Goal: Transaction & Acquisition: Purchase product/service

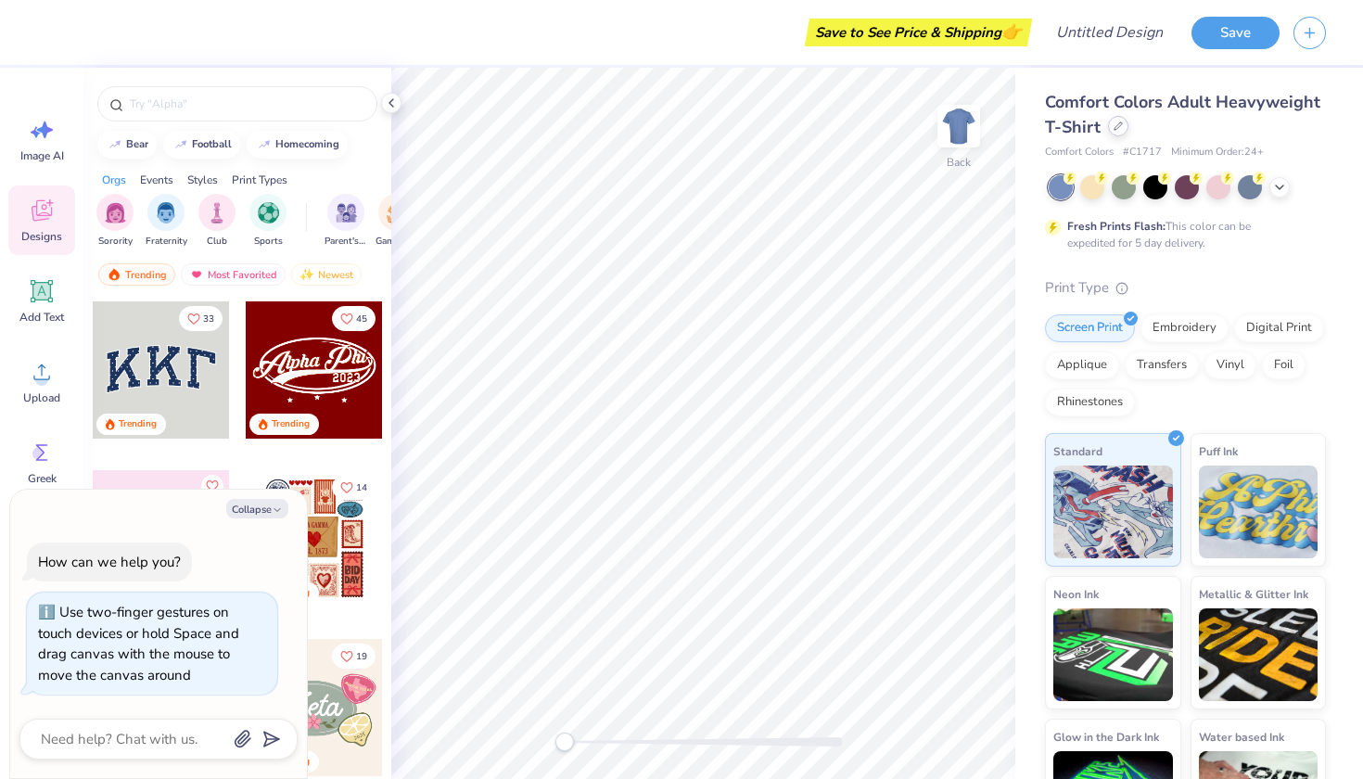
click at [1112, 133] on div at bounding box center [1118, 126] width 20 height 20
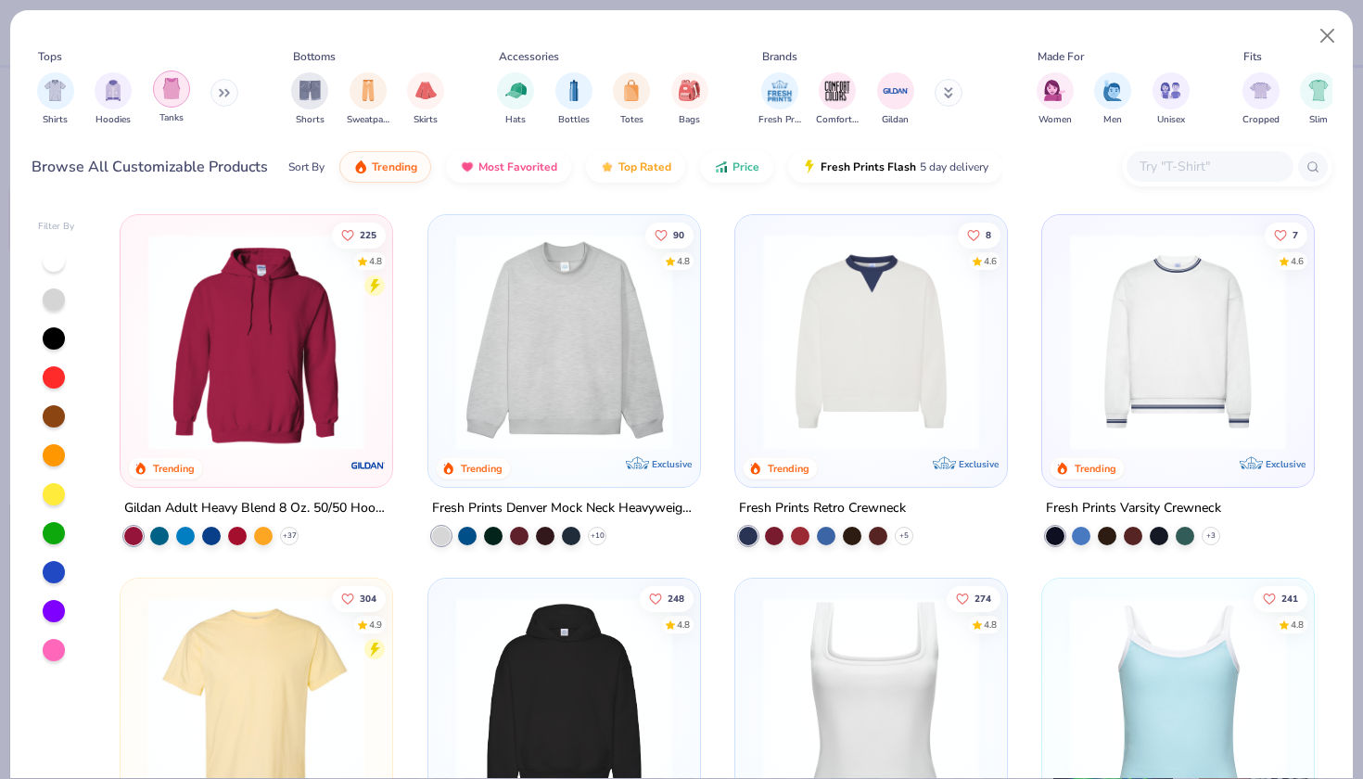
click at [164, 102] on div "filter for Tanks" at bounding box center [171, 88] width 37 height 37
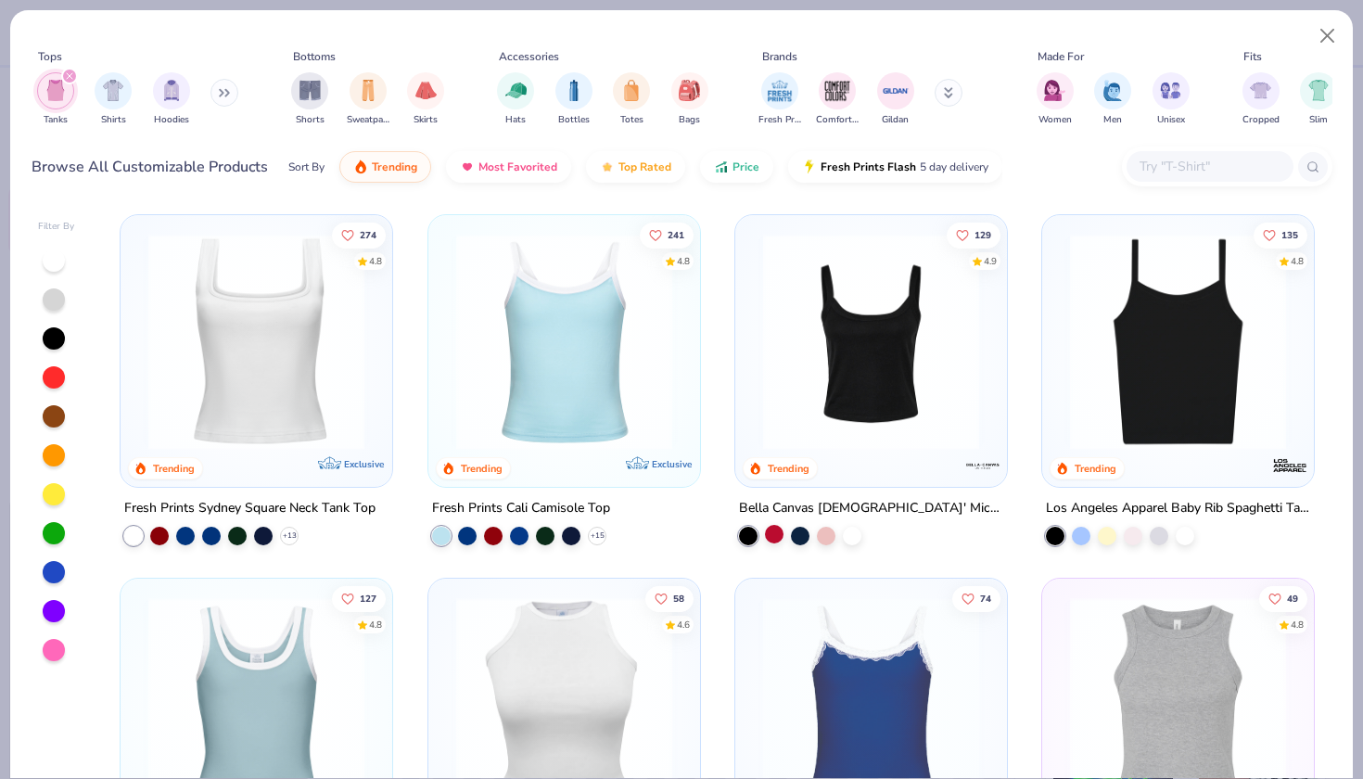
click at [776, 528] on div at bounding box center [774, 534] width 19 height 19
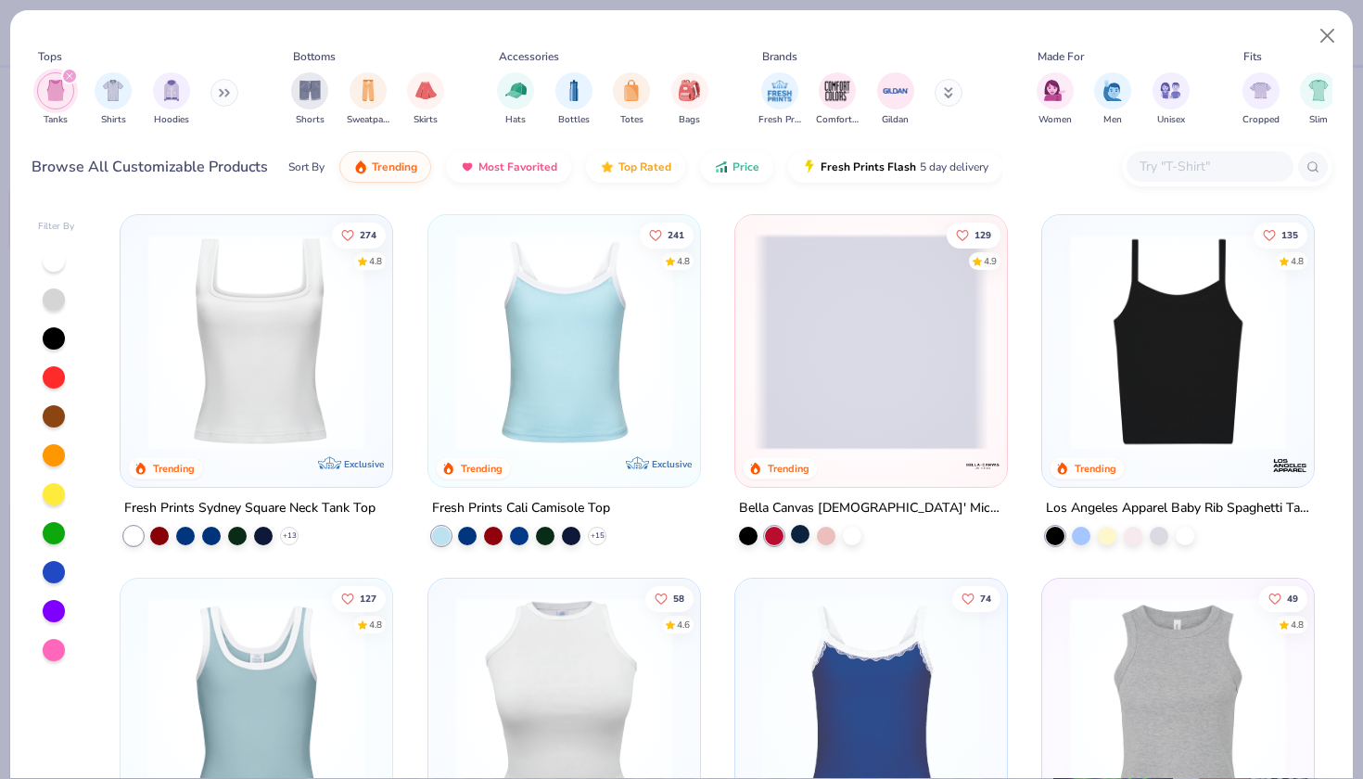
click at [806, 529] on div at bounding box center [800, 534] width 19 height 19
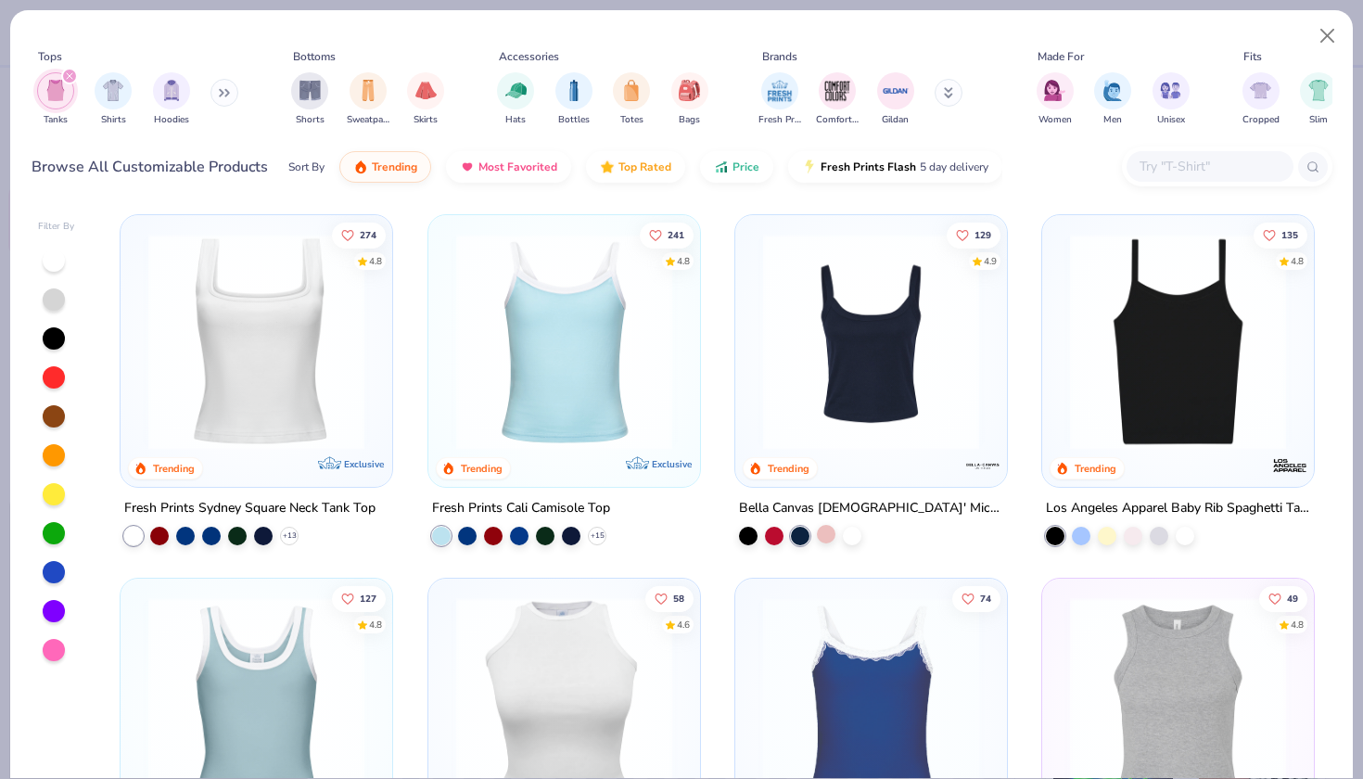
click at [832, 531] on div at bounding box center [826, 534] width 19 height 19
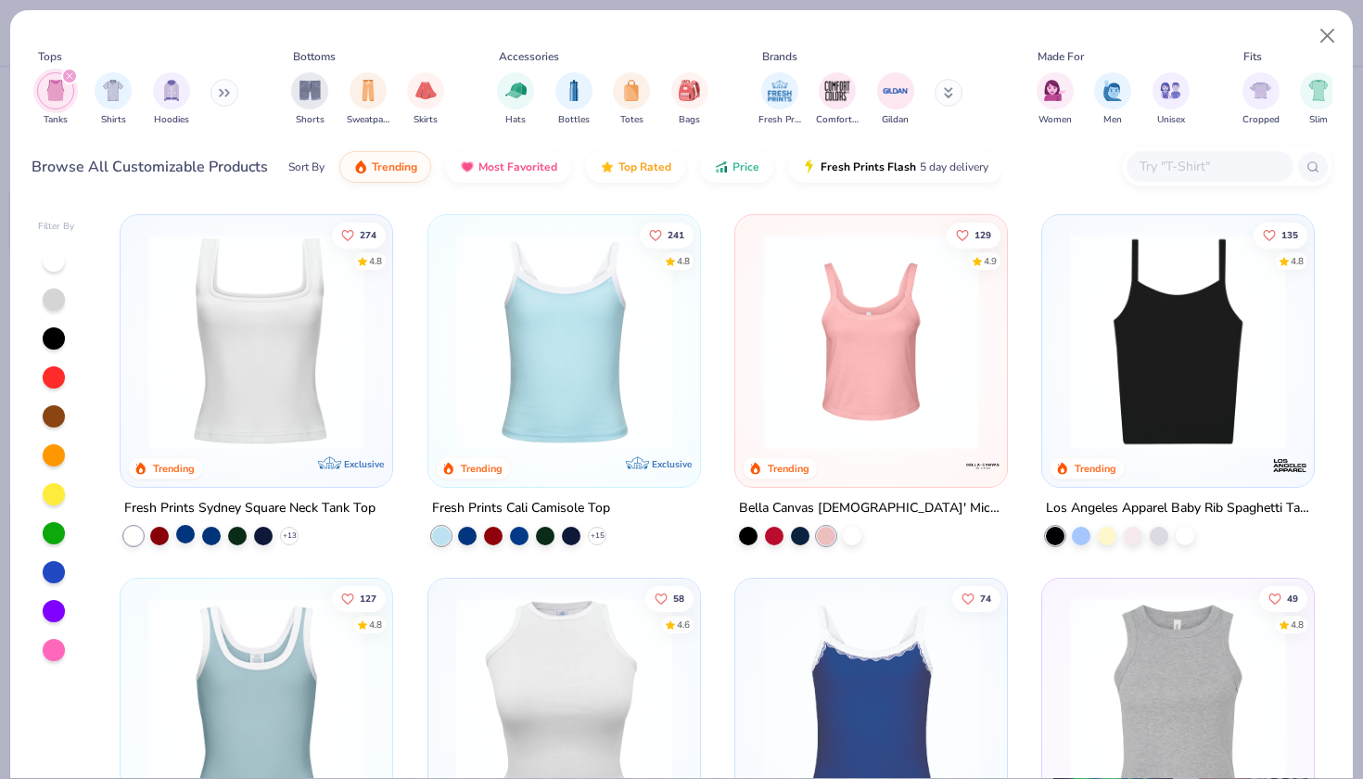
click at [178, 528] on div at bounding box center [185, 534] width 19 height 19
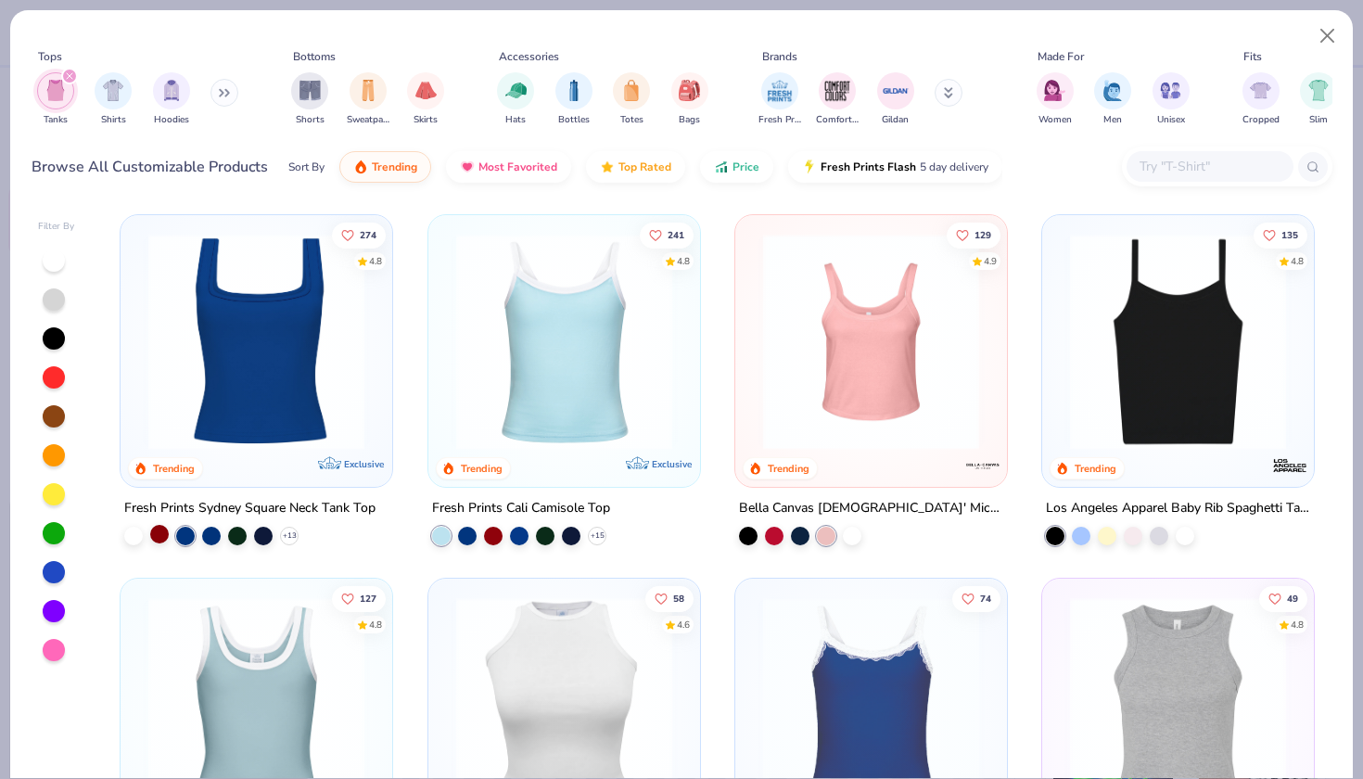
click at [150, 528] on div at bounding box center [159, 534] width 19 height 19
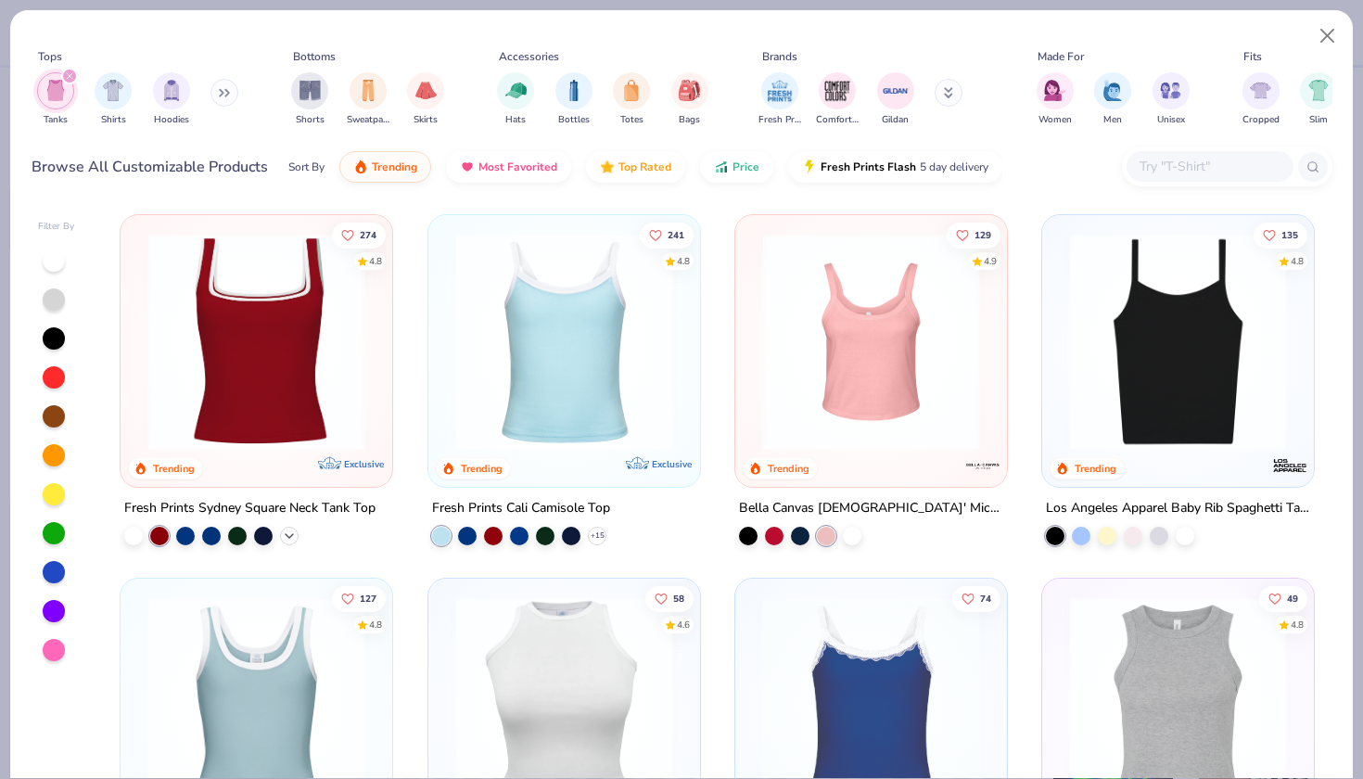
click at [288, 532] on icon at bounding box center [289, 535] width 15 height 15
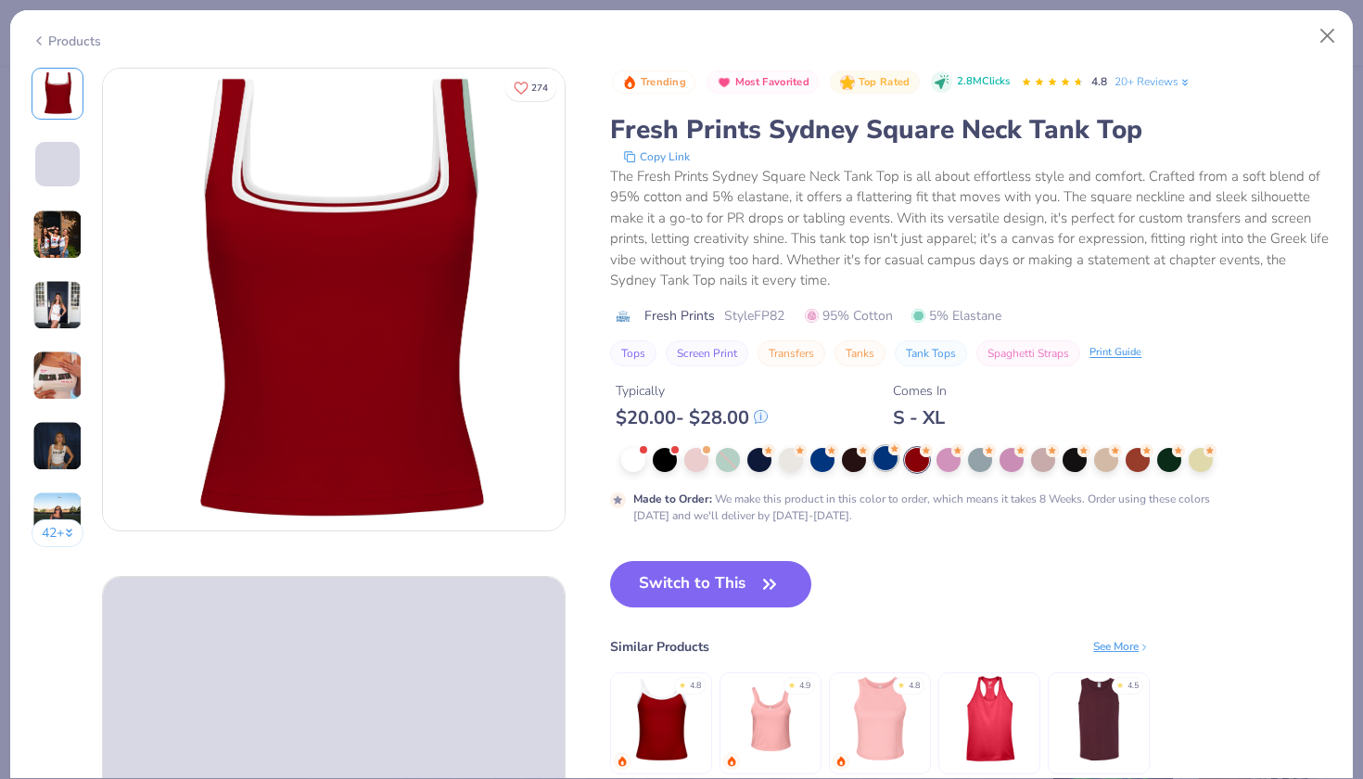
click at [890, 453] on icon at bounding box center [894, 448] width 13 height 13
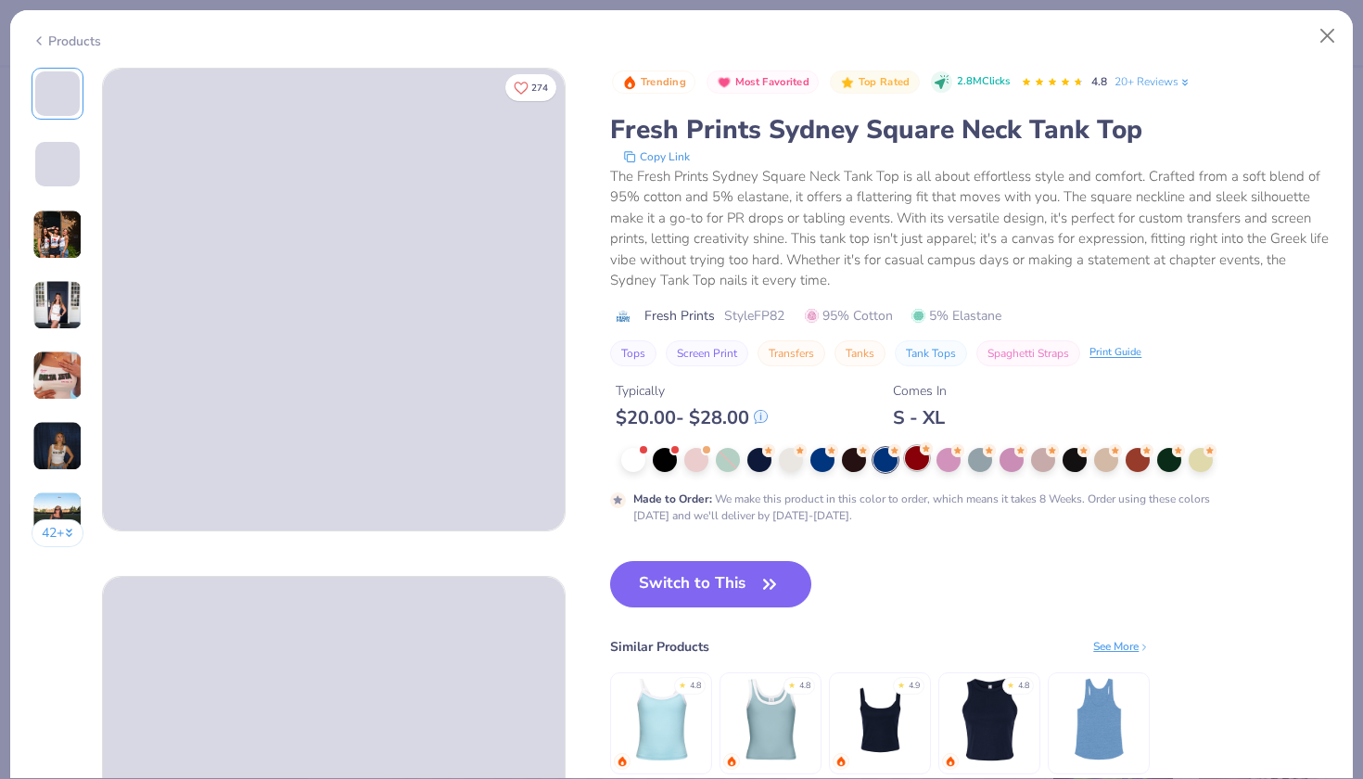
click at [923, 453] on circle at bounding box center [926, 448] width 13 height 13
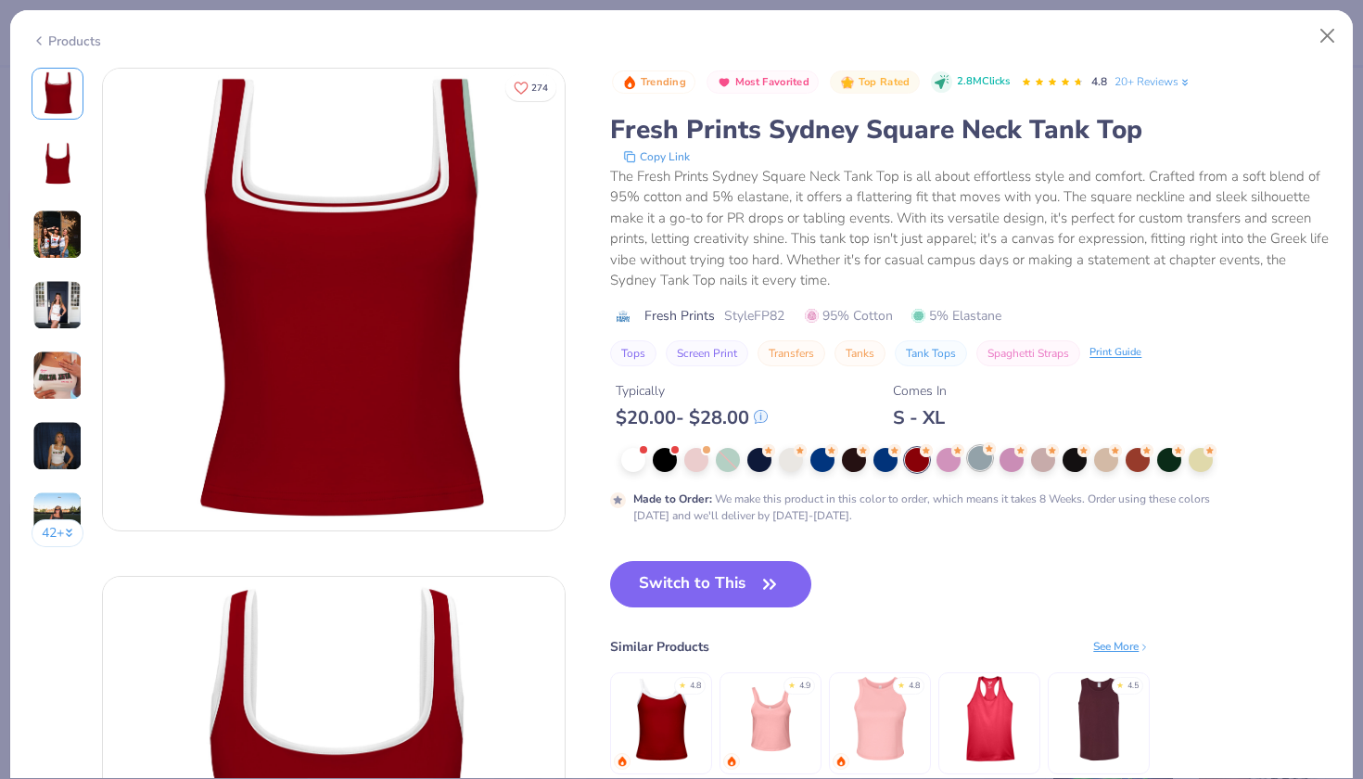
click at [982, 463] on div at bounding box center [980, 458] width 24 height 24
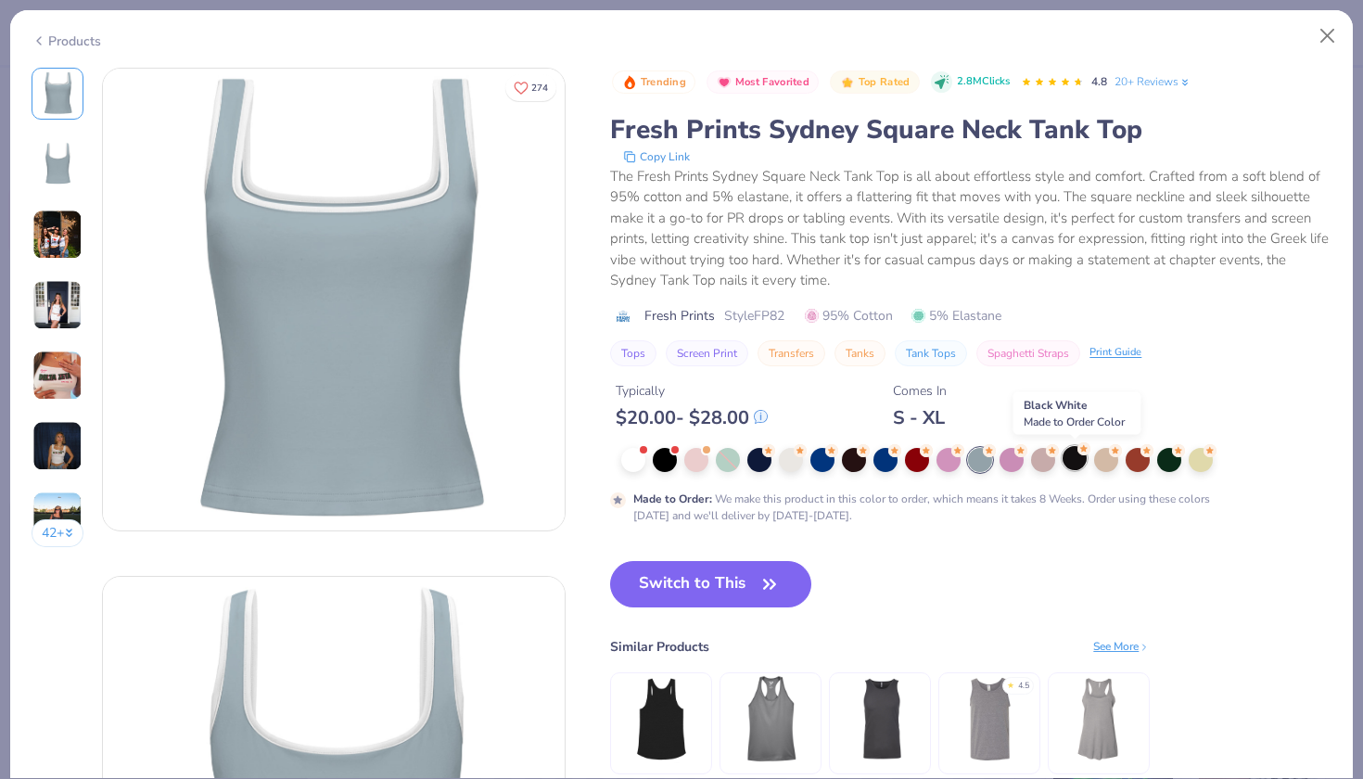
click at [1080, 470] on div at bounding box center [1074, 458] width 24 height 24
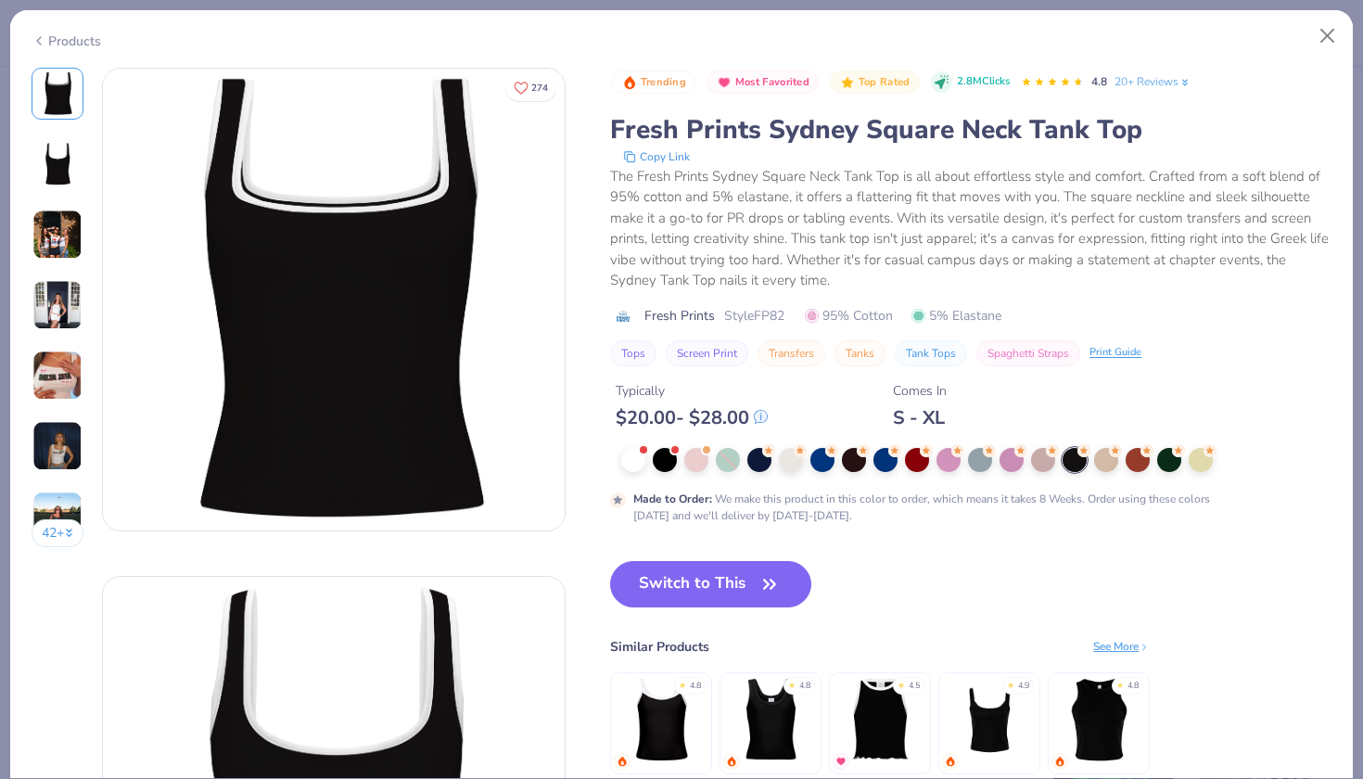
click at [57, 234] on img at bounding box center [57, 235] width 50 height 50
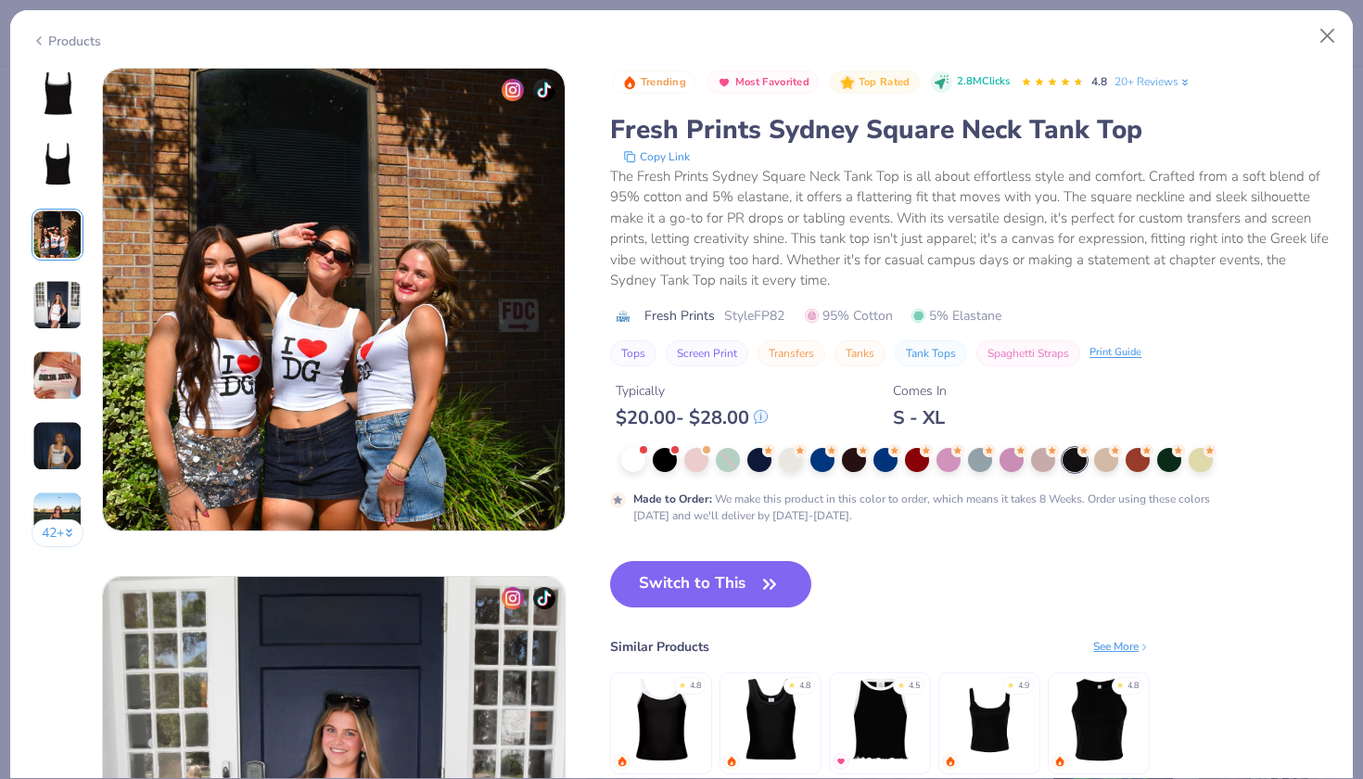
click at [57, 301] on img at bounding box center [57, 305] width 50 height 50
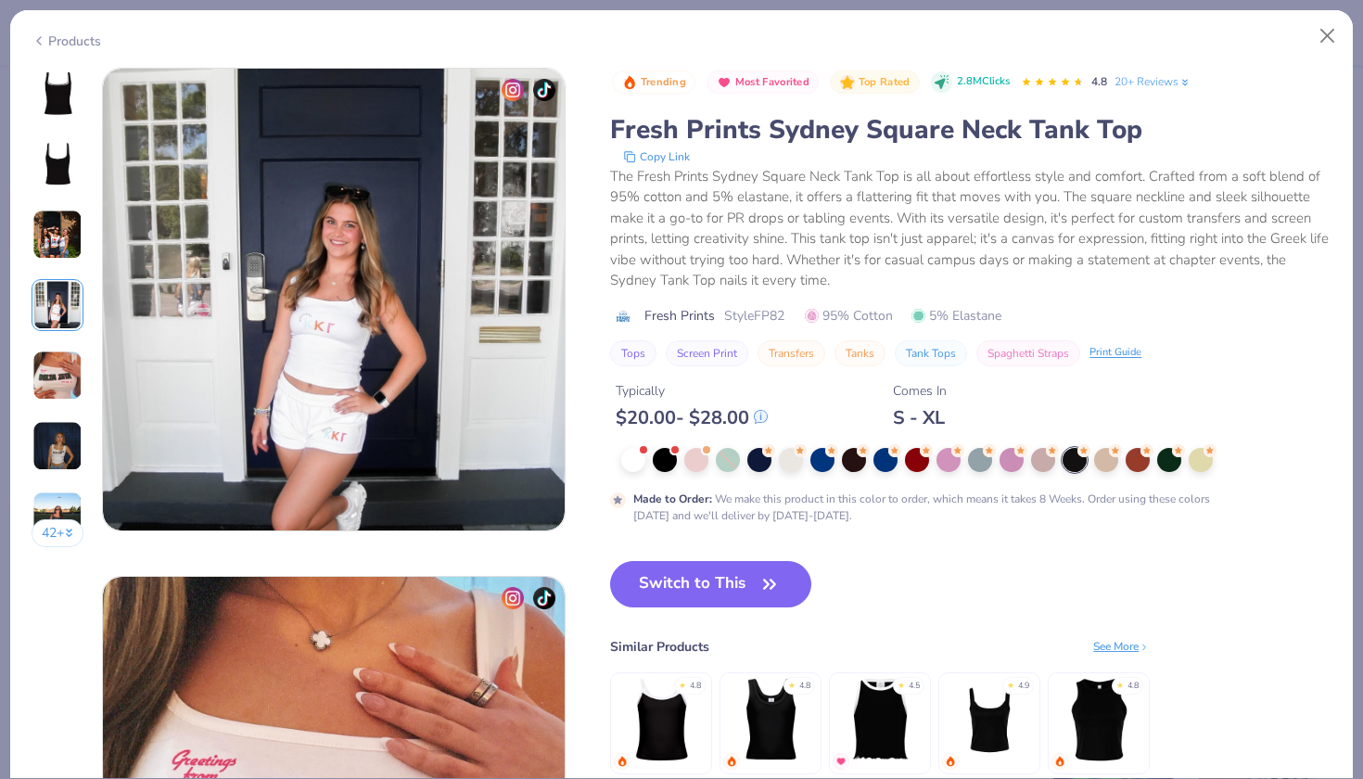
click at [57, 329] on img at bounding box center [57, 305] width 50 height 50
click at [54, 201] on div "42 +" at bounding box center [58, 314] width 53 height 493
click at [54, 174] on img at bounding box center [57, 164] width 44 height 44
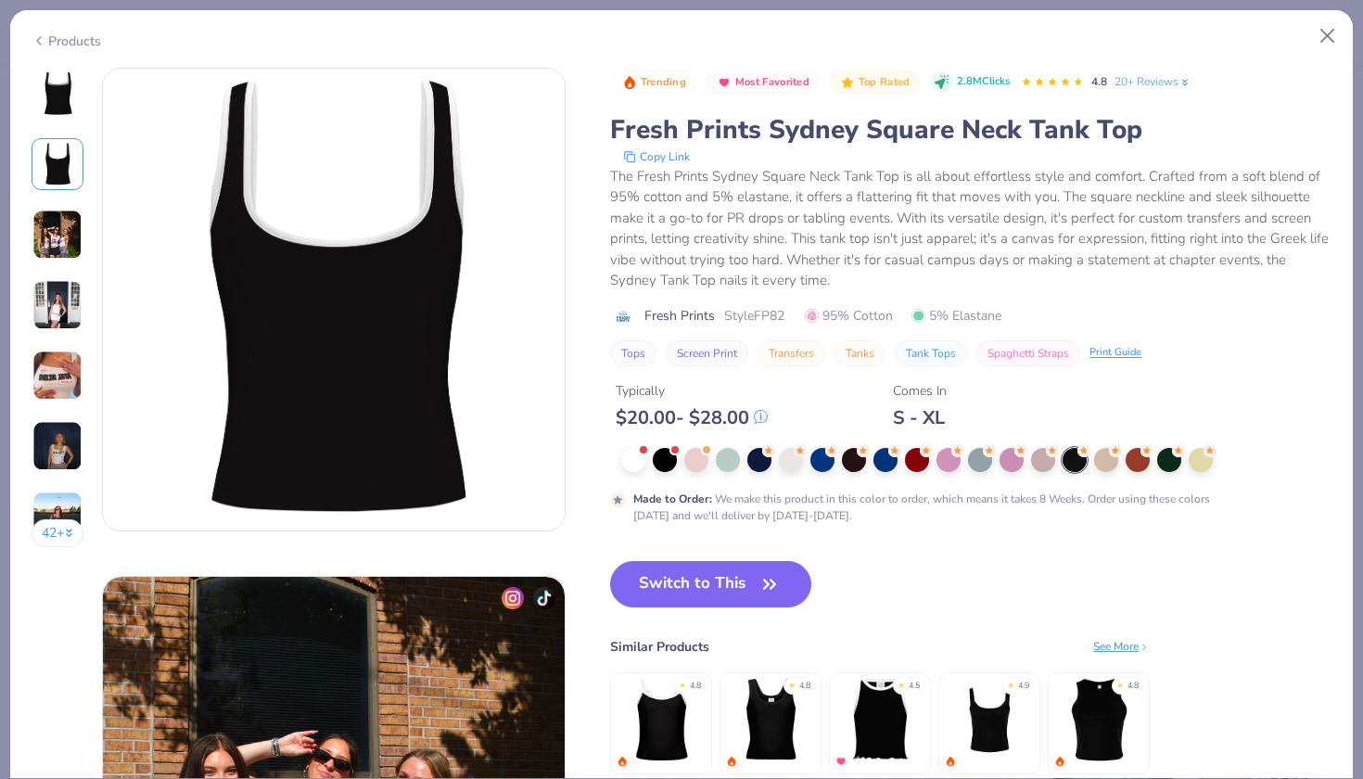
click at [51, 360] on img at bounding box center [57, 375] width 50 height 50
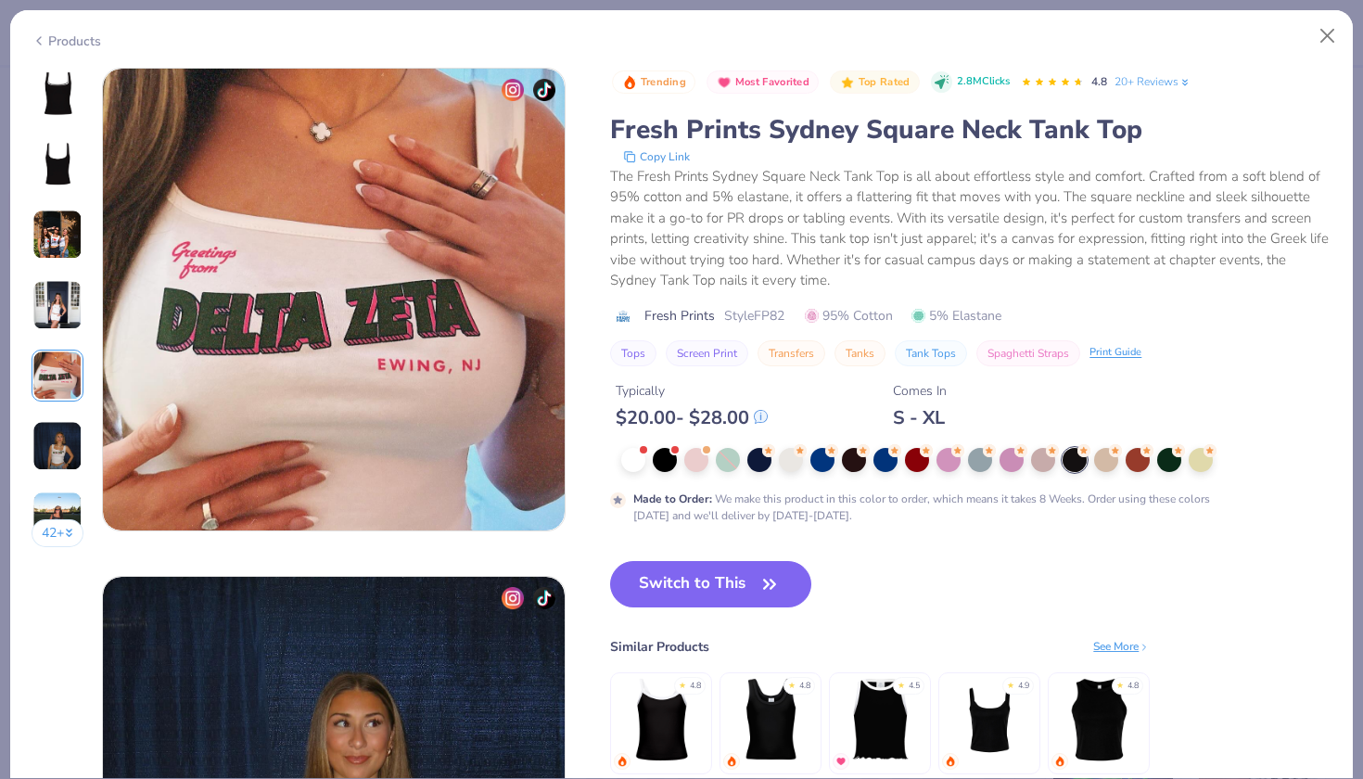
click at [60, 441] on img at bounding box center [57, 446] width 50 height 50
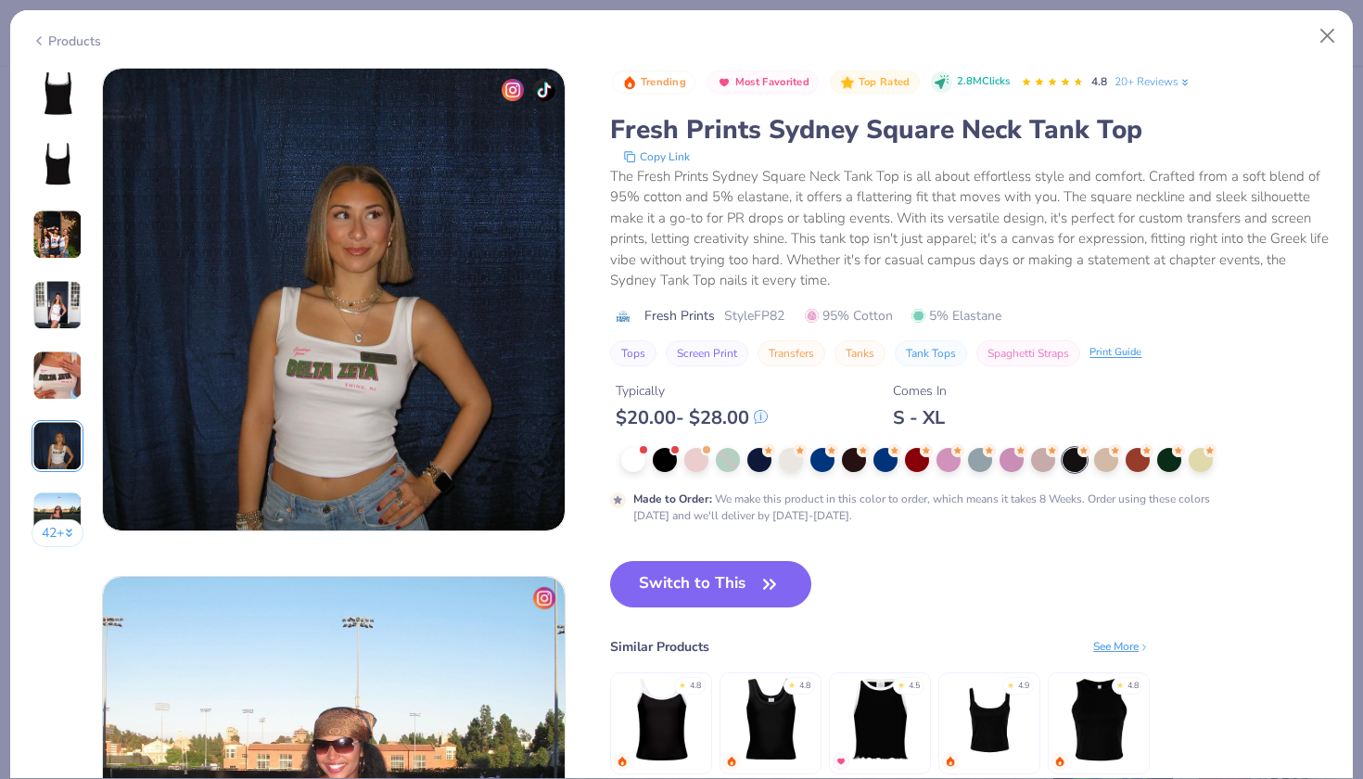
click at [75, 484] on div "42 +" at bounding box center [58, 314] width 53 height 493
click at [785, 458] on div at bounding box center [791, 458] width 24 height 24
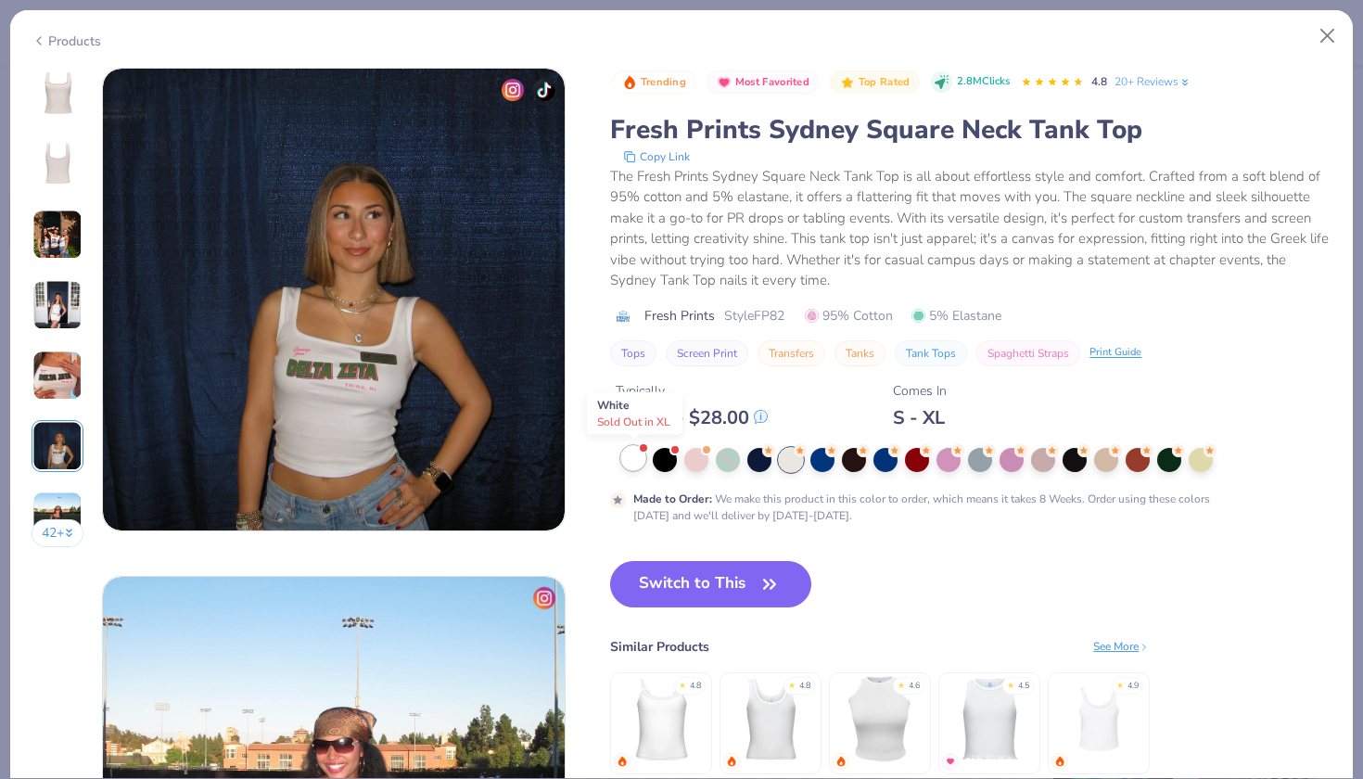
click at [637, 462] on div at bounding box center [633, 458] width 24 height 24
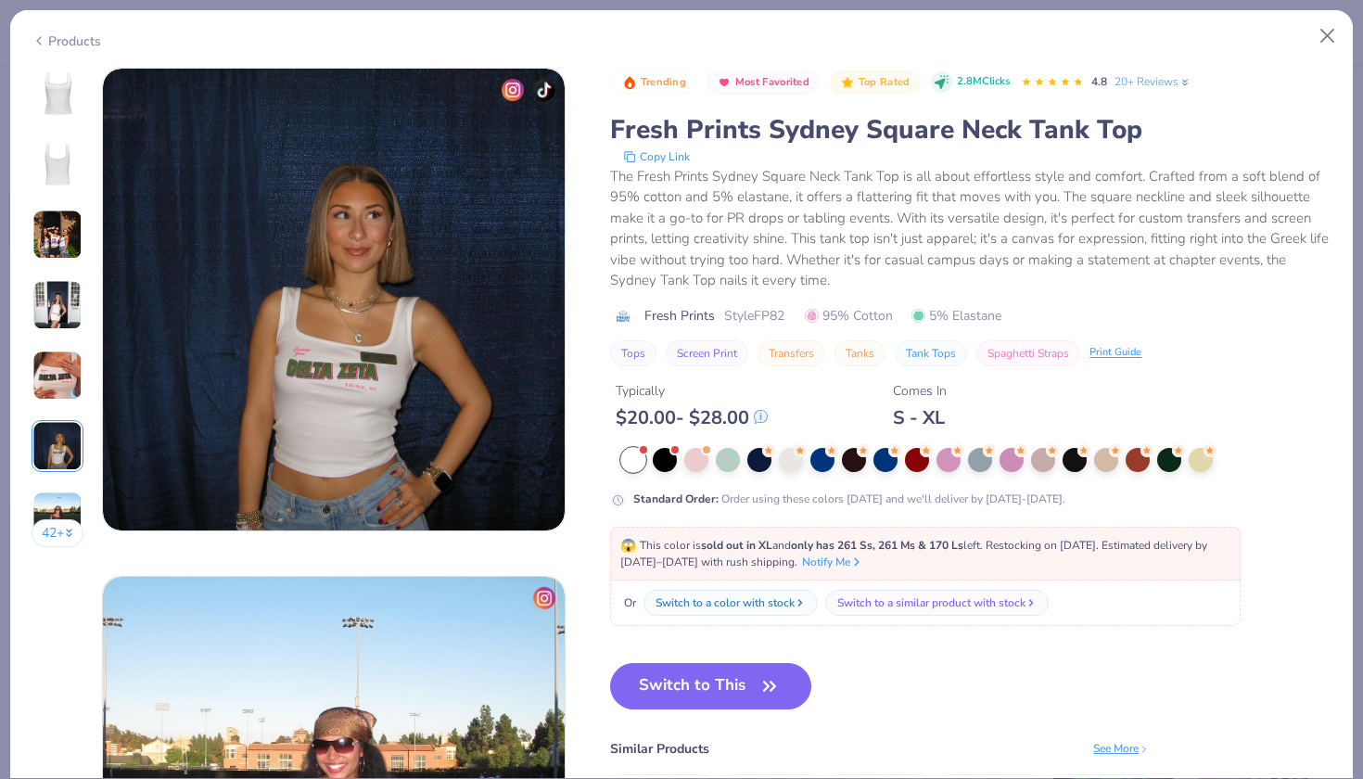
click at [52, 122] on div "42 +" at bounding box center [58, 314] width 53 height 493
click at [51, 95] on img at bounding box center [57, 93] width 44 height 44
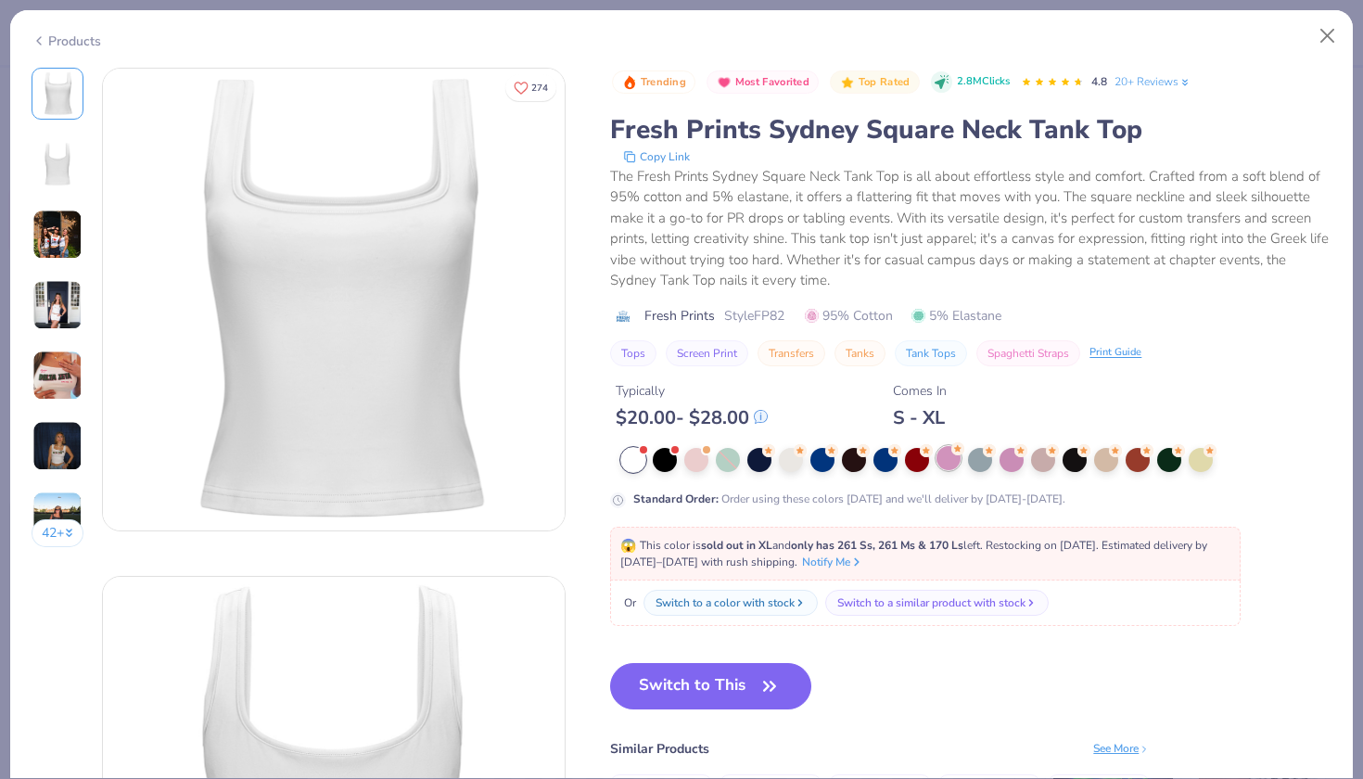
click at [957, 464] on div at bounding box center [948, 458] width 24 height 24
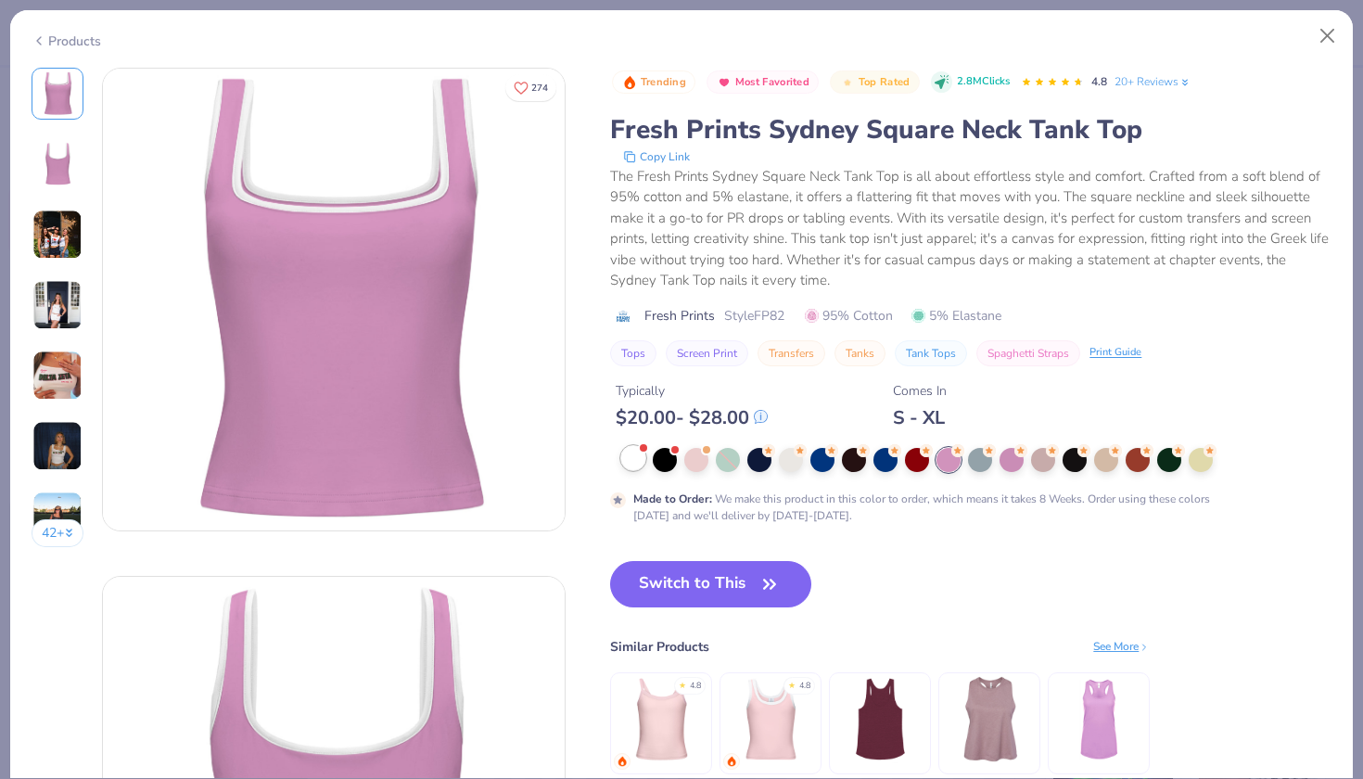
click at [629, 461] on div at bounding box center [633, 458] width 24 height 24
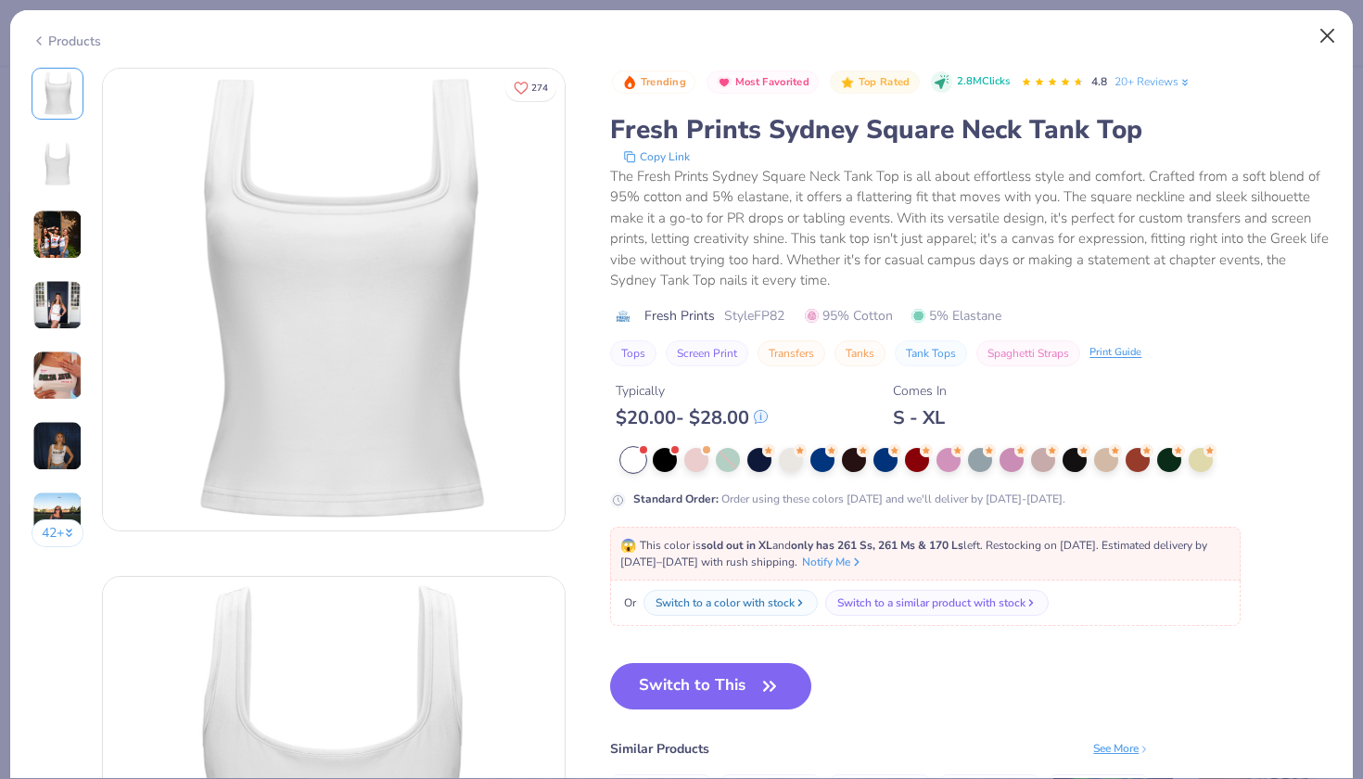
click at [1324, 33] on button "Close" at bounding box center [1327, 36] width 35 height 35
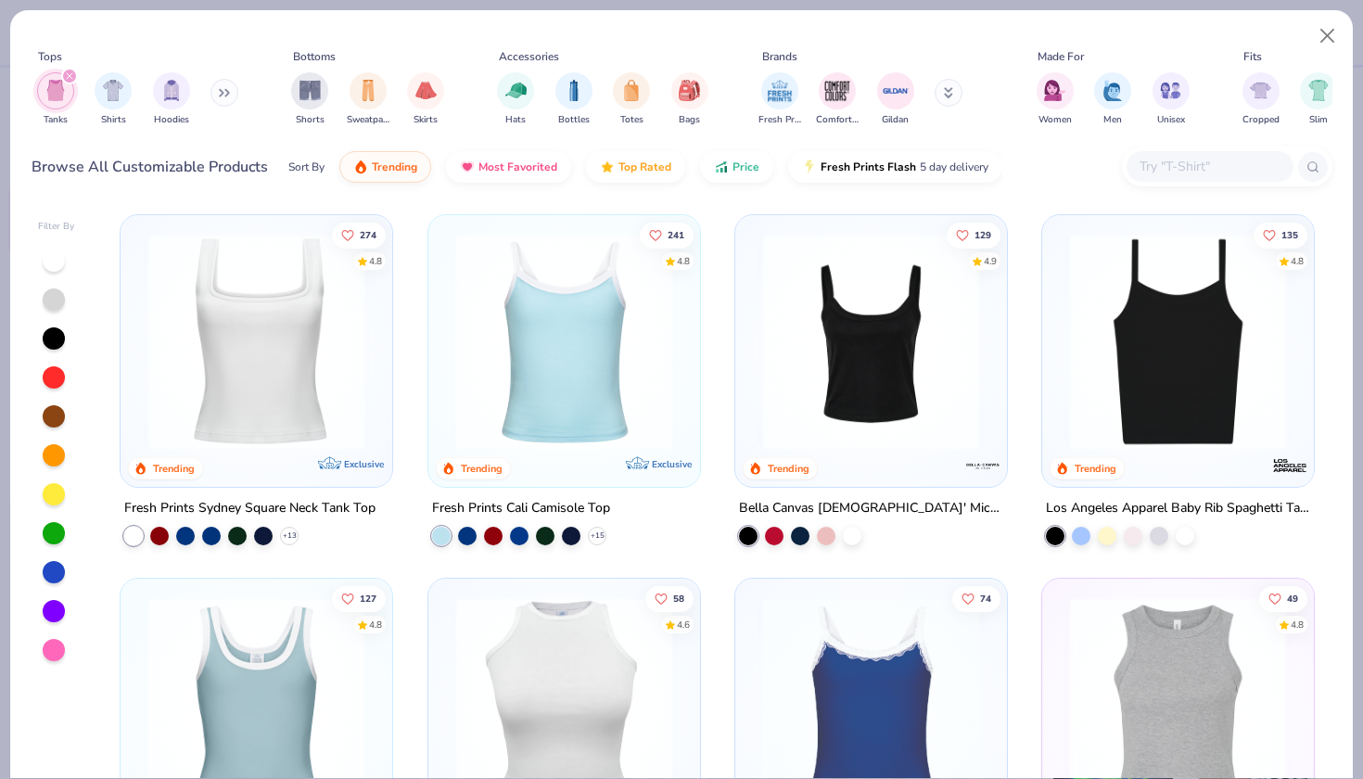
click at [1152, 654] on img at bounding box center [1178, 705] width 235 height 216
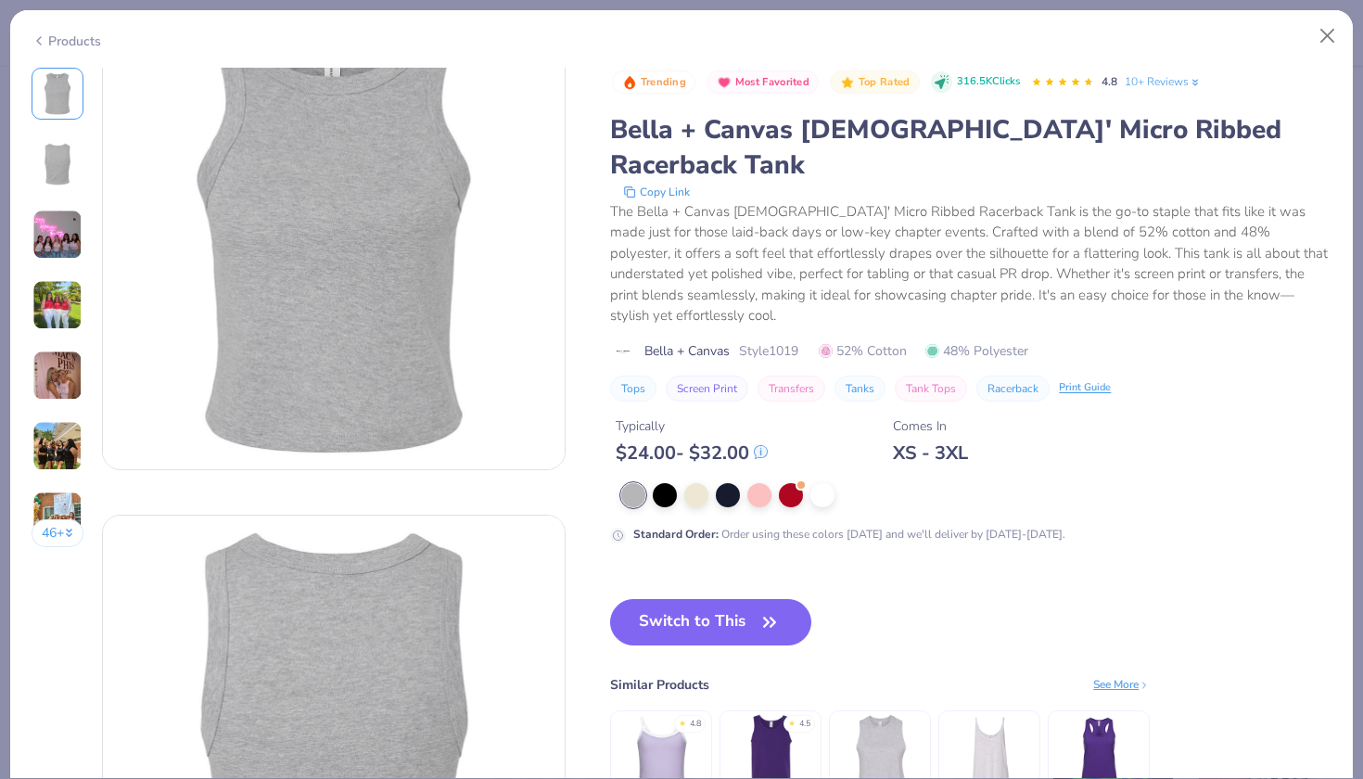
click at [44, 385] on img at bounding box center [57, 375] width 50 height 50
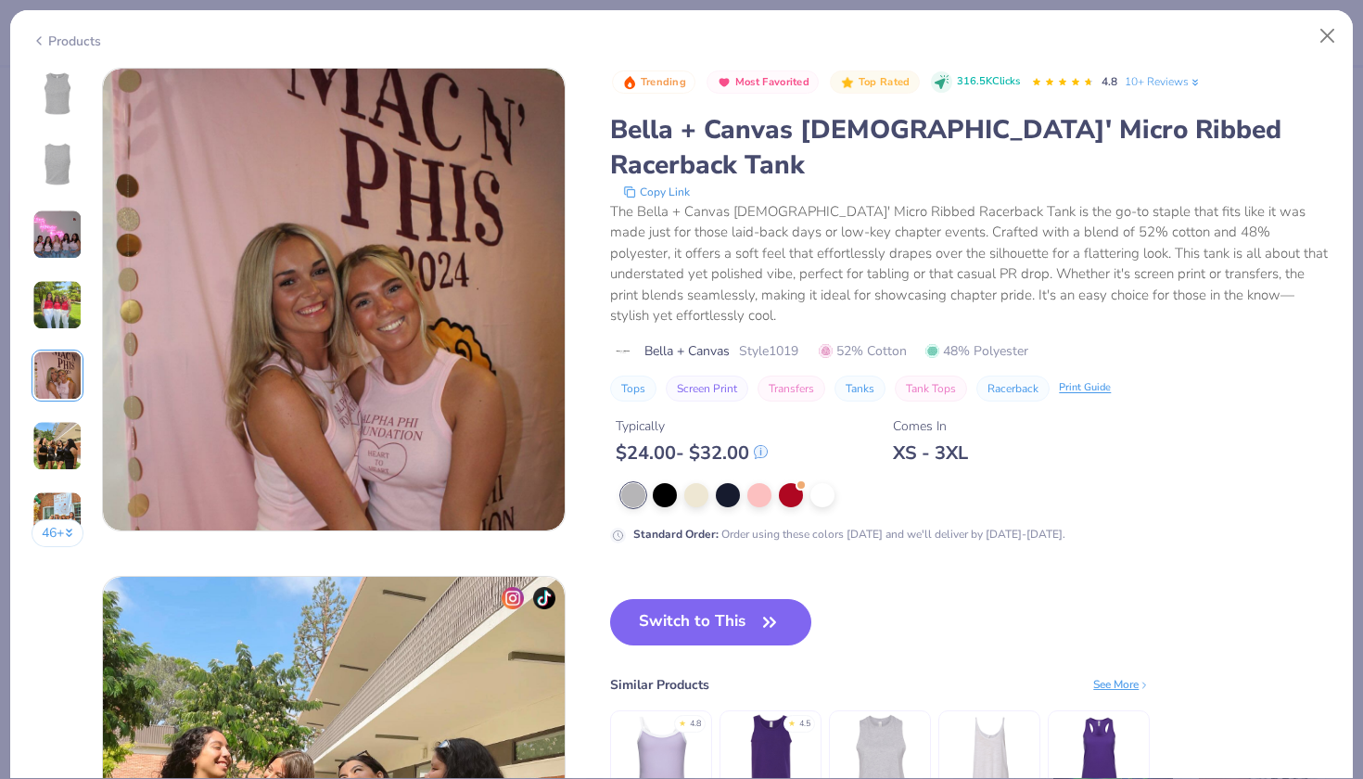
click at [52, 299] on img at bounding box center [57, 305] width 50 height 50
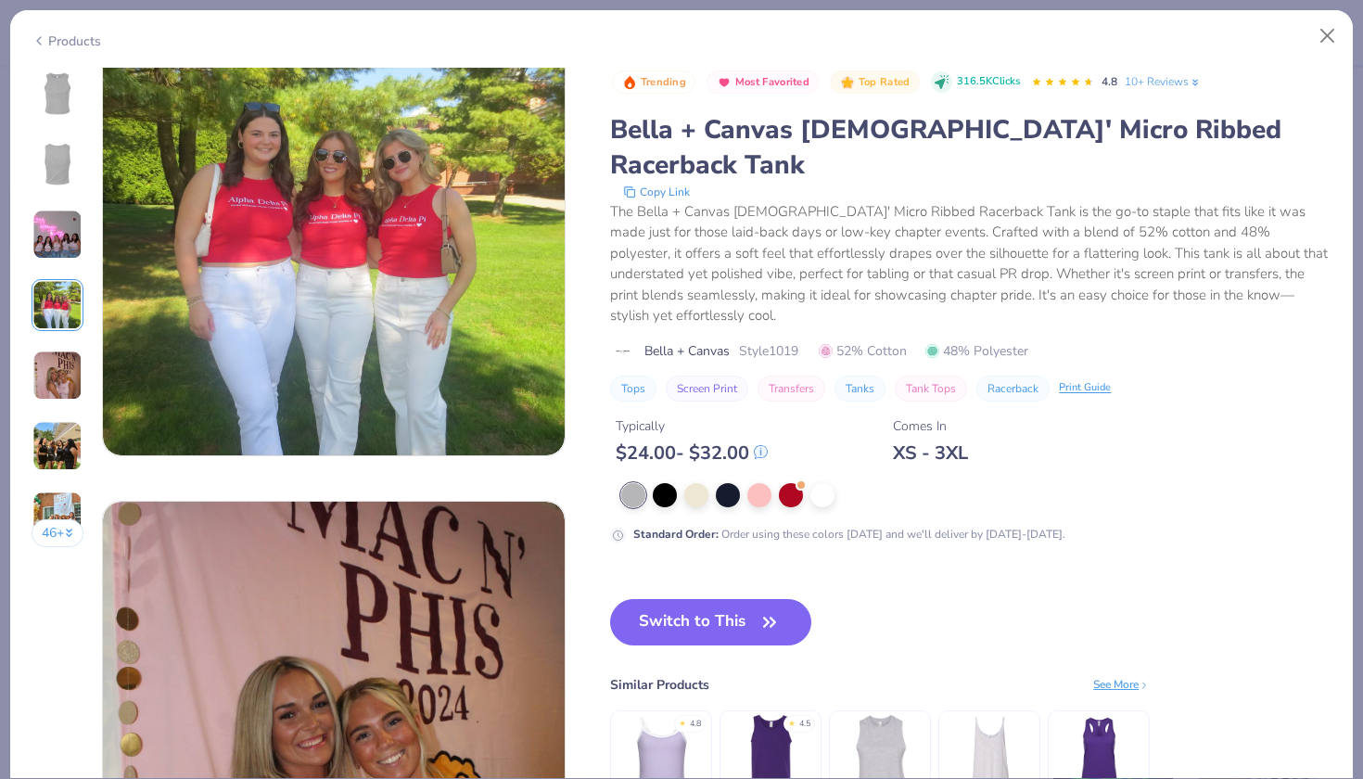
scroll to position [1524, 0]
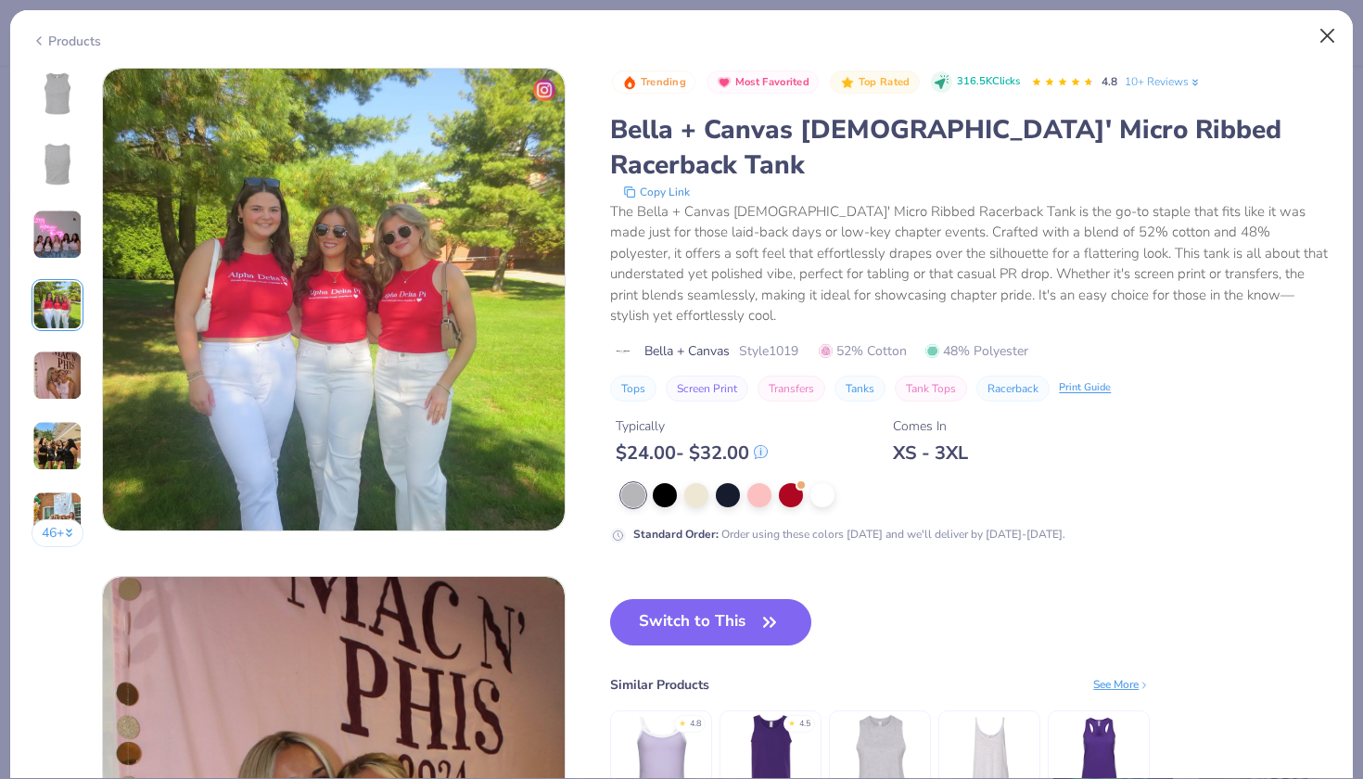
click at [1317, 41] on button "Close" at bounding box center [1327, 36] width 35 height 35
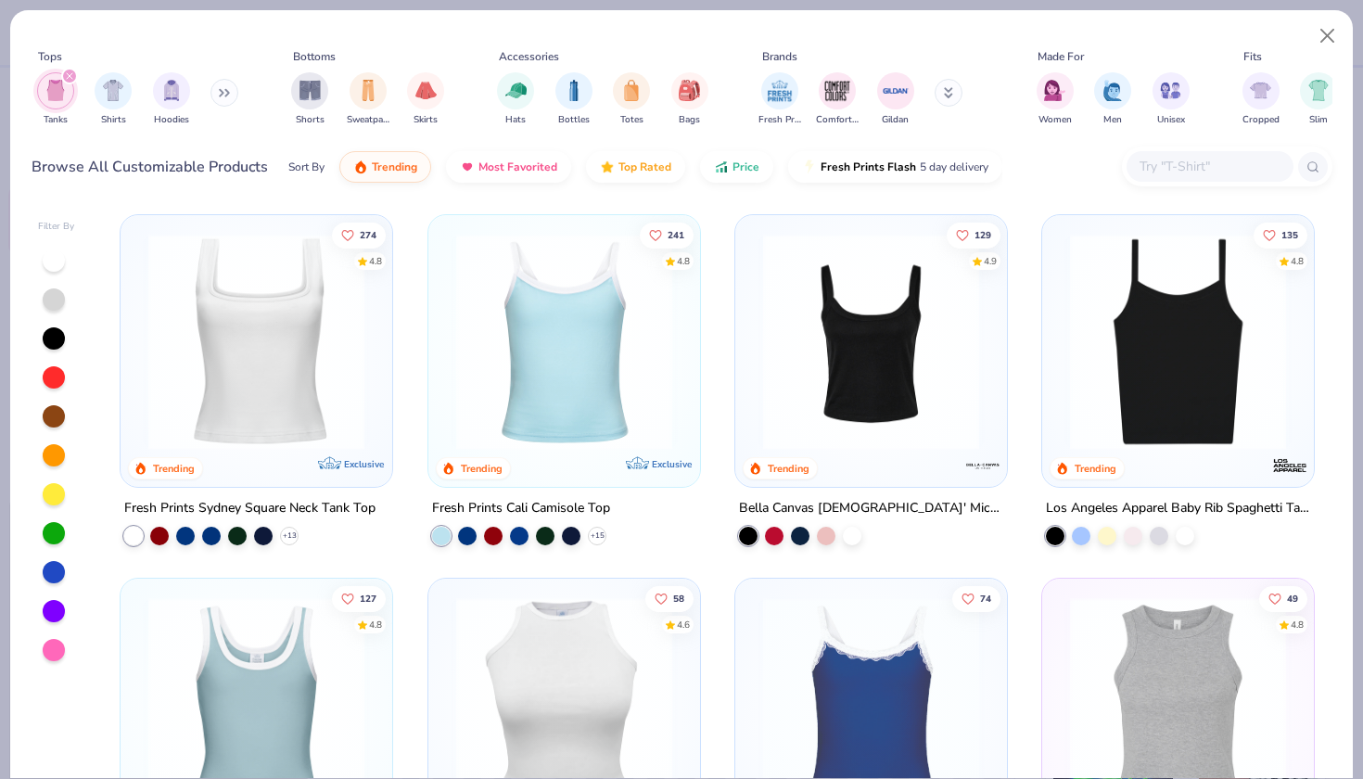
click at [916, 369] on img at bounding box center [871, 342] width 235 height 216
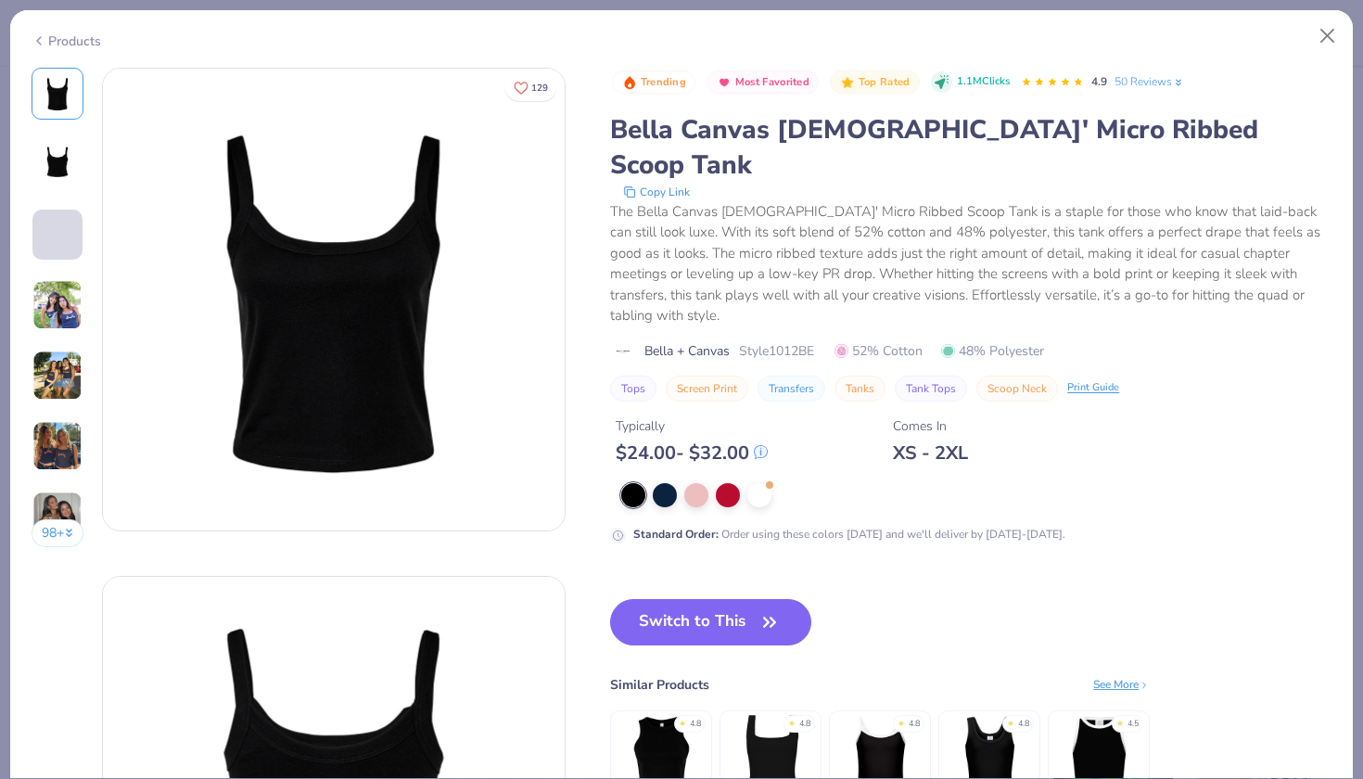
drag, startPoint x: 62, startPoint y: 438, endPoint x: 62, endPoint y: 420, distance: 17.6
click at [62, 437] on img at bounding box center [57, 446] width 50 height 50
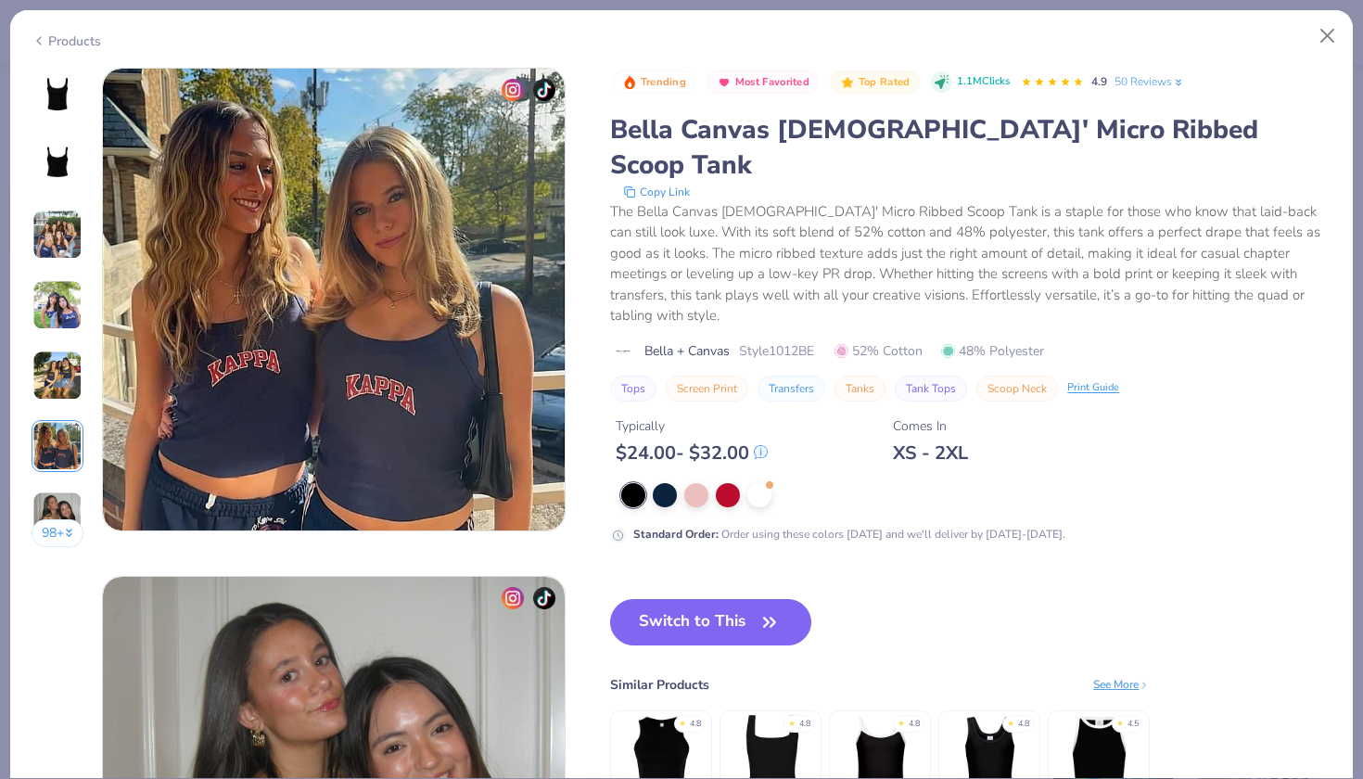
click at [59, 375] on img at bounding box center [57, 375] width 50 height 50
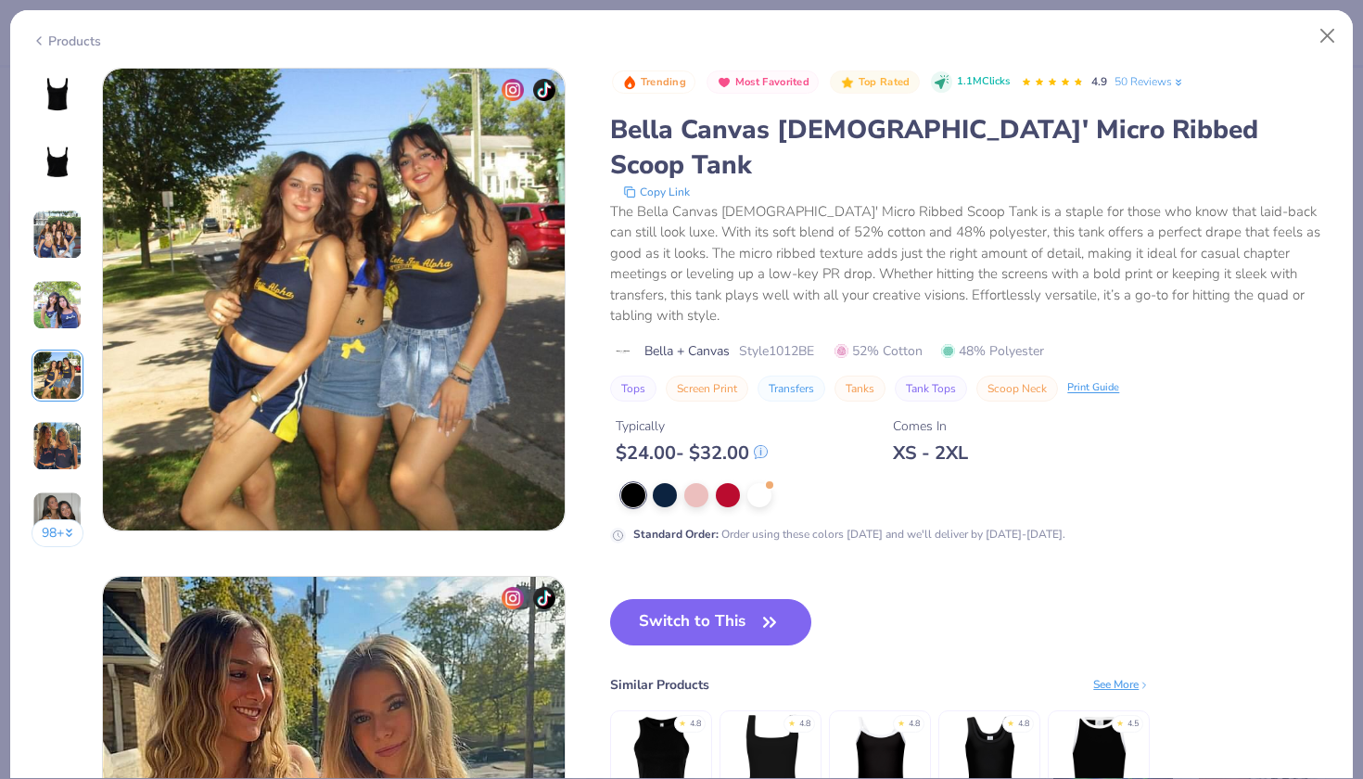
click at [57, 306] on img at bounding box center [57, 305] width 50 height 50
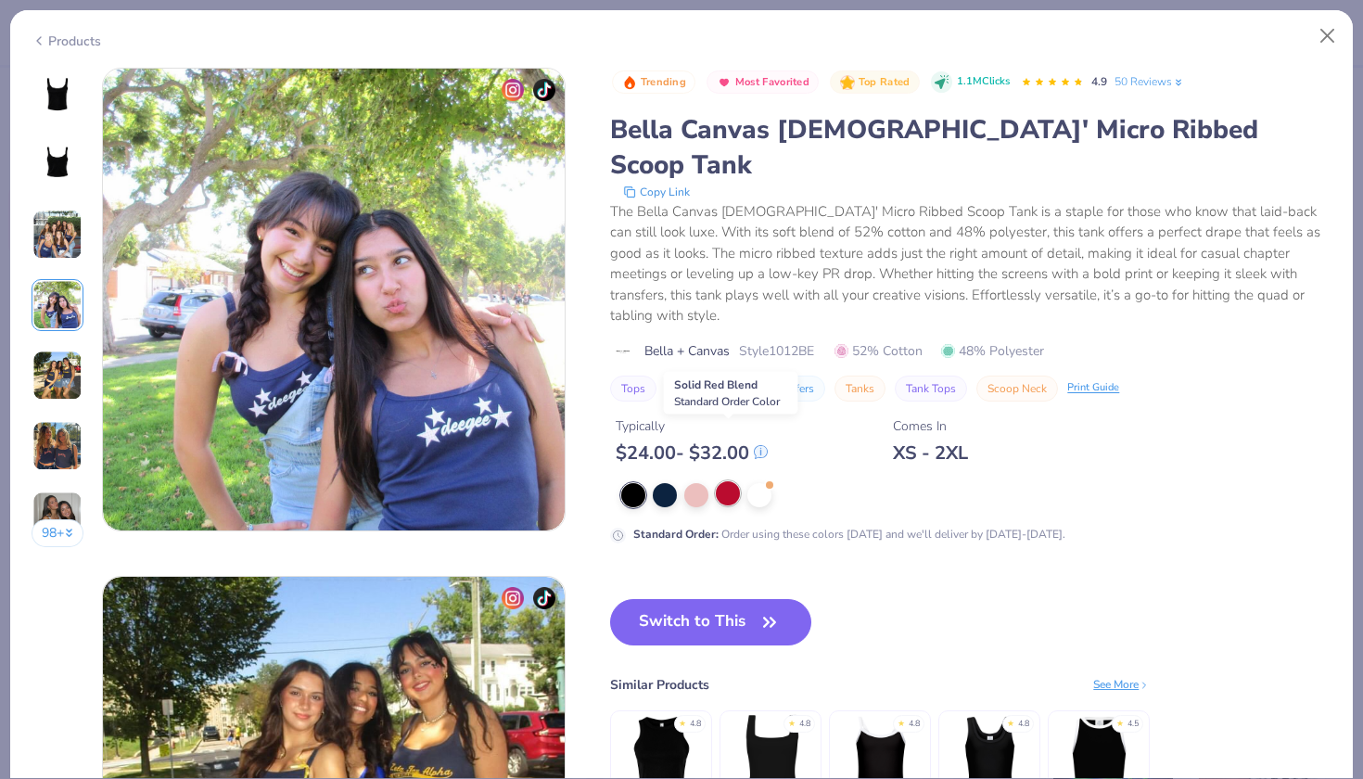
click at [740, 481] on div at bounding box center [728, 493] width 24 height 24
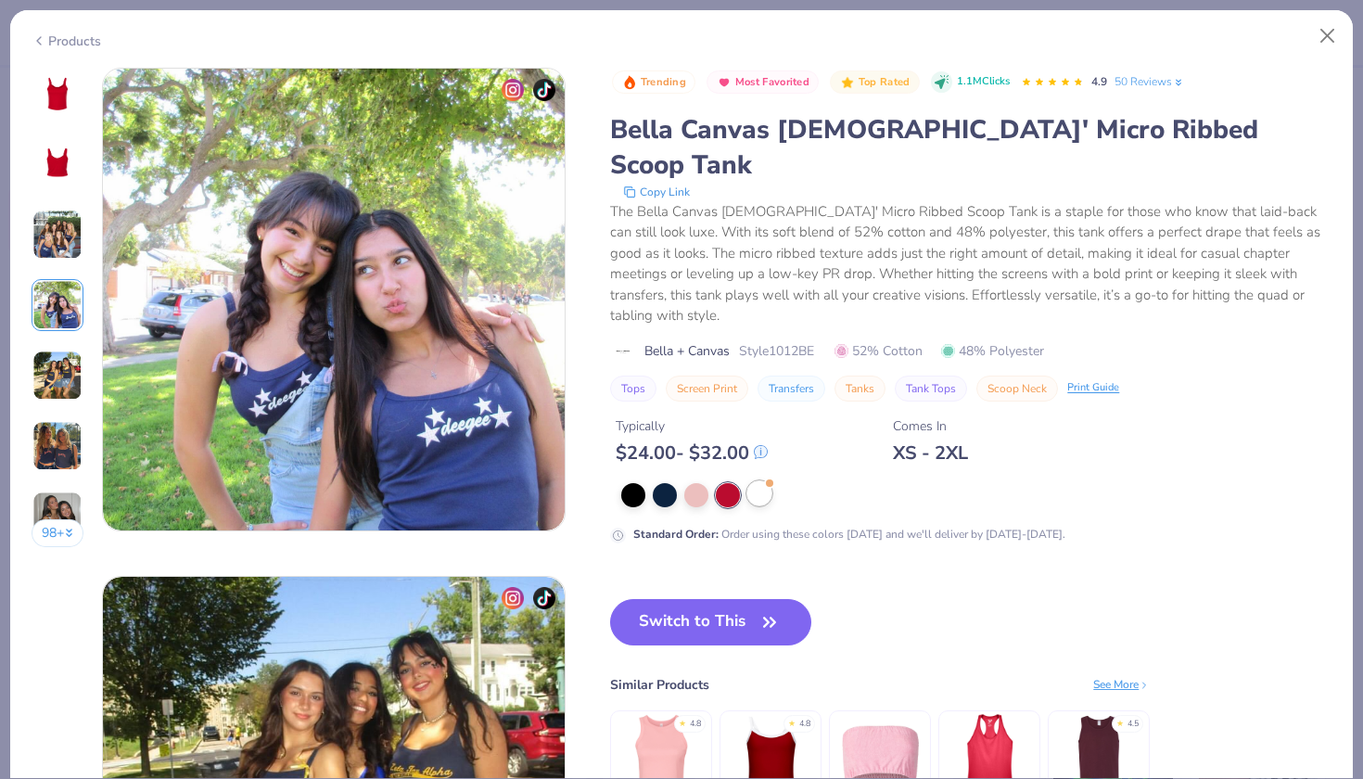
click at [761, 481] on div at bounding box center [759, 493] width 24 height 24
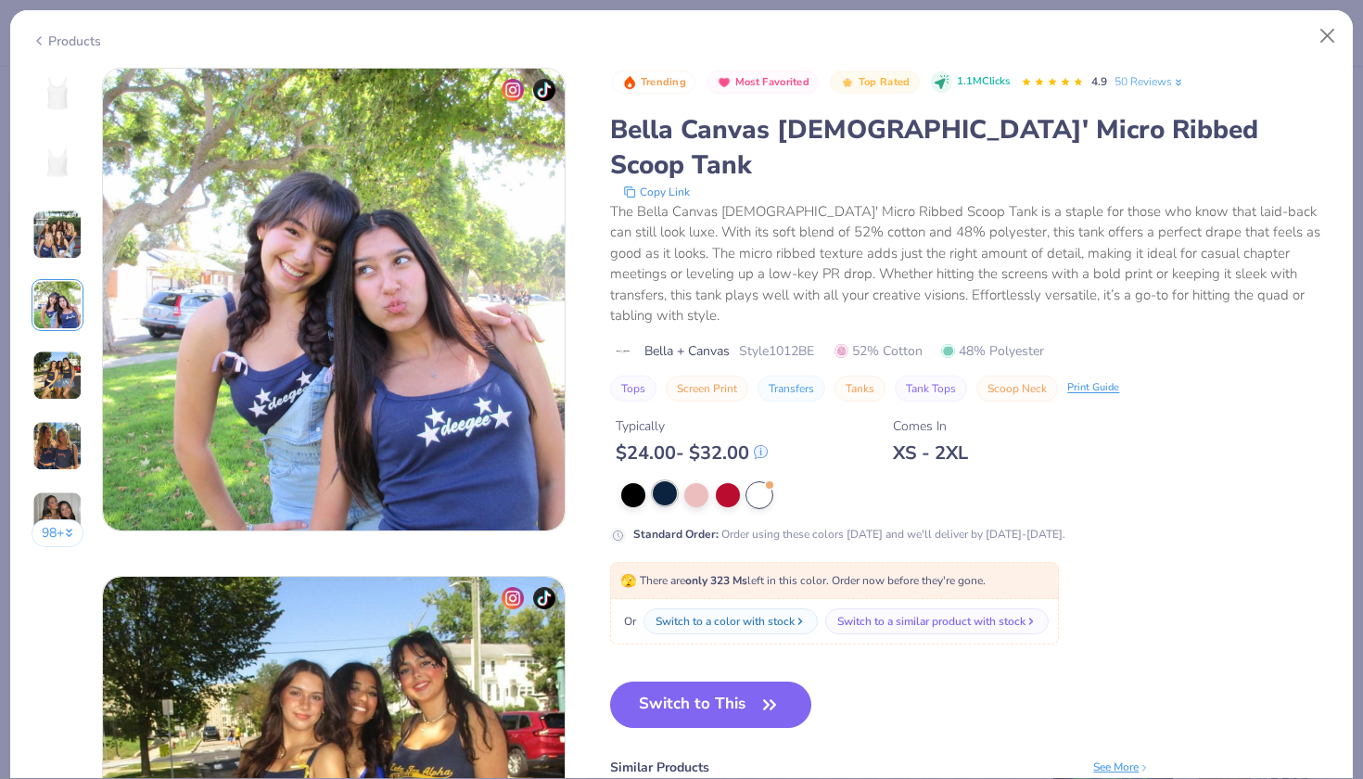
click at [667, 481] on div at bounding box center [665, 493] width 24 height 24
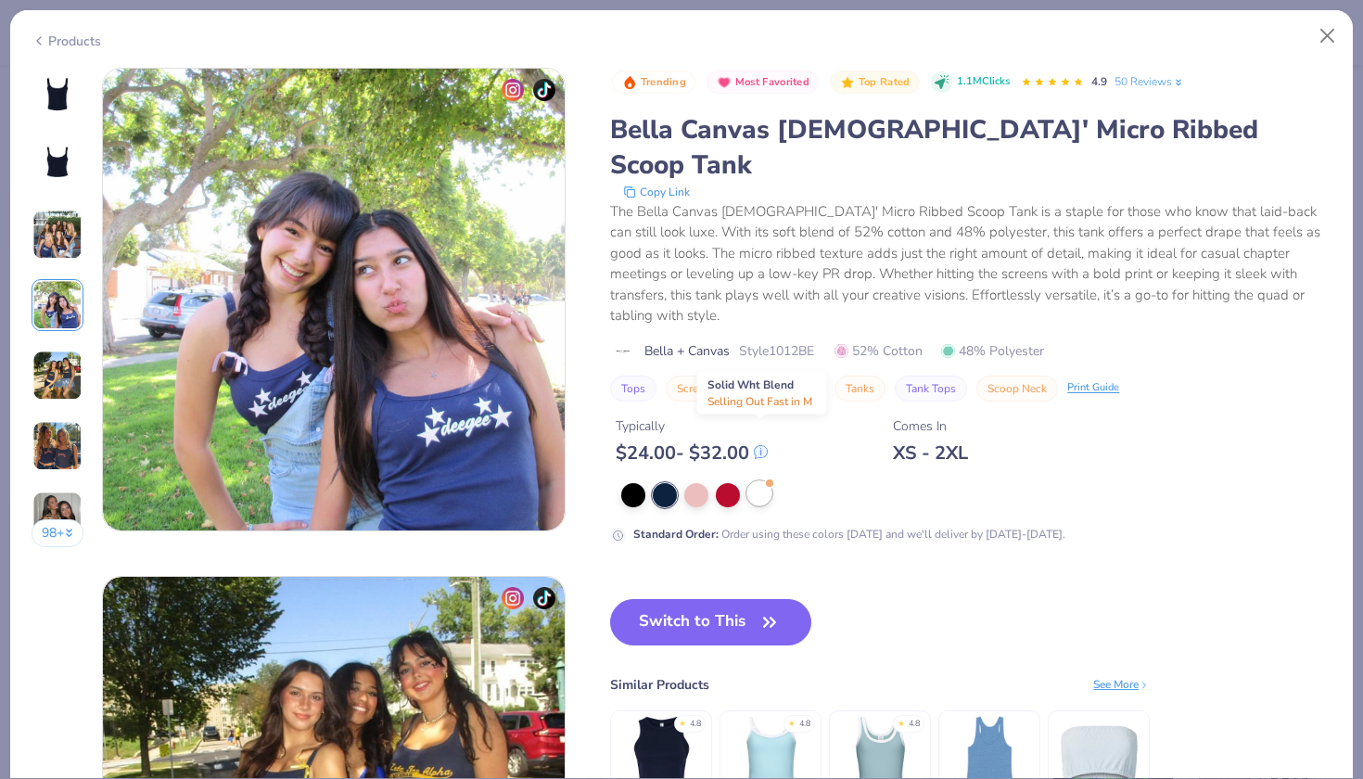
click at [756, 481] on div at bounding box center [759, 493] width 24 height 24
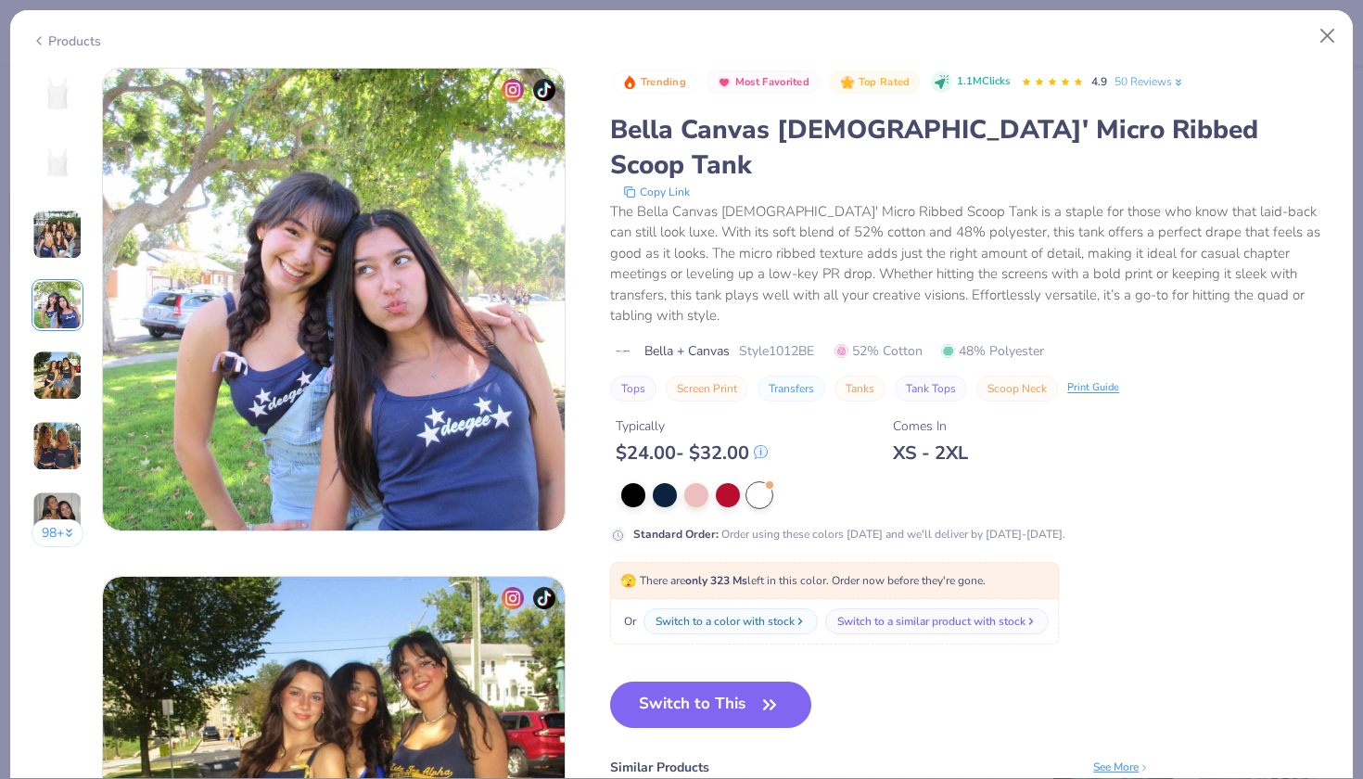
click at [39, 95] on img at bounding box center [57, 93] width 44 height 44
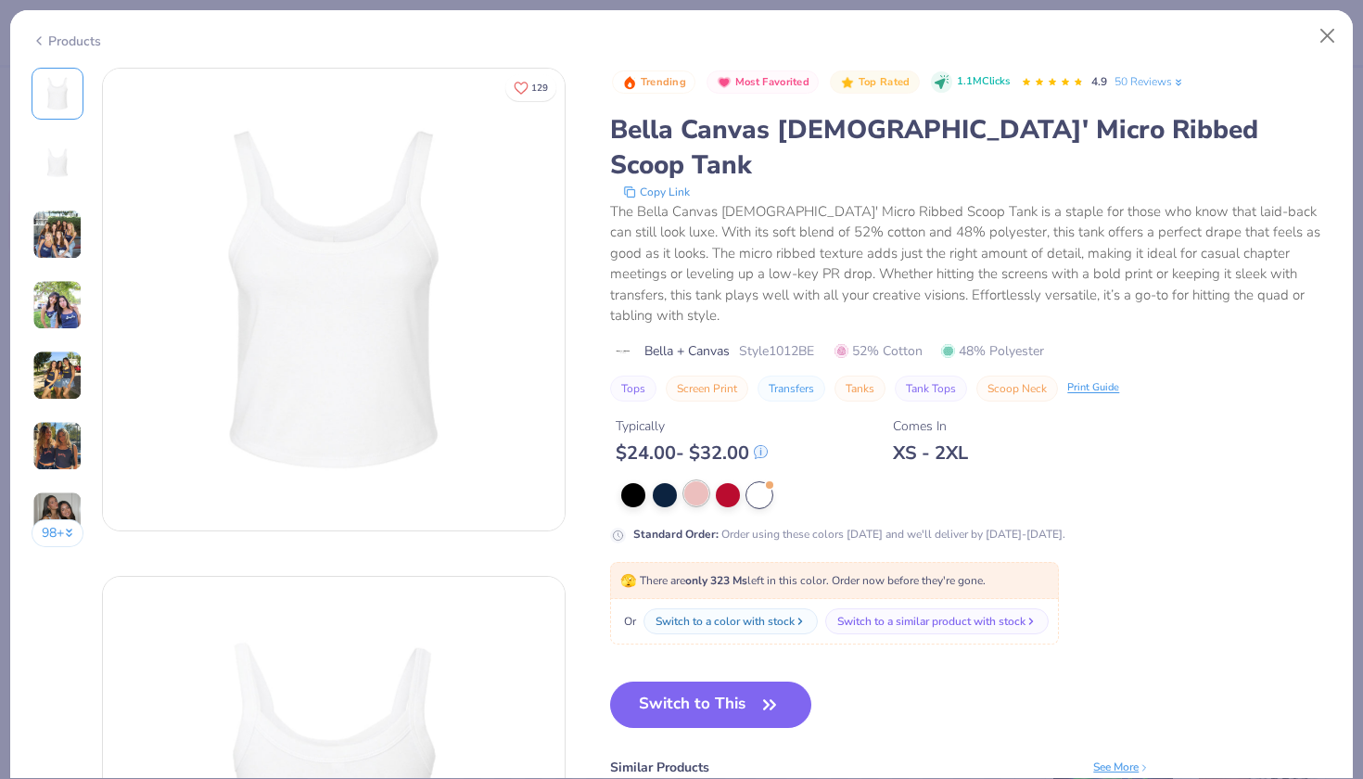
click at [694, 481] on div at bounding box center [696, 493] width 24 height 24
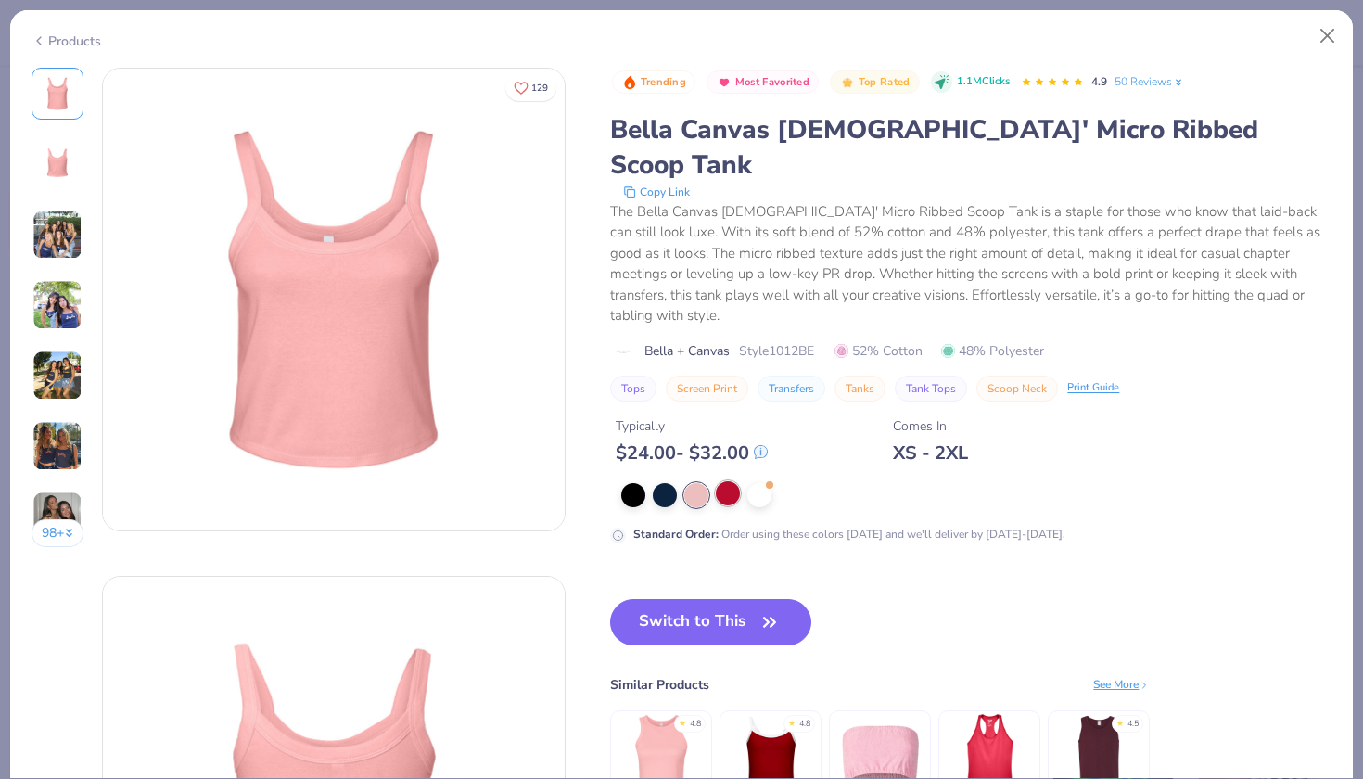
click at [718, 481] on div at bounding box center [728, 493] width 24 height 24
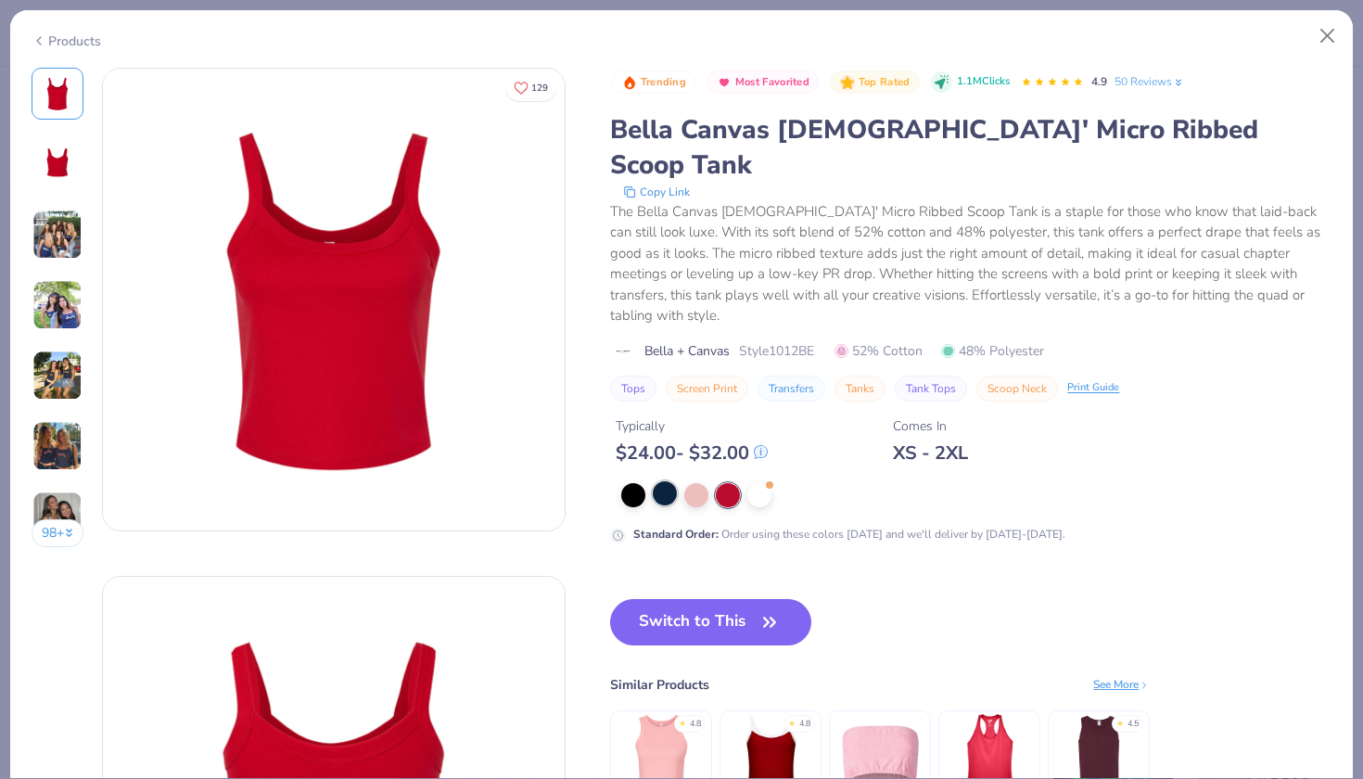
click at [667, 481] on div at bounding box center [665, 493] width 24 height 24
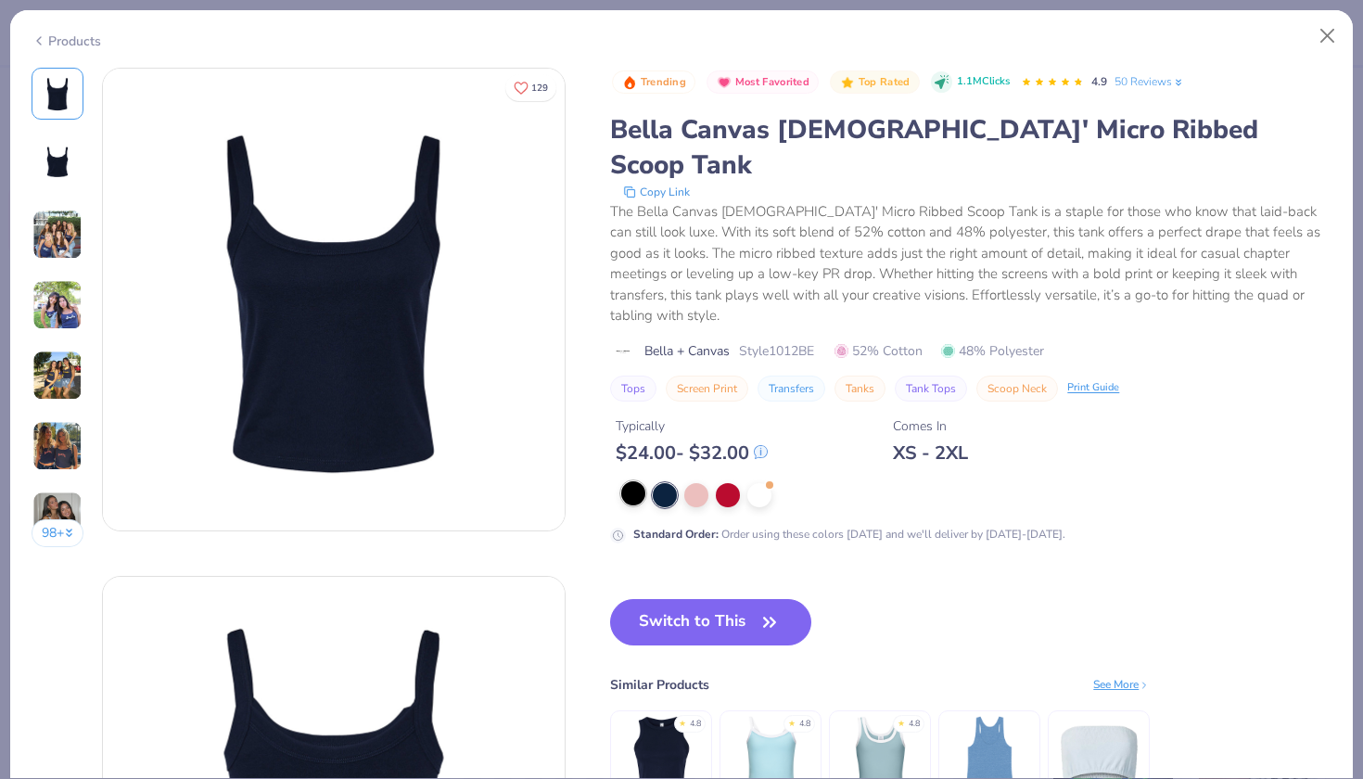
click at [639, 481] on div at bounding box center [633, 493] width 24 height 24
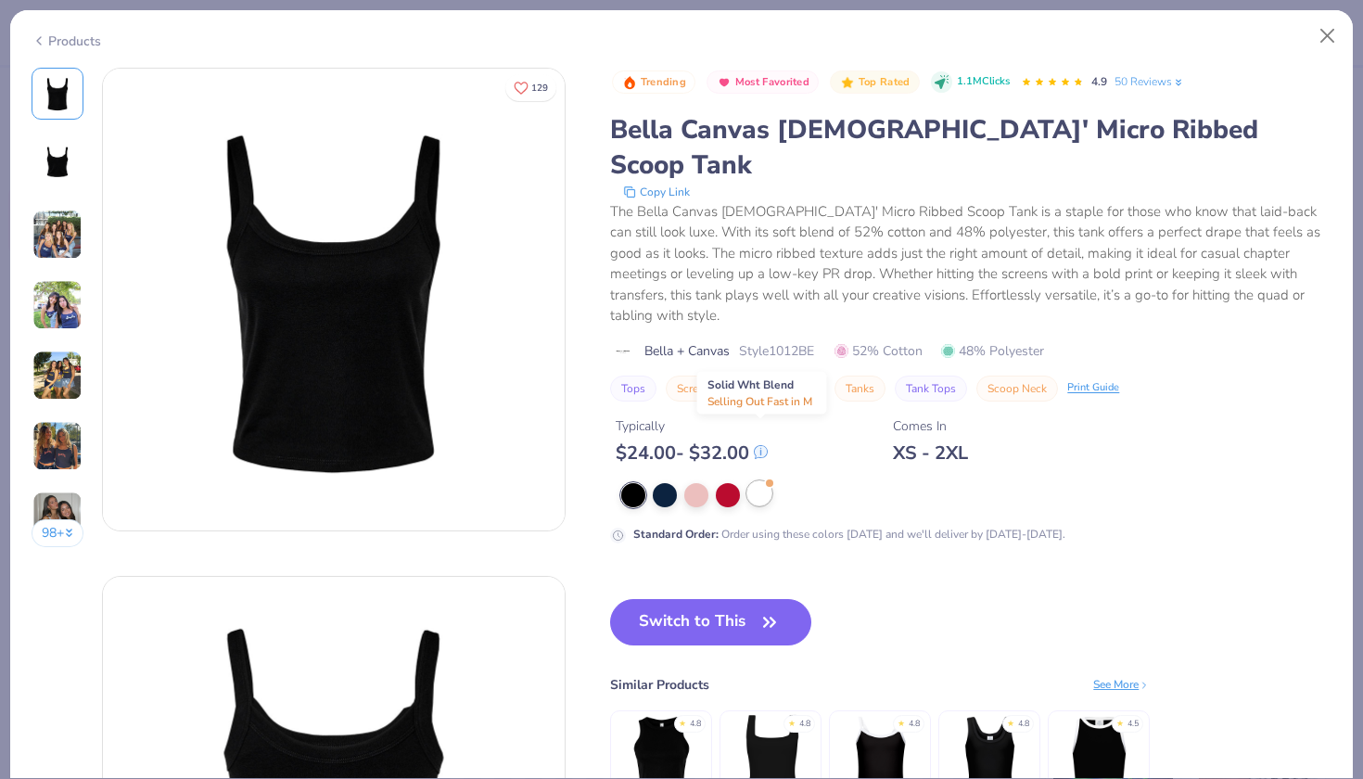
click at [761, 481] on div at bounding box center [759, 493] width 24 height 24
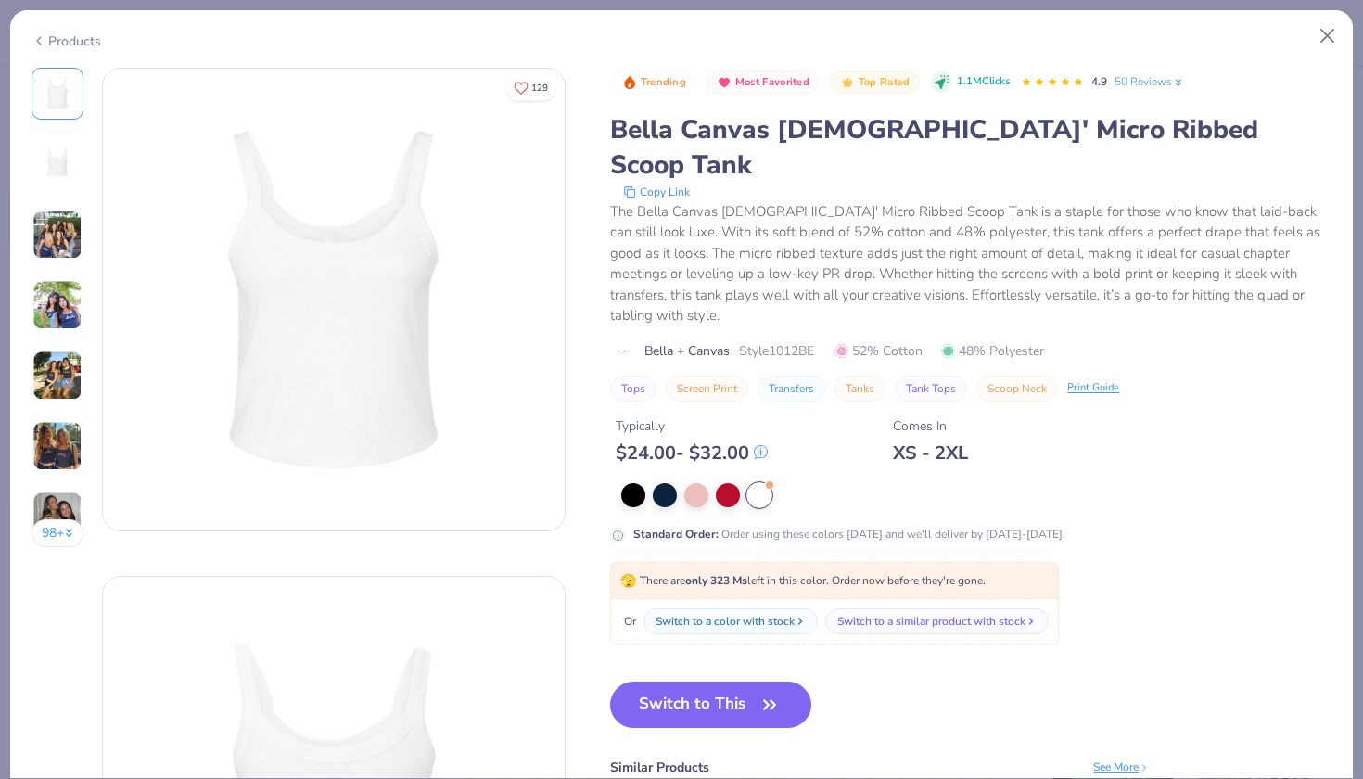
click at [635, 416] on div "Trending Most Favorited Top Rated 1.1M Clicks 4.9 50 Reviews Bella Canvas Ladie…" at bounding box center [970, 306] width 721 height 476
click at [634, 481] on div at bounding box center [633, 493] width 24 height 24
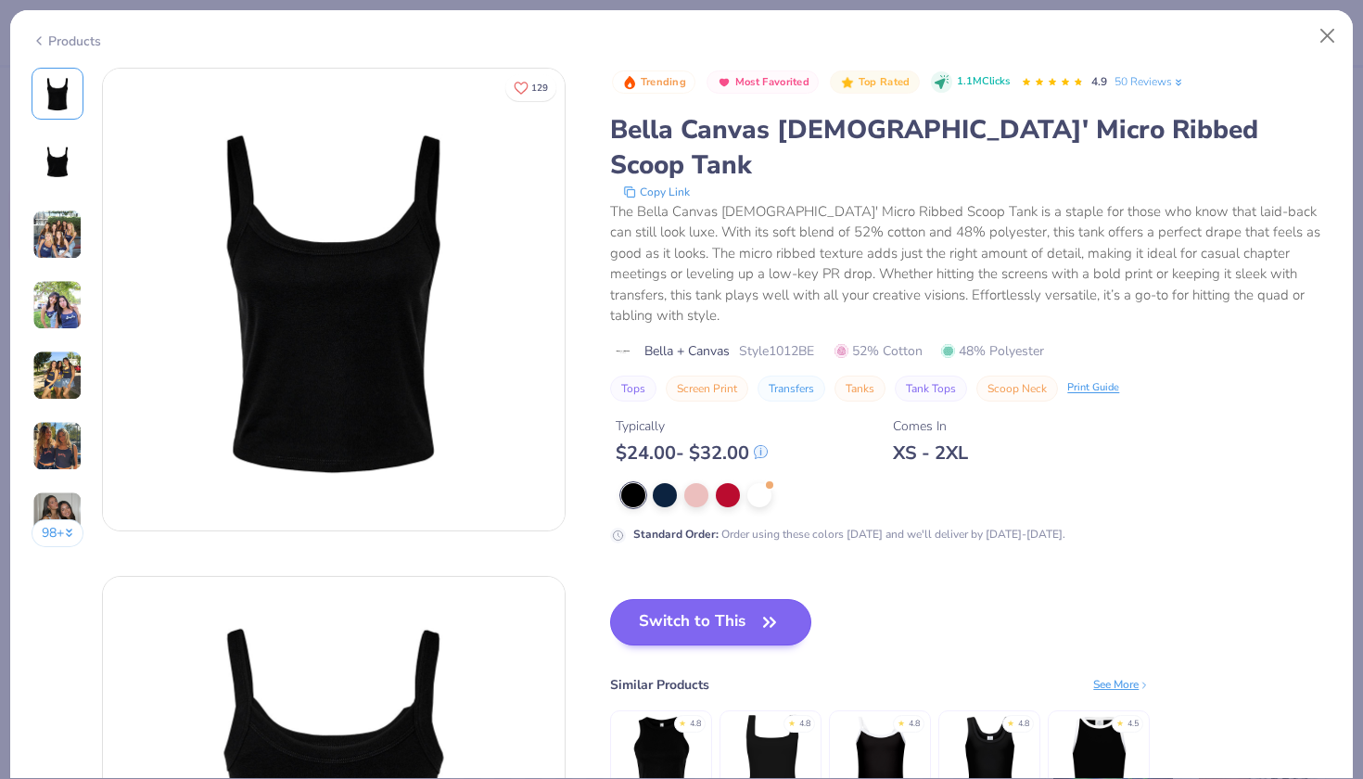
click at [684, 599] on button "Switch to This" at bounding box center [710, 622] width 201 height 46
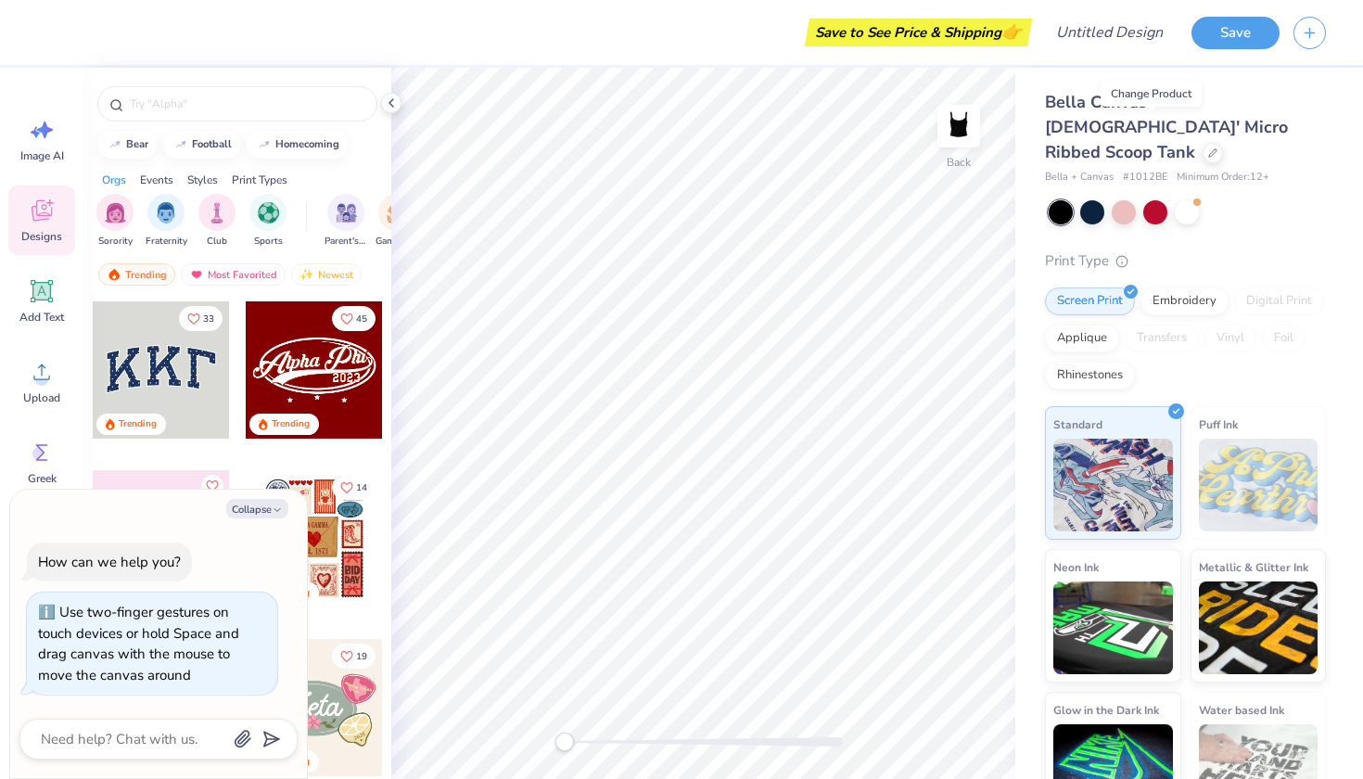
click at [165, 177] on div "Events" at bounding box center [156, 180] width 33 height 17
click at [313, 218] on div "filter for Founder’s Day" at bounding box center [326, 210] width 37 height 37
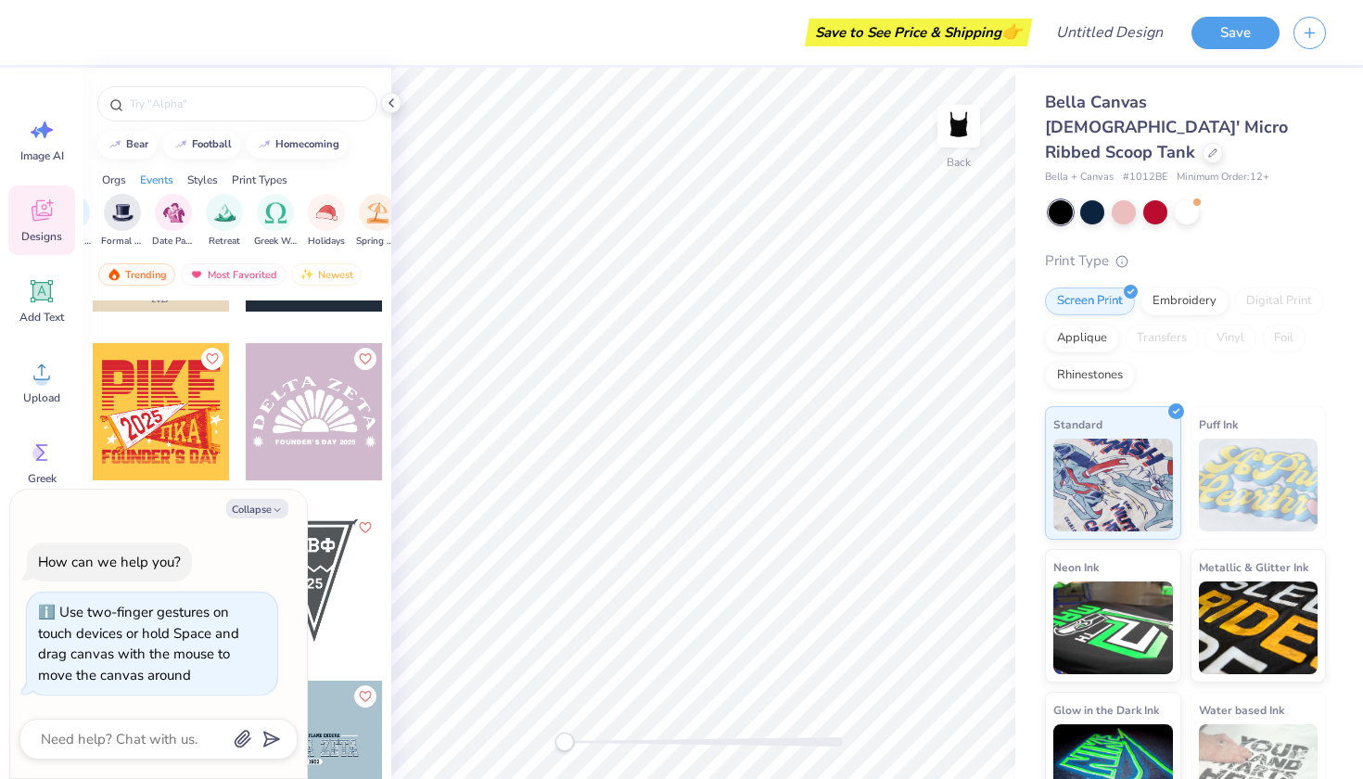
scroll to position [802, 0]
click at [250, 513] on button "Collapse" at bounding box center [257, 508] width 62 height 19
type textarea "x"
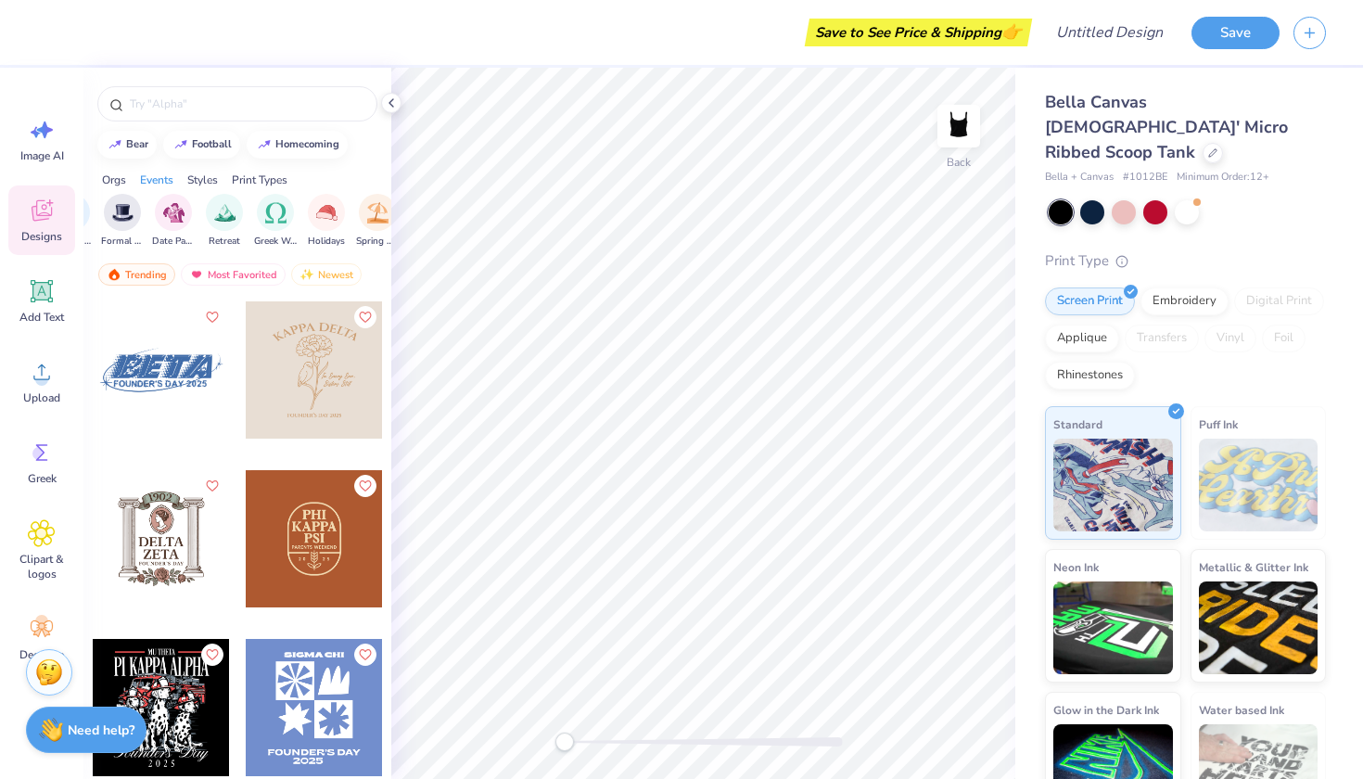
scroll to position [0, 0]
click at [133, 105] on input "text" at bounding box center [246, 104] width 237 height 19
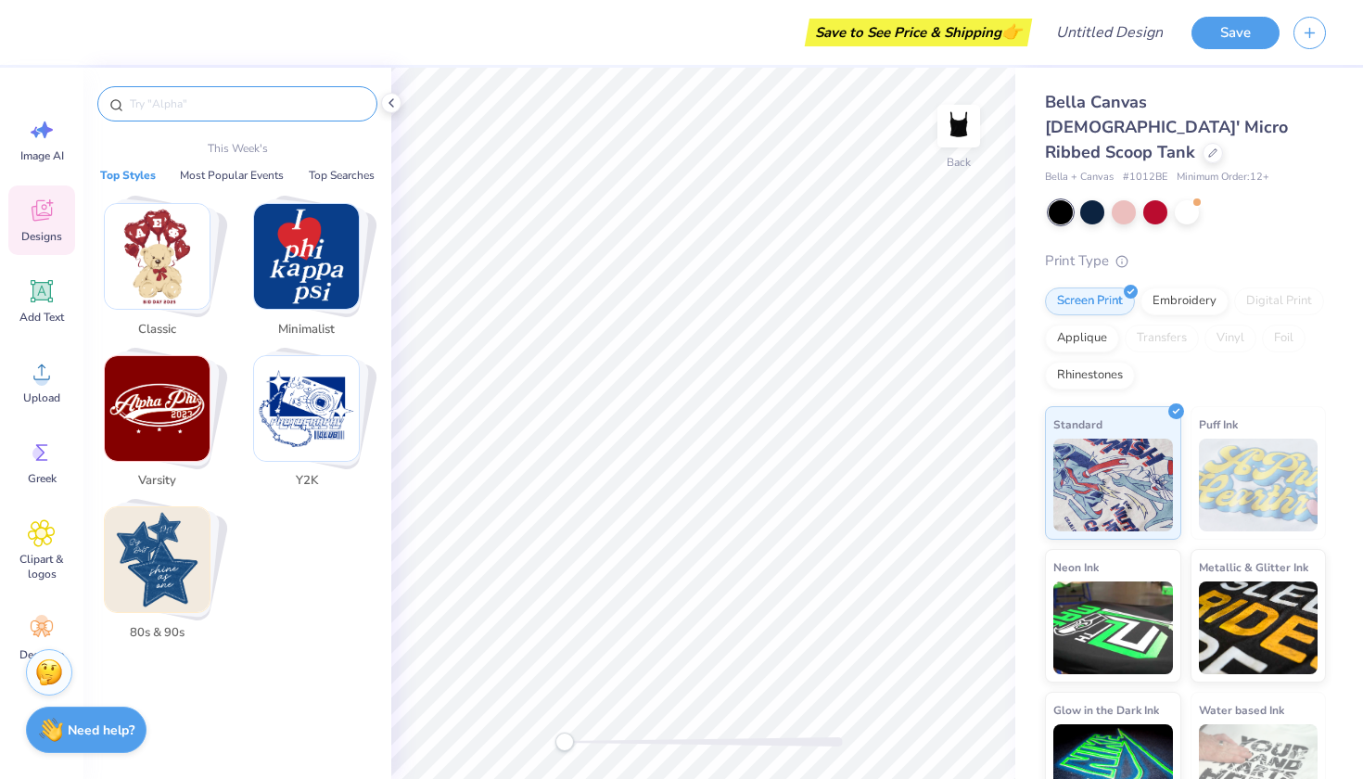
type input "r"
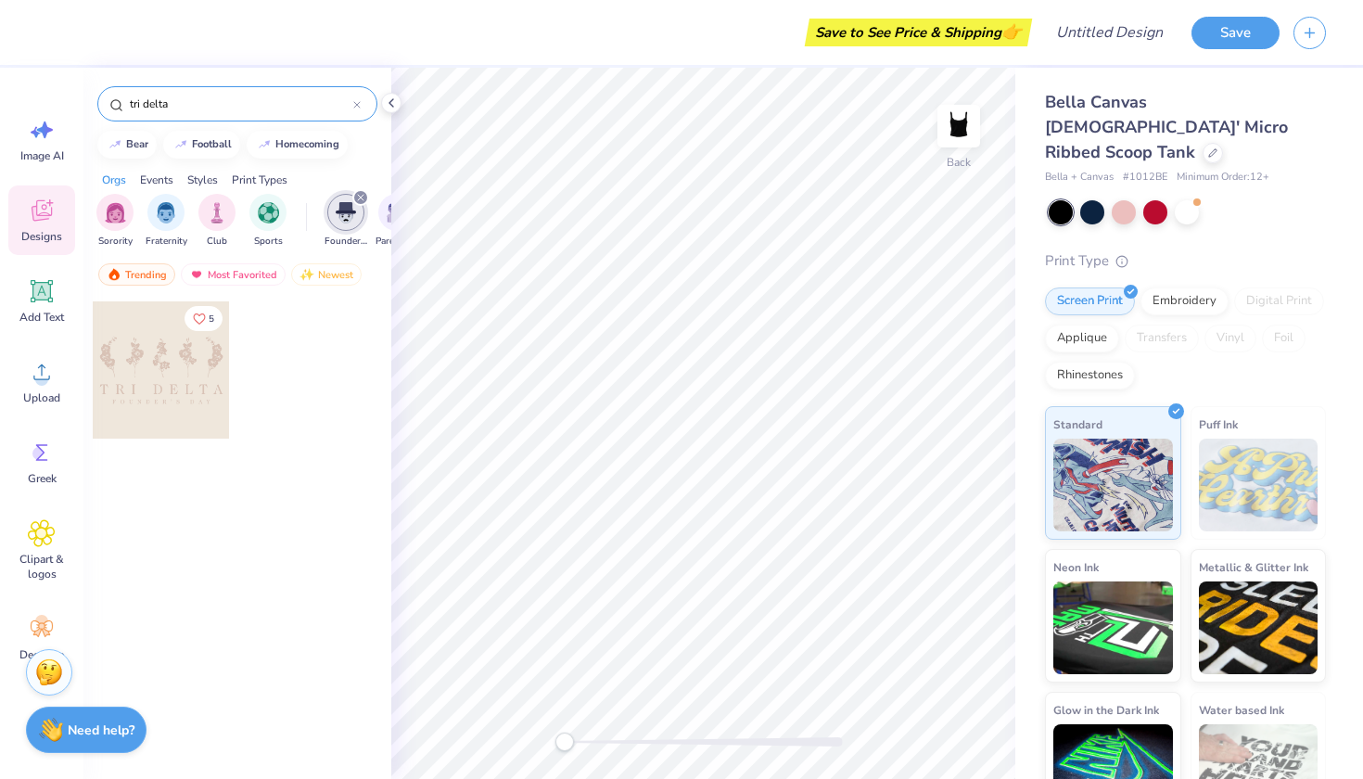
type input "tri delta"
click at [175, 399] on div at bounding box center [161, 369] width 137 height 137
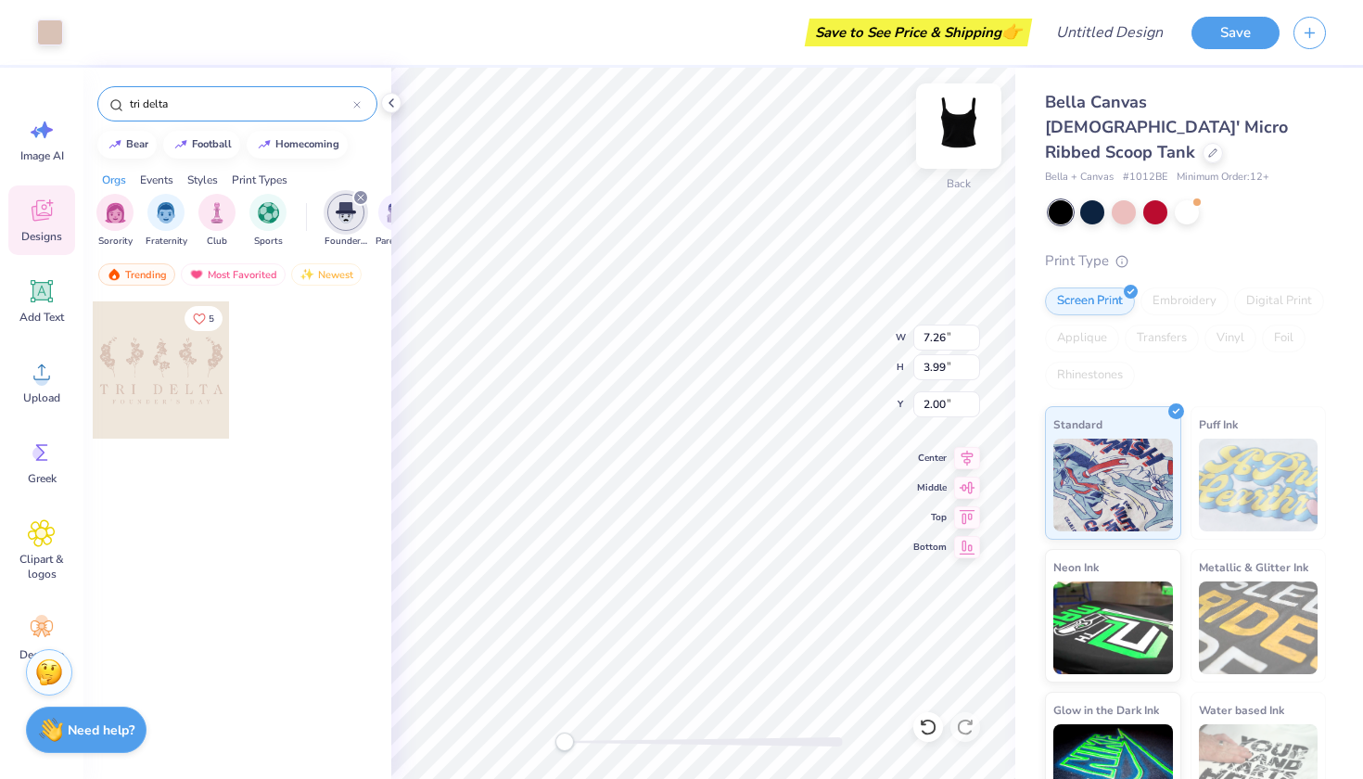
click at [957, 127] on img at bounding box center [959, 126] width 74 height 74
click at [957, 127] on img at bounding box center [958, 126] width 37 height 37
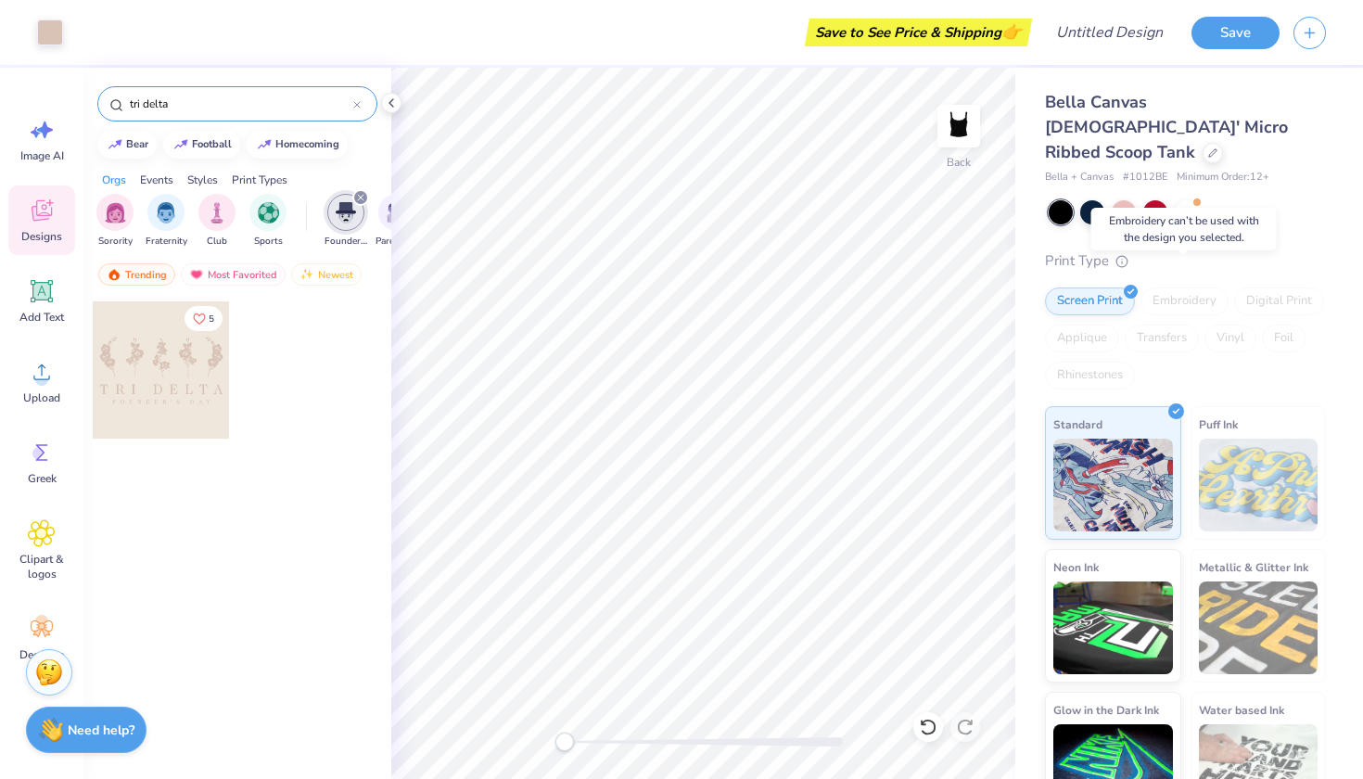
click at [1160, 287] on div "Embroidery" at bounding box center [1184, 301] width 88 height 28
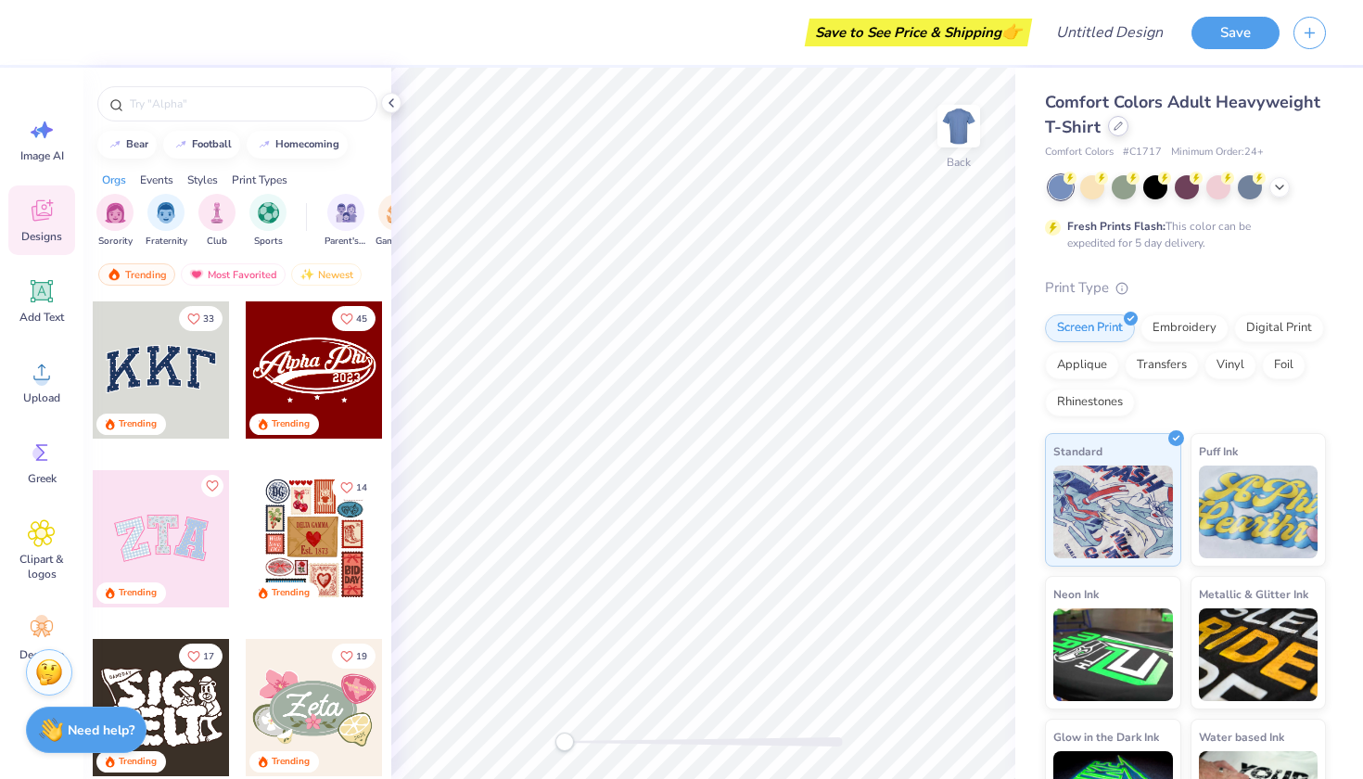
click at [1115, 131] on div at bounding box center [1118, 126] width 20 height 20
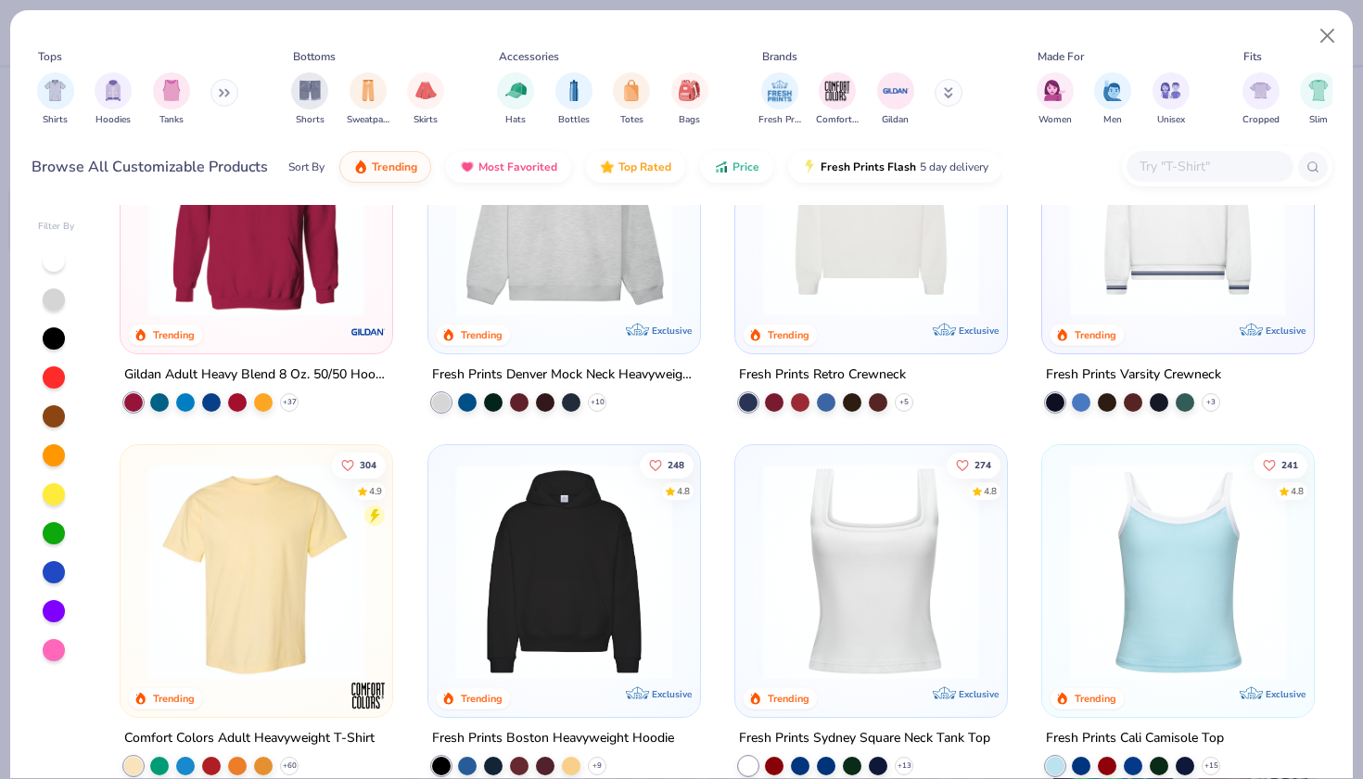
scroll to position [205, 0]
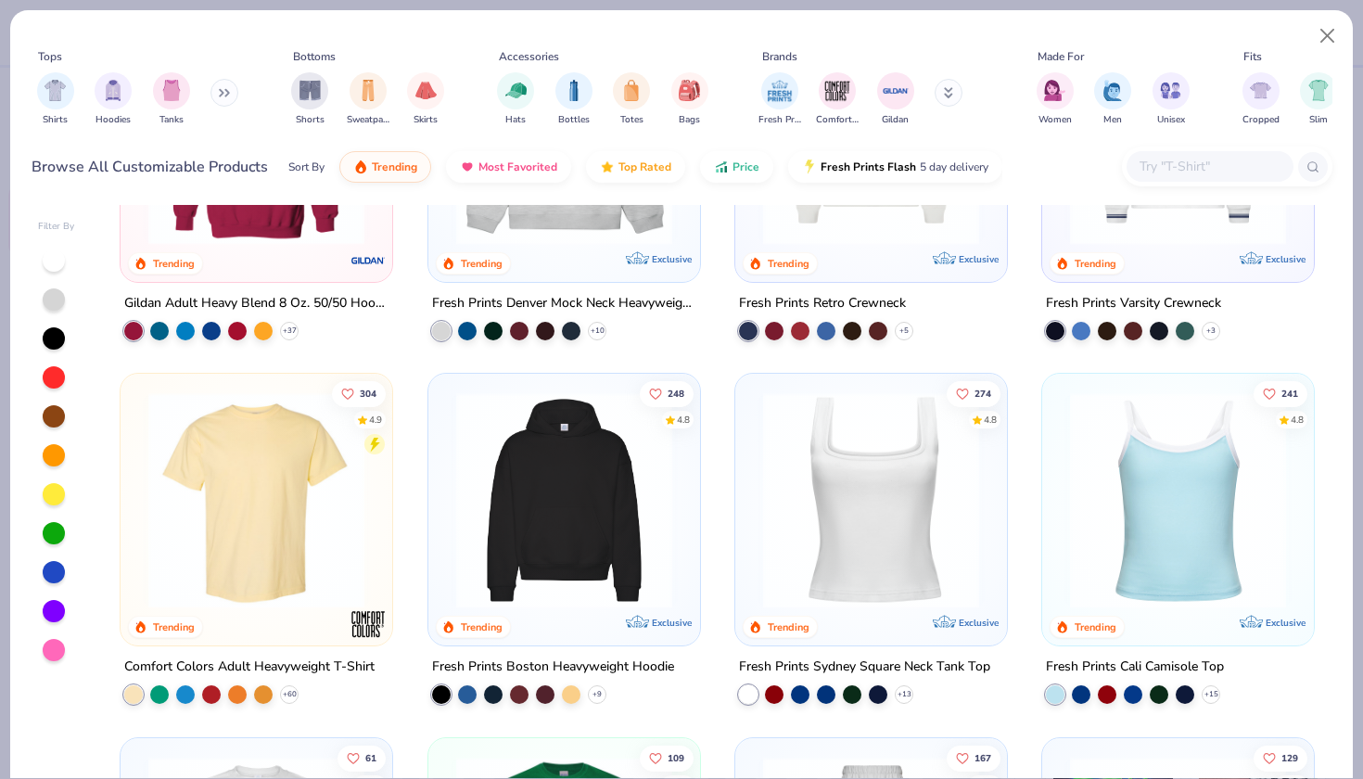
click at [1163, 599] on img at bounding box center [1178, 500] width 235 height 216
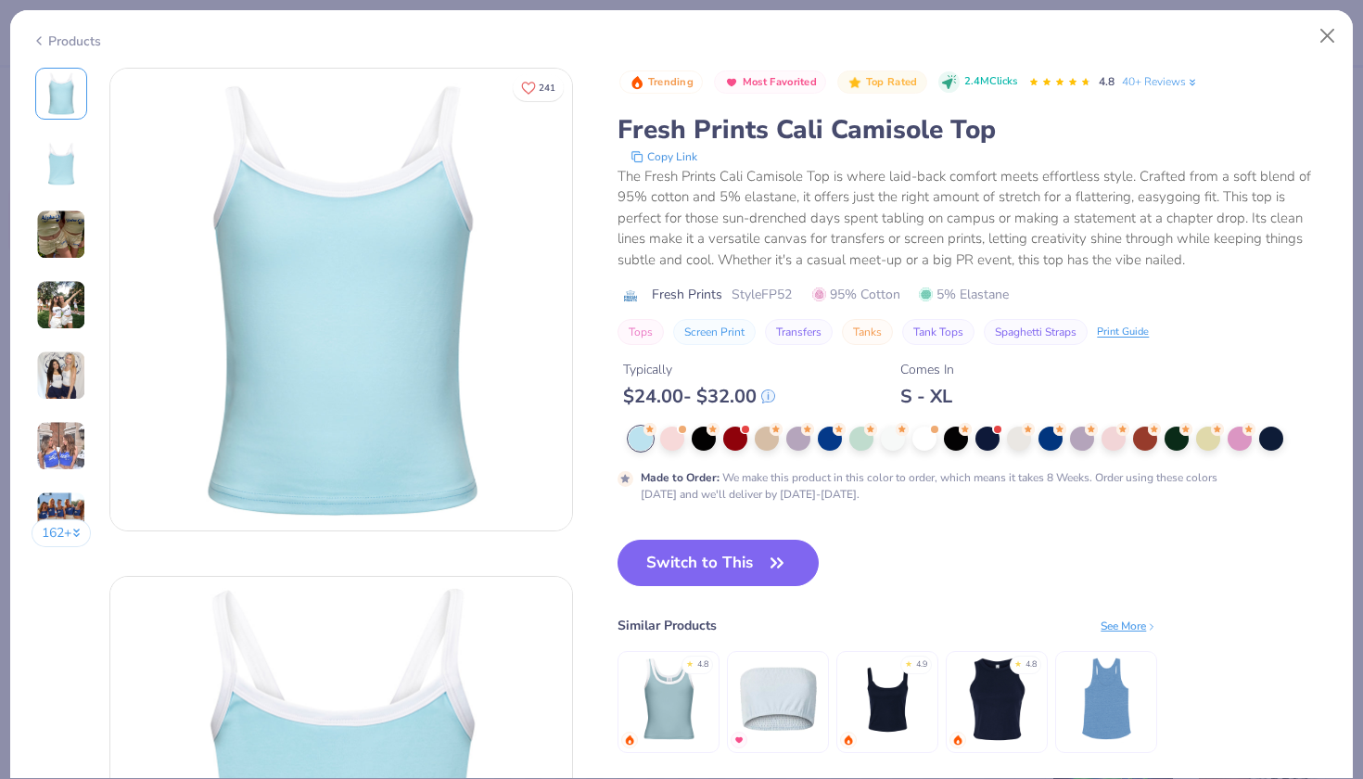
click at [57, 382] on img at bounding box center [61, 375] width 50 height 50
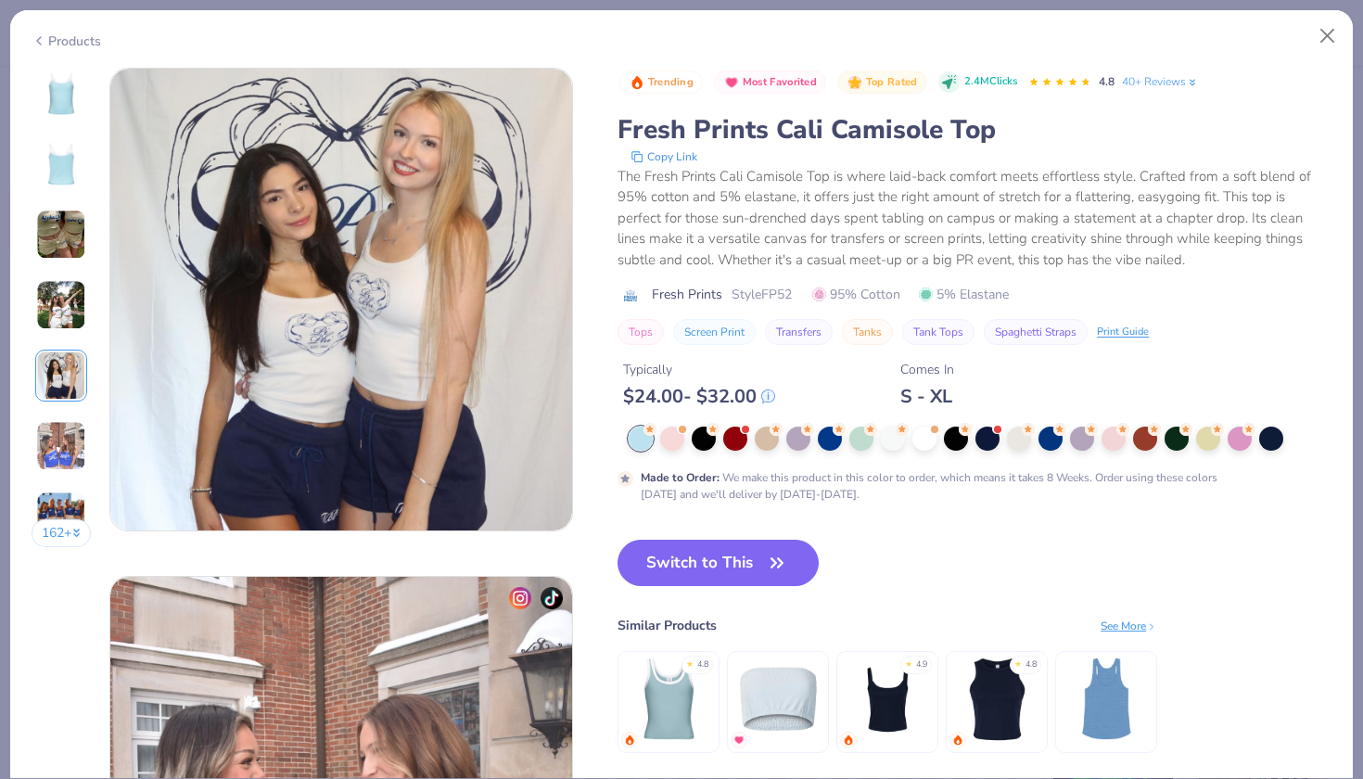
click at [57, 295] on img at bounding box center [61, 305] width 50 height 50
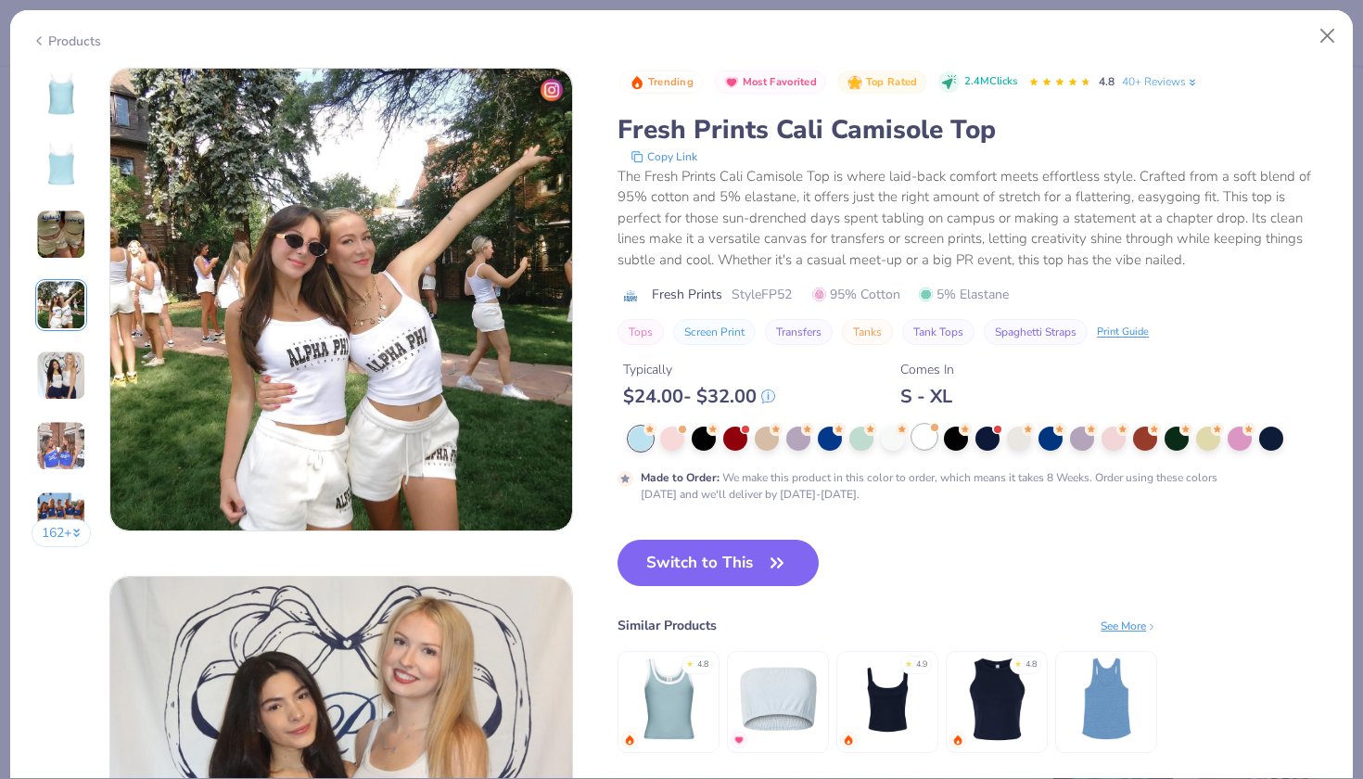
click at [934, 440] on div at bounding box center [924, 437] width 24 height 24
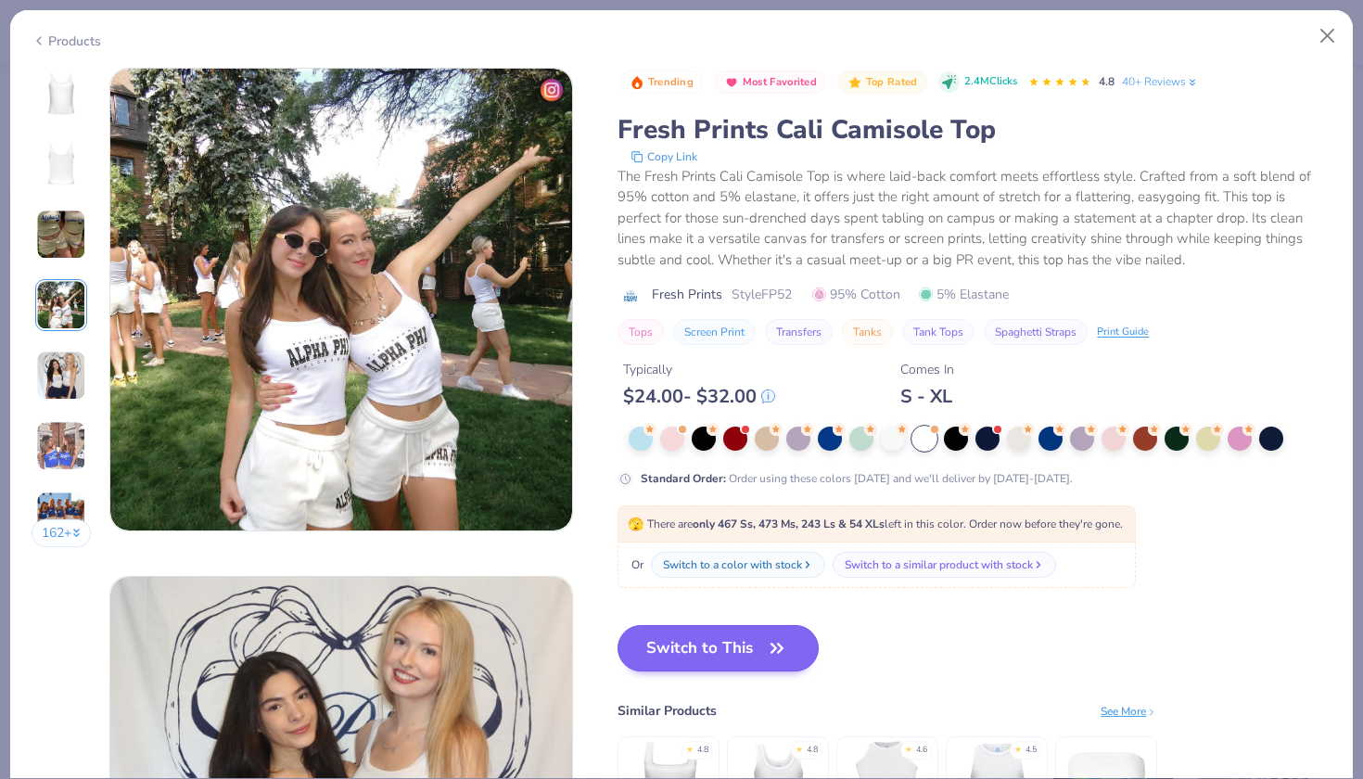
click at [710, 645] on button "Switch to This" at bounding box center [717, 648] width 201 height 46
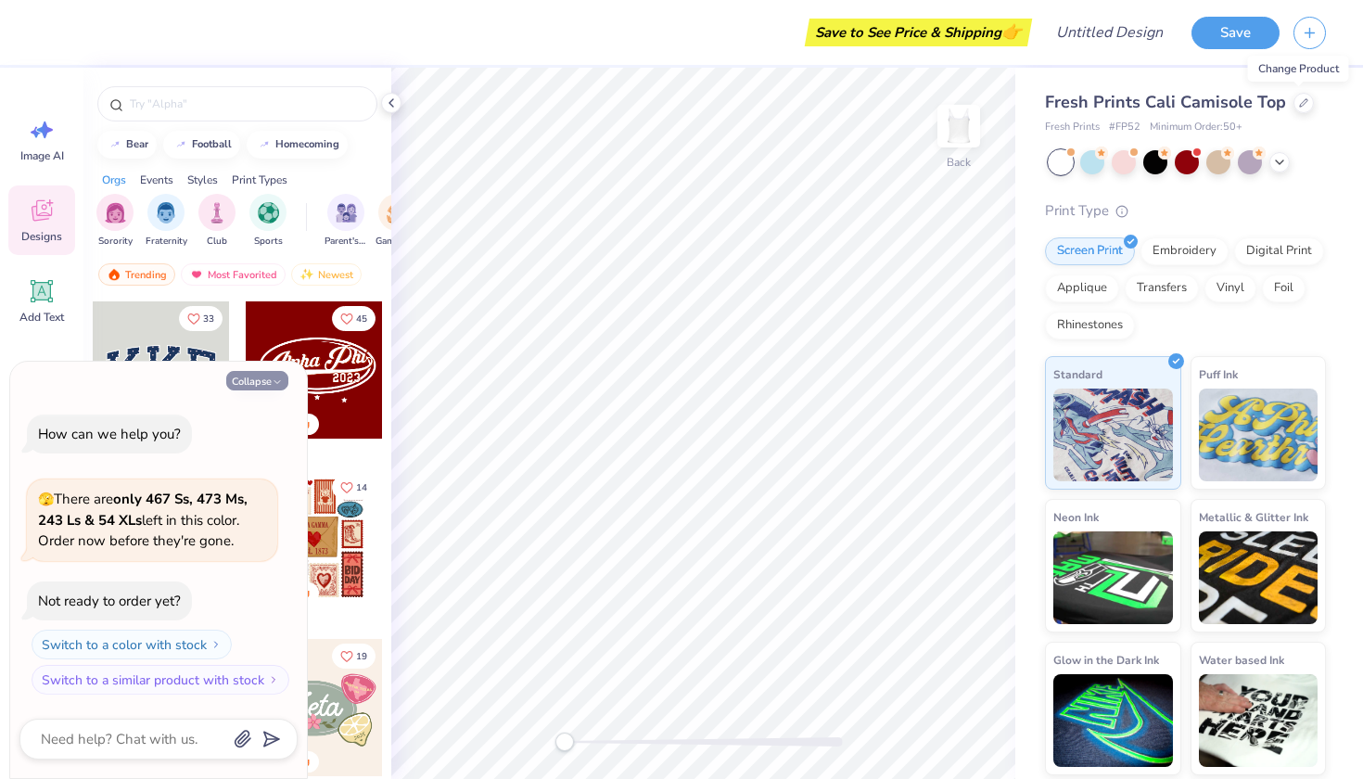
click at [251, 386] on button "Collapse" at bounding box center [257, 380] width 62 height 19
type textarea "x"
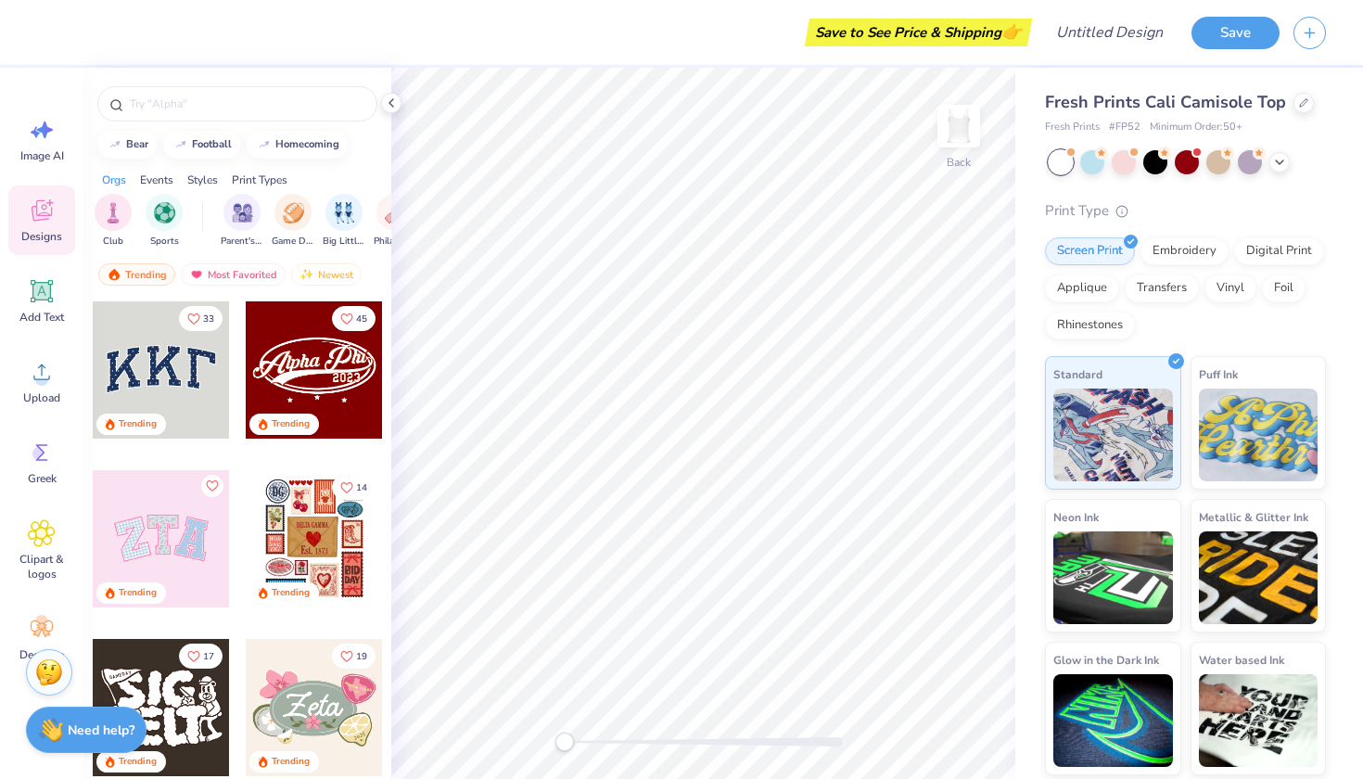
scroll to position [0, 105]
click at [388, 227] on div "filter for Philanthropy" at bounding box center [393, 210] width 37 height 37
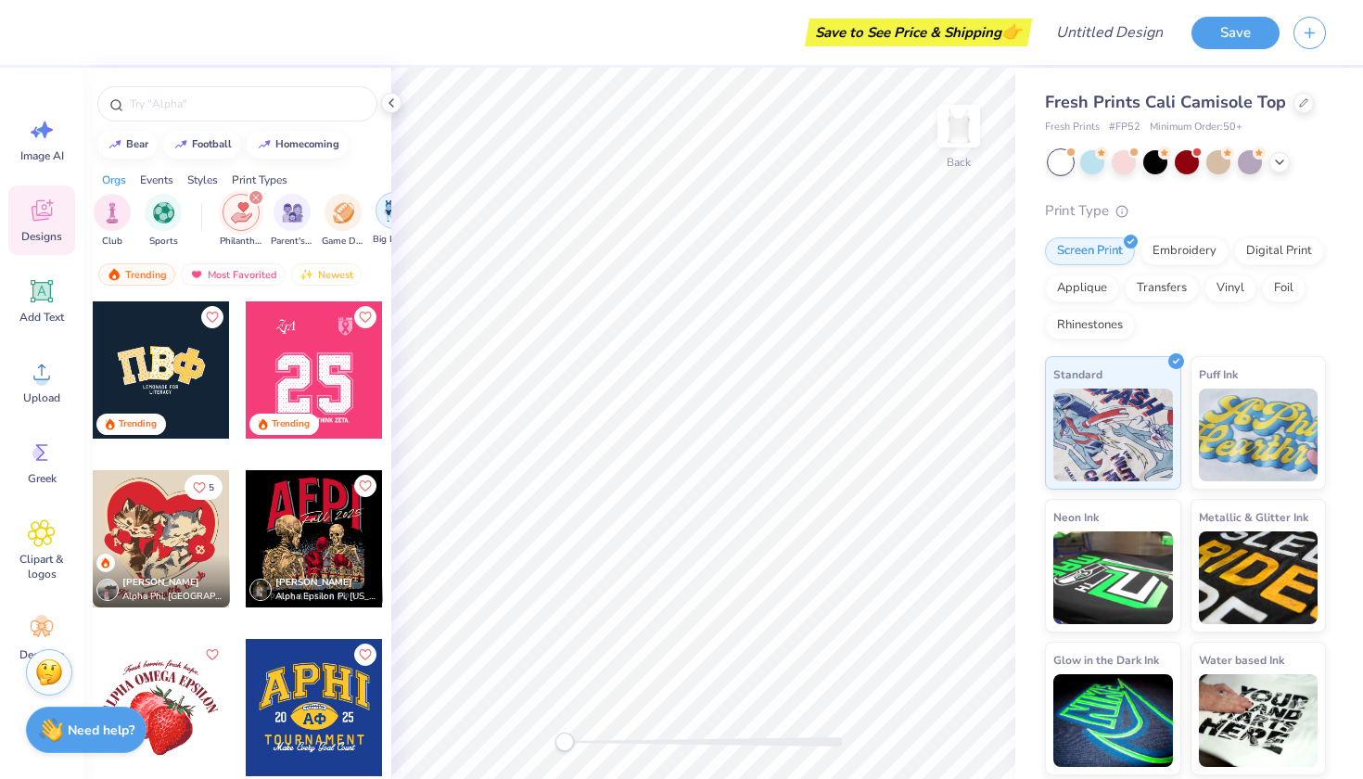
click at [386, 227] on div "filter for Big Little Reveal" at bounding box center [393, 210] width 37 height 37
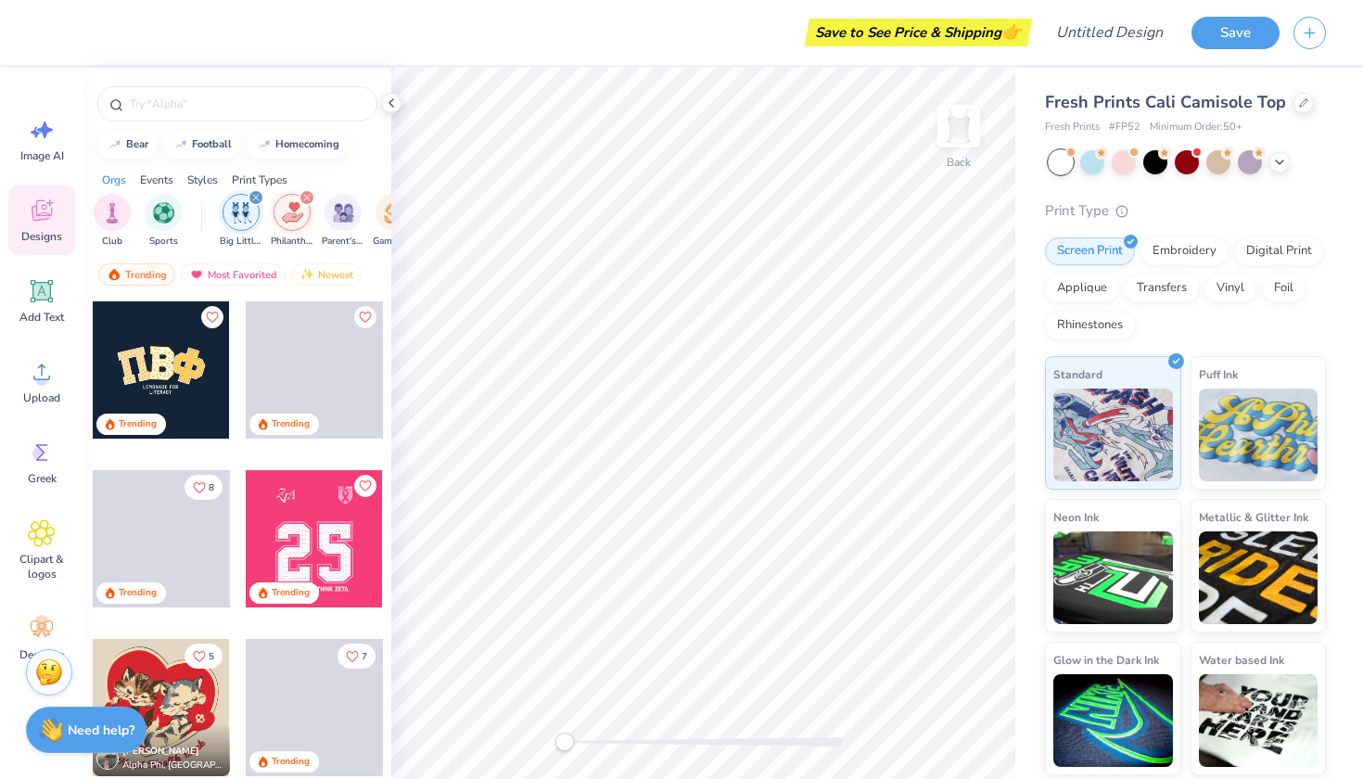
click at [256, 198] on icon "filter for Big Little Reveal" at bounding box center [256, 198] width 6 height 6
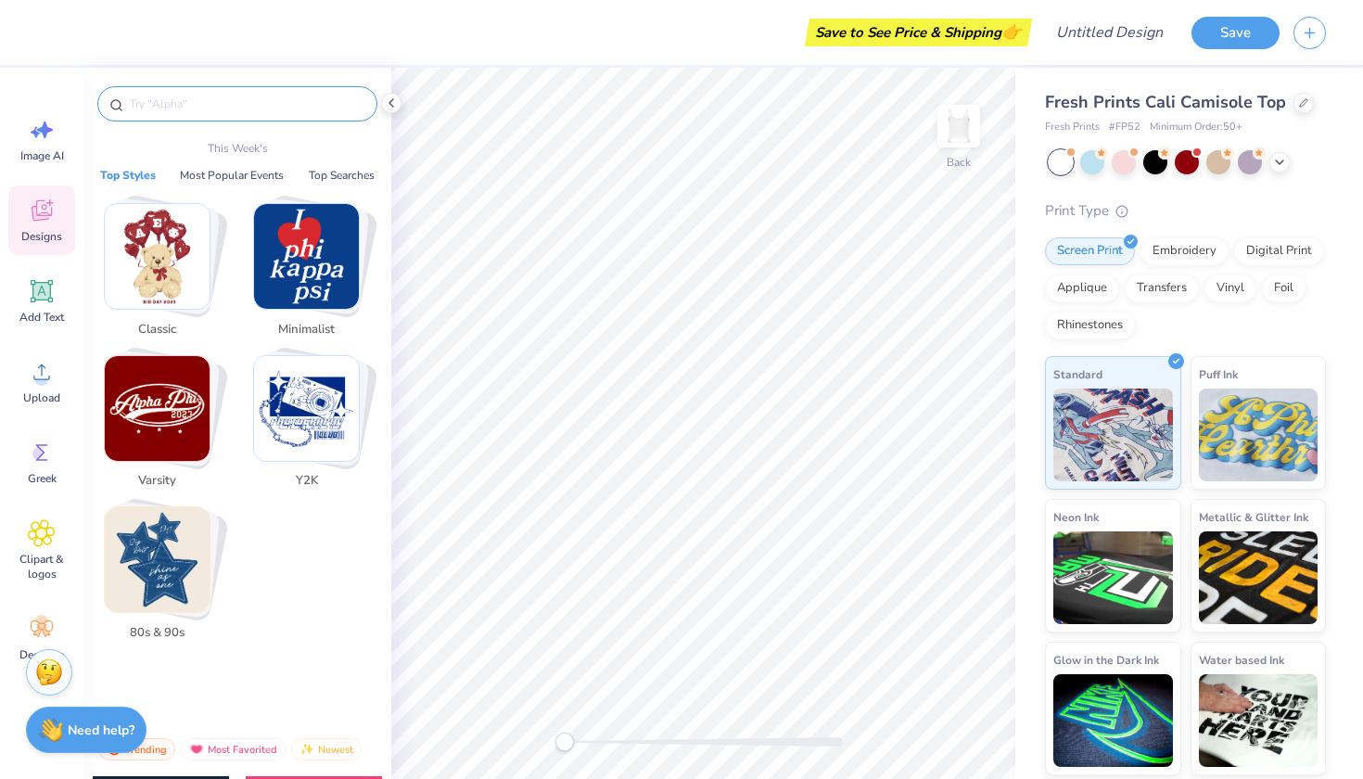
click at [220, 108] on input "text" at bounding box center [246, 104] width 237 height 19
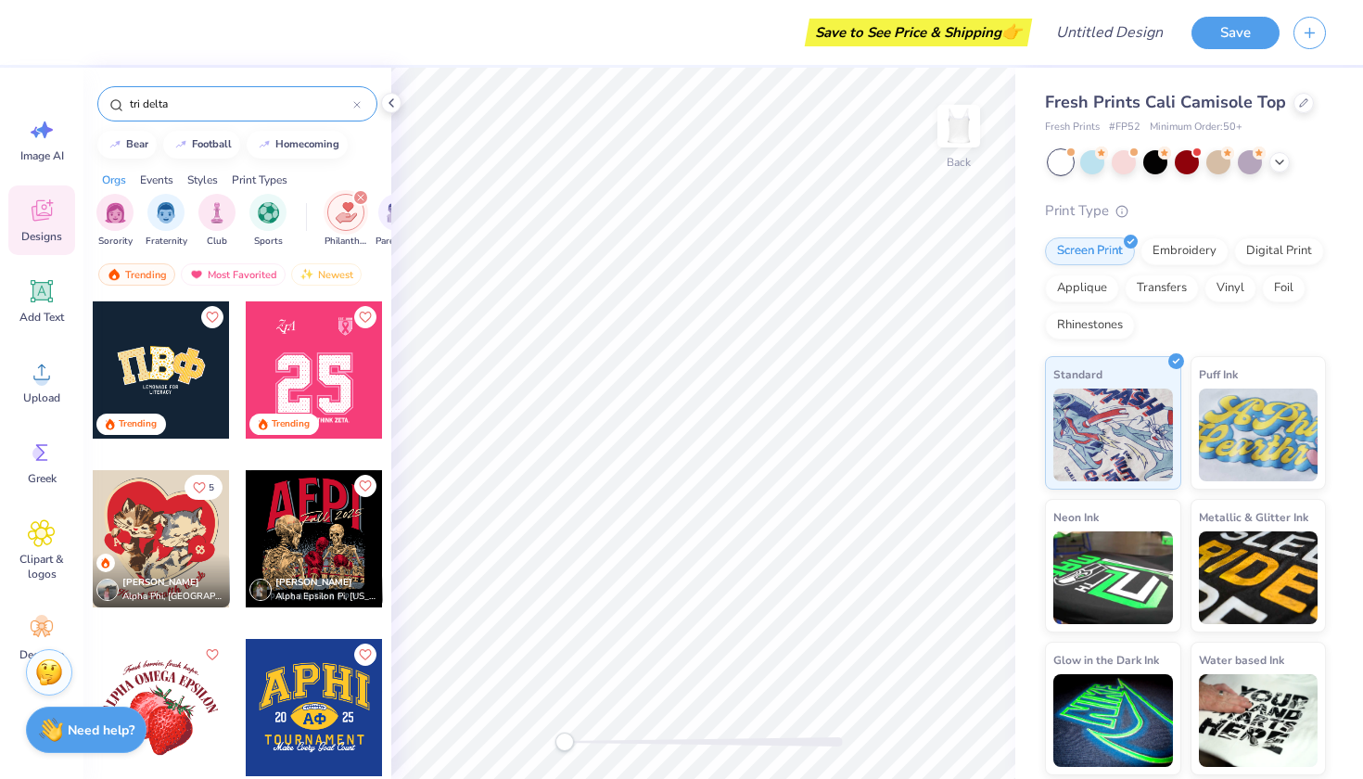
type input "tri delta"
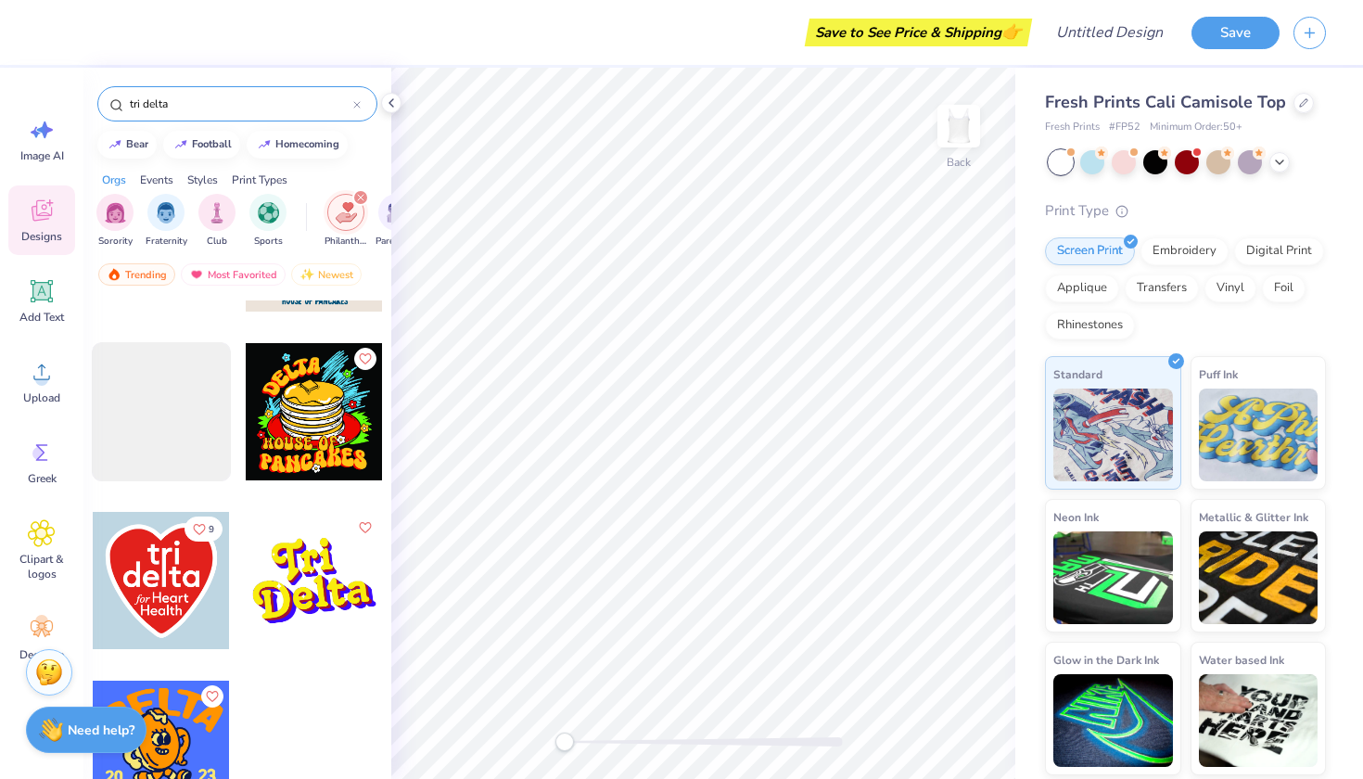
scroll to position [1308, 0]
click at [355, 100] on div at bounding box center [356, 103] width 7 height 17
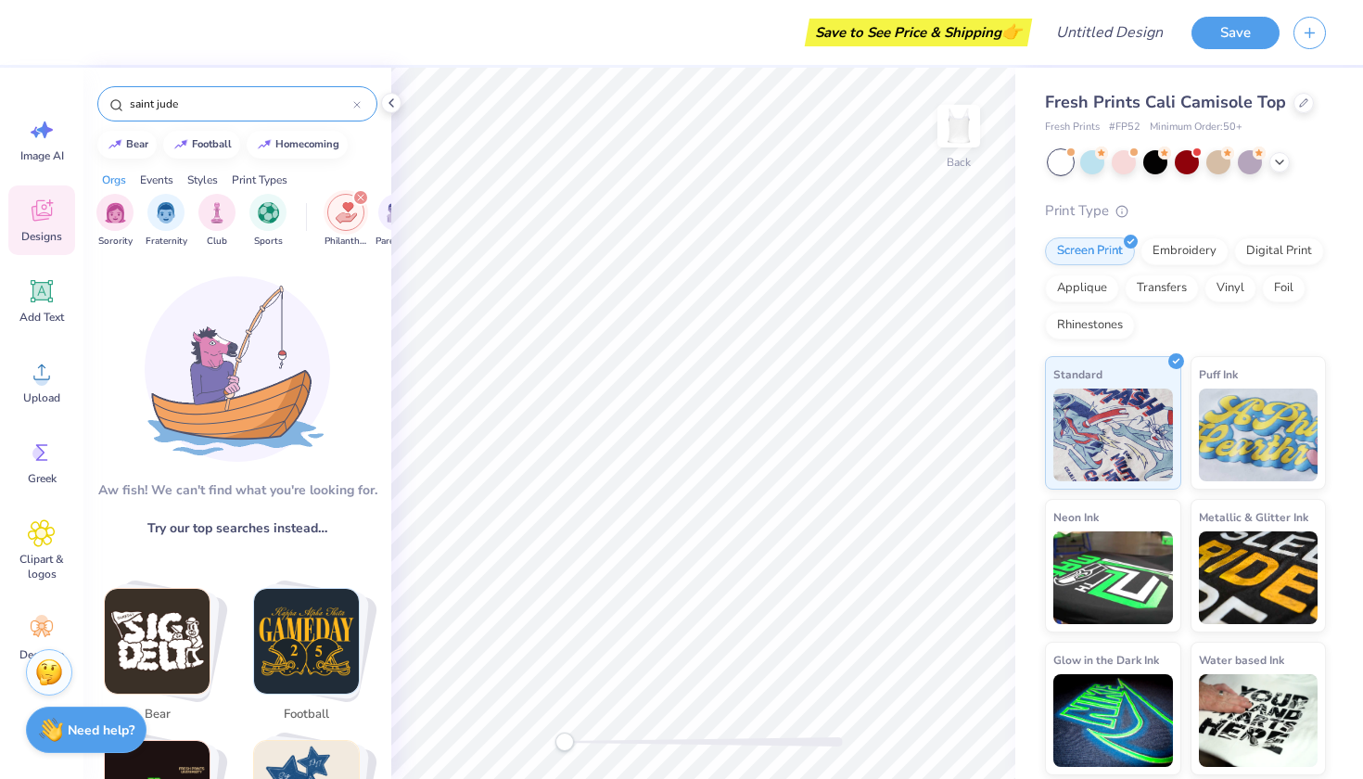
type input "saint Jude"
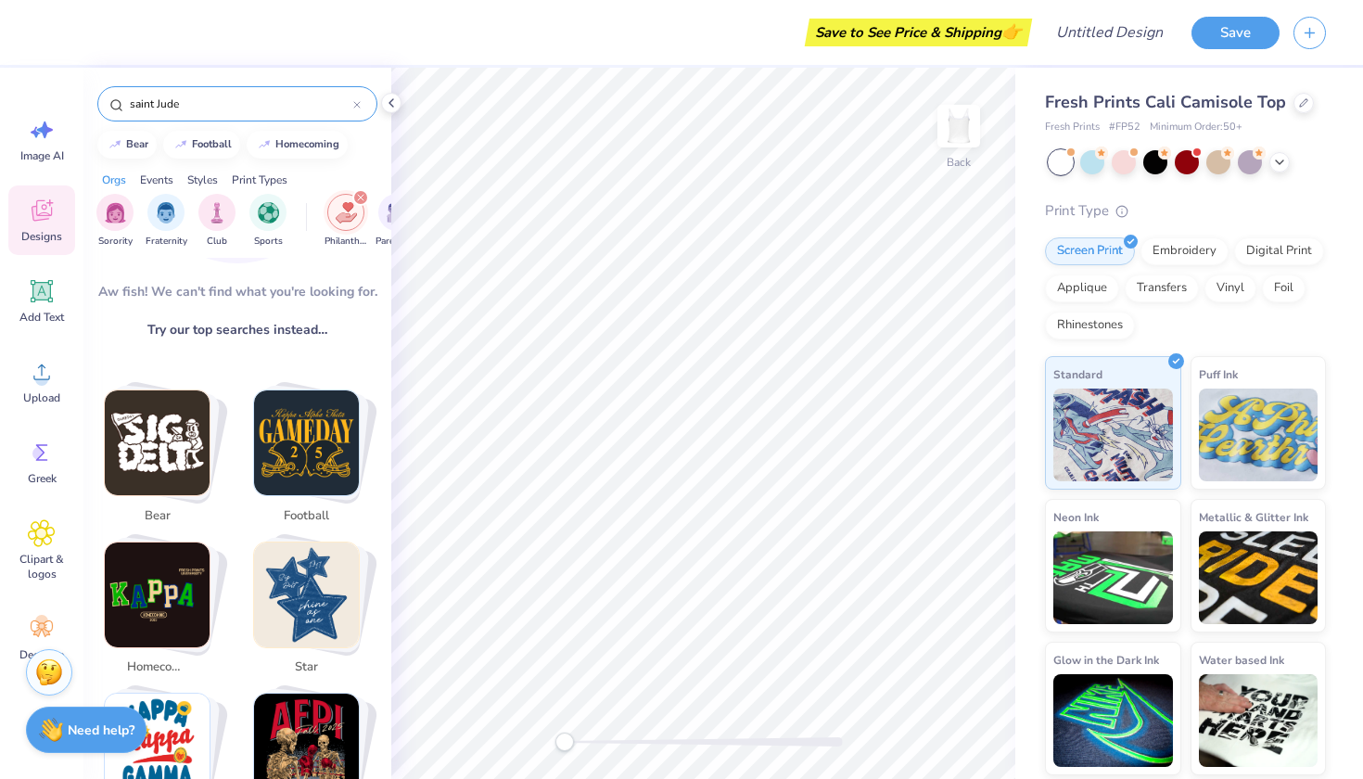
scroll to position [581, 0]
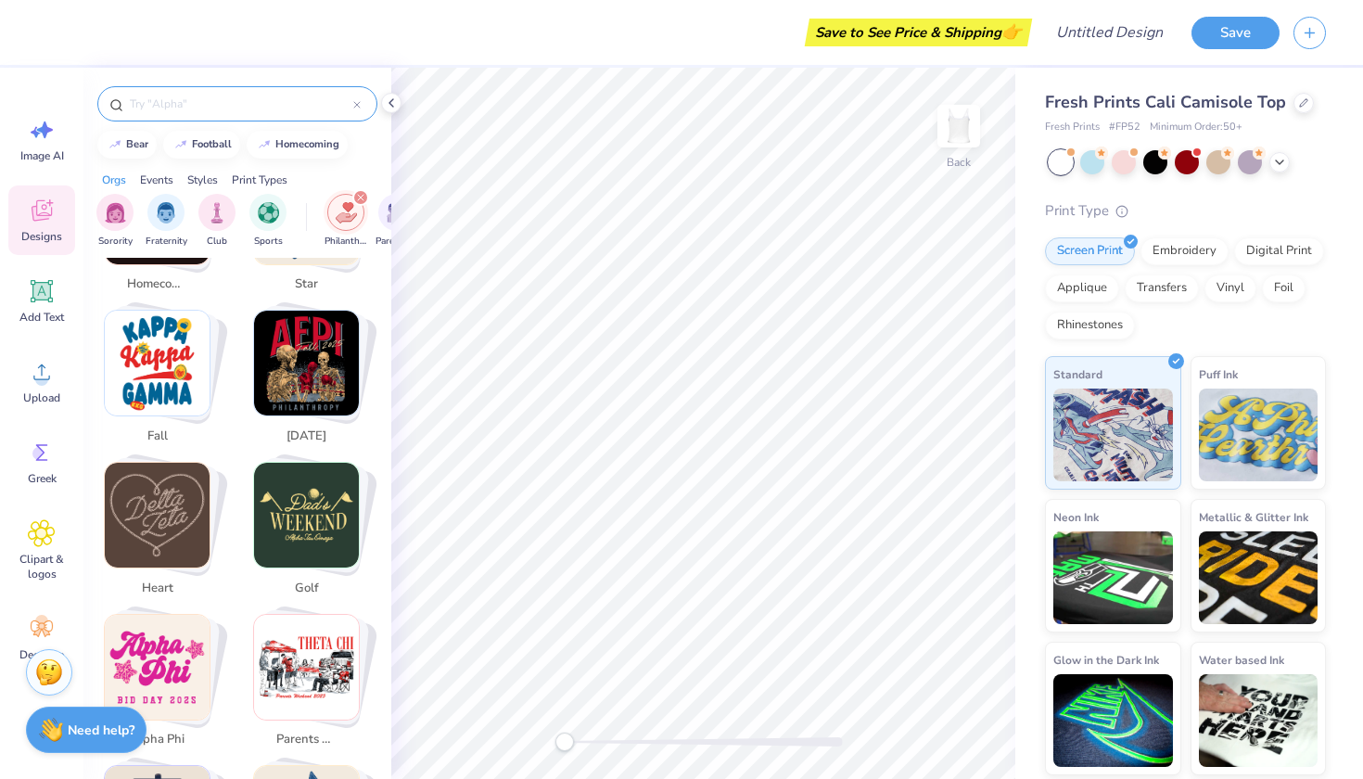
drag, startPoint x: 193, startPoint y: 96, endPoint x: 107, endPoint y: 101, distance: 86.3
click at [107, 101] on div at bounding box center [237, 103] width 280 height 35
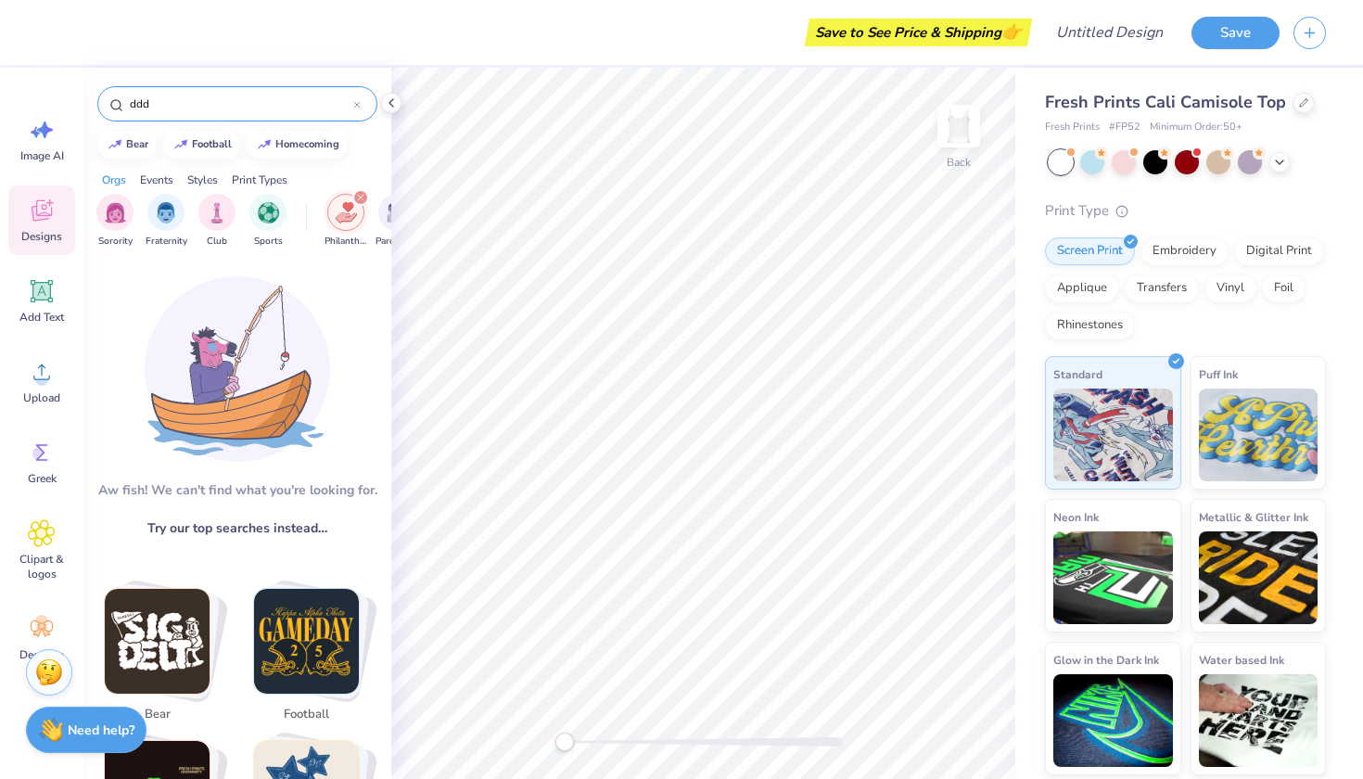
click at [166, 108] on input "ddd" at bounding box center [240, 104] width 225 height 19
type input "d"
type input "delta delta delta"
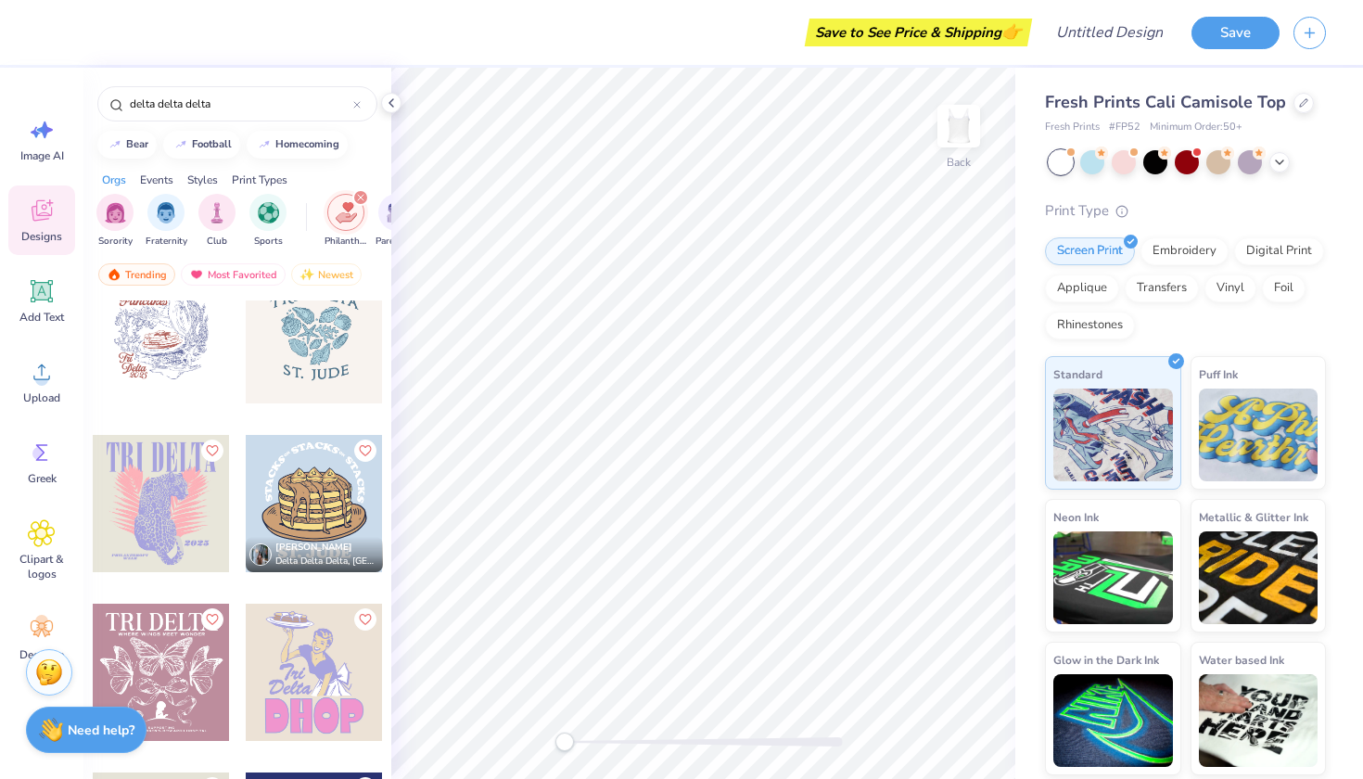
scroll to position [21, 0]
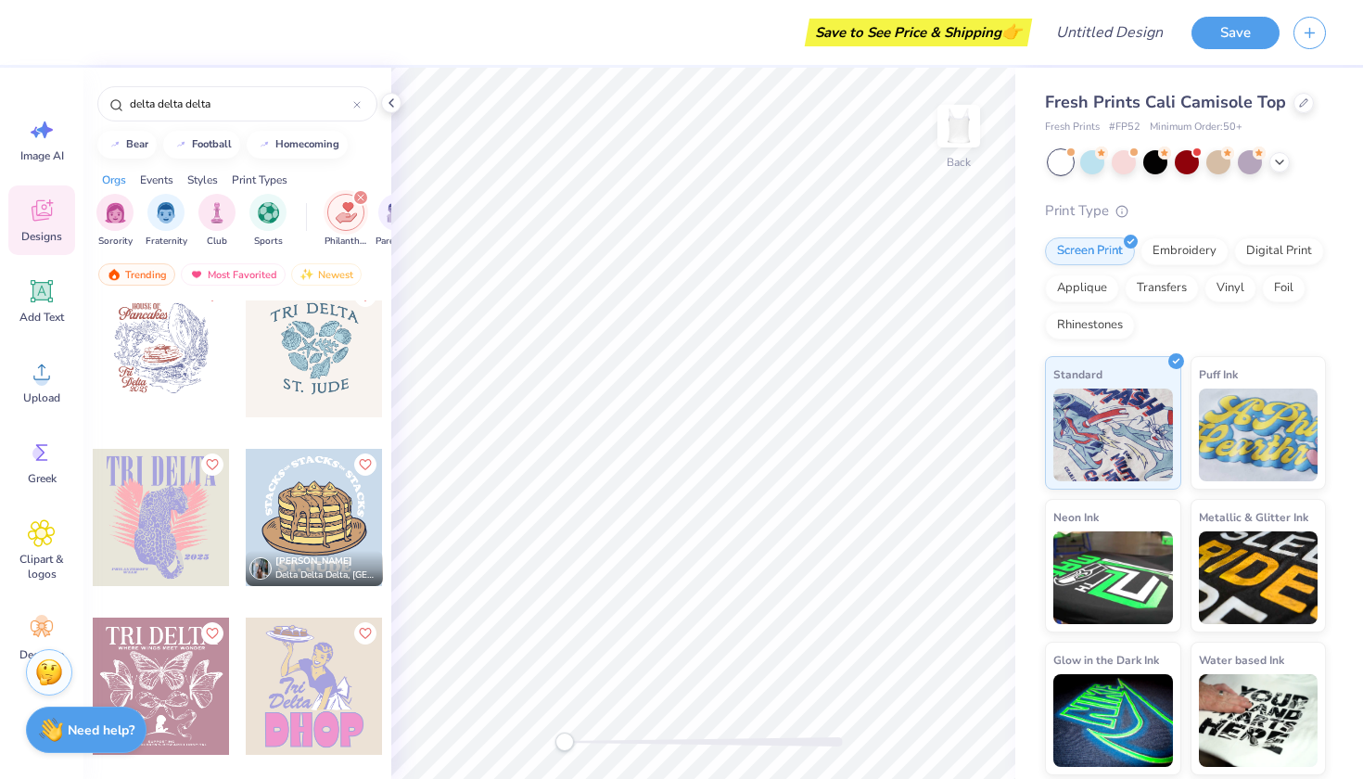
click at [289, 366] on div at bounding box center [314, 348] width 137 height 137
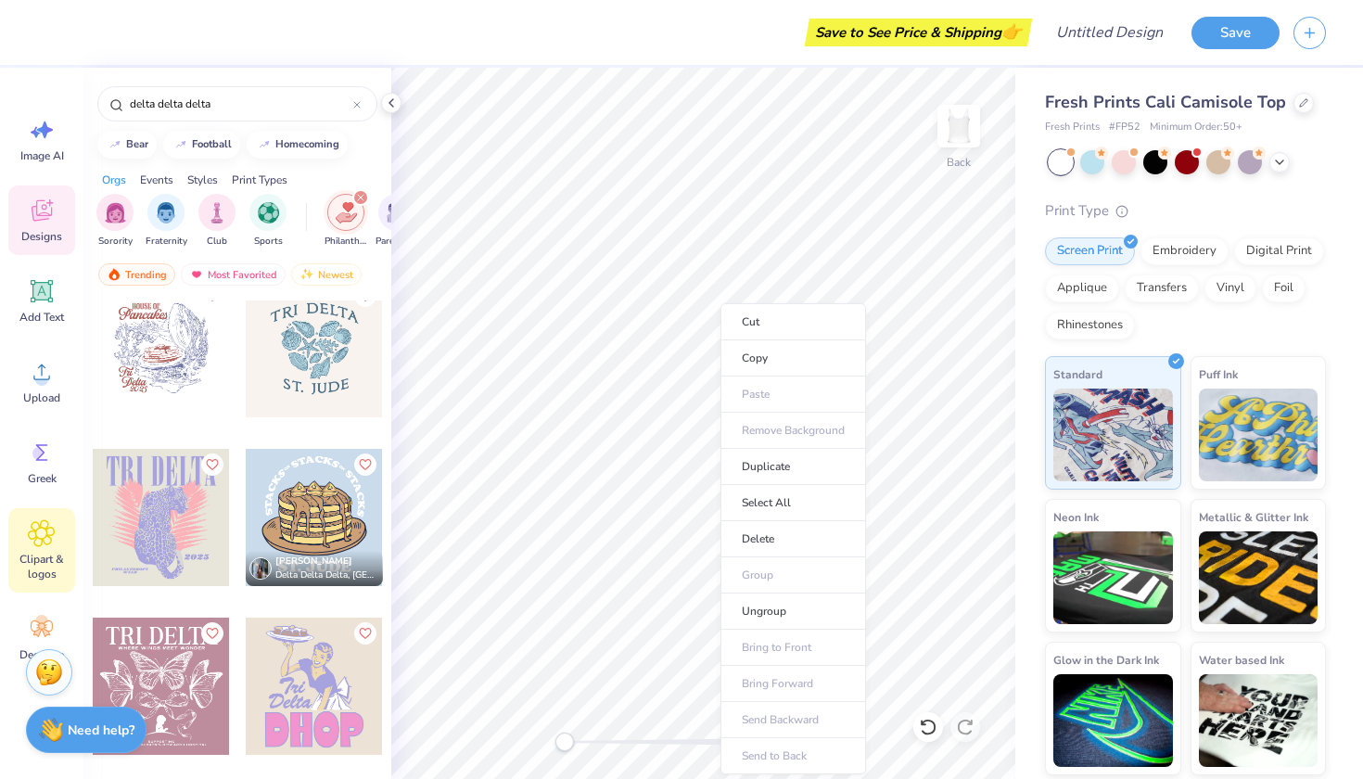
click at [32, 551] on div "Clipart & logos" at bounding box center [41, 550] width 67 height 84
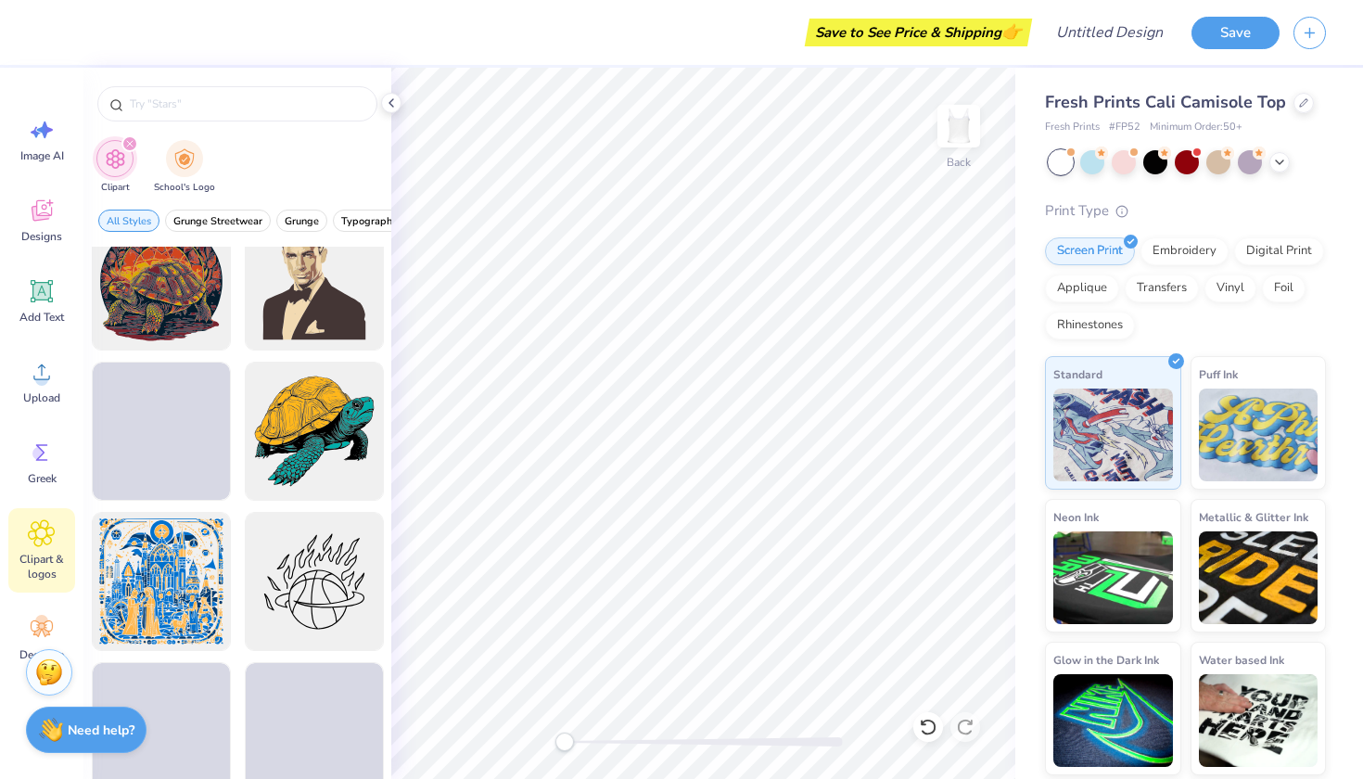
scroll to position [2887, 0]
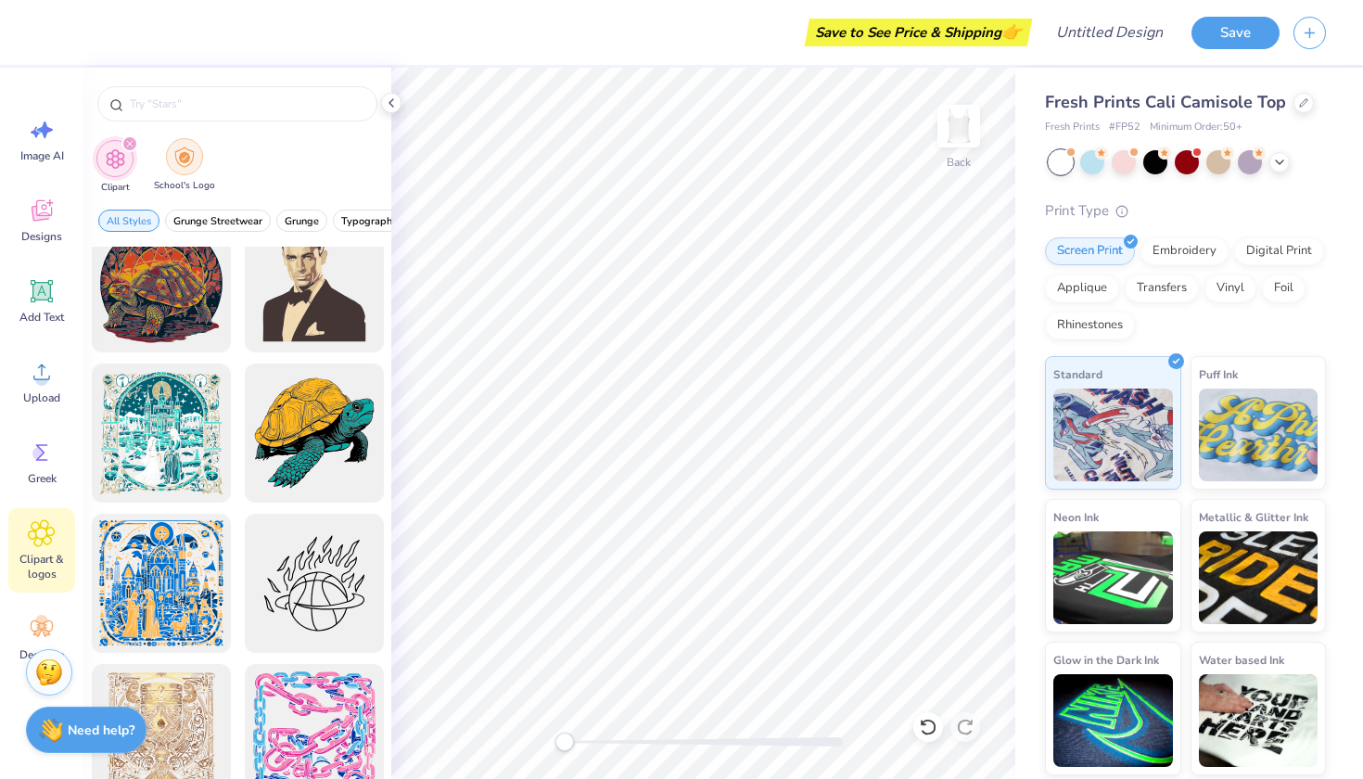
click at [185, 172] on div "filter for School's Logo" at bounding box center [184, 156] width 37 height 37
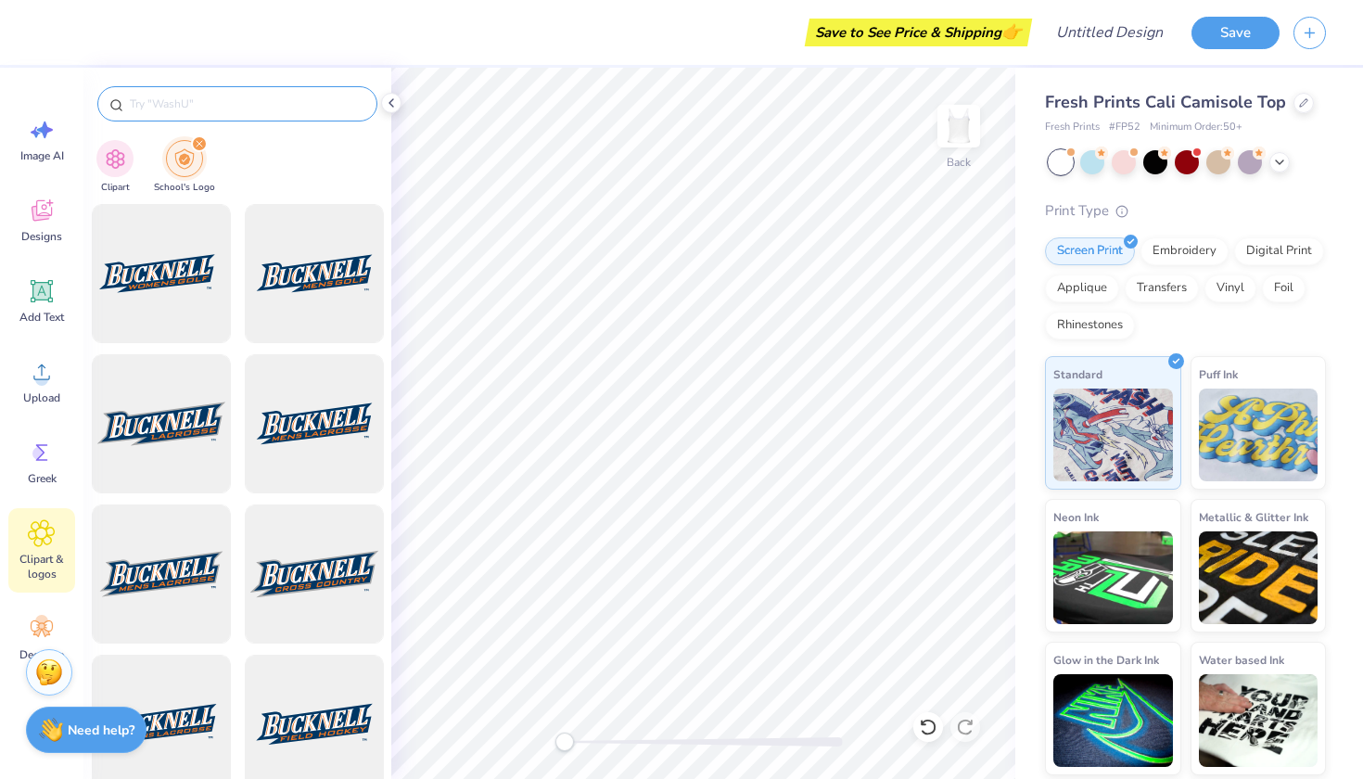
click at [183, 105] on input "text" at bounding box center [246, 104] width 237 height 19
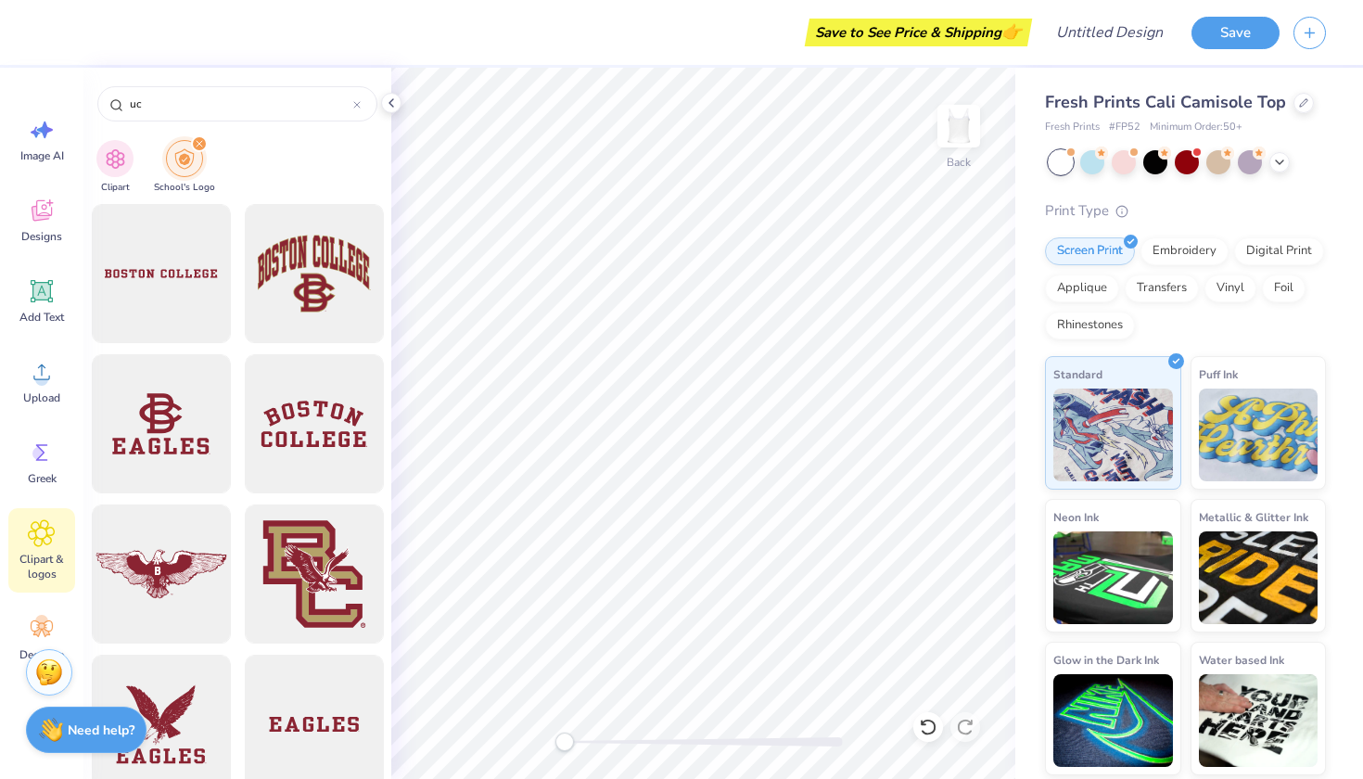
type input "u"
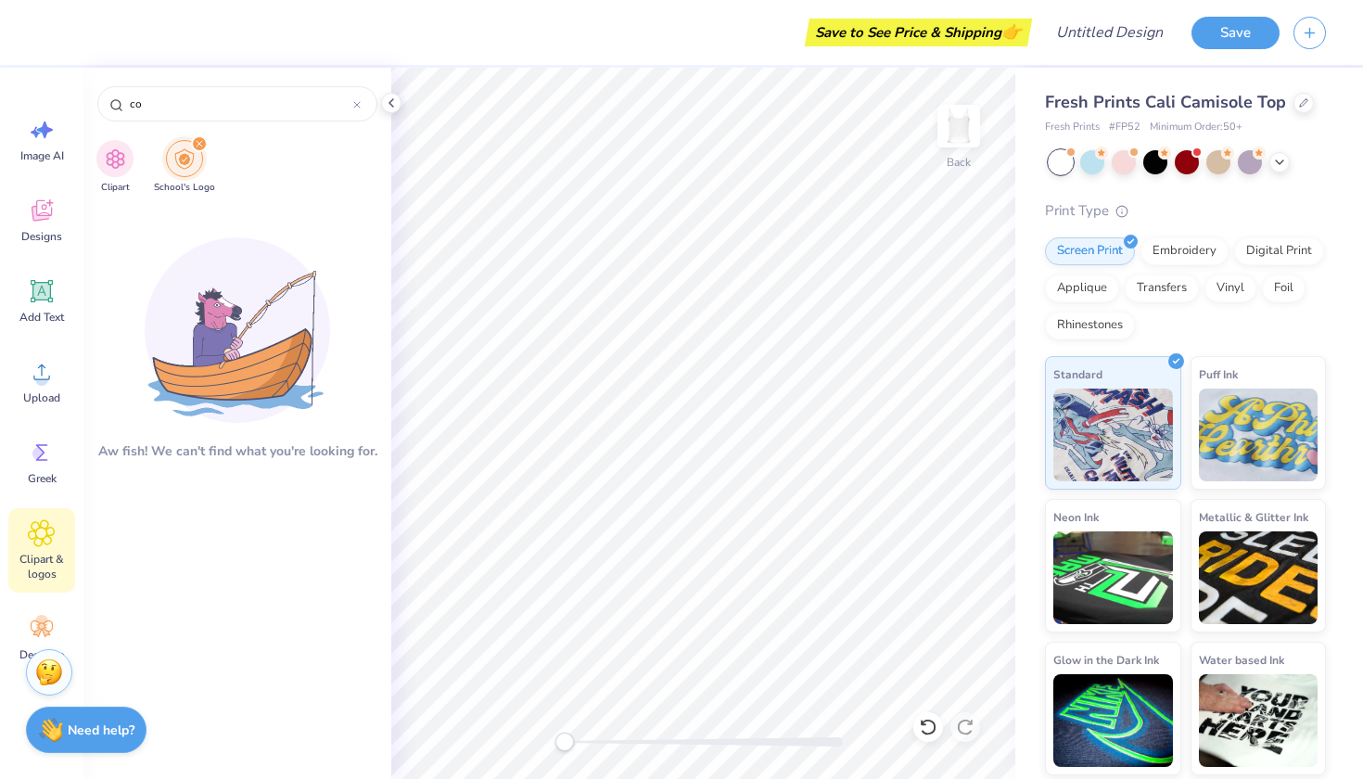
type input "c"
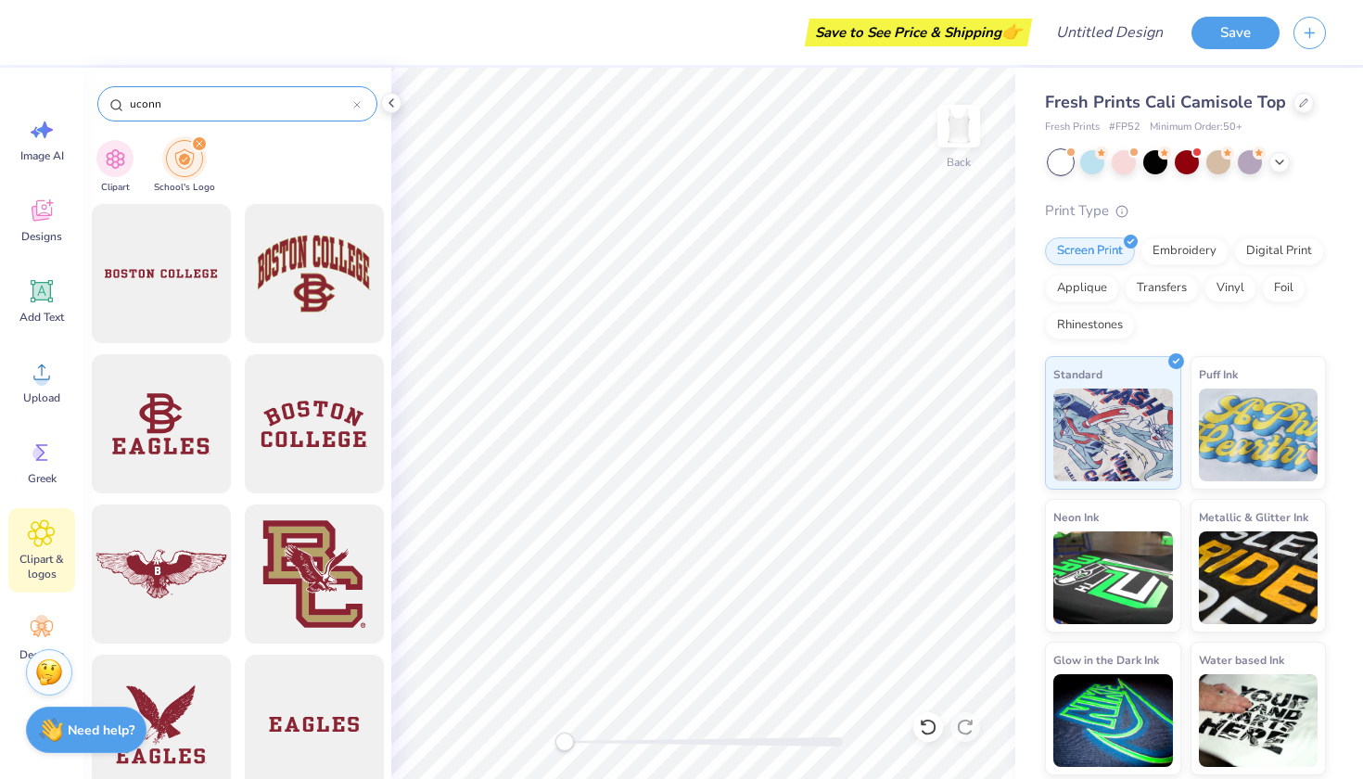
scroll to position [0, 0]
click at [139, 101] on input "uconn" at bounding box center [240, 104] width 225 height 19
type input "huskies"
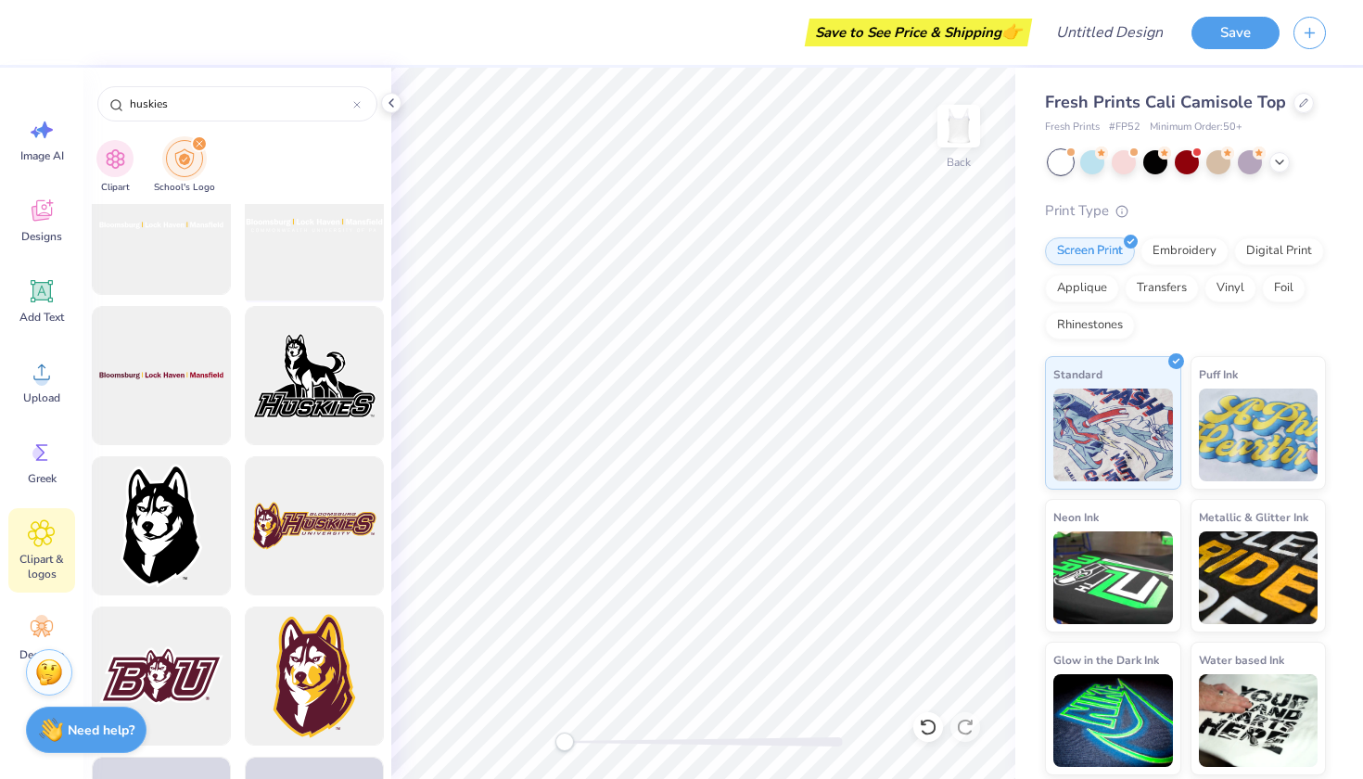
scroll to position [3502, 0]
click at [358, 101] on icon at bounding box center [356, 104] width 7 height 7
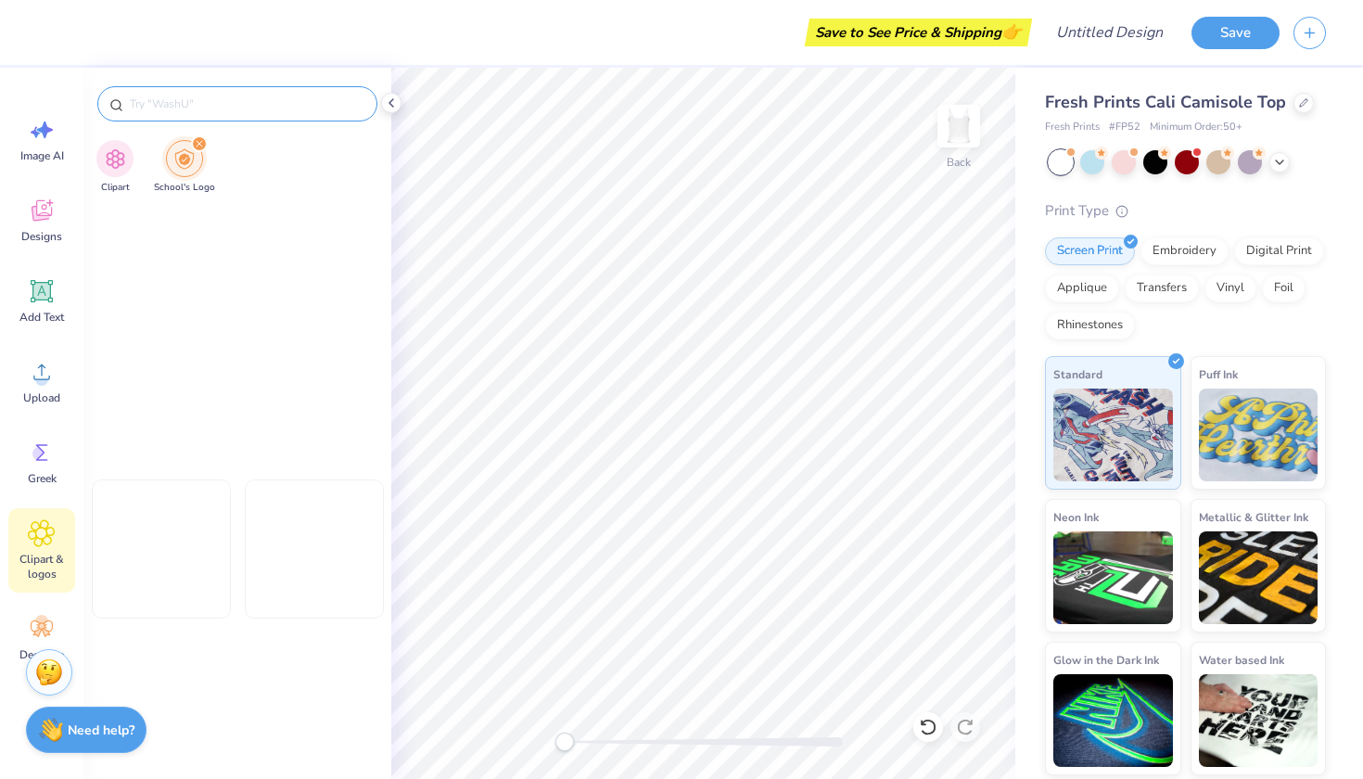
scroll to position [1827, 0]
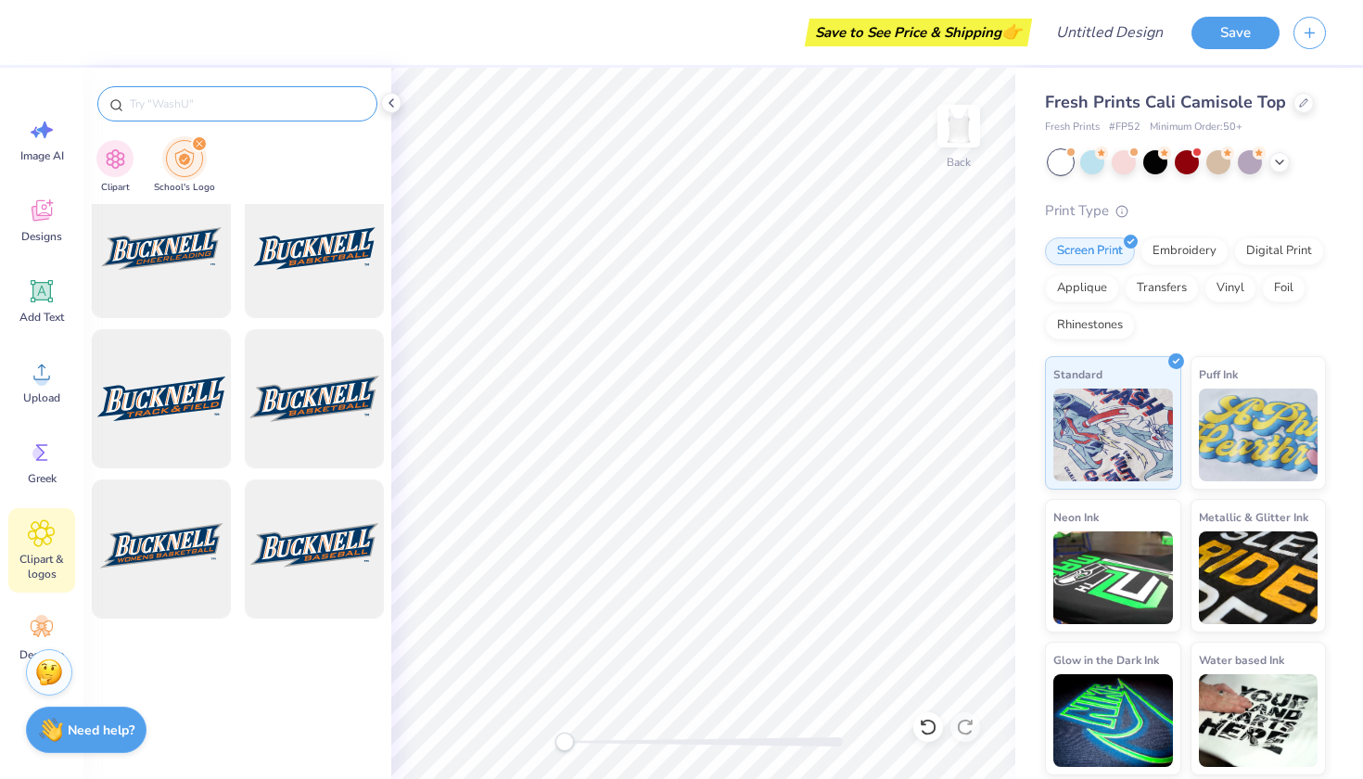
click at [197, 146] on icon "filter for School's Logo" at bounding box center [199, 143] width 7 height 7
click at [110, 162] on img "filter for Clipart" at bounding box center [115, 156] width 21 height 21
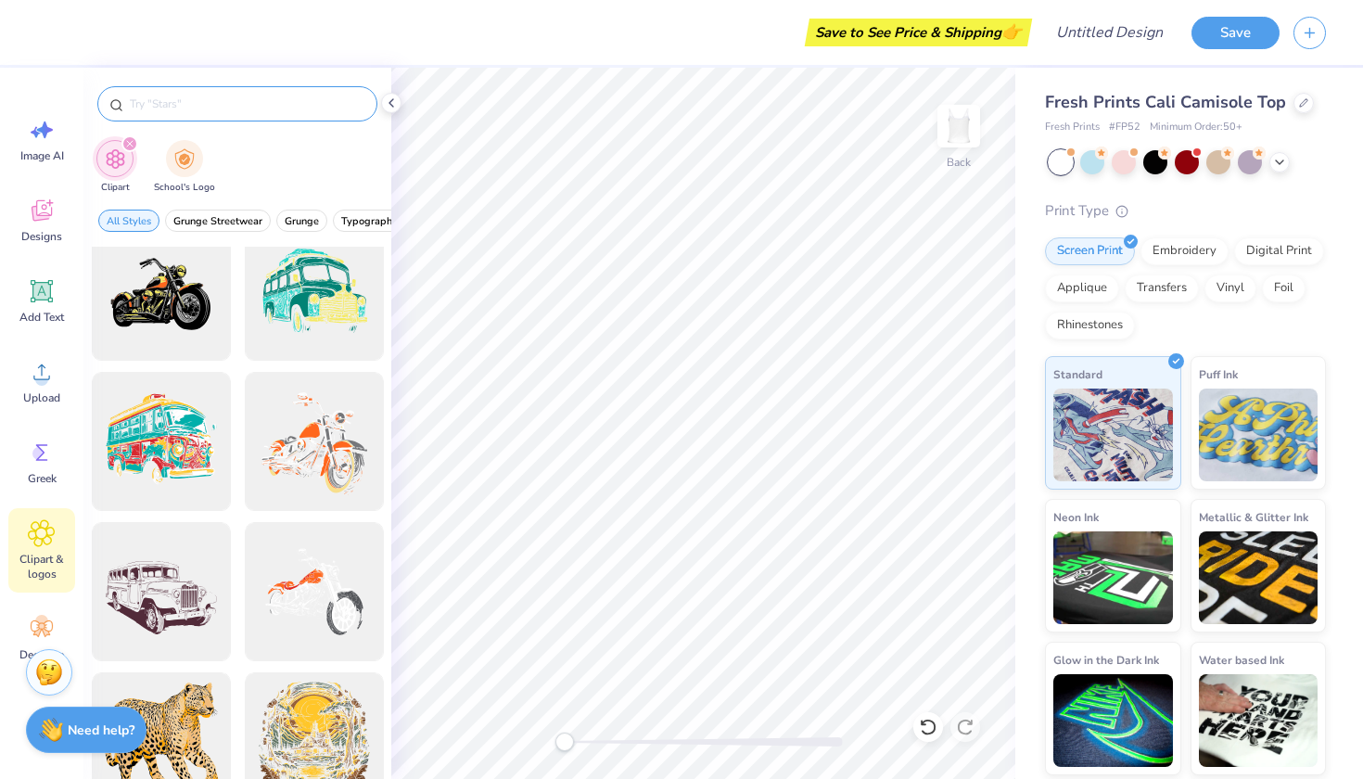
click at [165, 108] on input "text" at bounding box center [246, 104] width 237 height 19
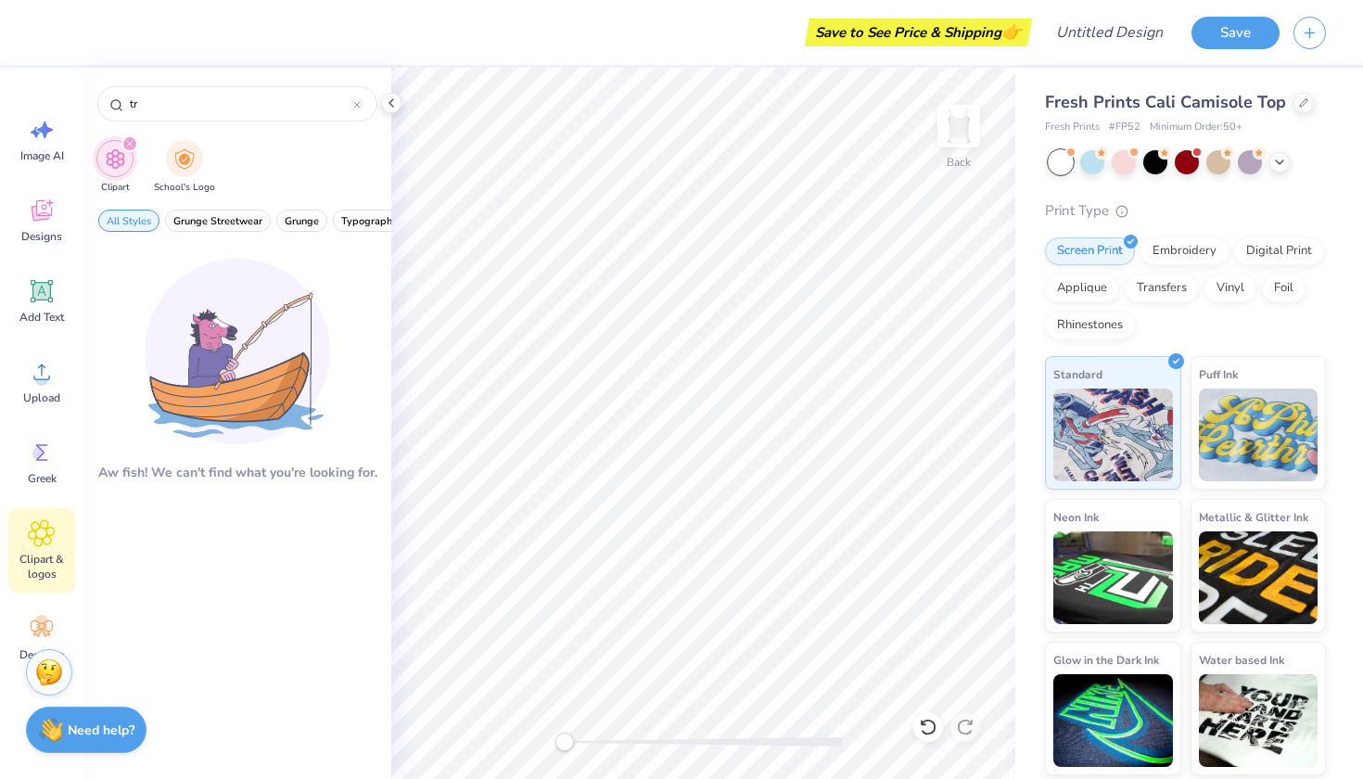
type input "t"
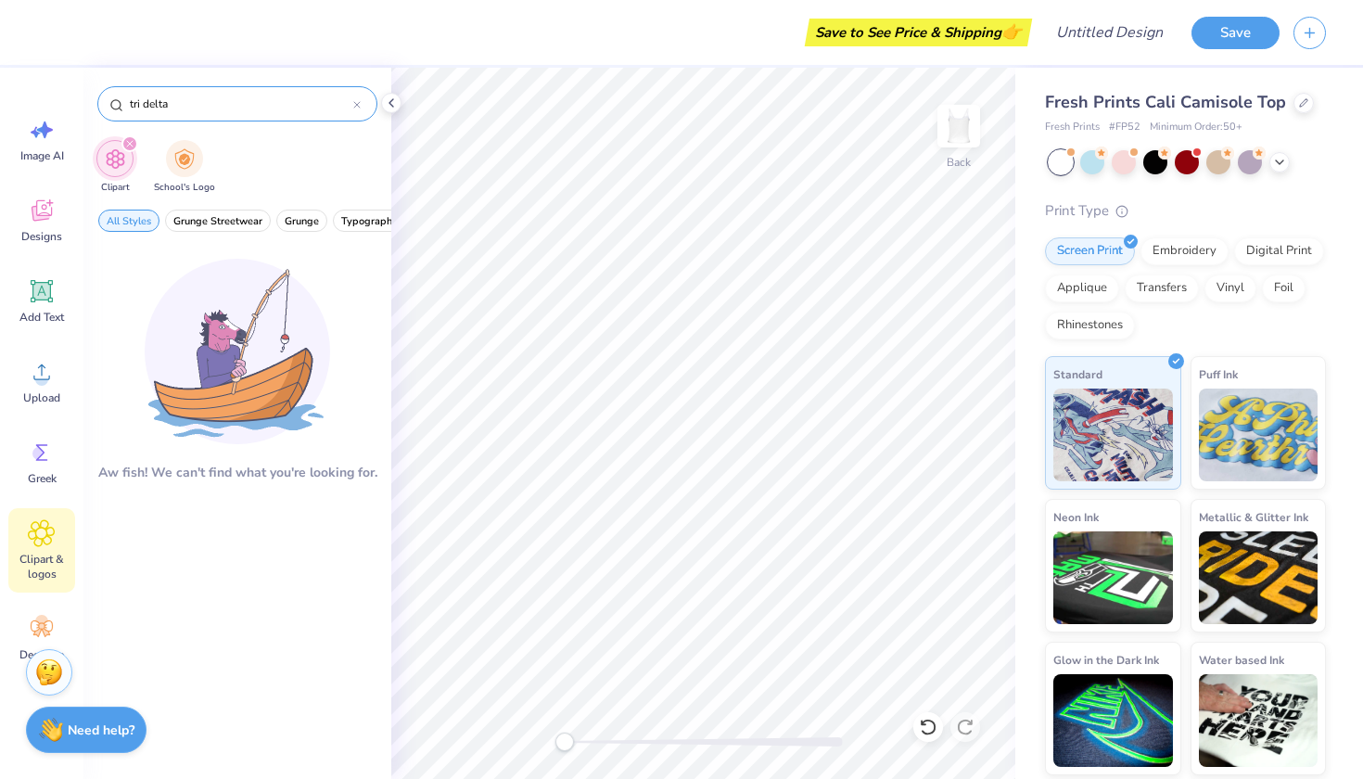
click at [185, 96] on input "tri delta" at bounding box center [240, 104] width 225 height 19
type input "tri delt"
drag, startPoint x: 184, startPoint y: 96, endPoint x: 108, endPoint y: 98, distance: 76.0
click at [108, 98] on div at bounding box center [237, 103] width 280 height 35
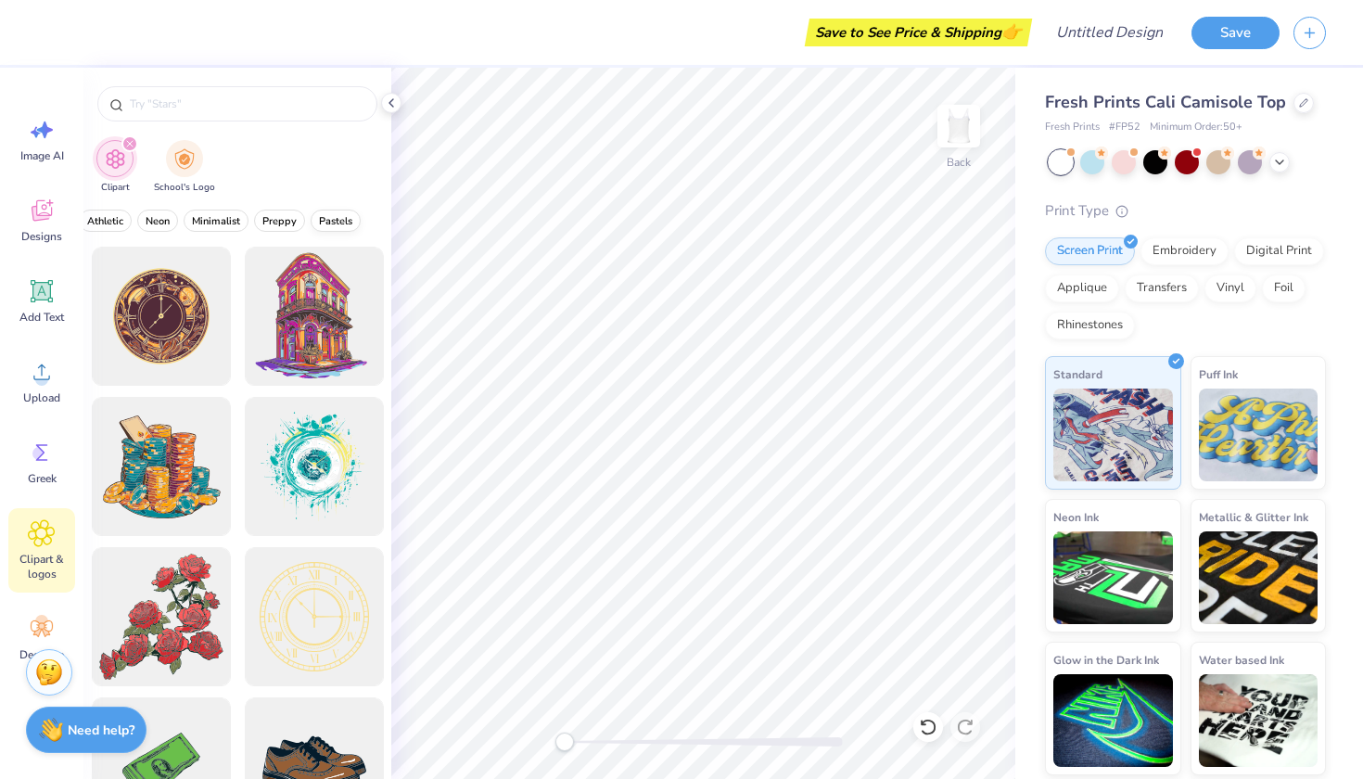
scroll to position [0, 768]
click at [328, 219] on span "Pastels" at bounding box center [336, 221] width 33 height 14
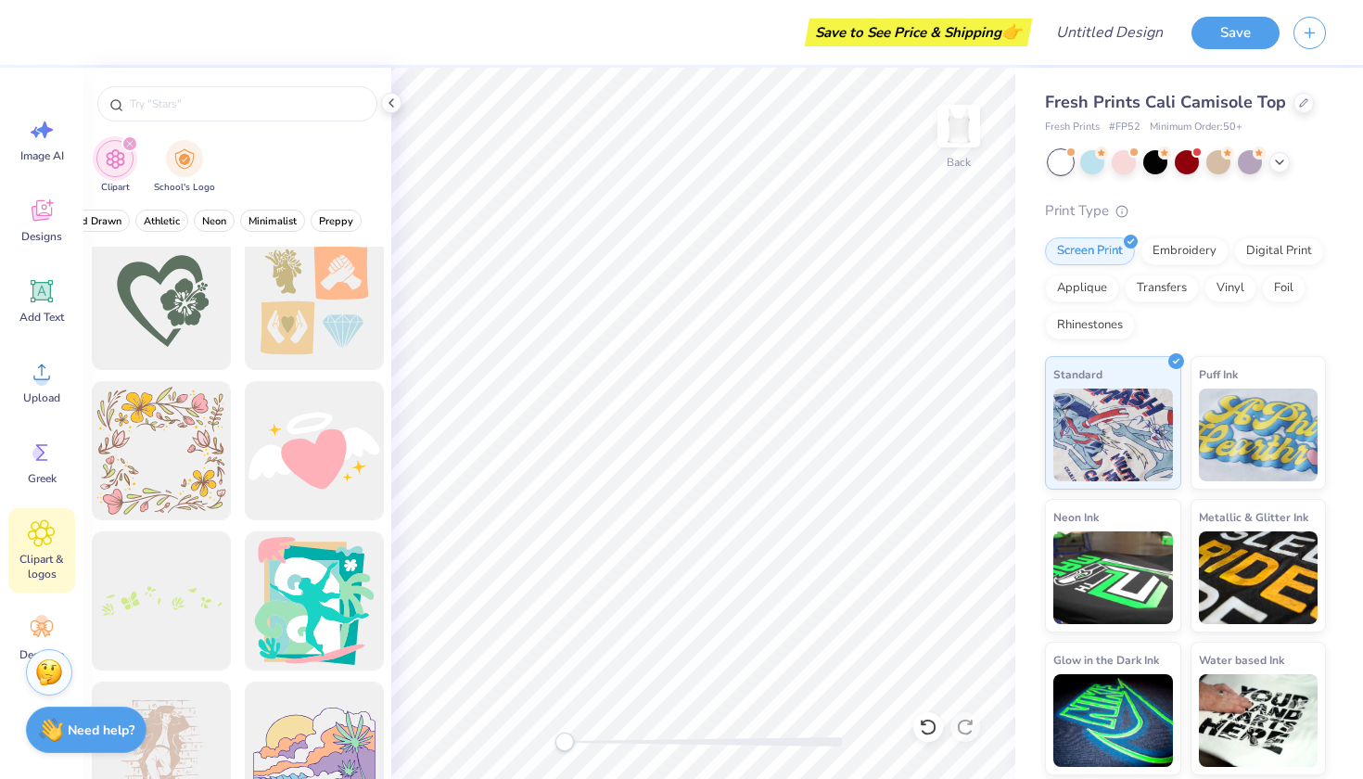
scroll to position [1369, 0]
click at [337, 103] on input "text" at bounding box center [246, 104] width 237 height 19
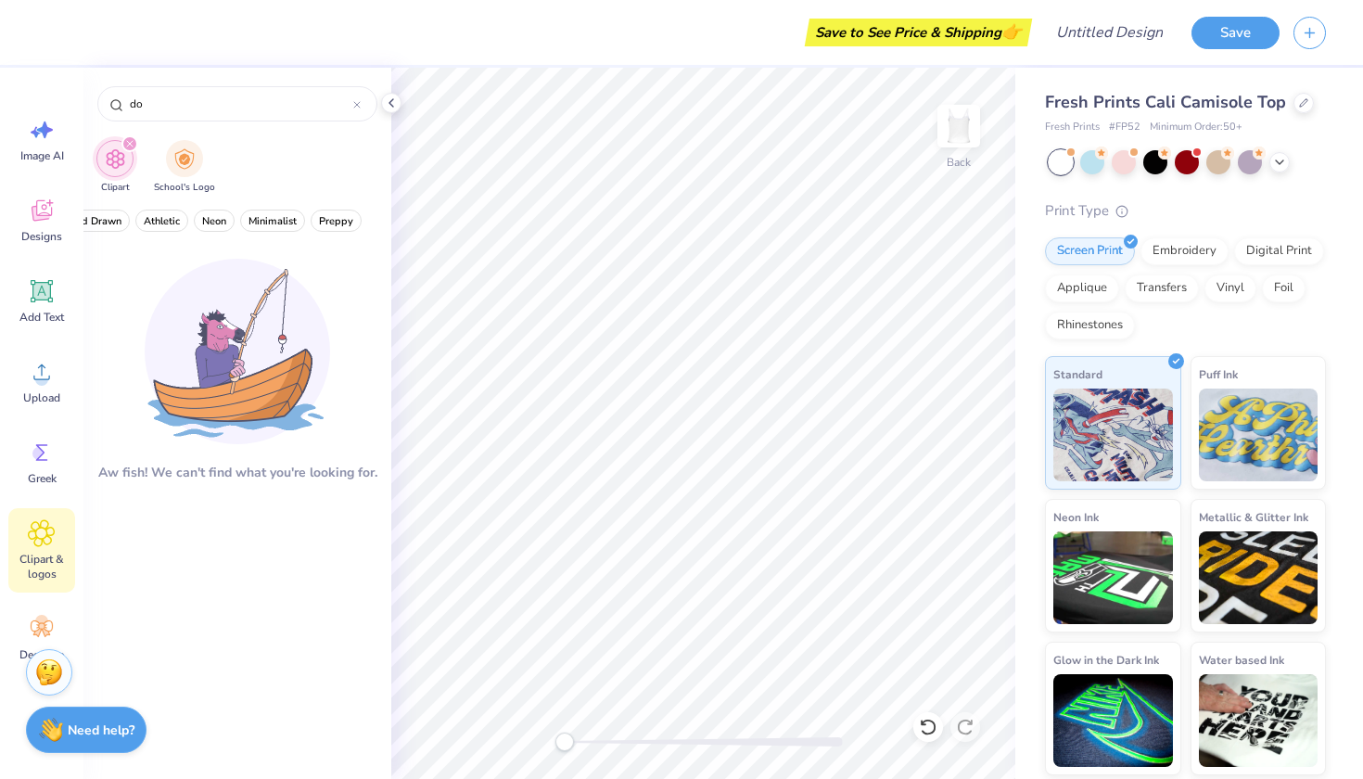
type input "d"
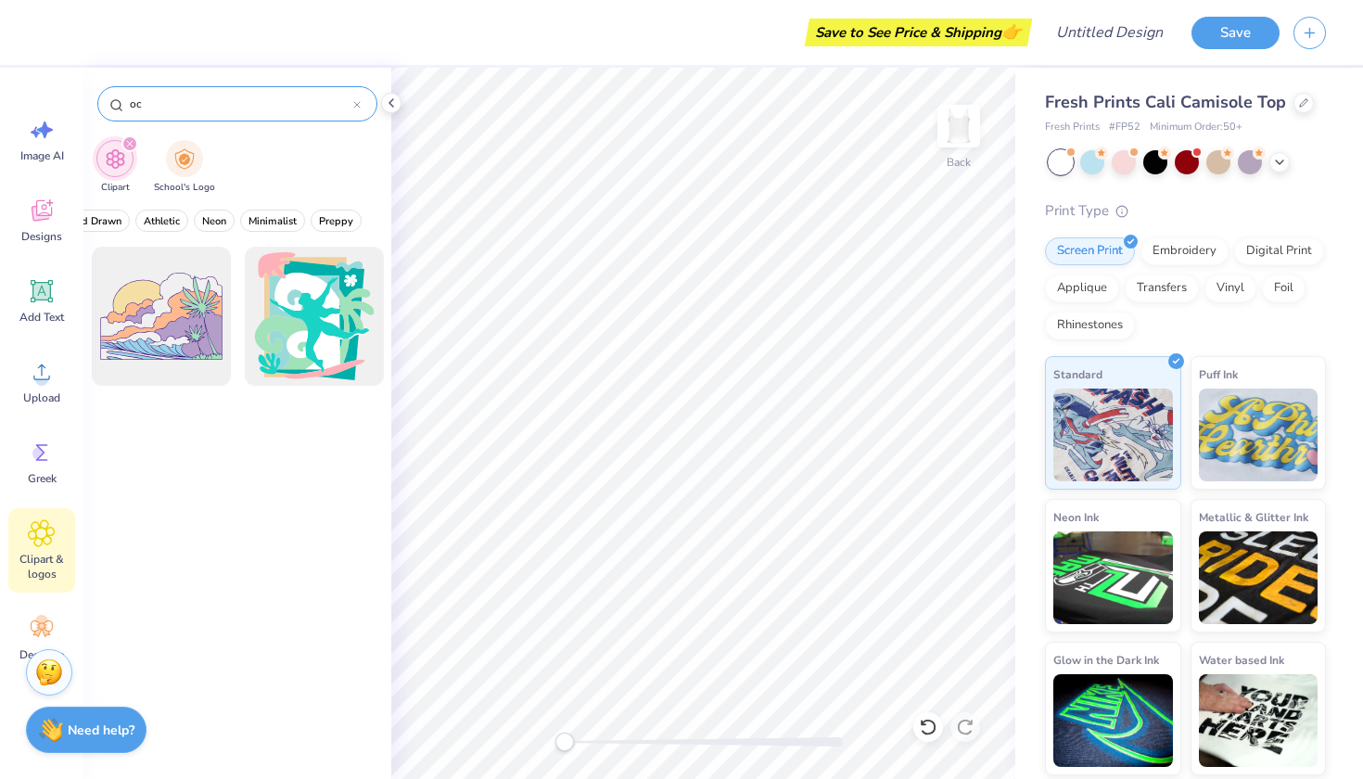
type input "o"
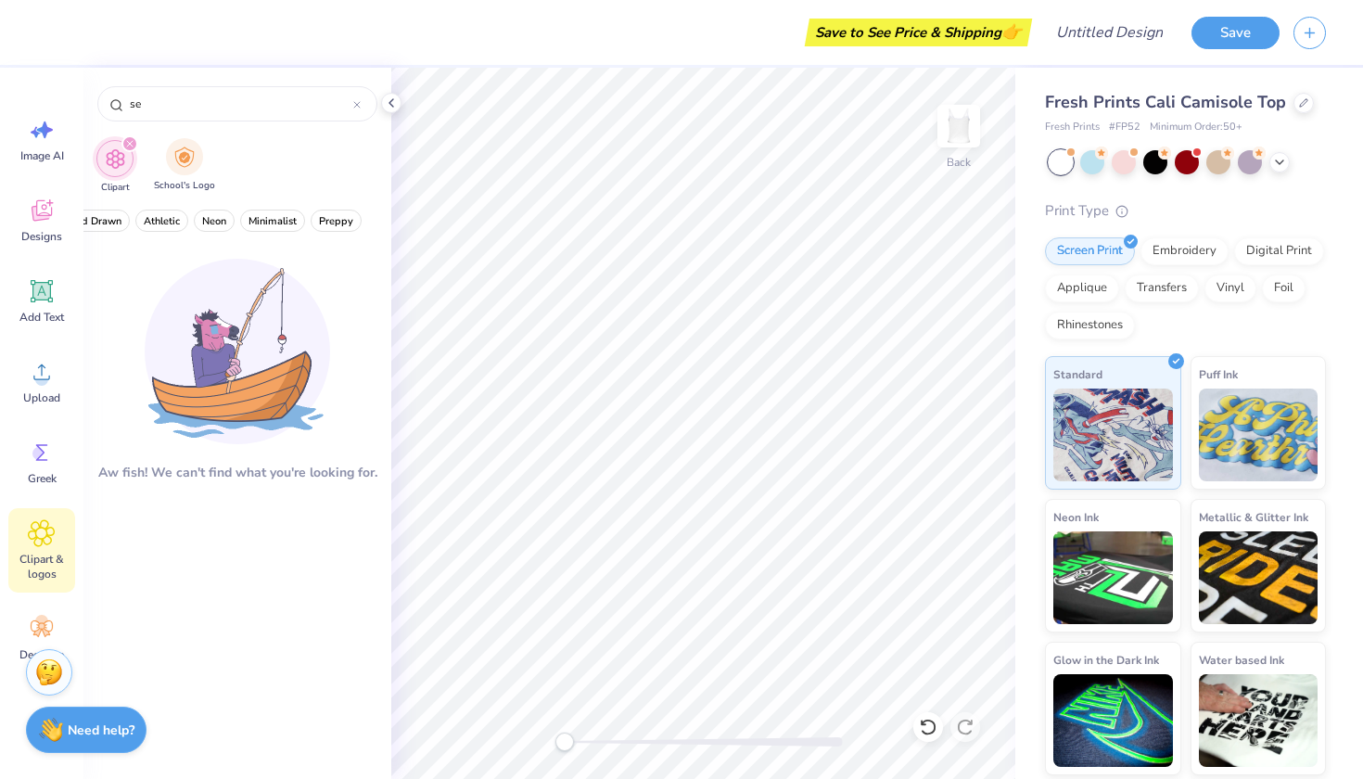
type input "s"
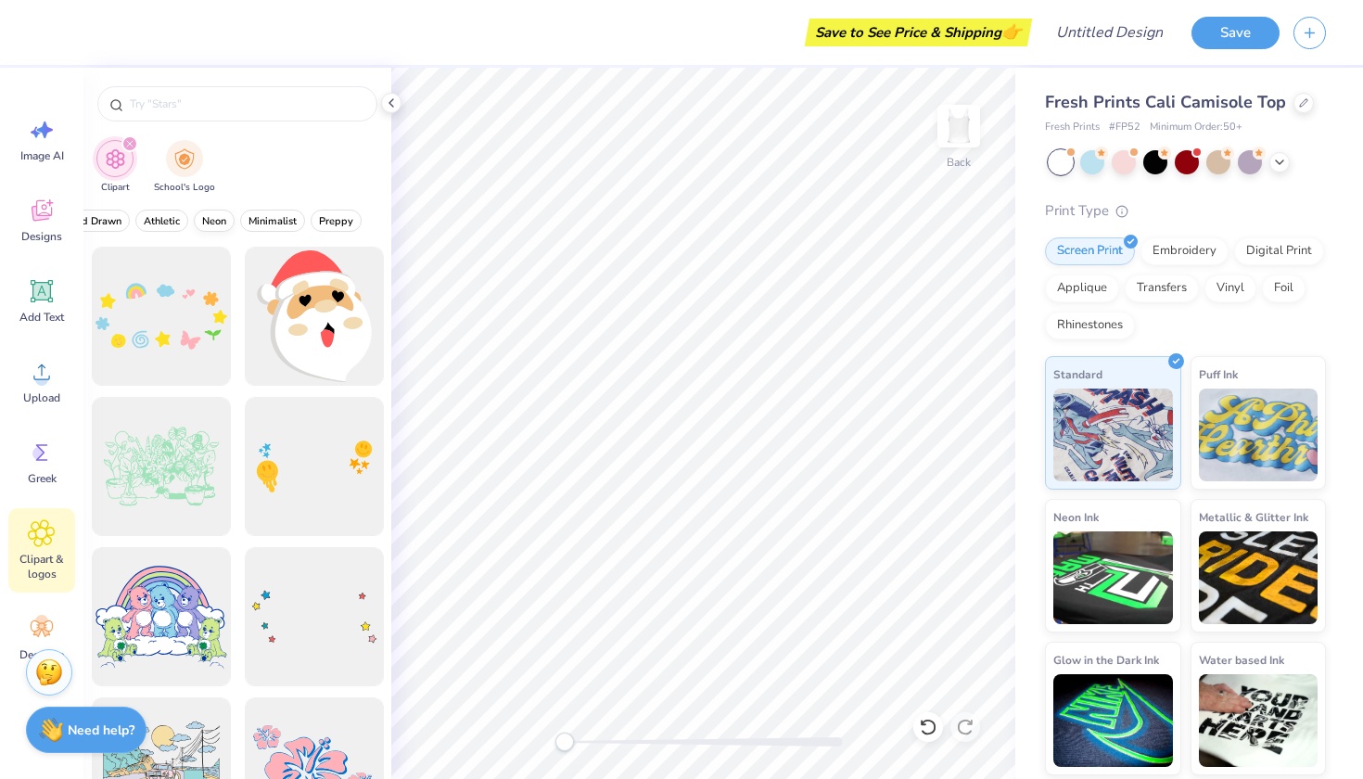
click at [207, 220] on span "Neon" at bounding box center [214, 221] width 24 height 14
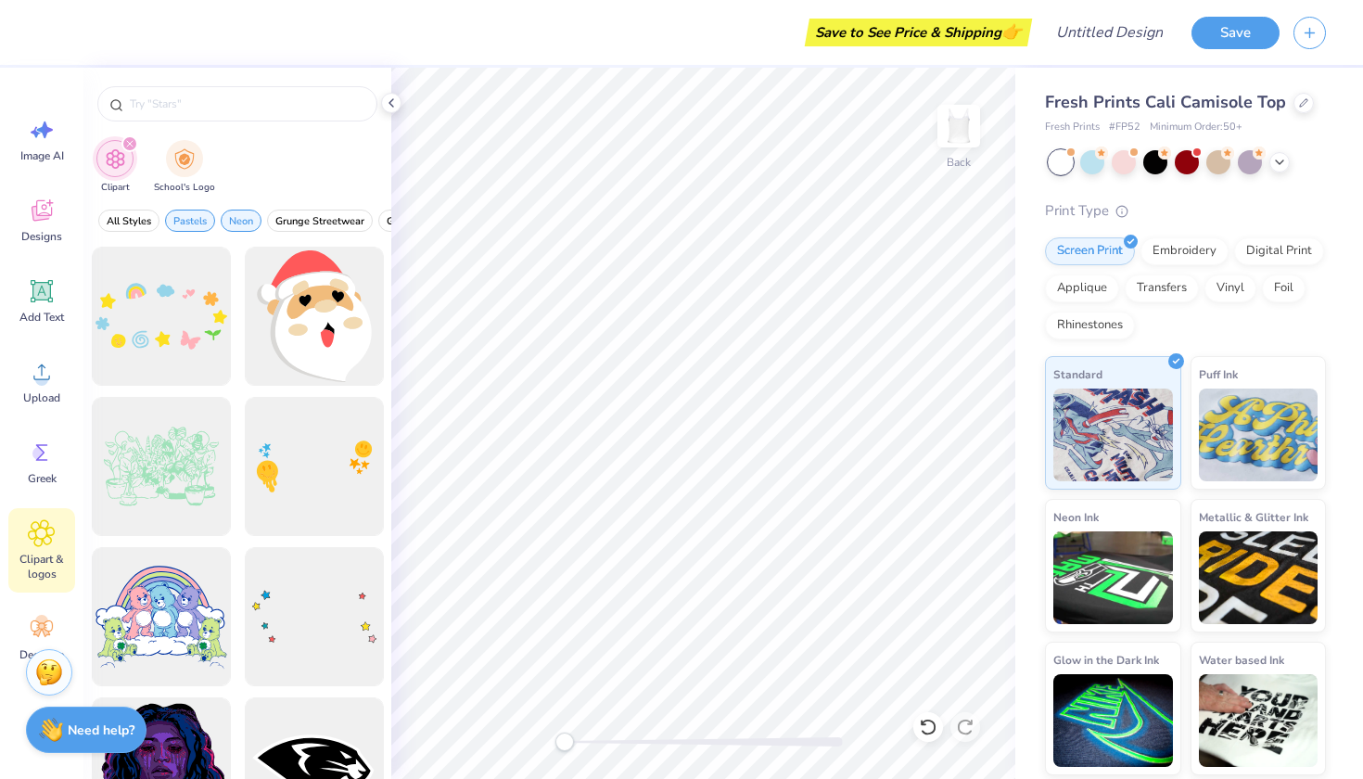
scroll to position [0, 0]
click at [244, 222] on span "Neon" at bounding box center [241, 221] width 24 height 14
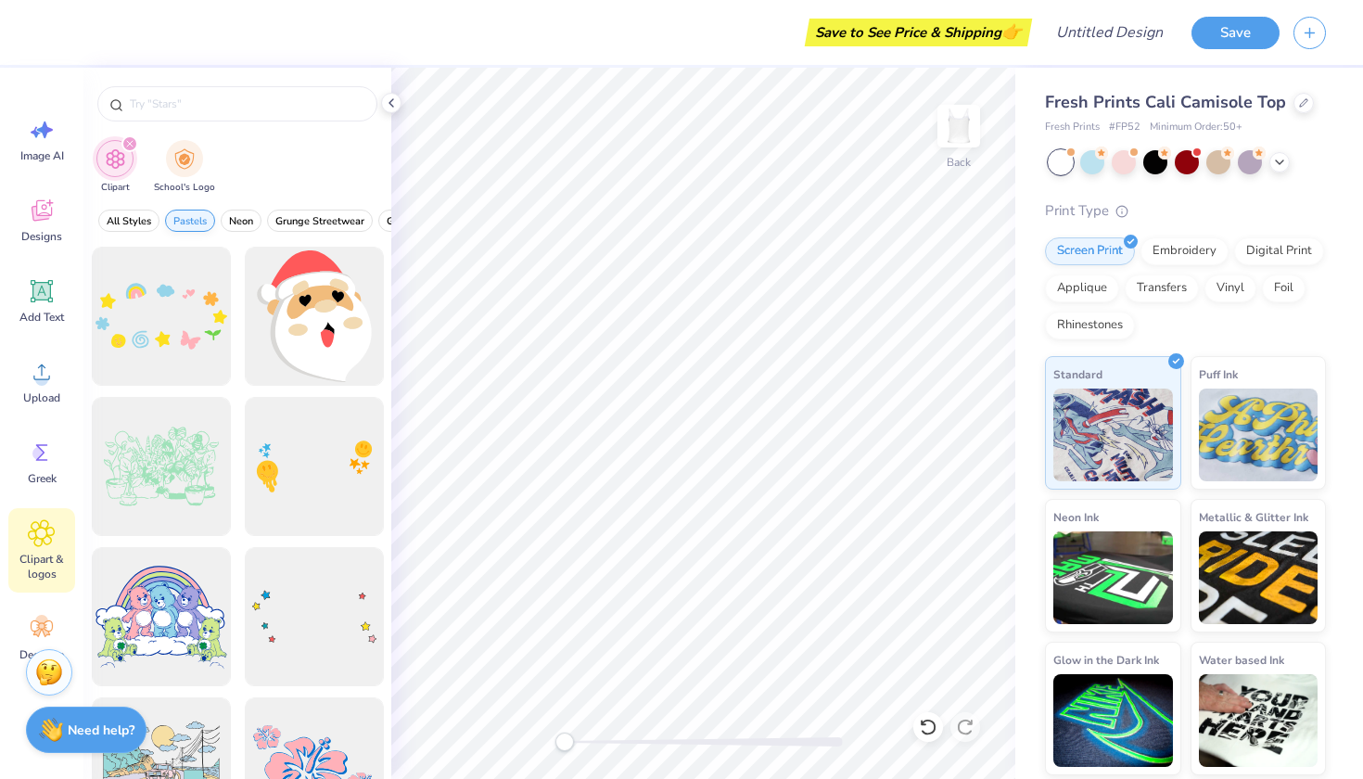
click at [198, 220] on span "Pastels" at bounding box center [189, 221] width 33 height 14
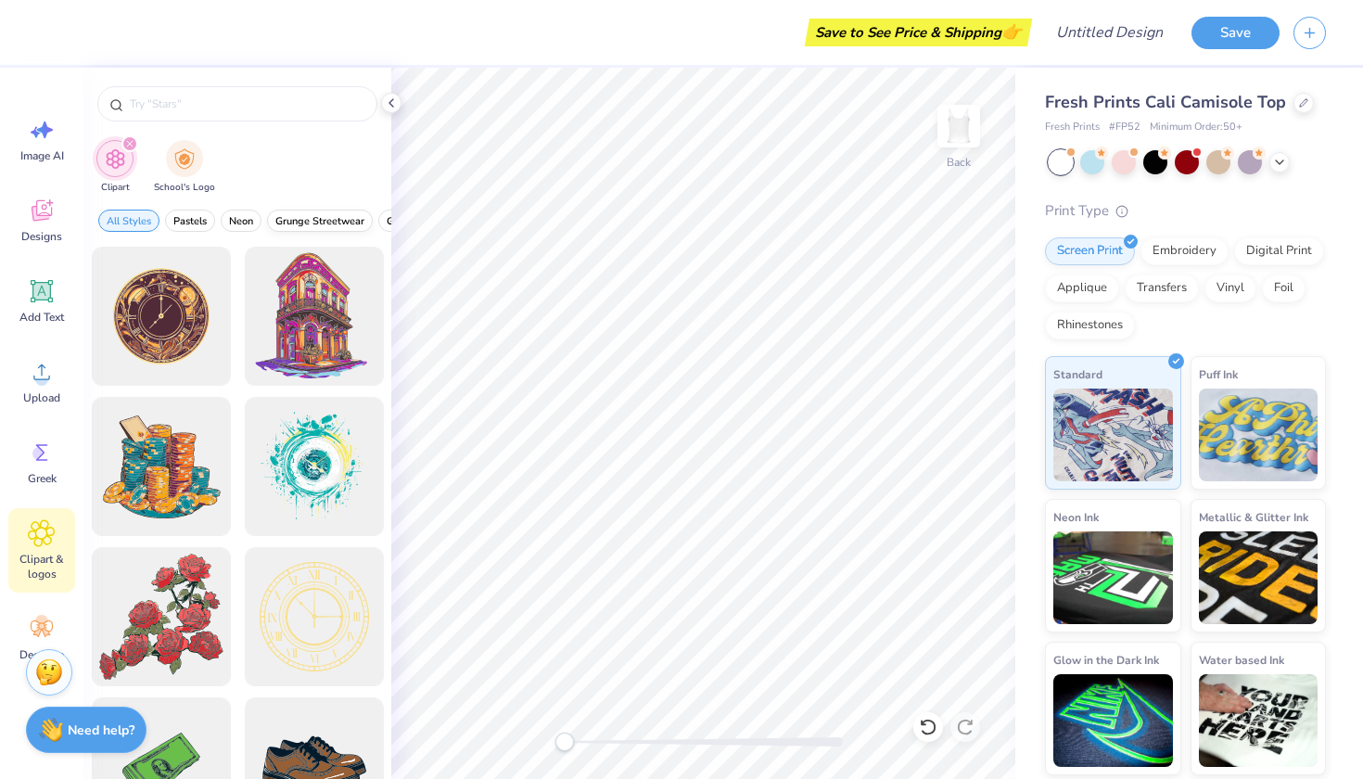
scroll to position [0, 95]
click at [181, 109] on input "text" at bounding box center [246, 104] width 237 height 19
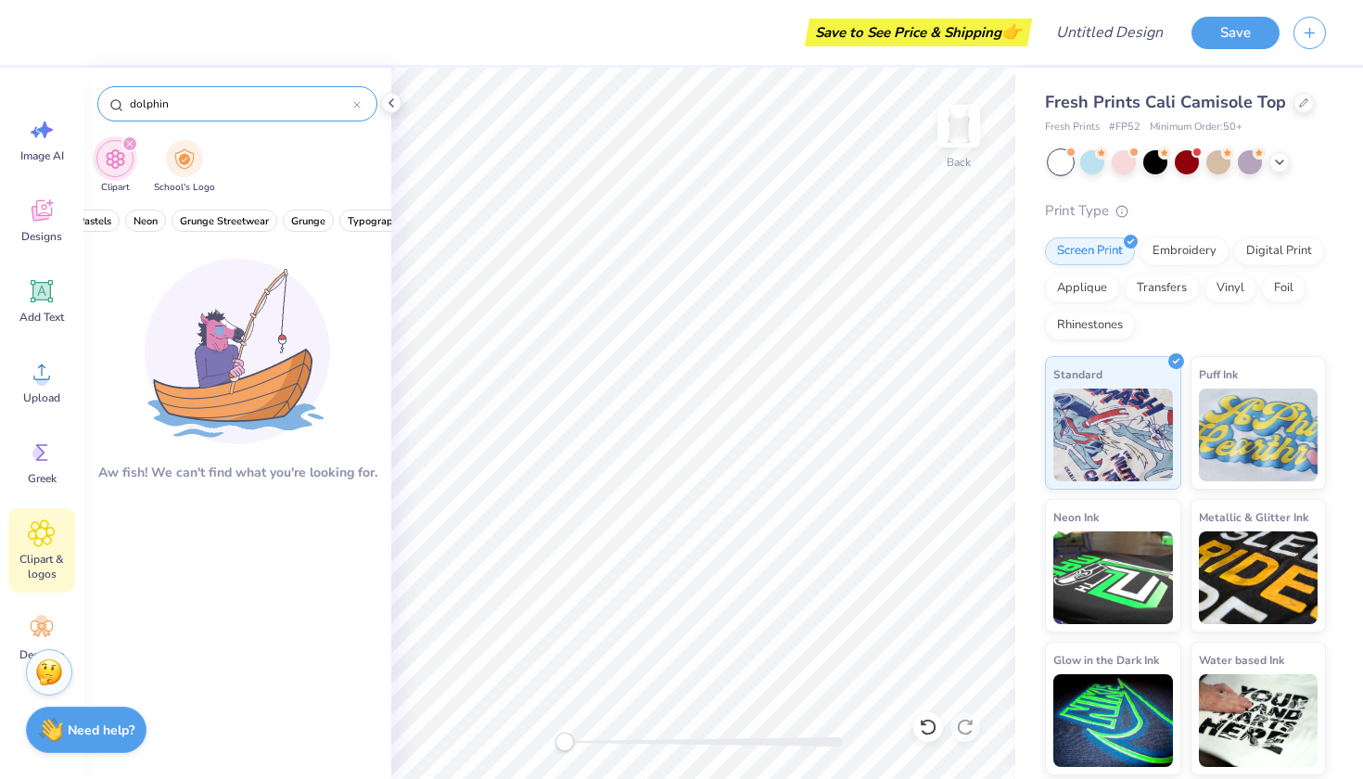
type input "dolphin"
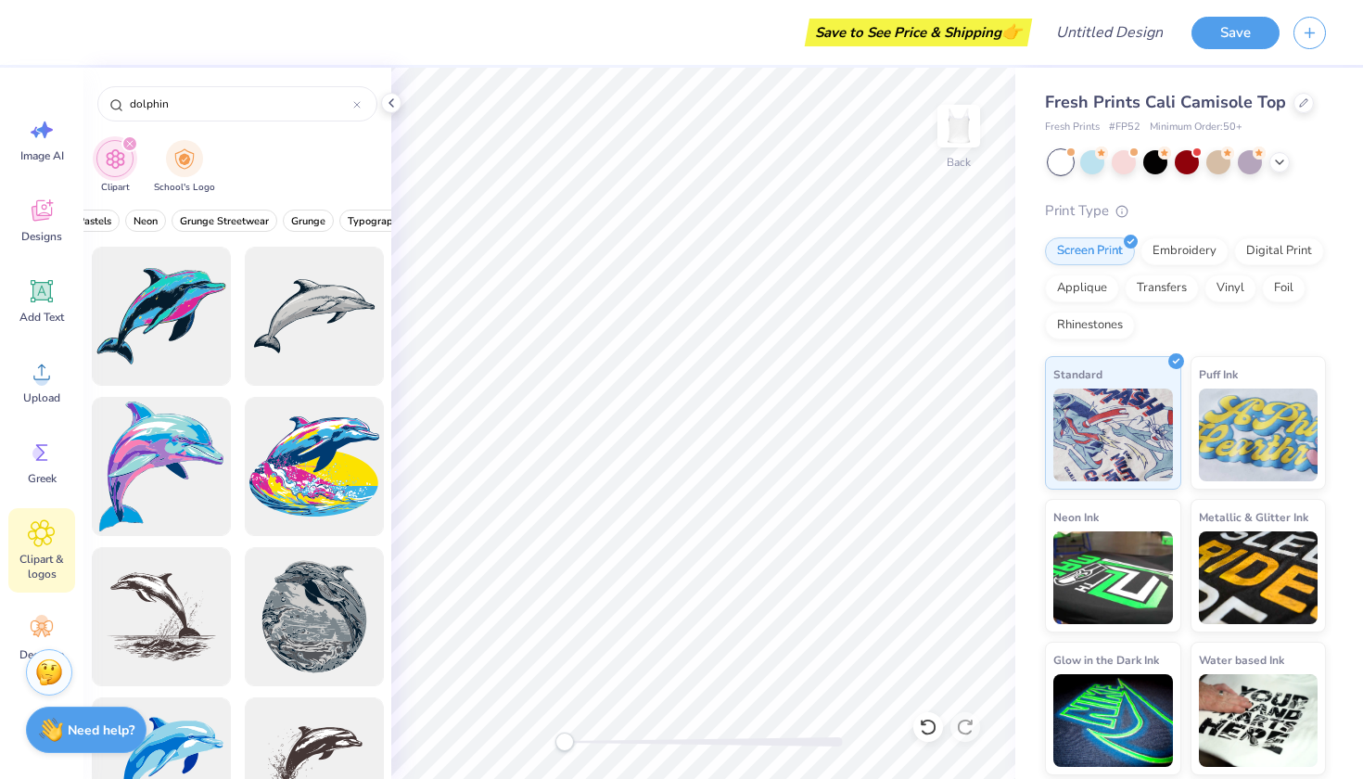
scroll to position [0, 0]
click at [280, 371] on div at bounding box center [313, 316] width 153 height 153
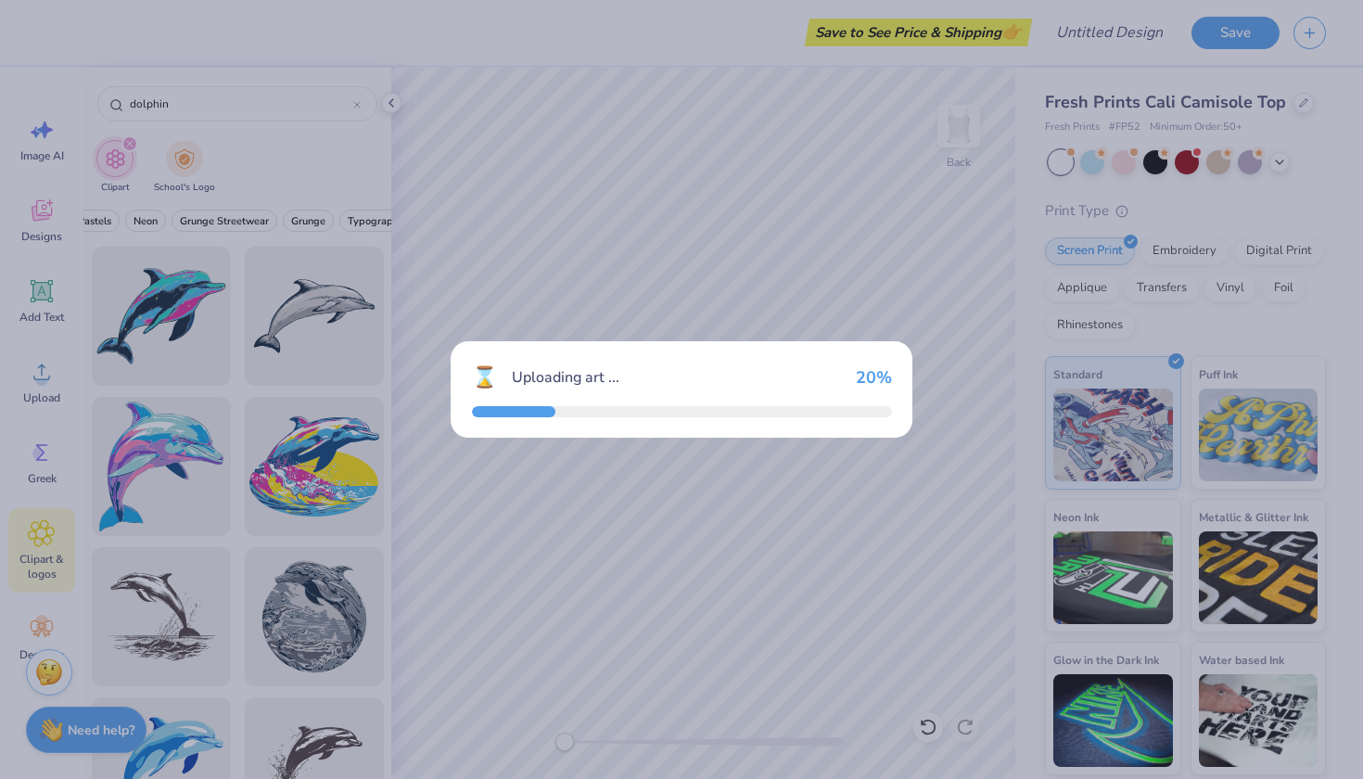
click at [565, 392] on div "⌛ Uploading art ... 20 %" at bounding box center [682, 377] width 420 height 31
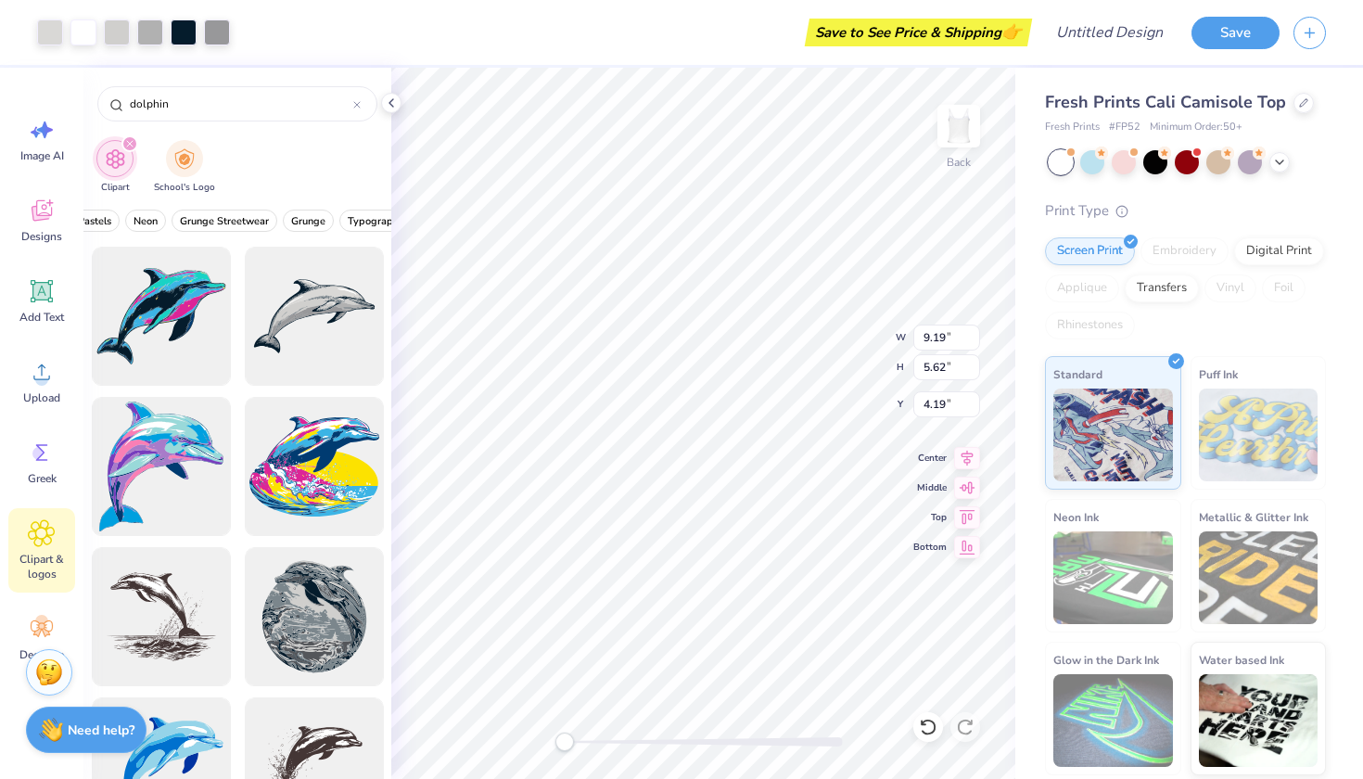
type input "2.24"
type input "1.37"
type input "2.56"
type input "2.50"
type input "4.41"
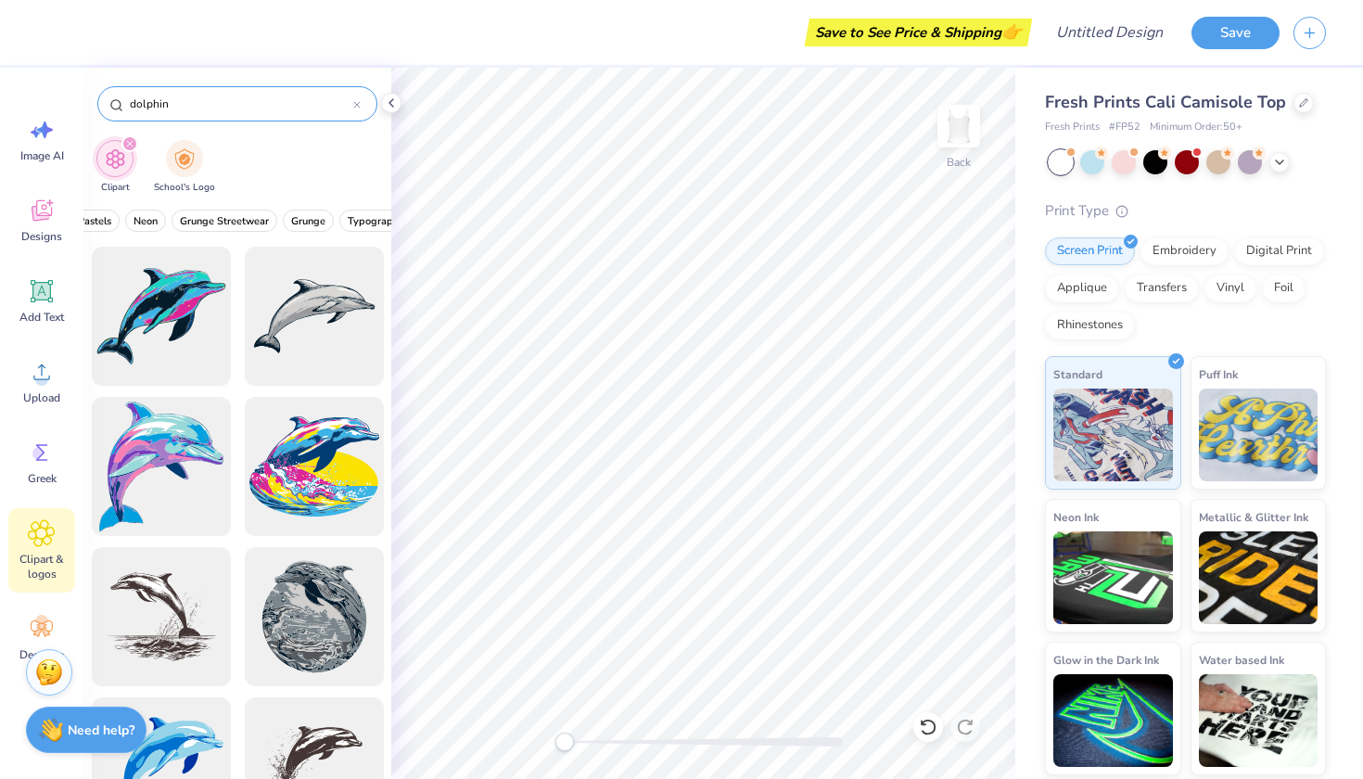
click at [157, 102] on input "dolphin" at bounding box center [240, 104] width 225 height 19
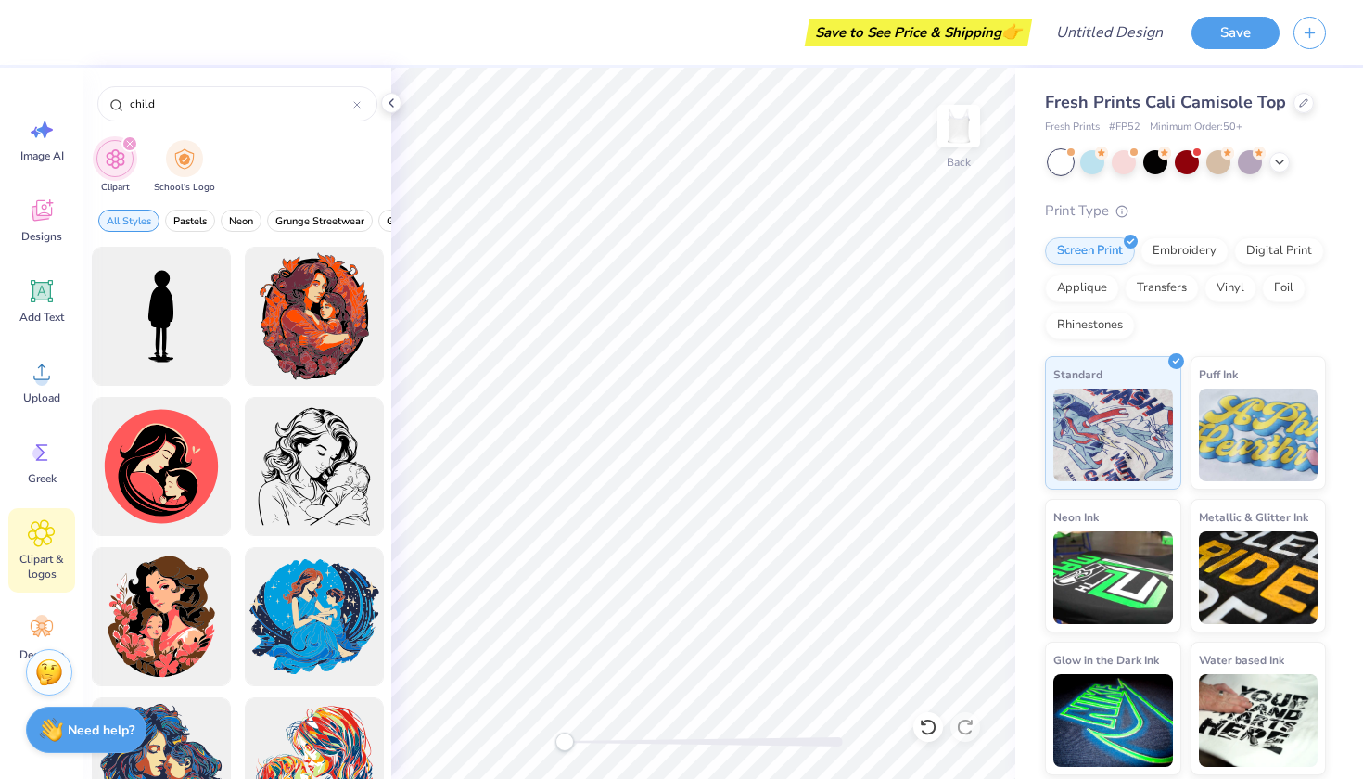
type input "child"
click at [220, 232] on div "All Styles Pastels Neon Grunge Streetwear Grunge Typography Graphic Streetwear …" at bounding box center [237, 225] width 308 height 43
click at [262, 219] on span "Retro" at bounding box center [265, 221] width 25 height 14
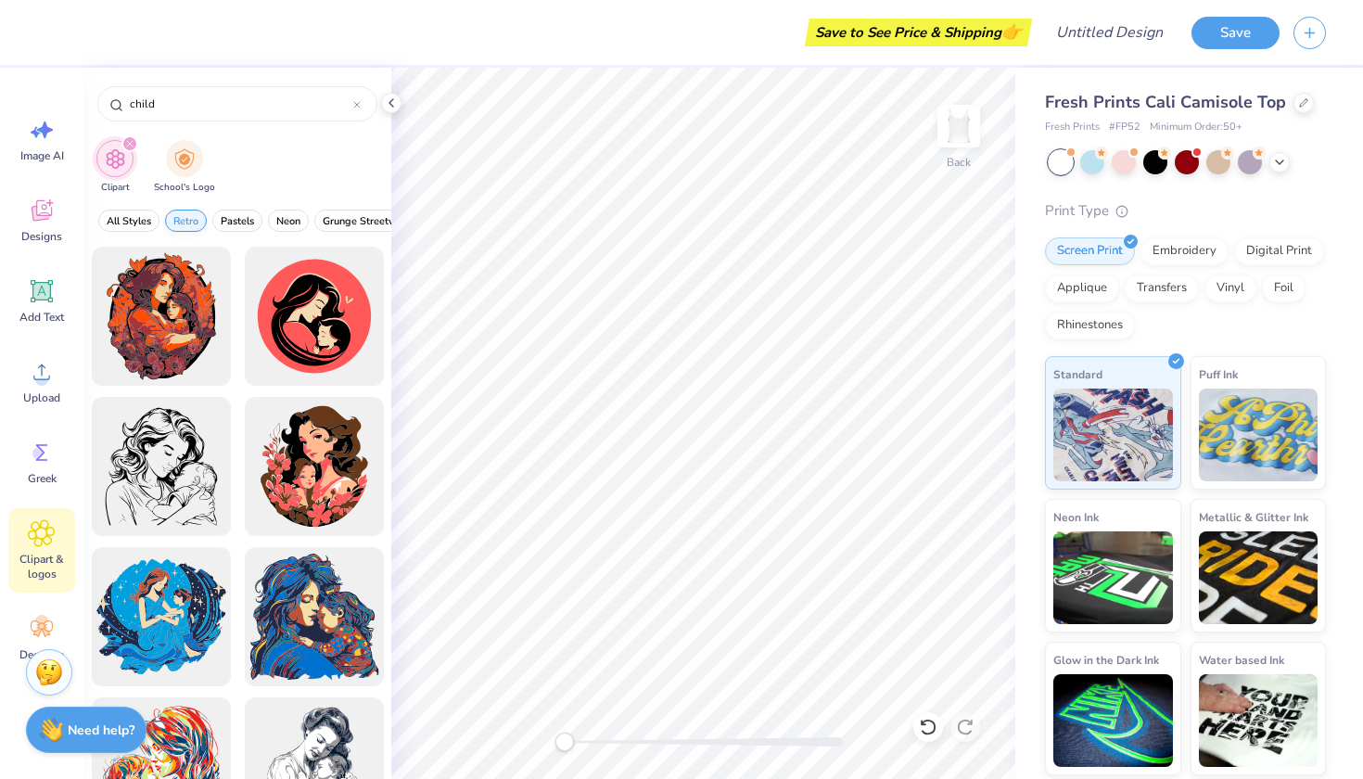
scroll to position [0, 0]
click at [176, 215] on span "Retro" at bounding box center [185, 221] width 25 height 14
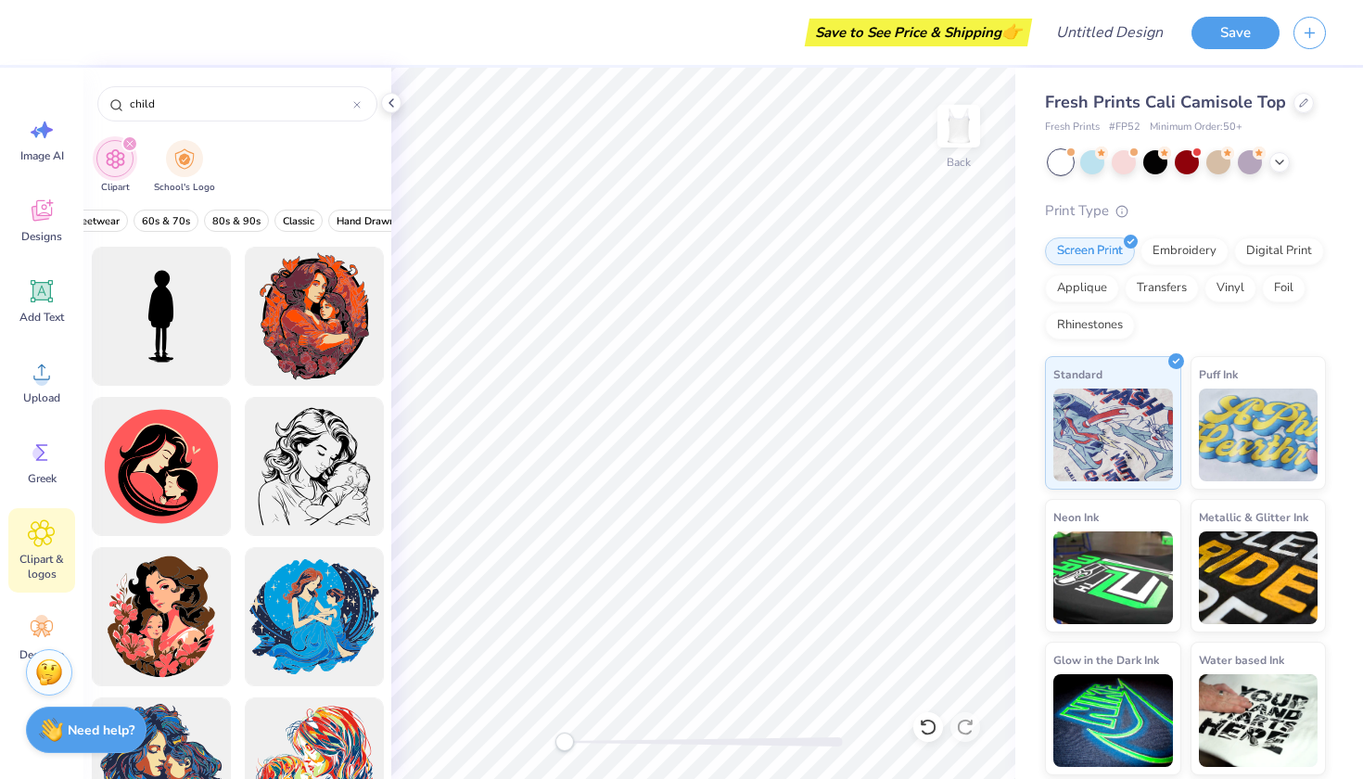
scroll to position [0, 524]
click at [181, 218] on span "60s & 70s" at bounding box center [183, 221] width 48 height 14
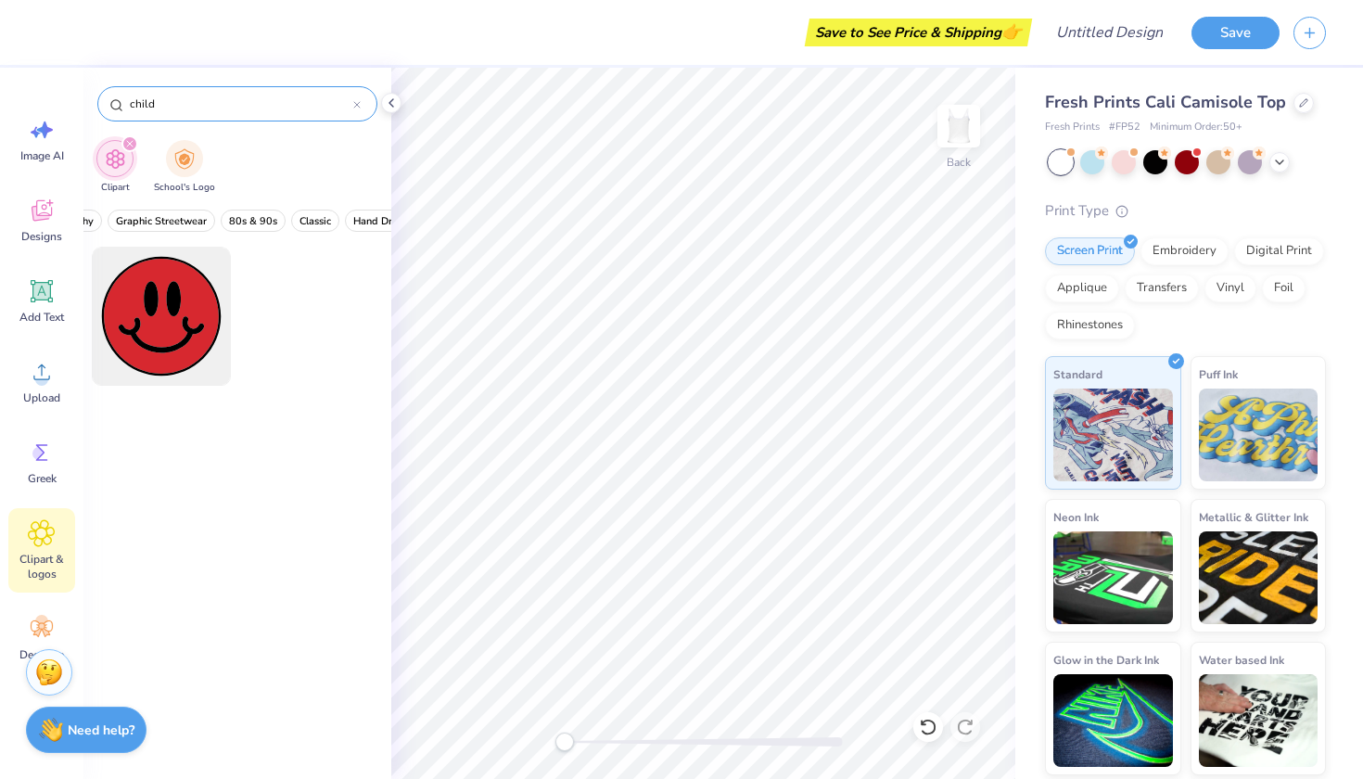
click at [156, 95] on input "child" at bounding box center [240, 104] width 225 height 19
click at [143, 110] on input "child" at bounding box center [240, 104] width 225 height 19
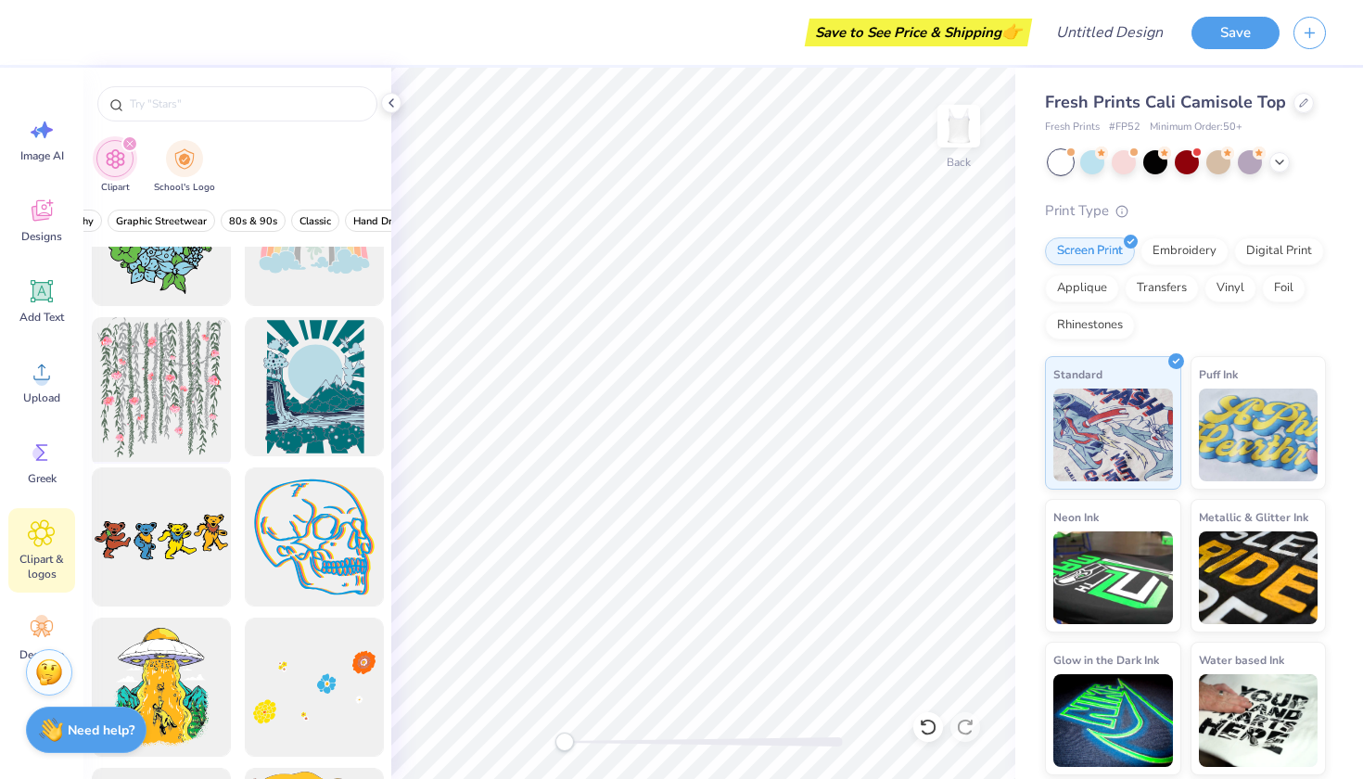
scroll to position [272, 0]
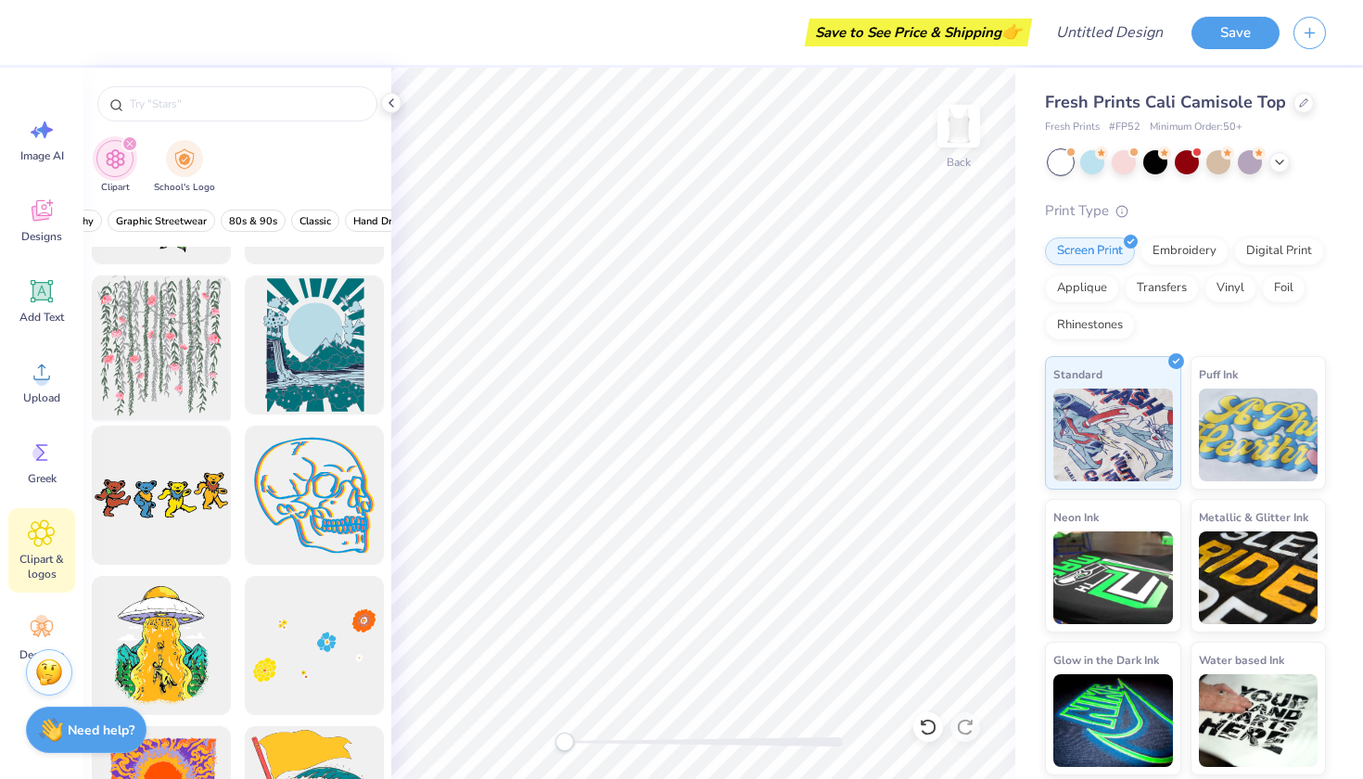
click at [189, 375] on div at bounding box center [160, 345] width 153 height 153
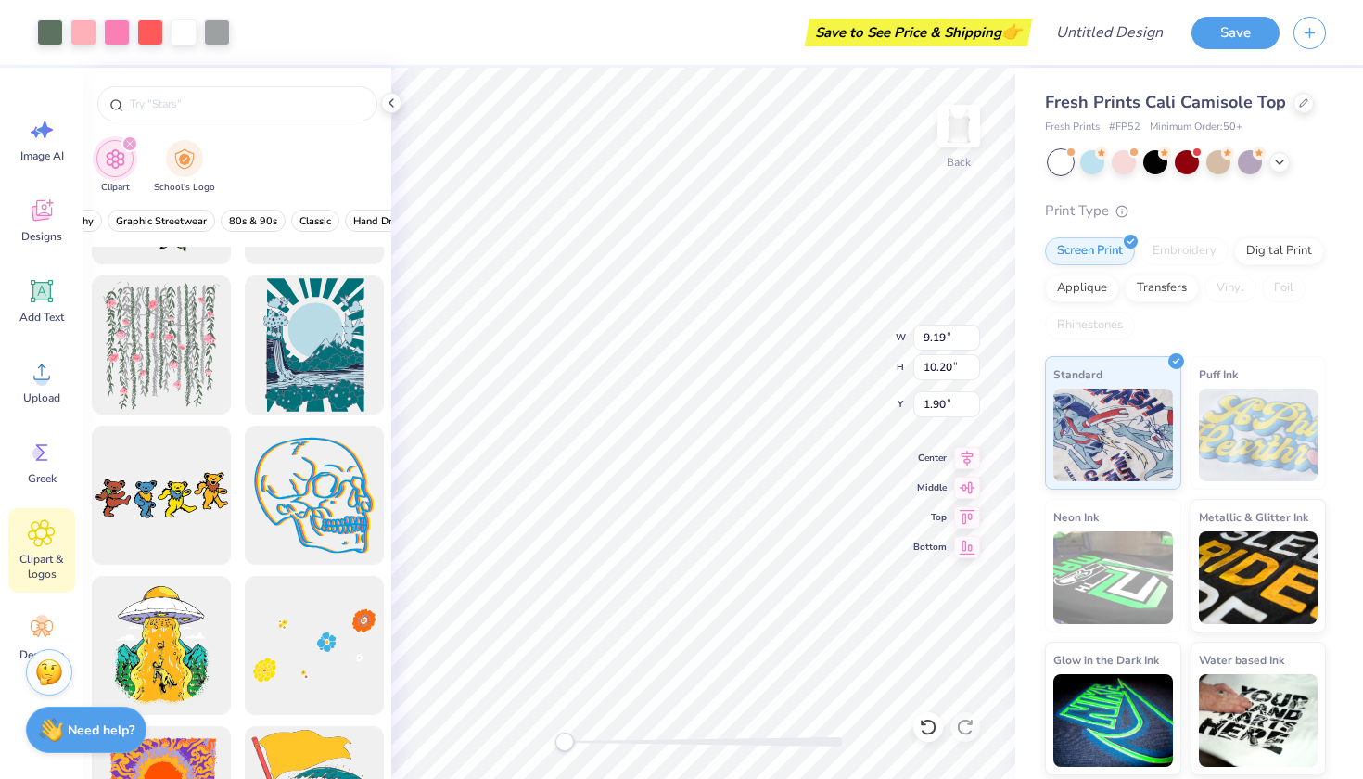
type input "5.67"
type input "6.29"
type input "5.81"
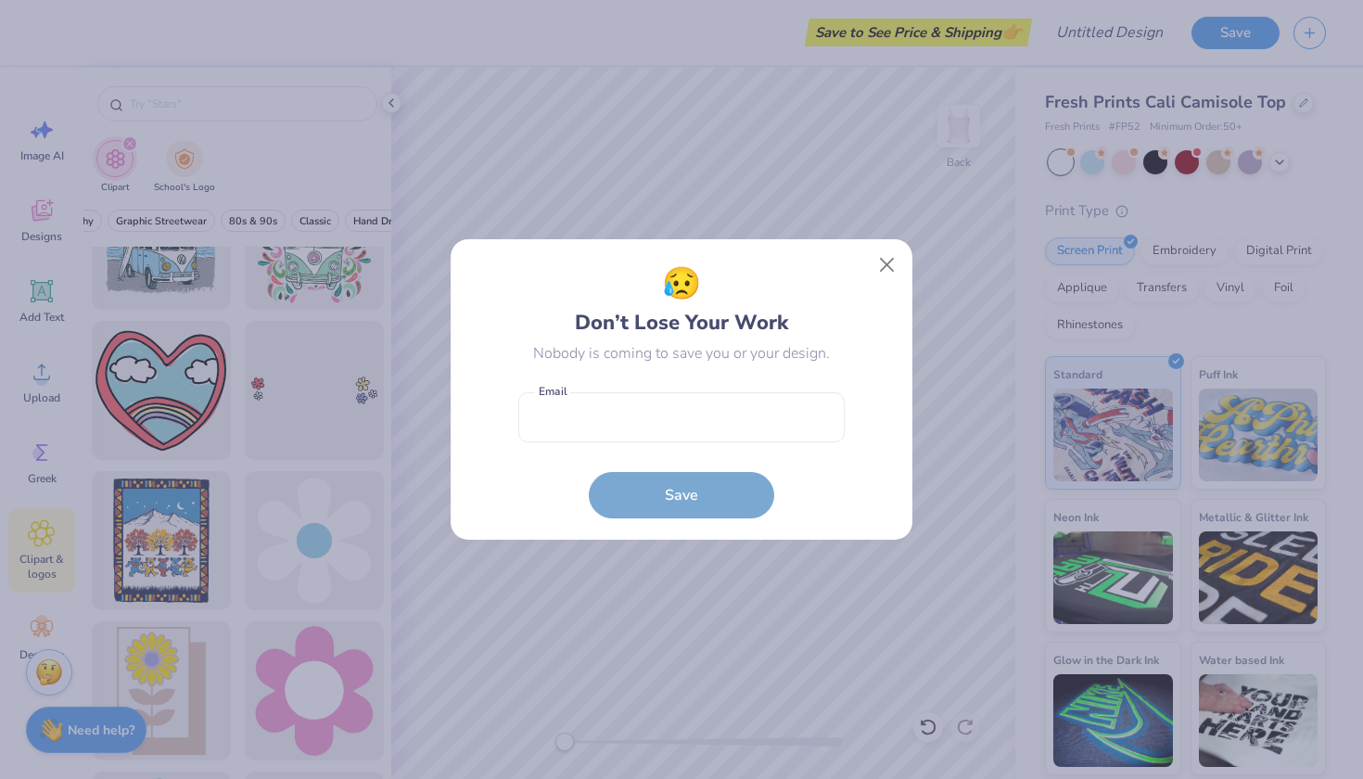
scroll to position [2328, 0]
click at [874, 273] on button "Close" at bounding box center [887, 265] width 35 height 35
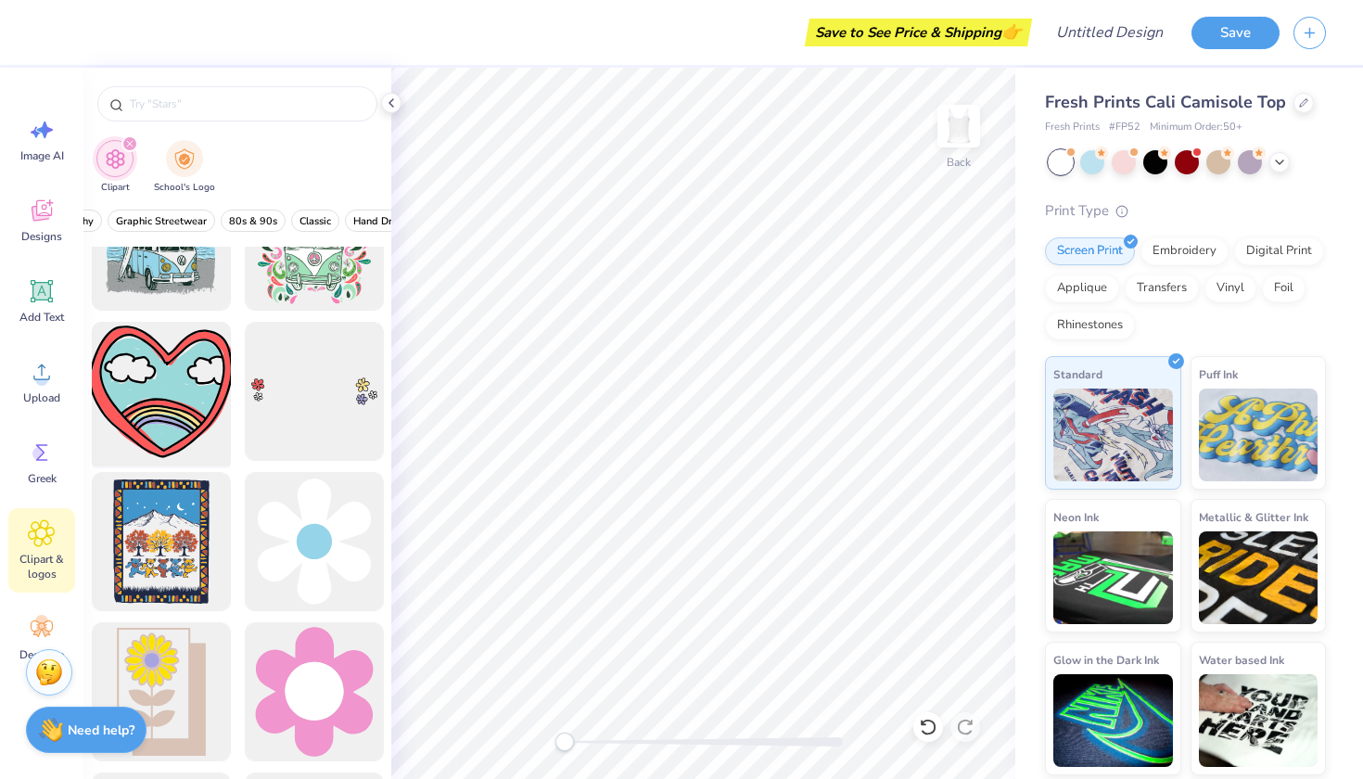
click at [121, 418] on div at bounding box center [160, 391] width 153 height 153
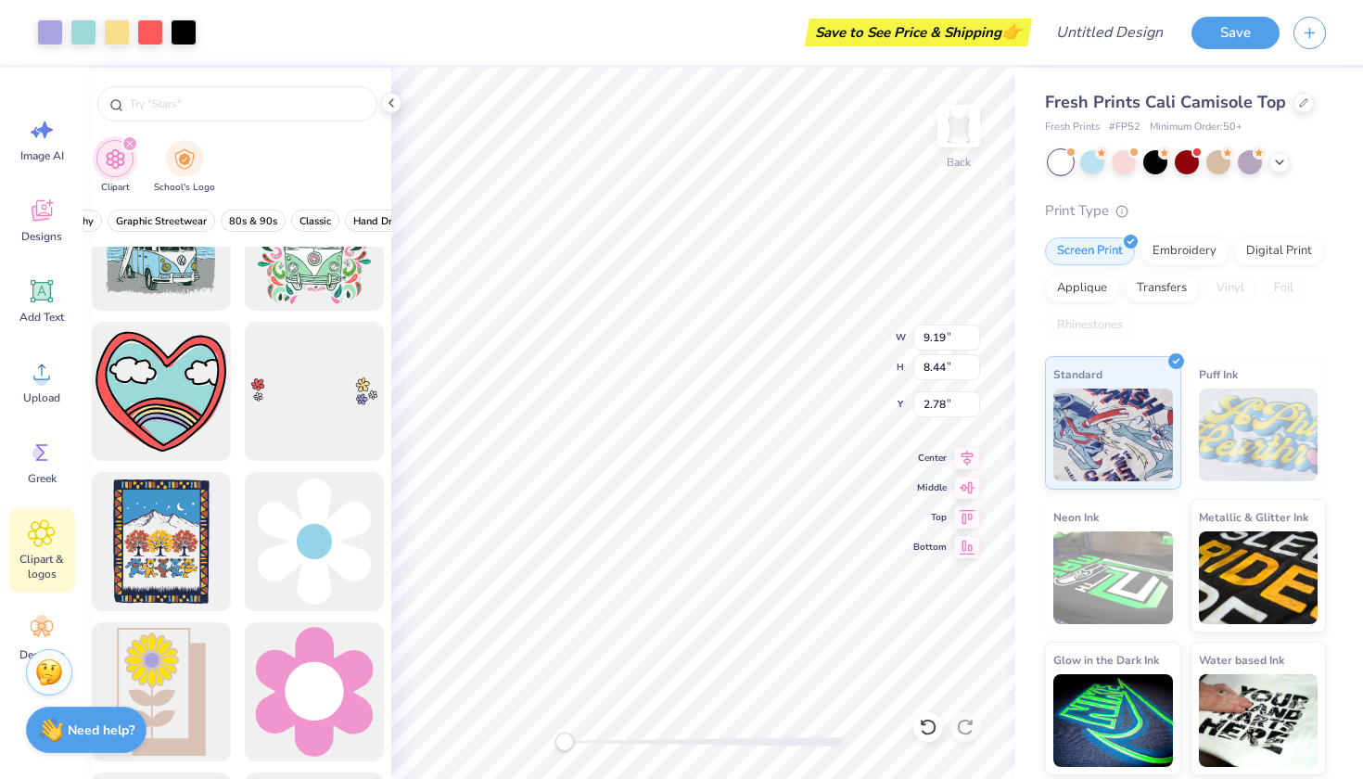
type input "3.52"
type input "3.23"
type input "2.04"
type input "1.88"
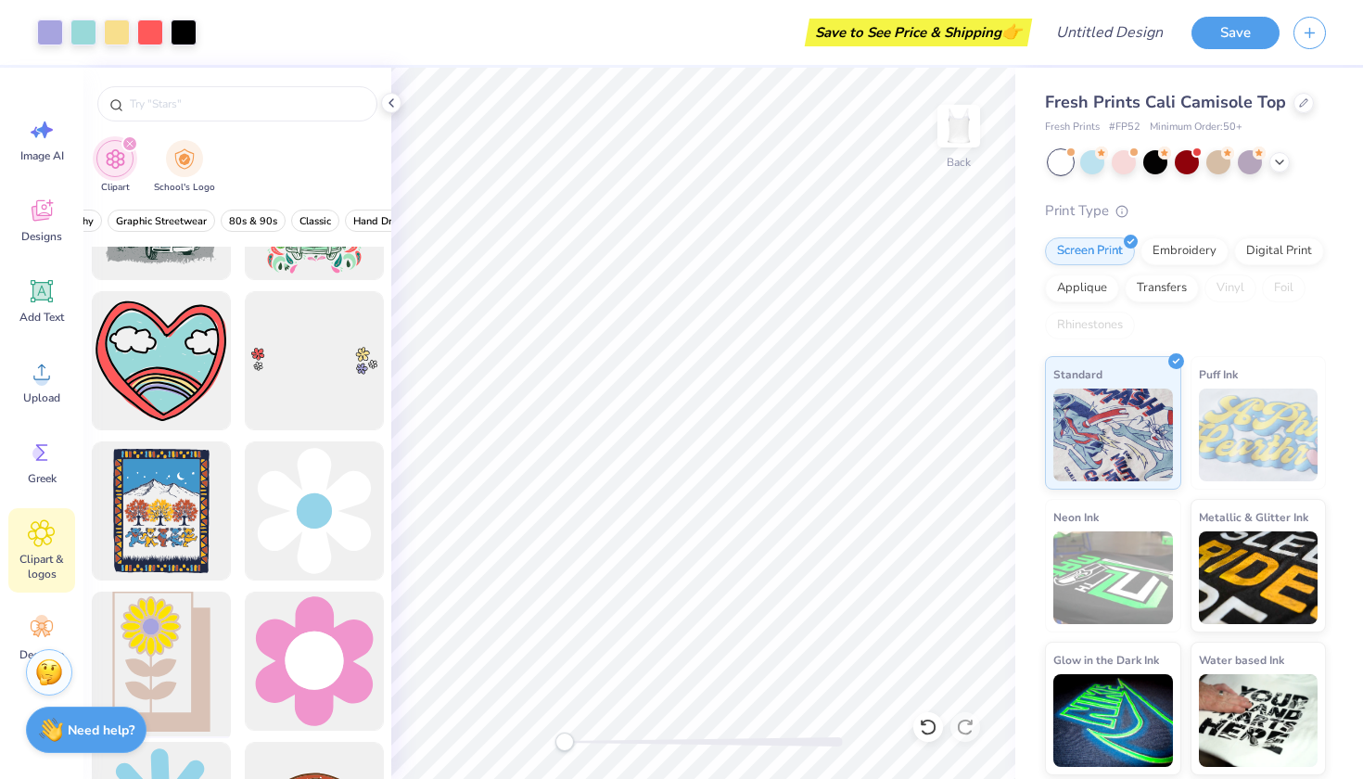
scroll to position [2343, 0]
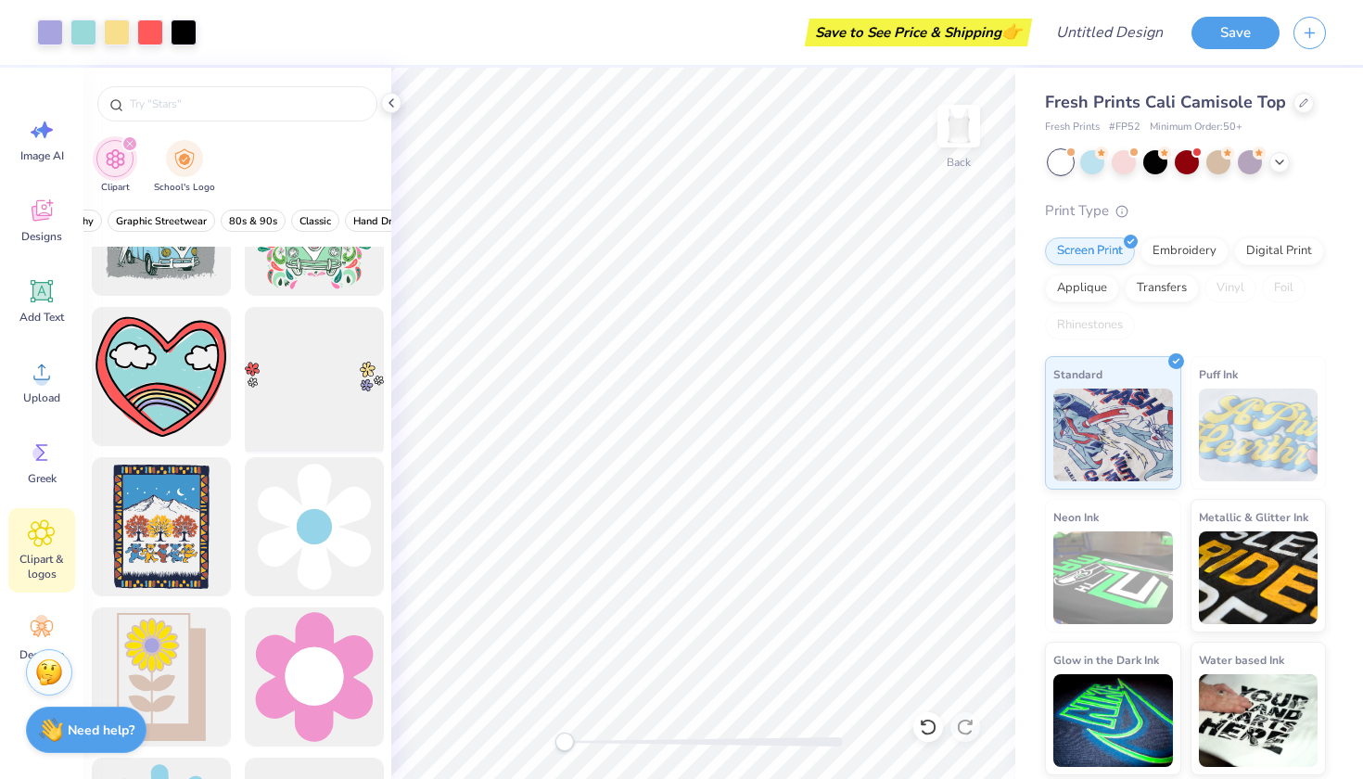
click at [272, 395] on div at bounding box center [313, 376] width 153 height 153
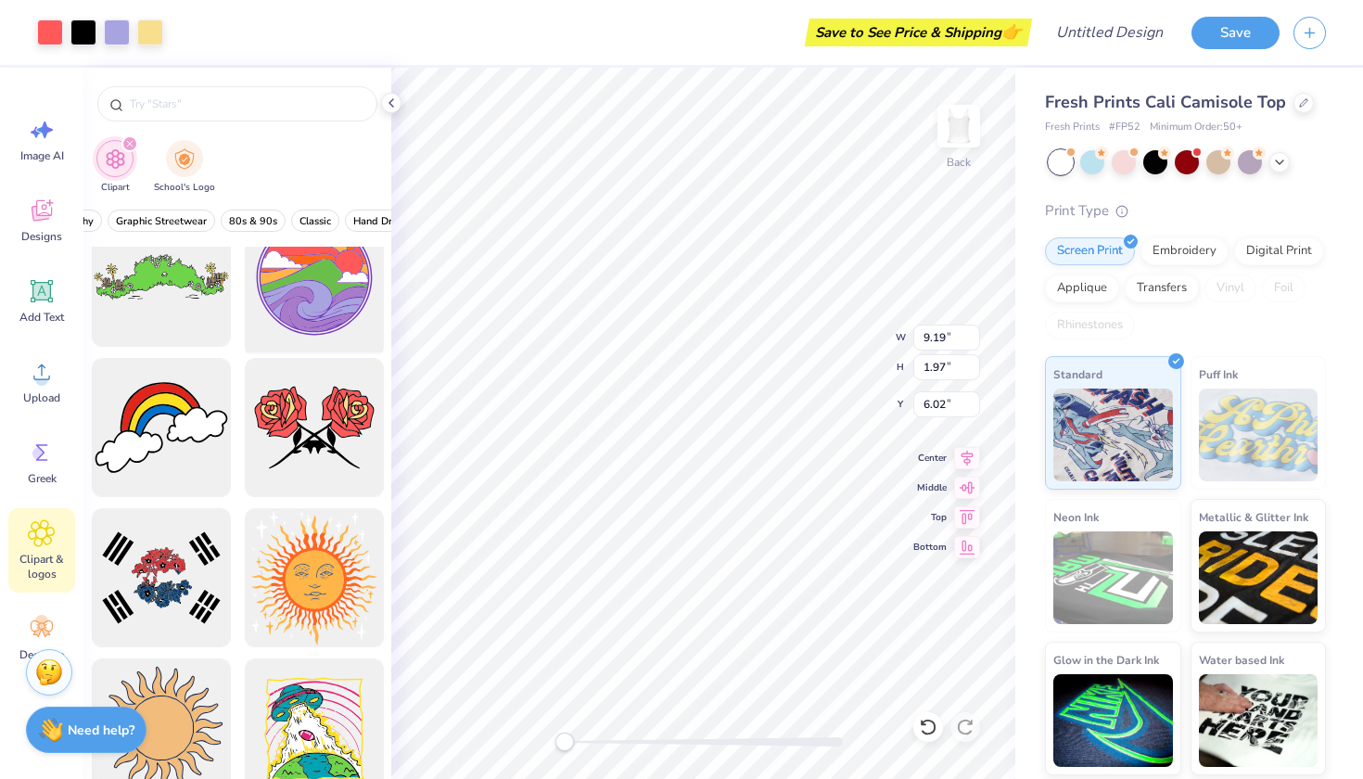
scroll to position [3938, 0]
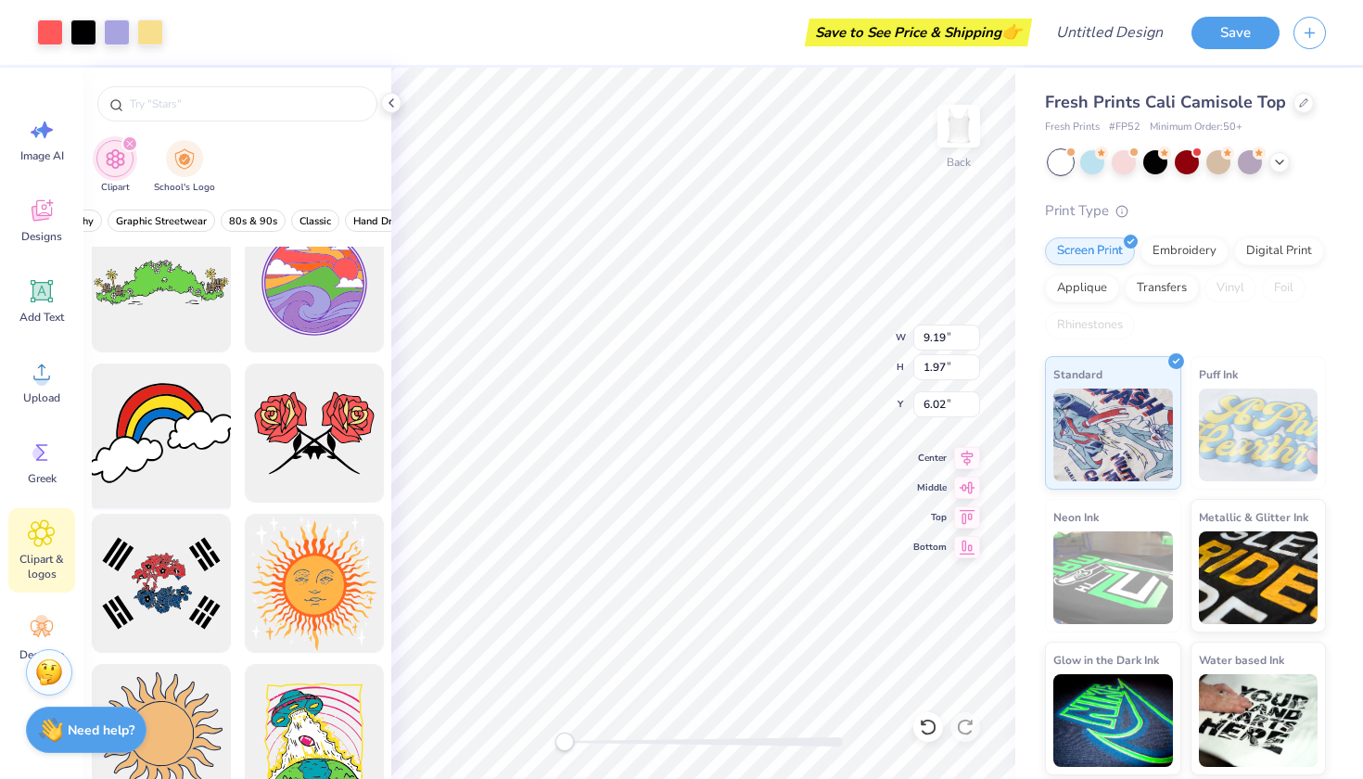
click at [205, 439] on div at bounding box center [160, 433] width 153 height 153
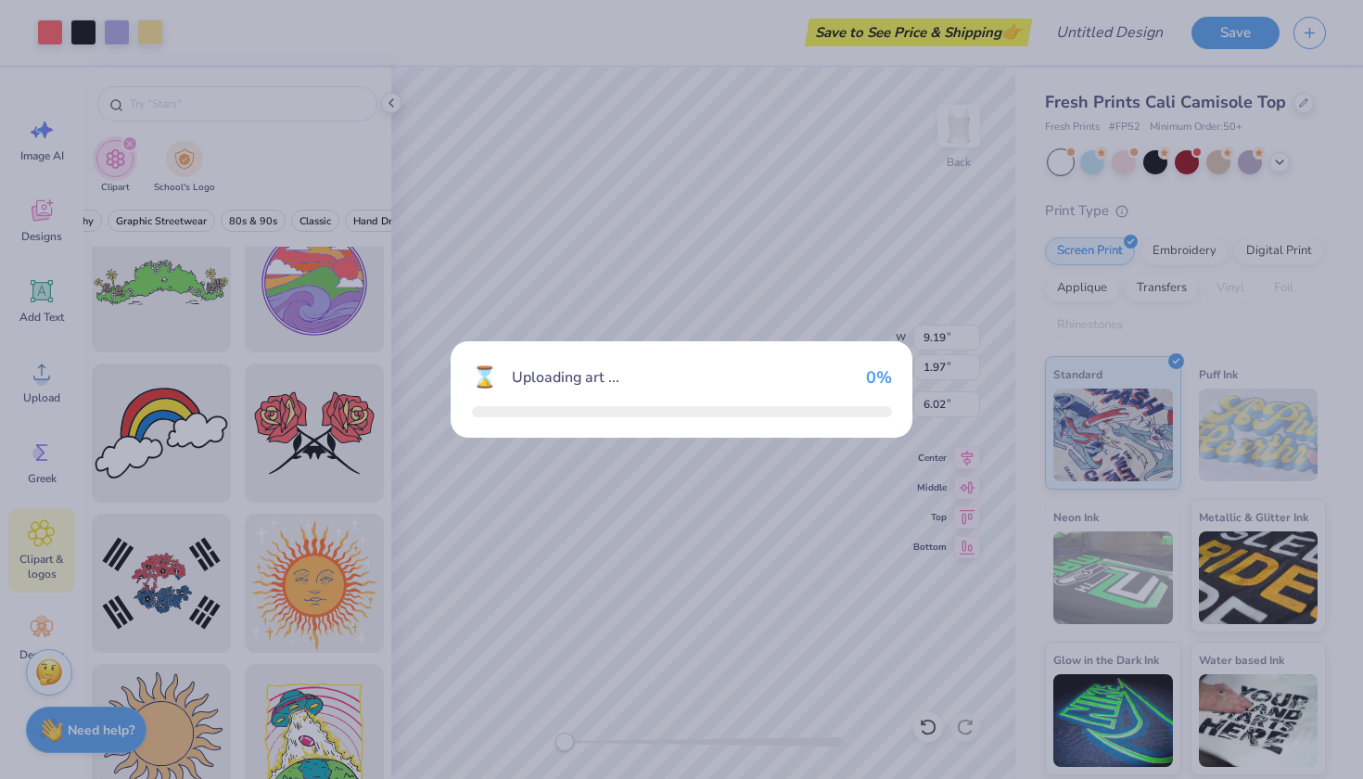
type input "6.29"
type input "3.85"
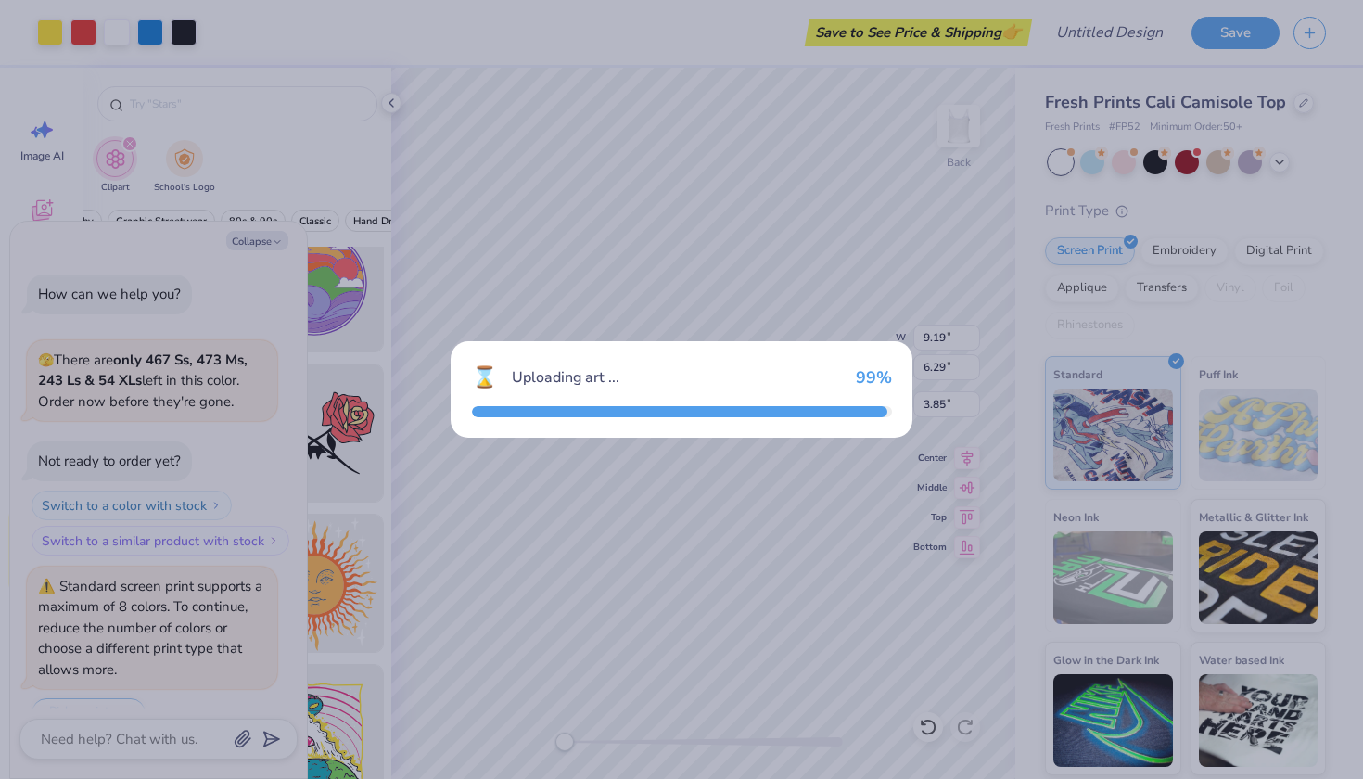
scroll to position [40, 0]
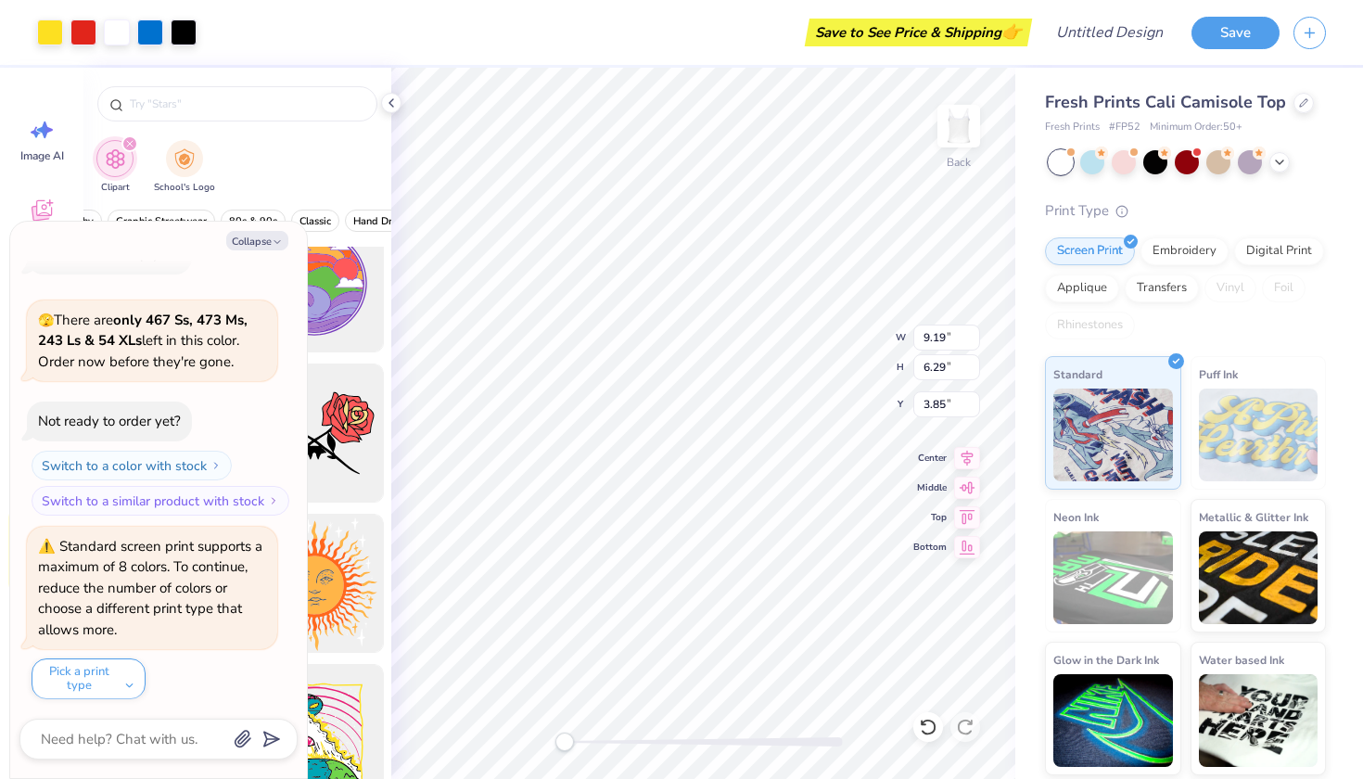
type textarea "x"
type input "1.70"
type input "1.16"
type input "8.98"
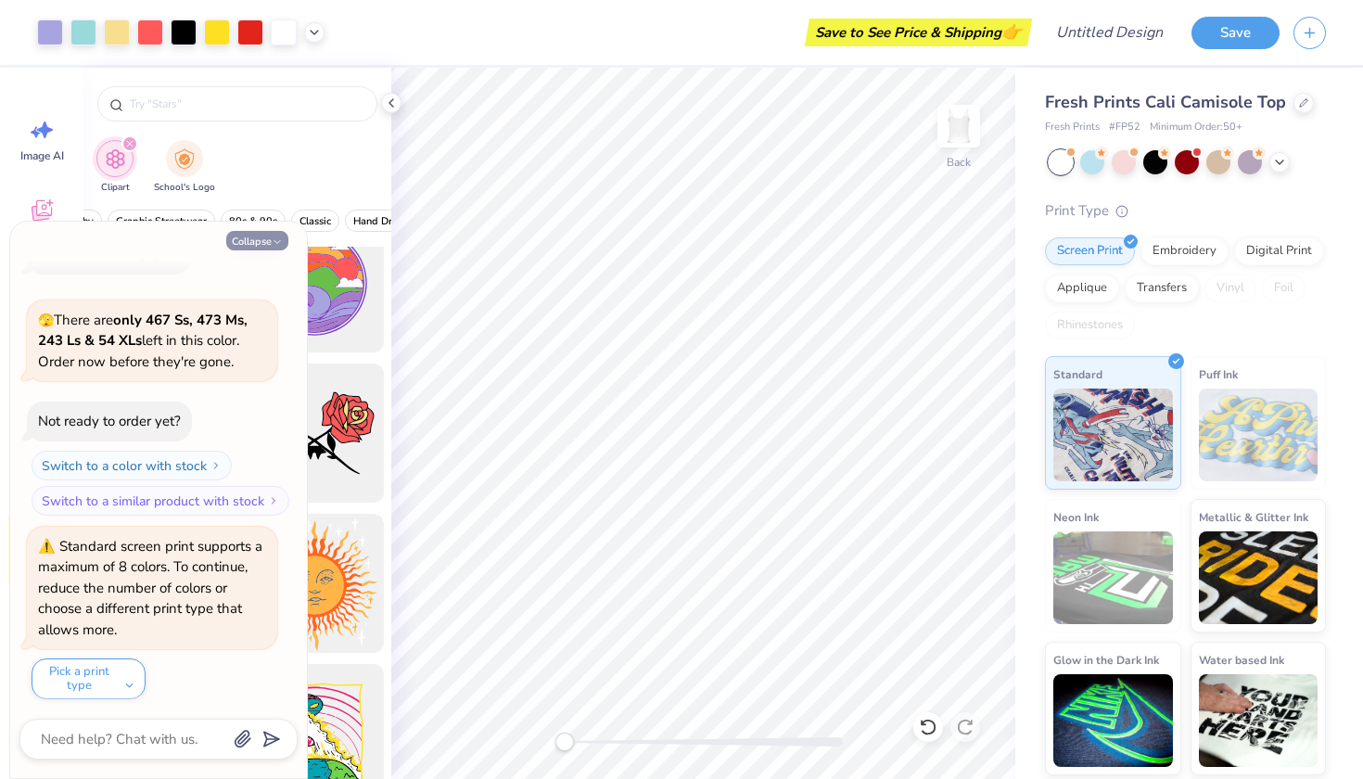
click at [248, 243] on button "Collapse" at bounding box center [257, 240] width 62 height 19
type textarea "x"
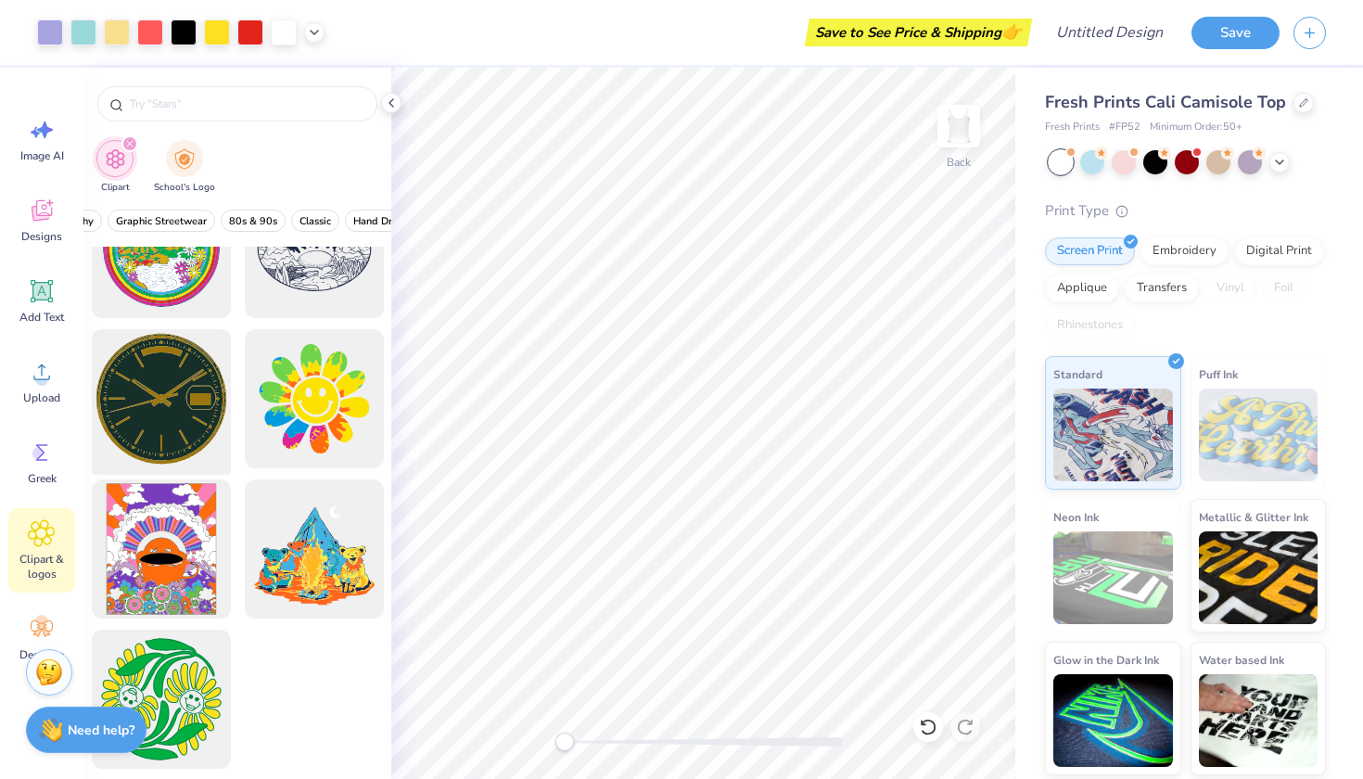
scroll to position [5174, 0]
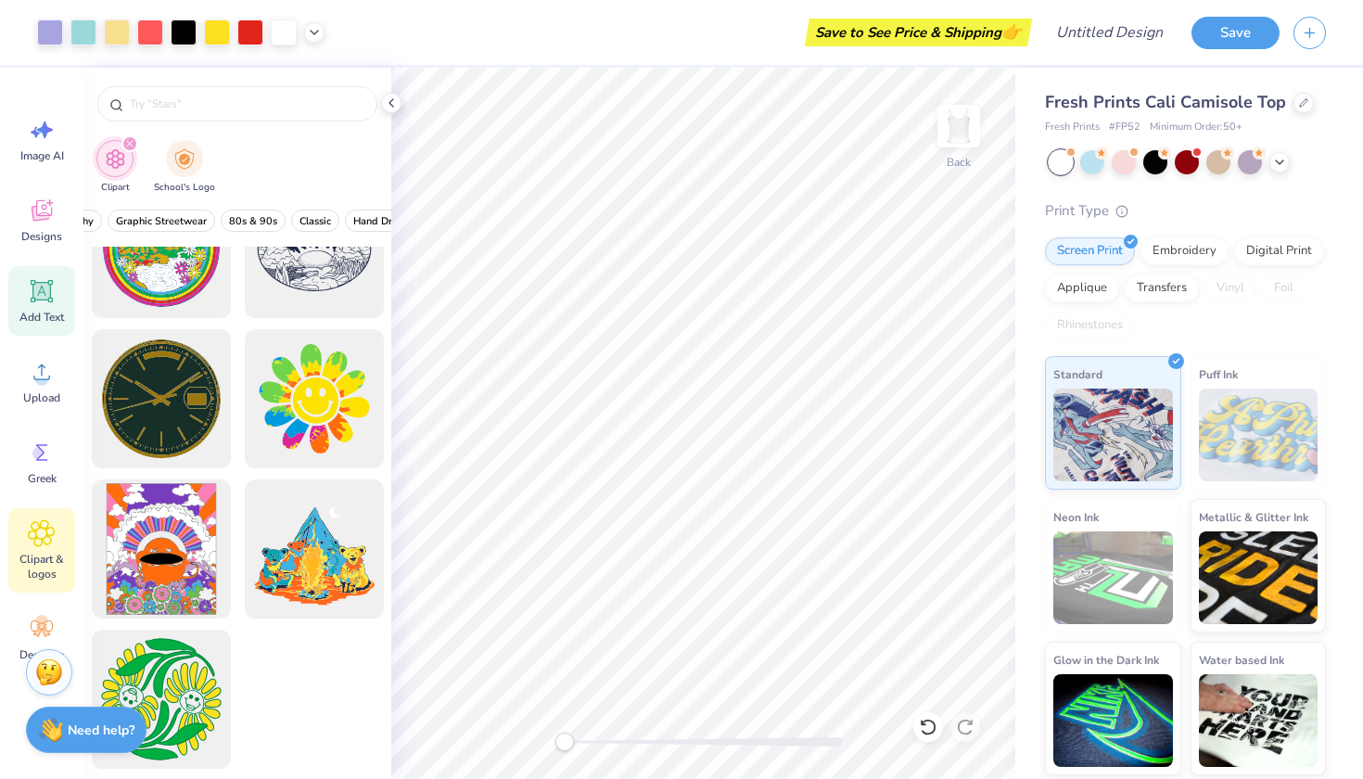
click at [45, 289] on icon at bounding box center [42, 292] width 18 height 18
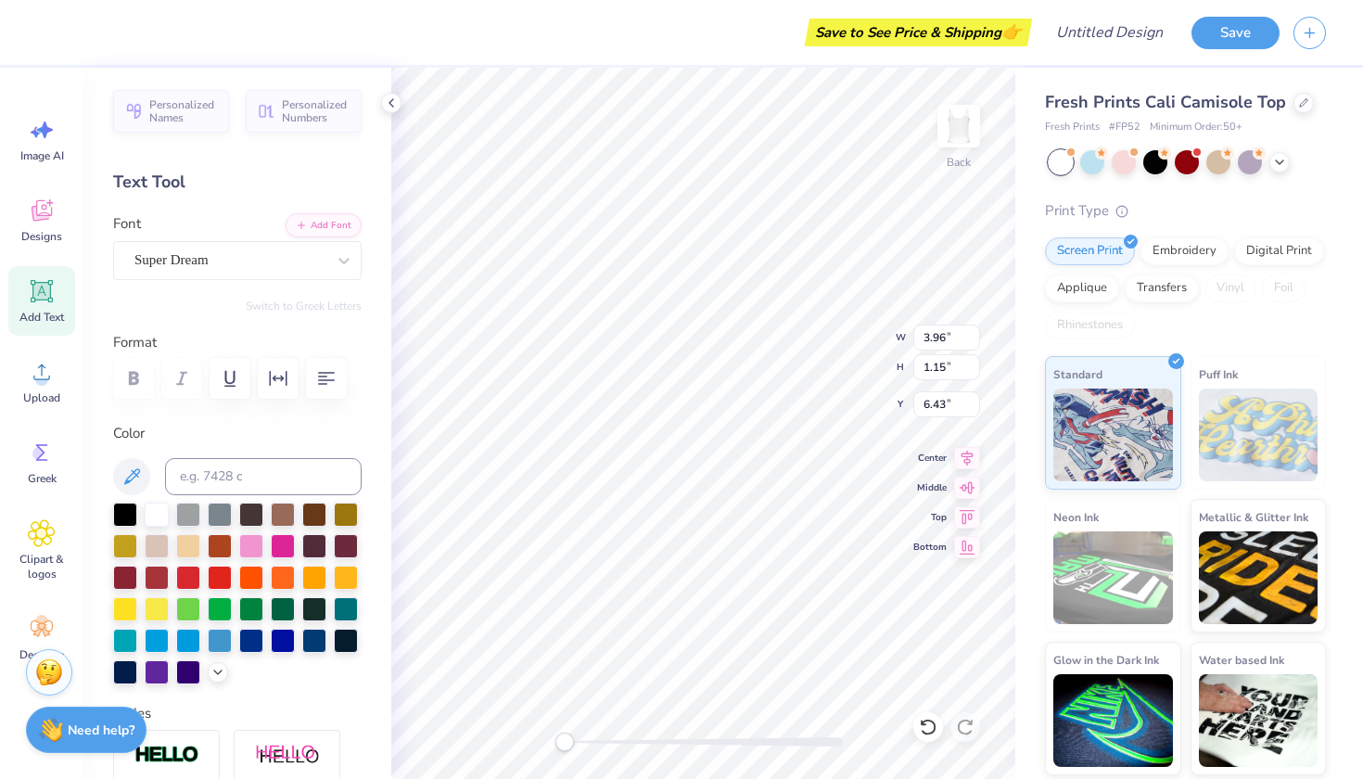
scroll to position [0, 3]
type textarea "deltas love [PERSON_NAME]"
click at [257, 549] on div at bounding box center [251, 544] width 24 height 24
click at [160, 604] on div at bounding box center [157, 607] width 24 height 24
click at [125, 605] on div at bounding box center [125, 607] width 24 height 24
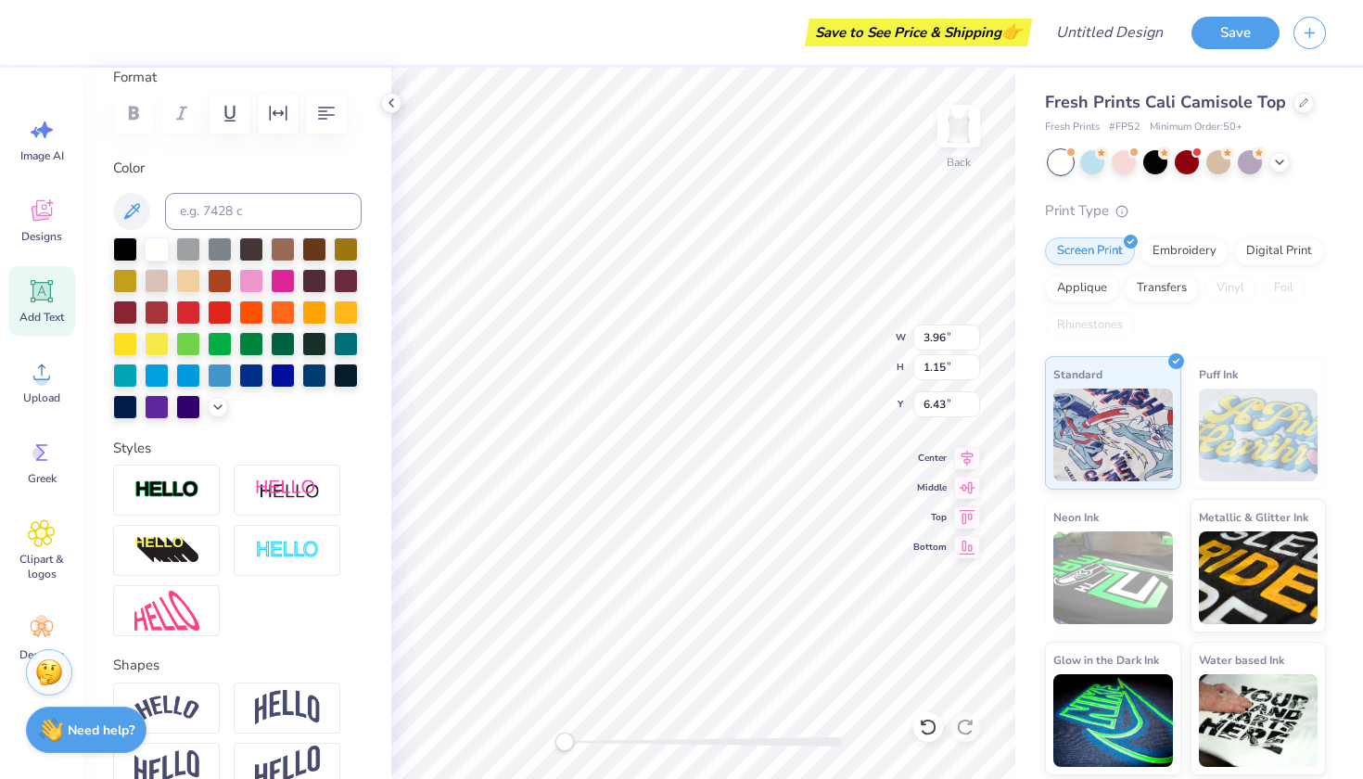
scroll to position [0, 1]
type input "5.13"
type input "2.14"
type input "7.05"
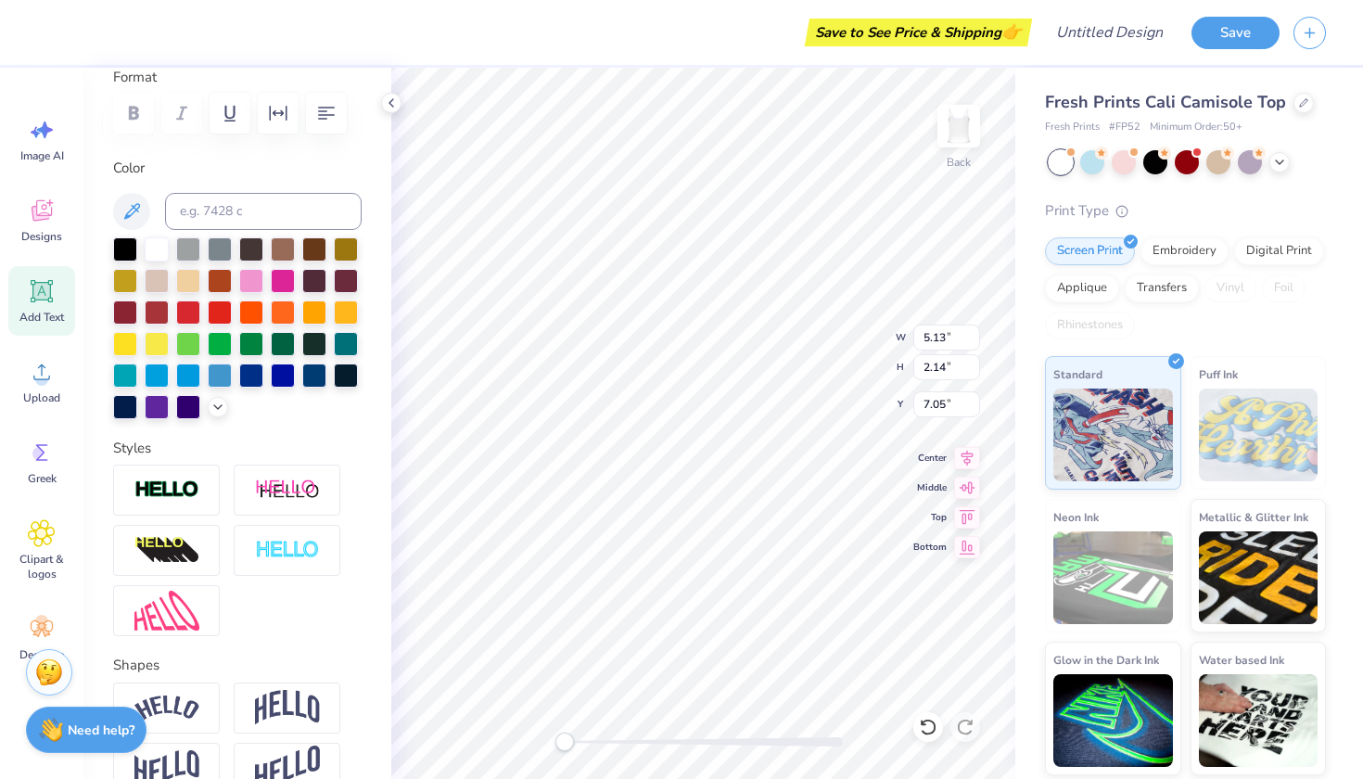
type textarea "love [PERSON_NAME]"
type textarea "saint jude"
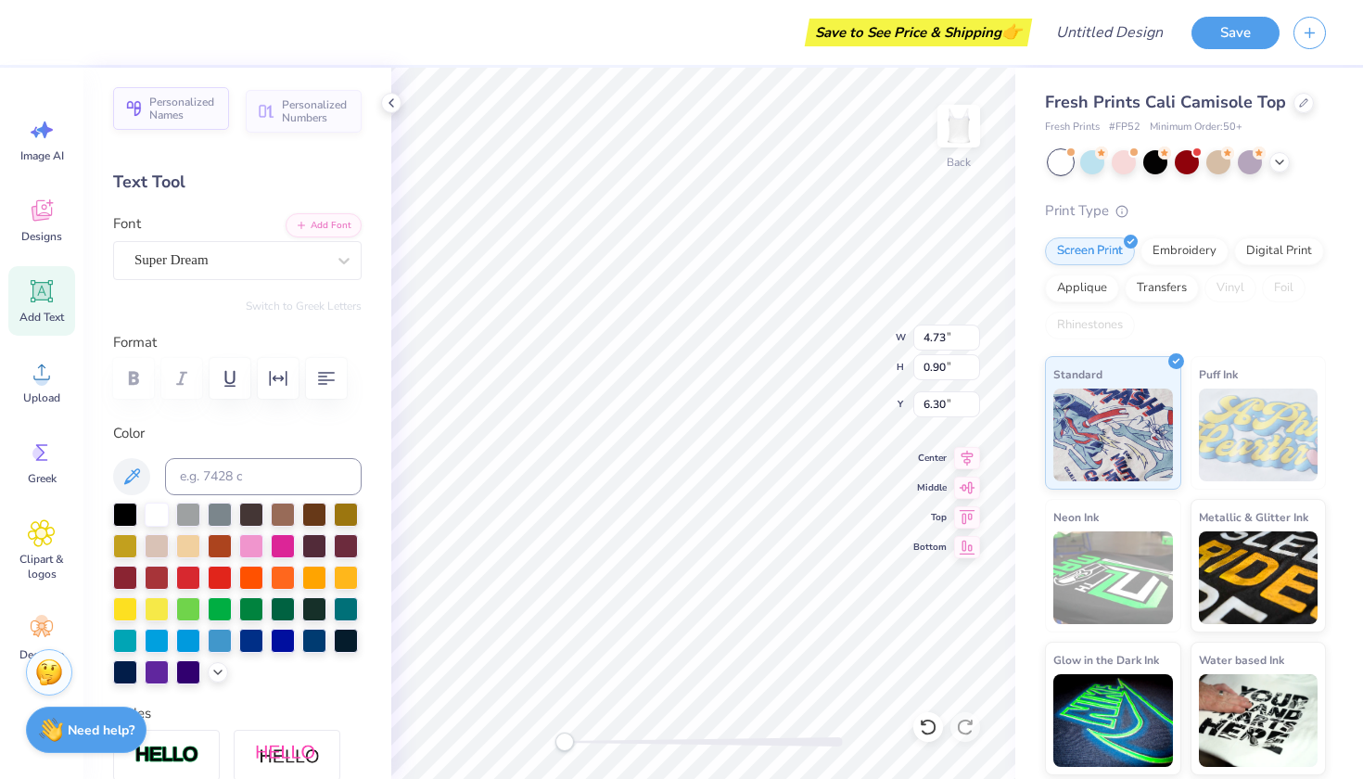
scroll to position [0, 0]
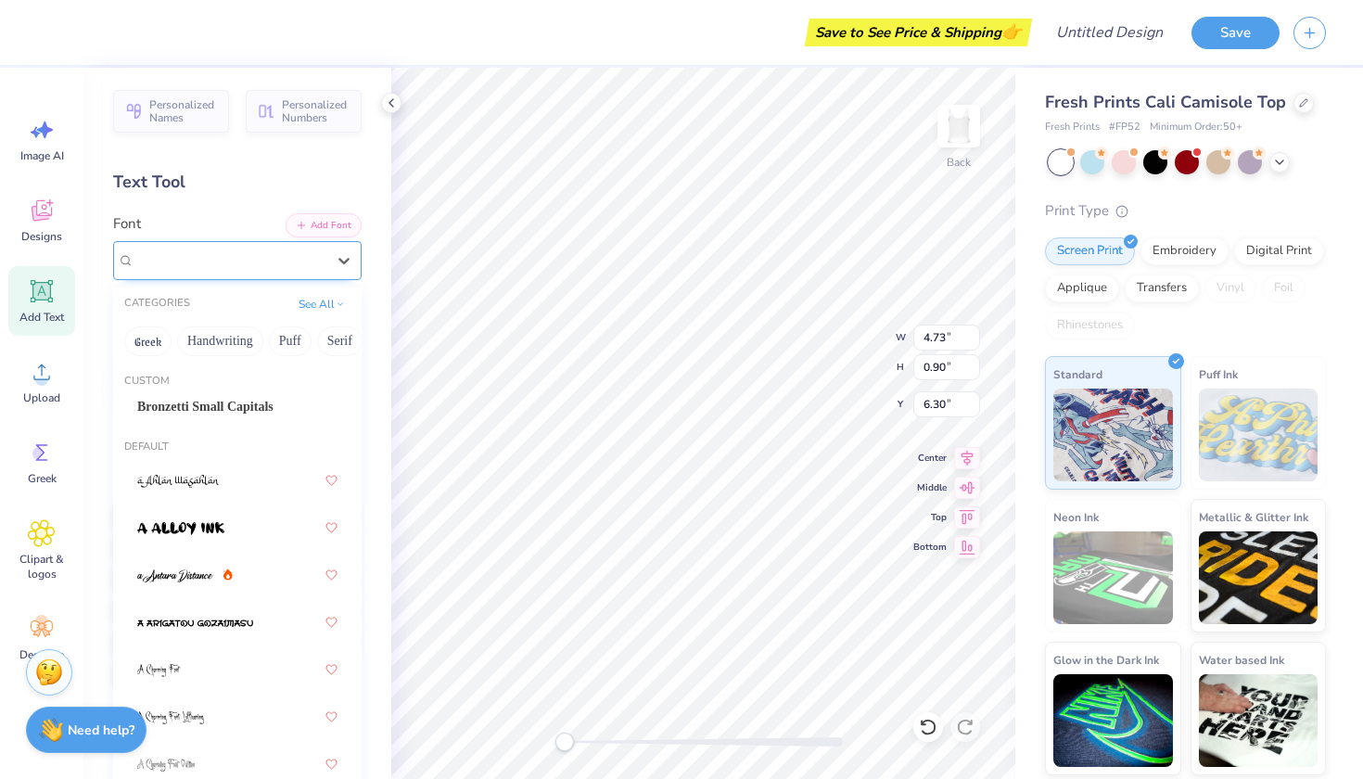
click at [199, 271] on div at bounding box center [229, 260] width 191 height 25
click at [195, 472] on span at bounding box center [178, 480] width 83 height 19
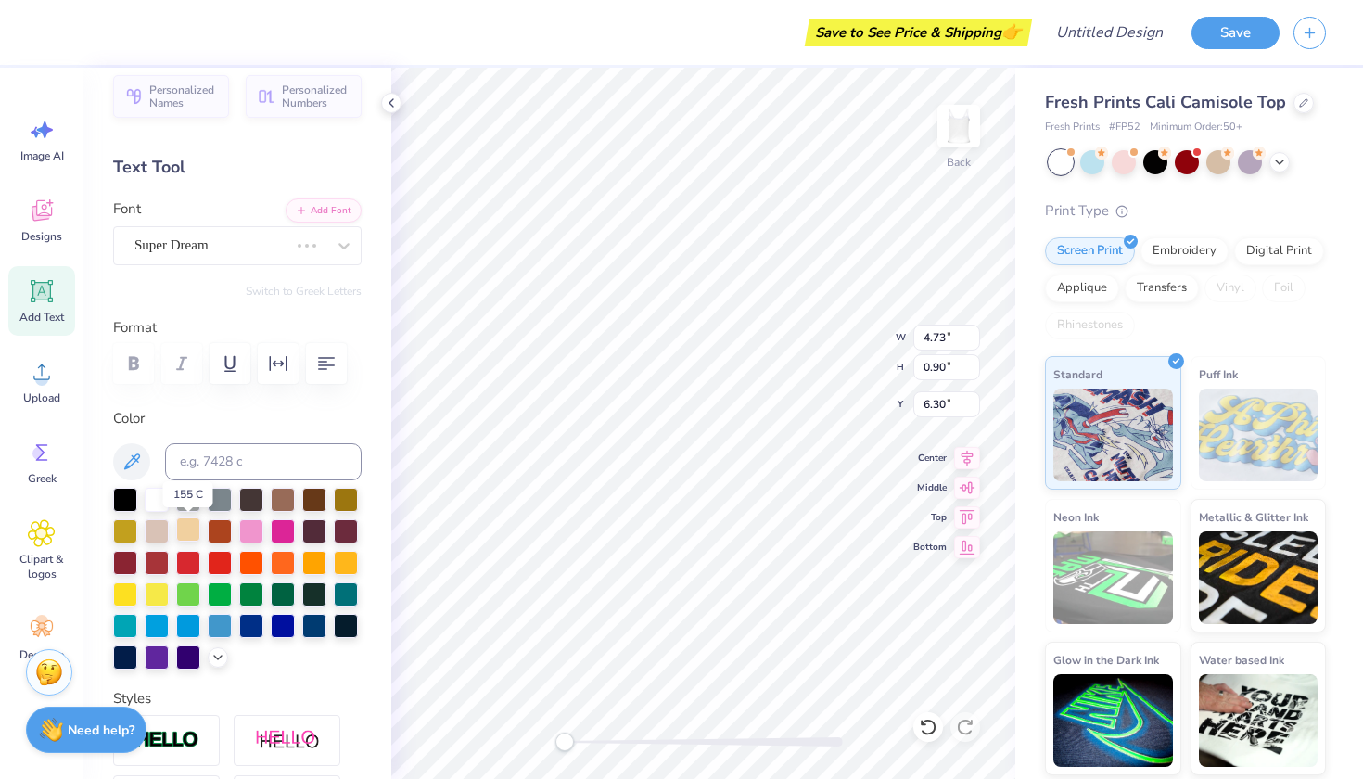
scroll to position [17, 0]
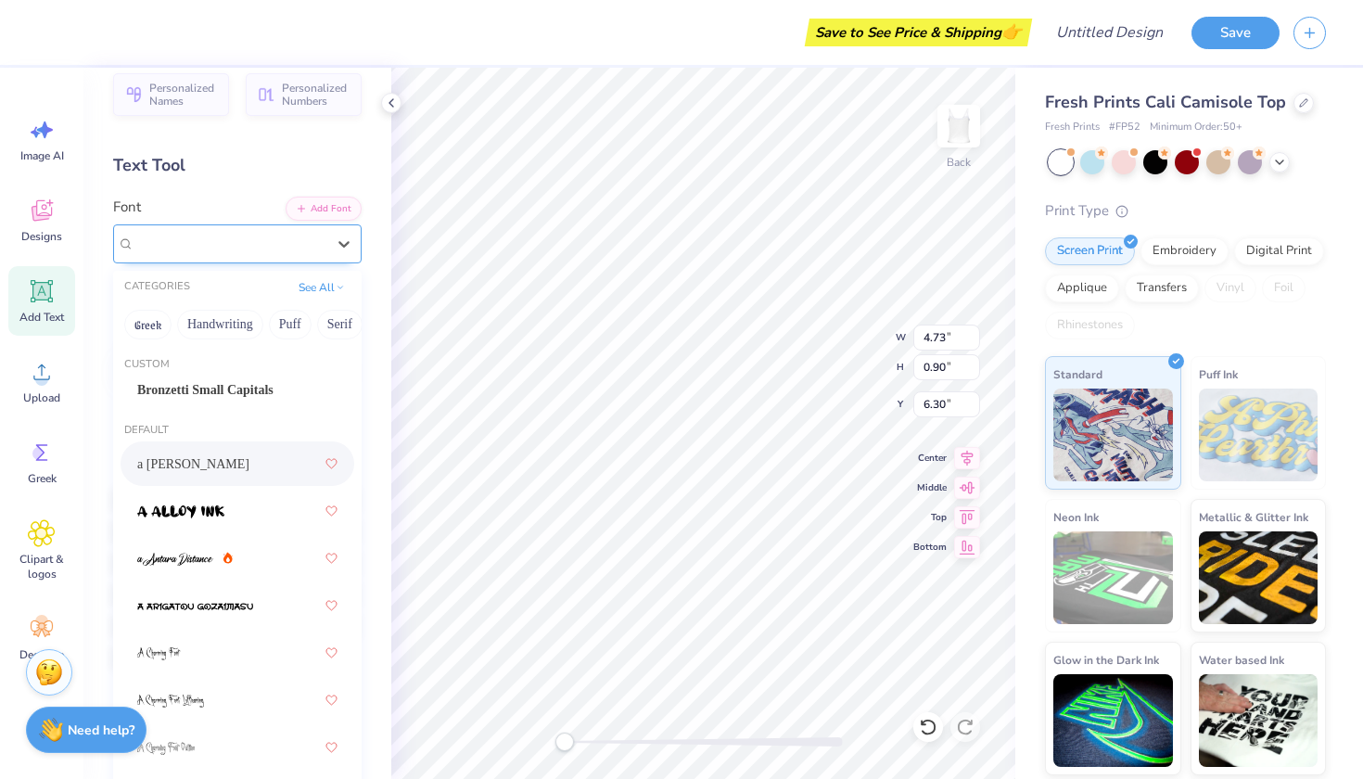
click at [194, 254] on div at bounding box center [229, 243] width 191 height 25
click at [160, 375] on div "Custom Bronzetti Small Capitals" at bounding box center [237, 383] width 248 height 67
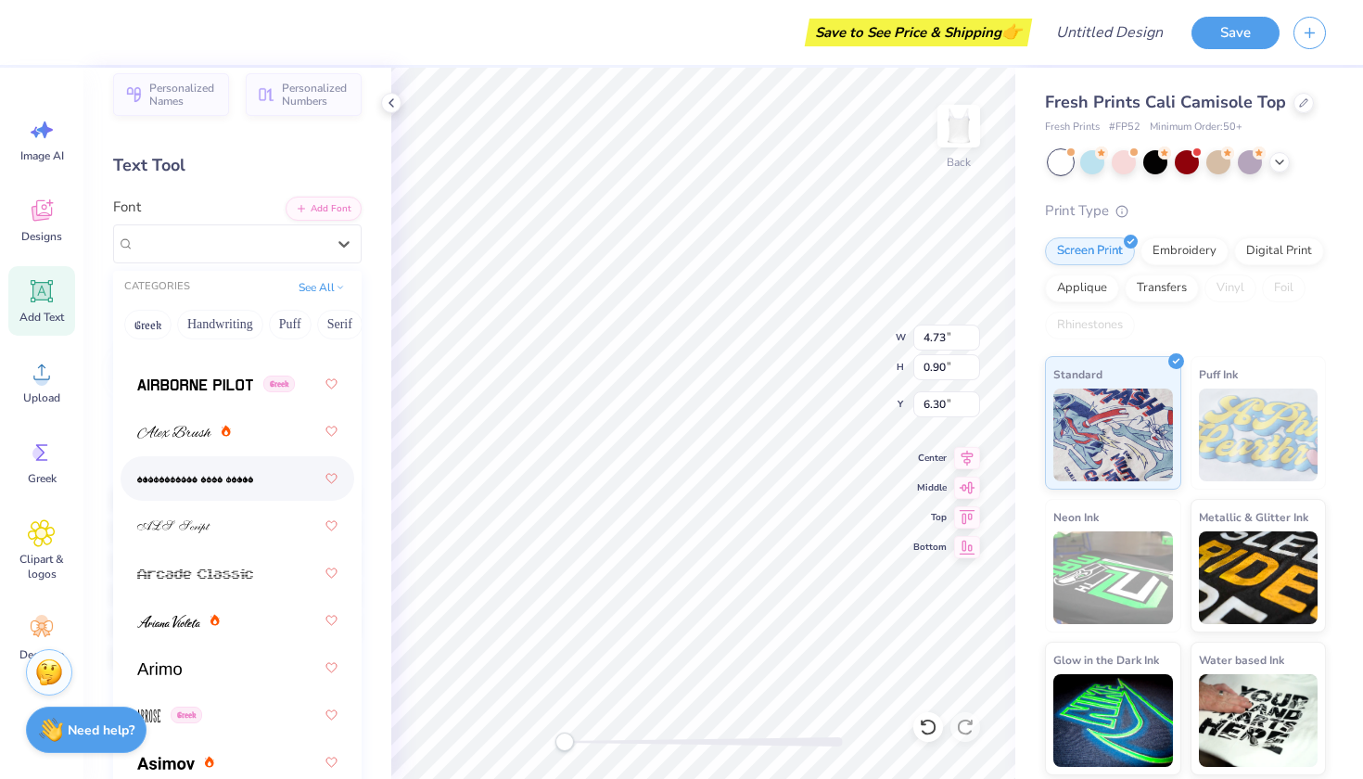
scroll to position [650, 0]
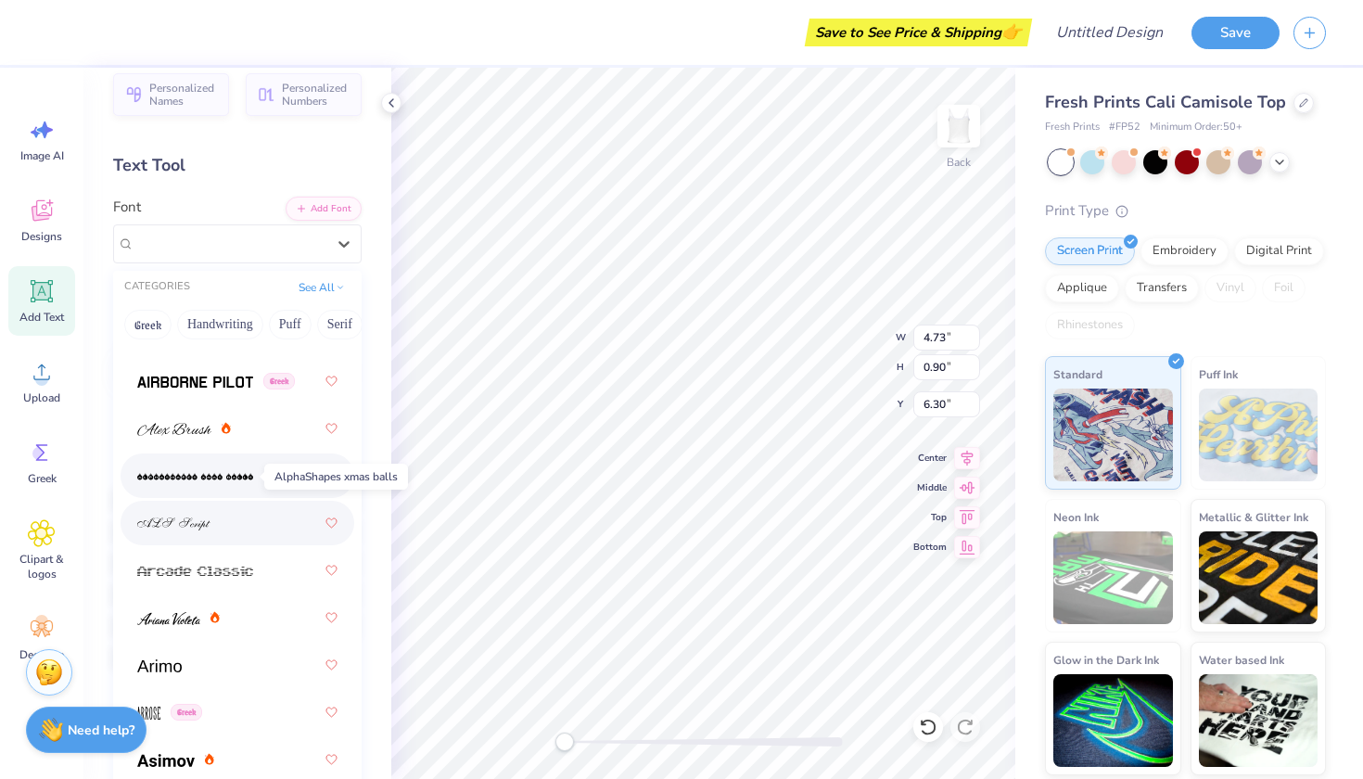
click at [192, 507] on div at bounding box center [237, 522] width 200 height 33
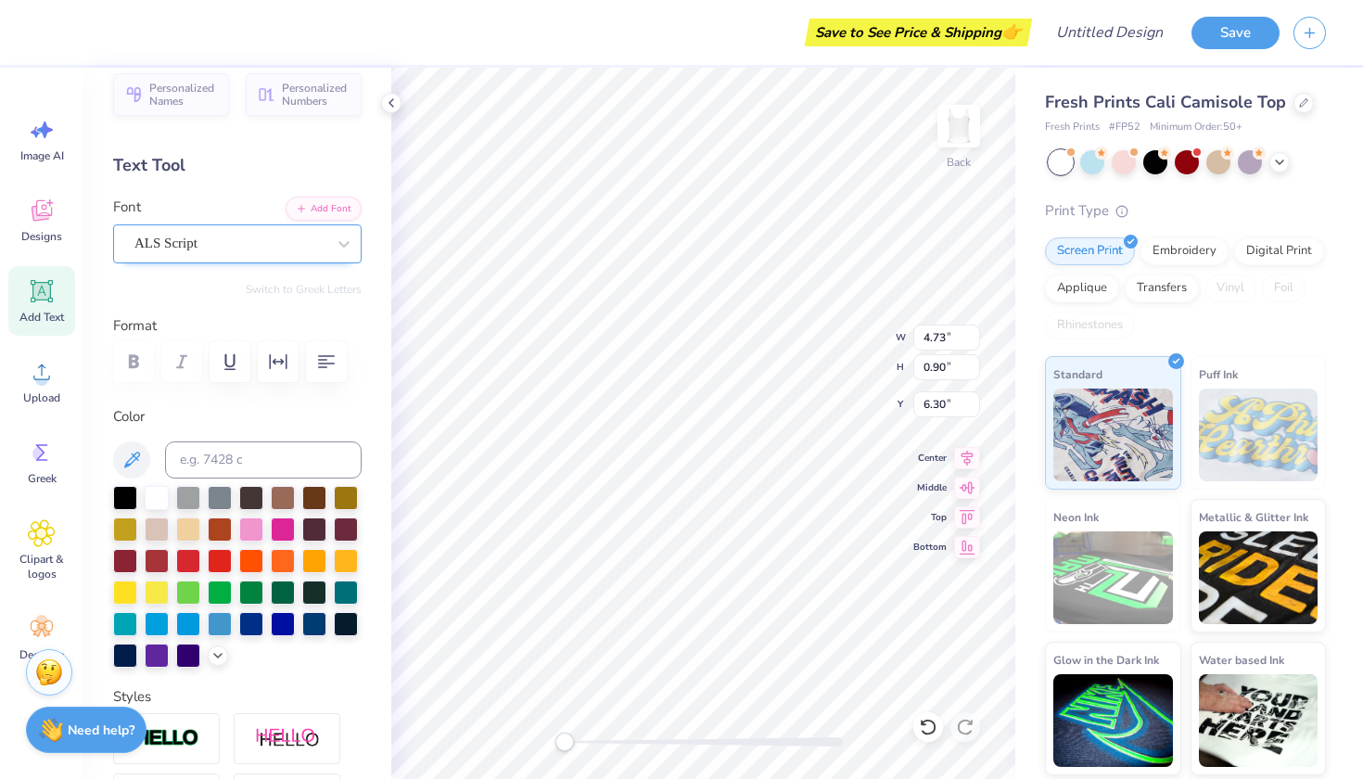
click at [184, 243] on span "ALS Script" at bounding box center [165, 243] width 63 height 21
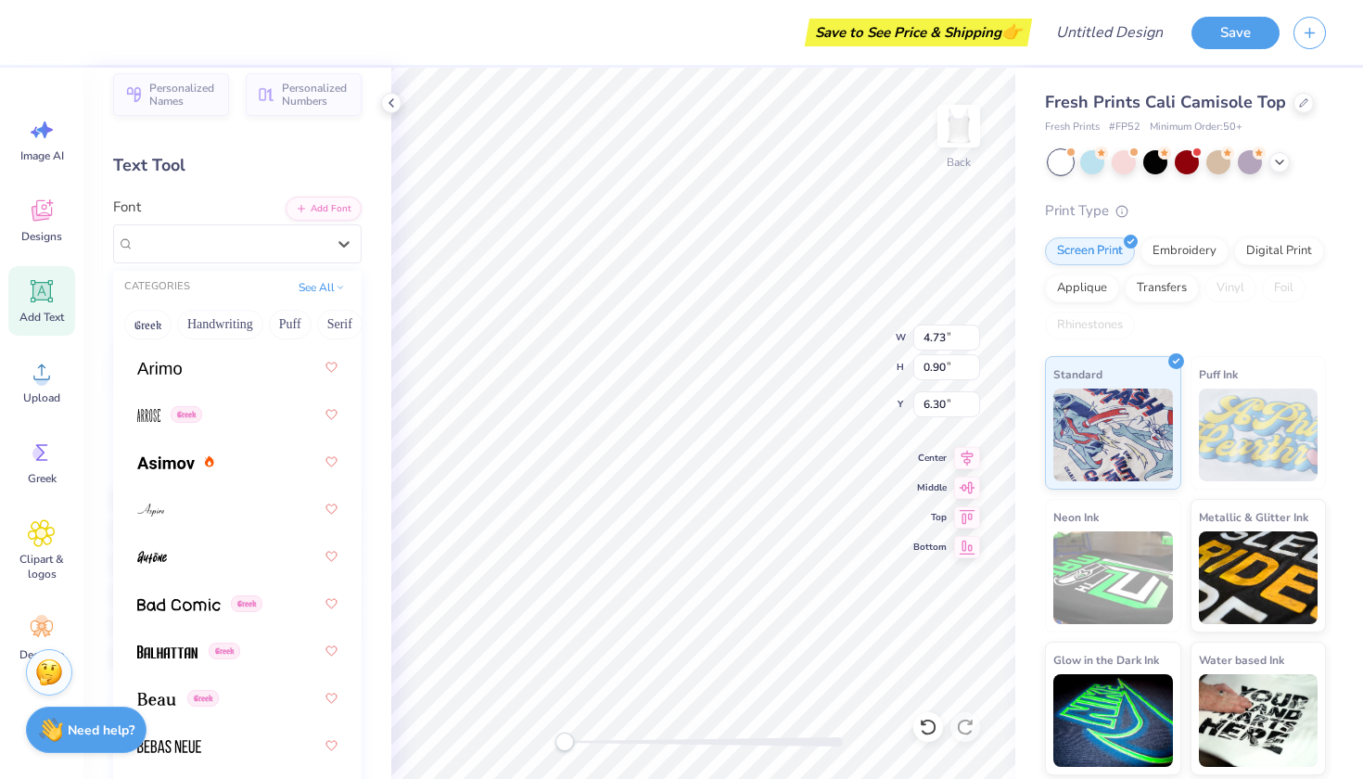
scroll to position [947, 0]
click at [279, 321] on button "Puff" at bounding box center [290, 325] width 43 height 30
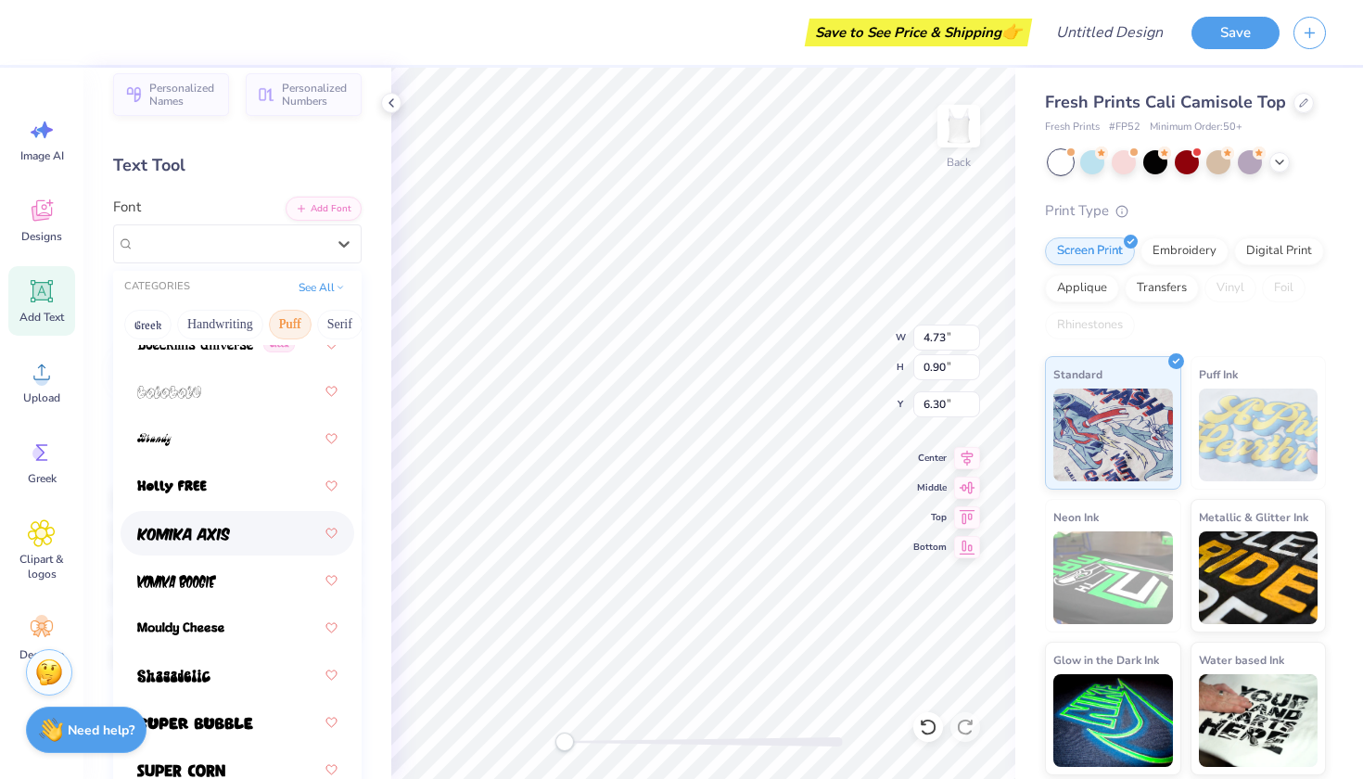
click at [194, 548] on div at bounding box center [237, 532] width 200 height 33
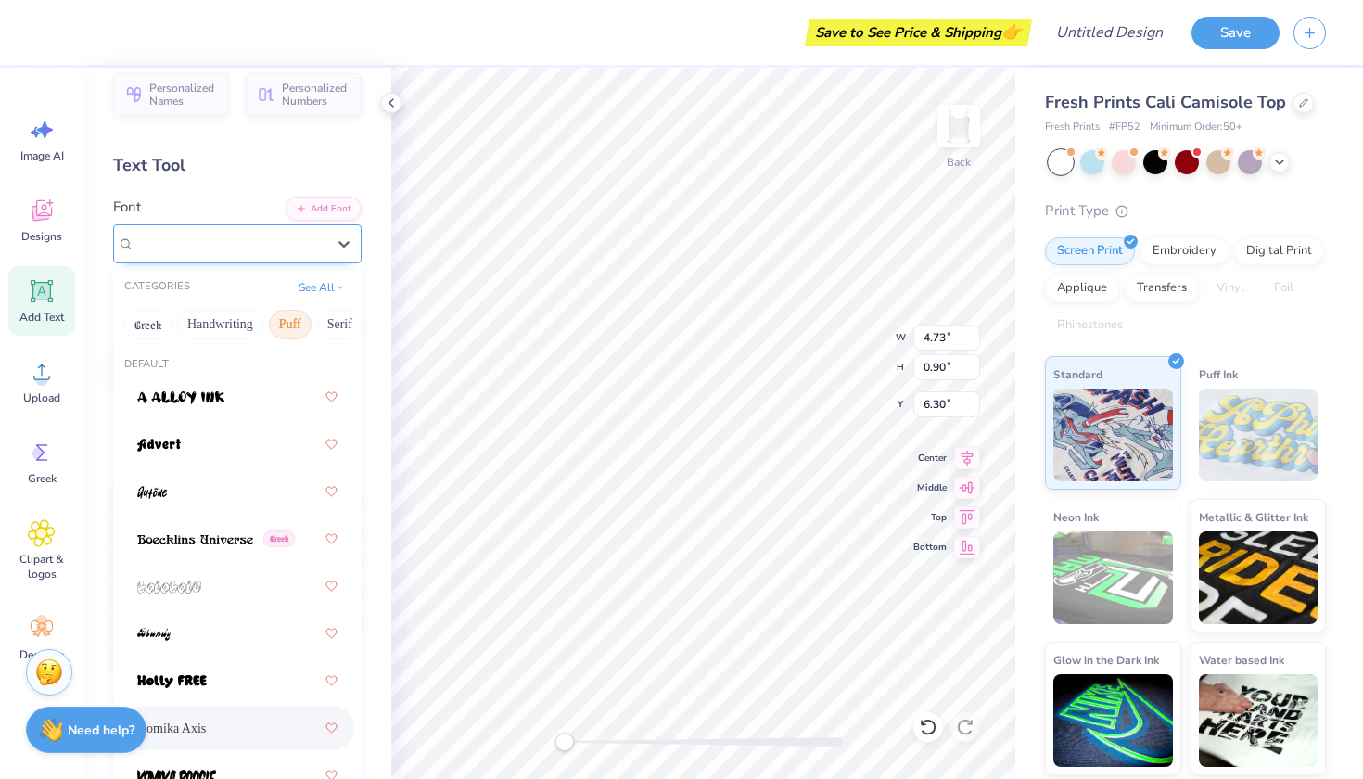
click at [194, 243] on span "Komika Axis" at bounding box center [171, 243] width 74 height 21
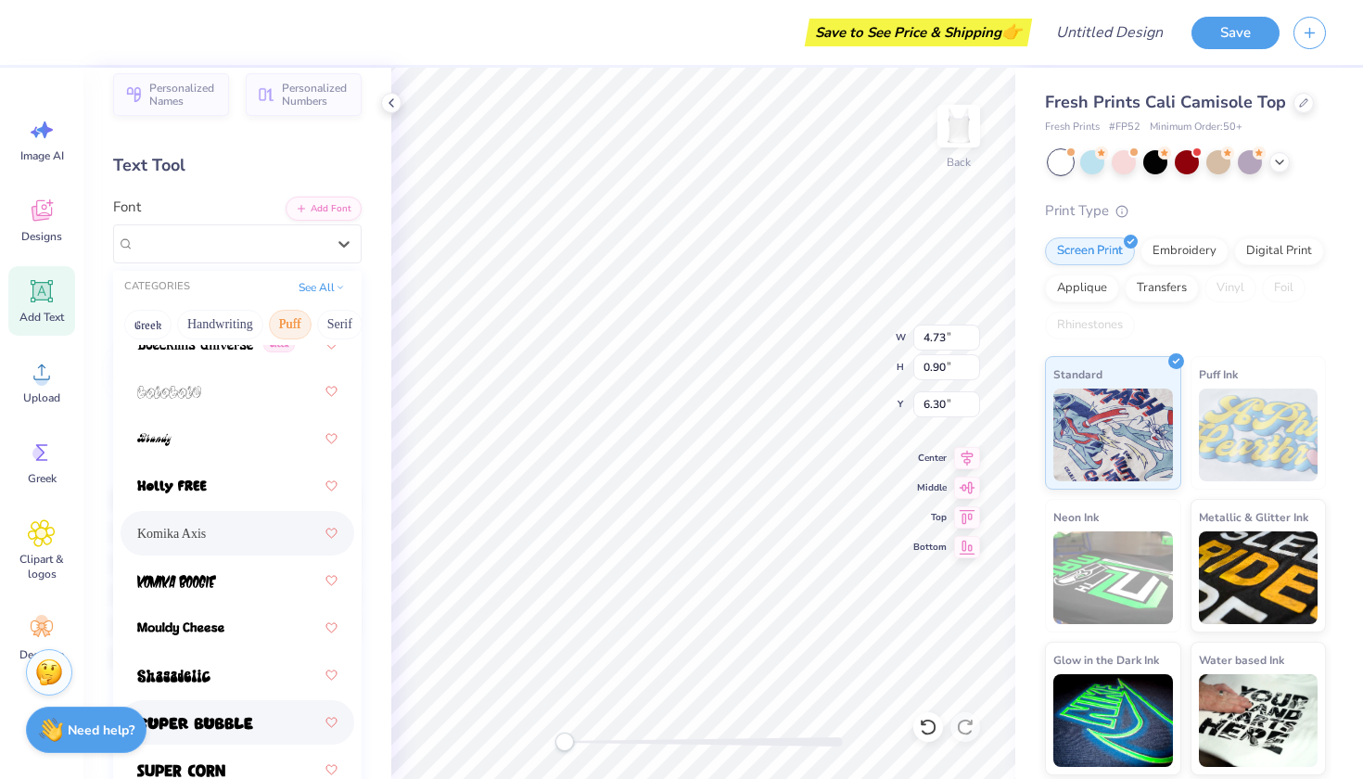
click at [179, 717] on span at bounding box center [195, 722] width 116 height 19
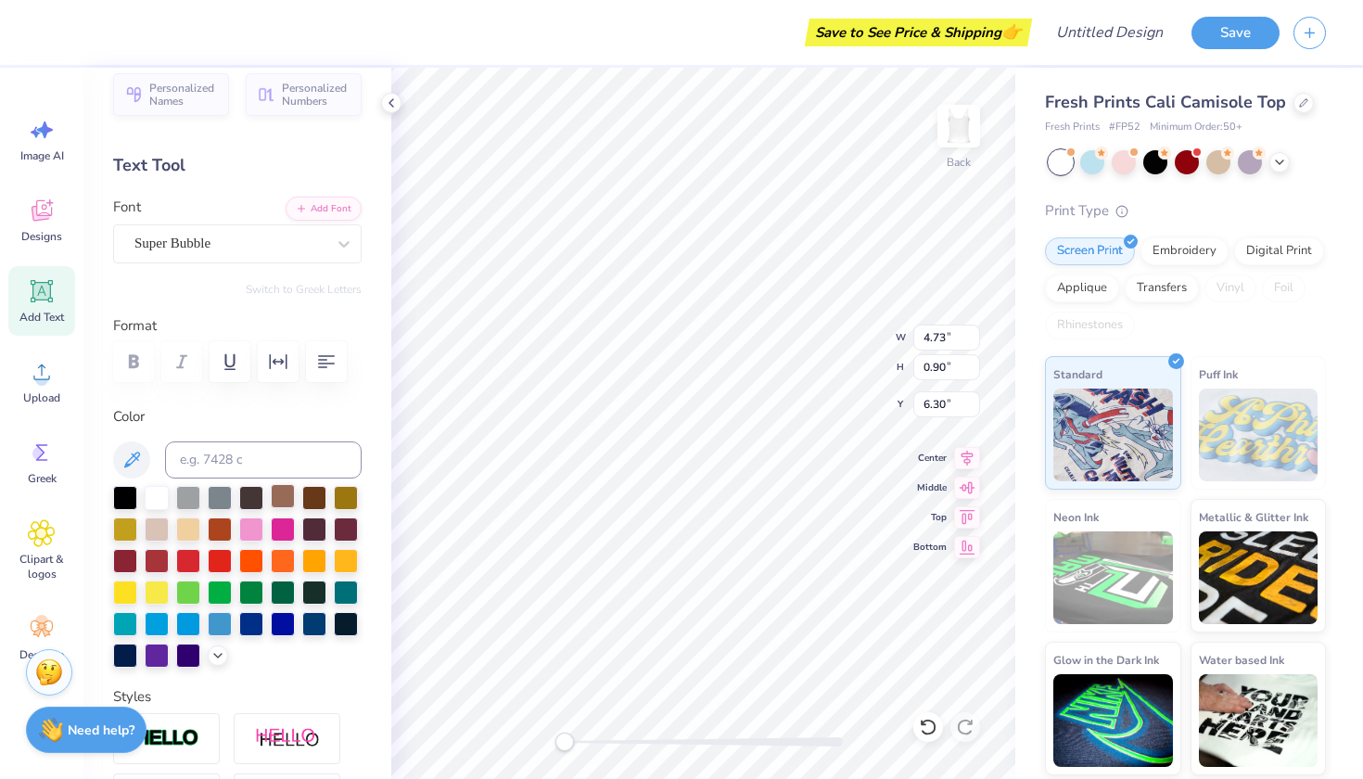
type input "5.81"
type input "0.74"
type input "9.05"
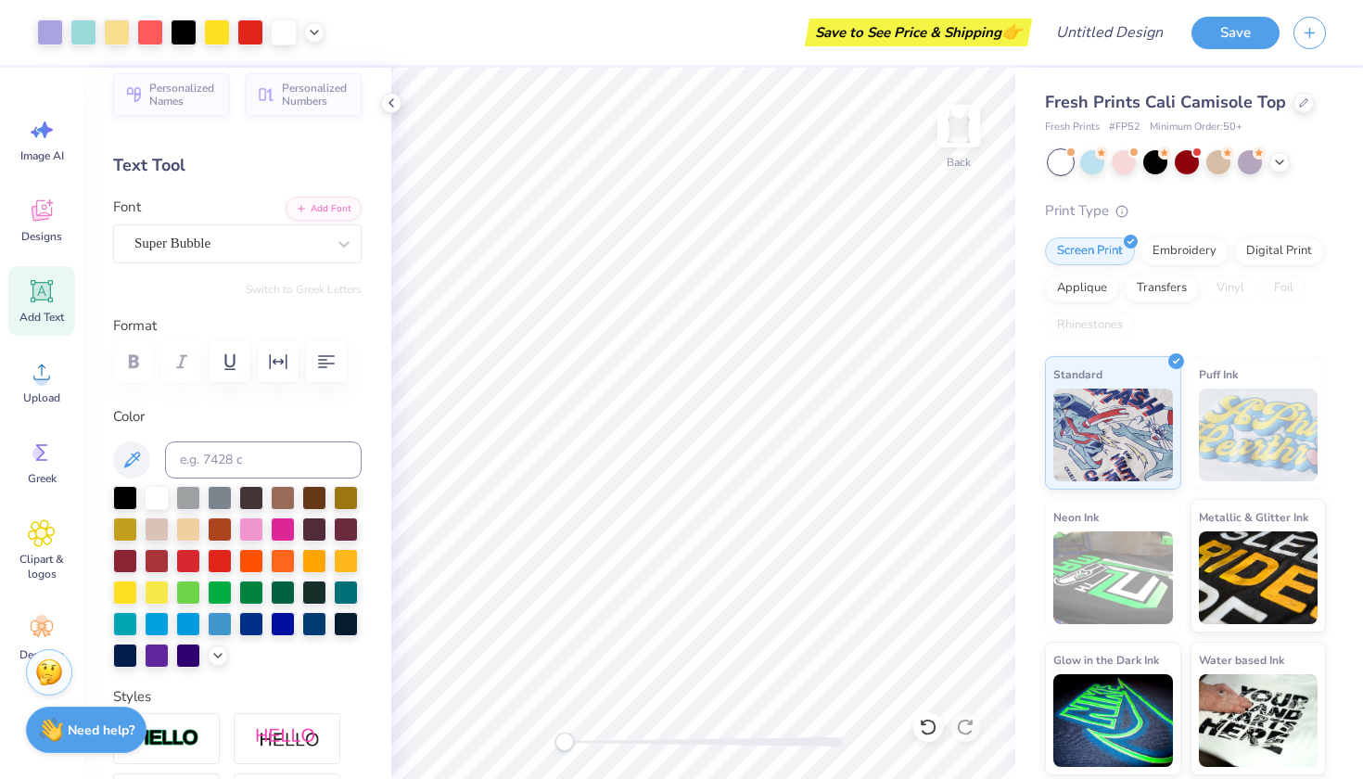
click at [44, 311] on span "Add Text" at bounding box center [41, 317] width 44 height 15
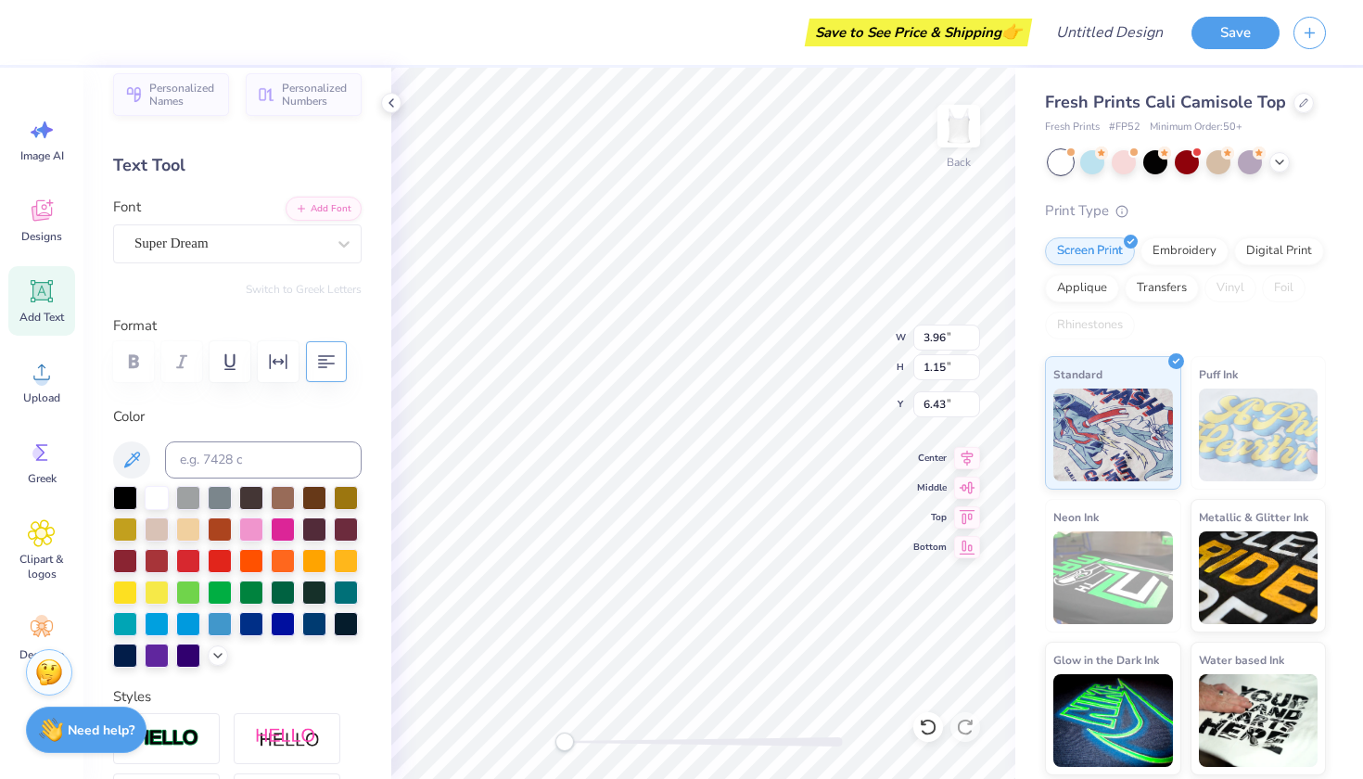
scroll to position [0, 3]
type textarea "the deltas"
click at [249, 536] on div at bounding box center [251, 527] width 24 height 24
click at [212, 581] on div at bounding box center [220, 590] width 24 height 24
click at [221, 619] on div at bounding box center [220, 622] width 24 height 24
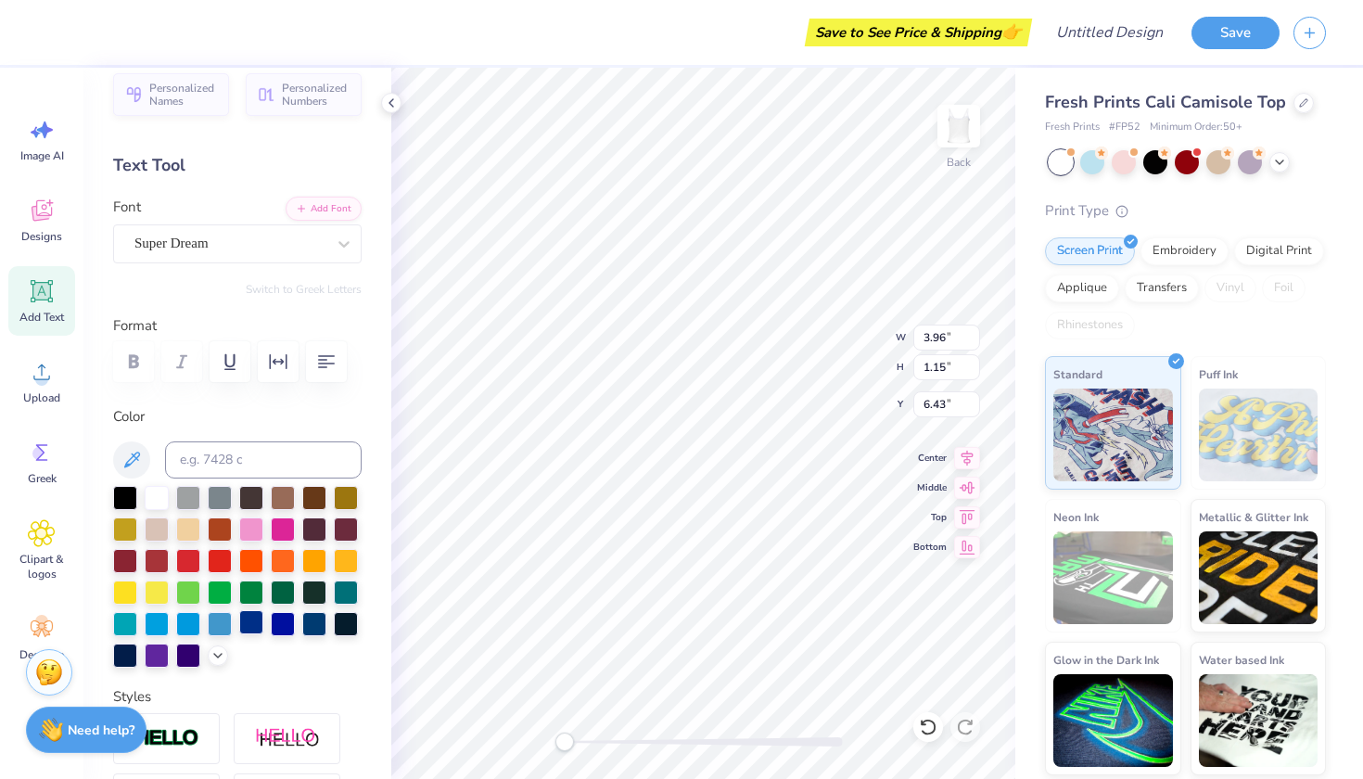
click at [254, 626] on div at bounding box center [251, 622] width 24 height 24
click at [181, 621] on div at bounding box center [188, 622] width 24 height 24
click at [148, 621] on div at bounding box center [157, 622] width 24 height 24
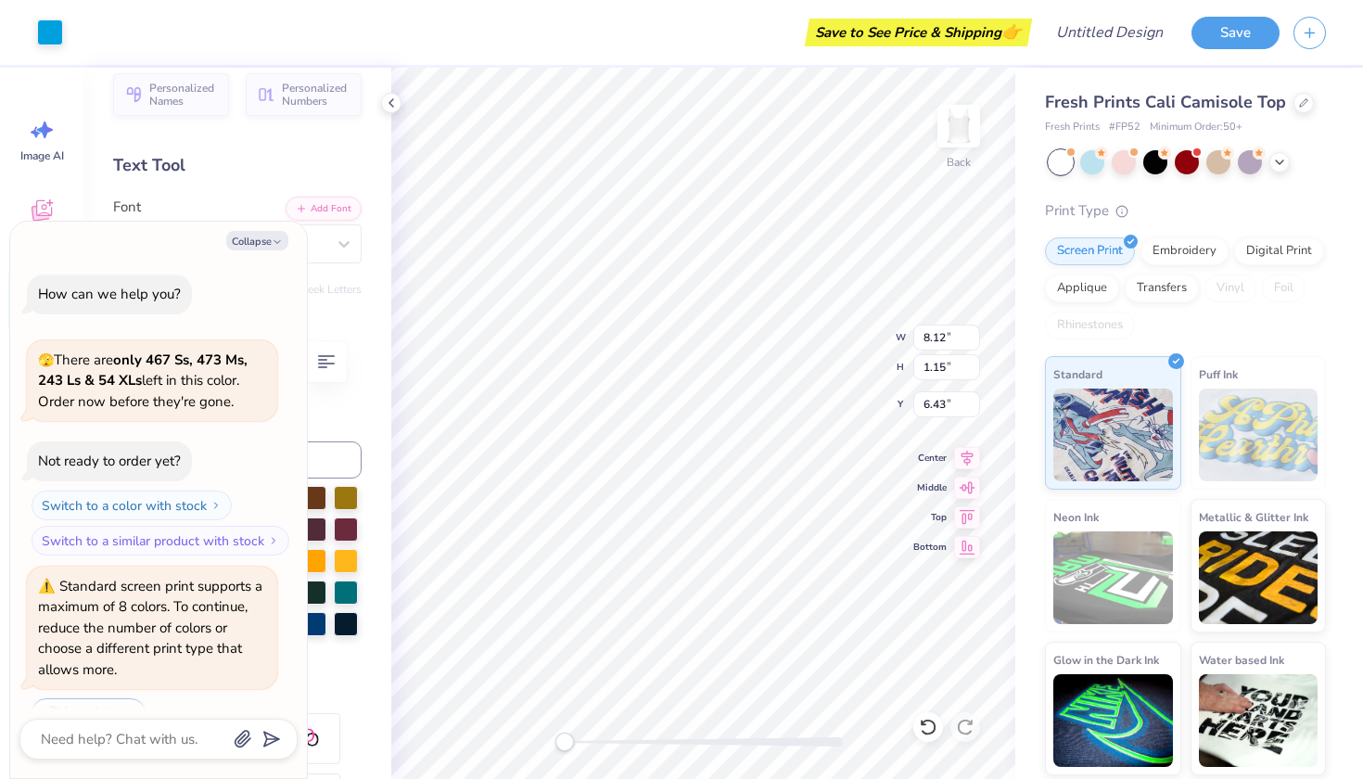
scroll to position [222, 0]
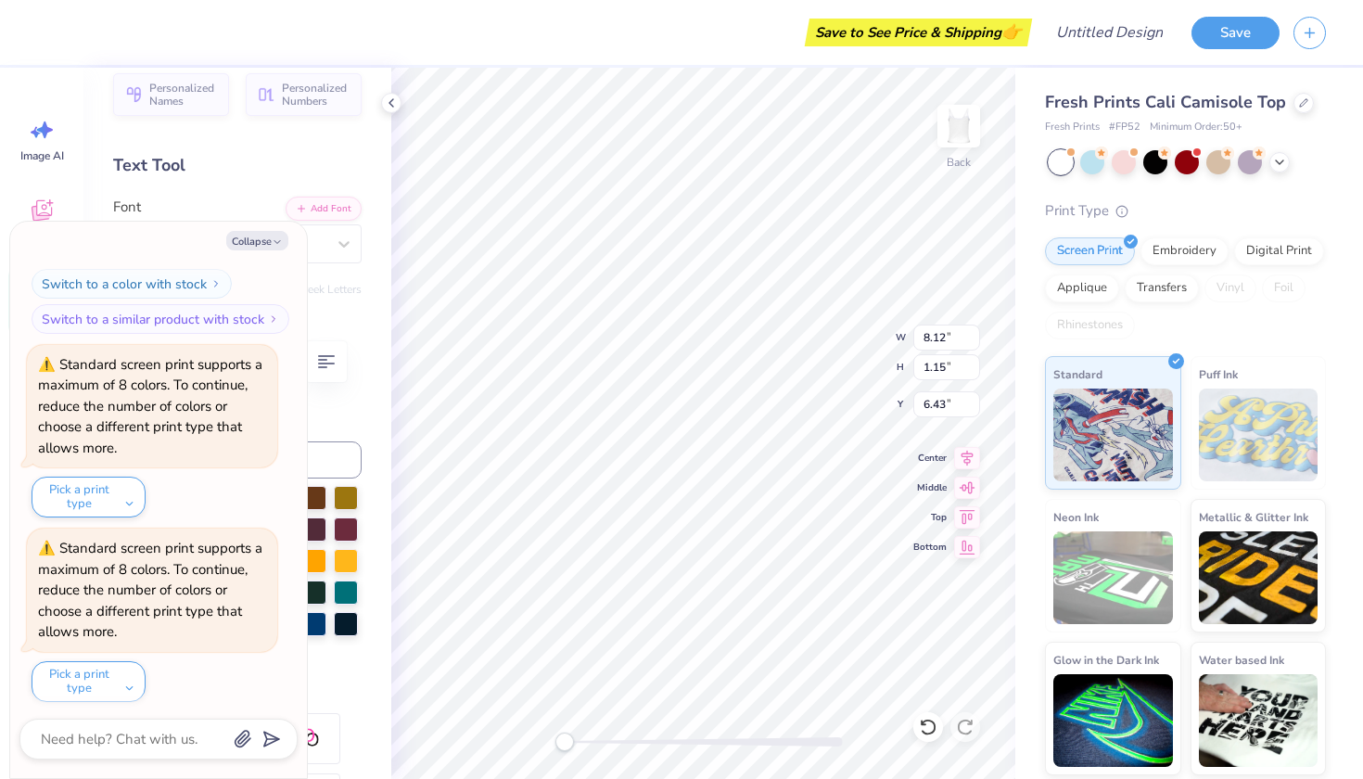
type textarea "x"
type input "5.84"
type input "0.83"
type input "6.75"
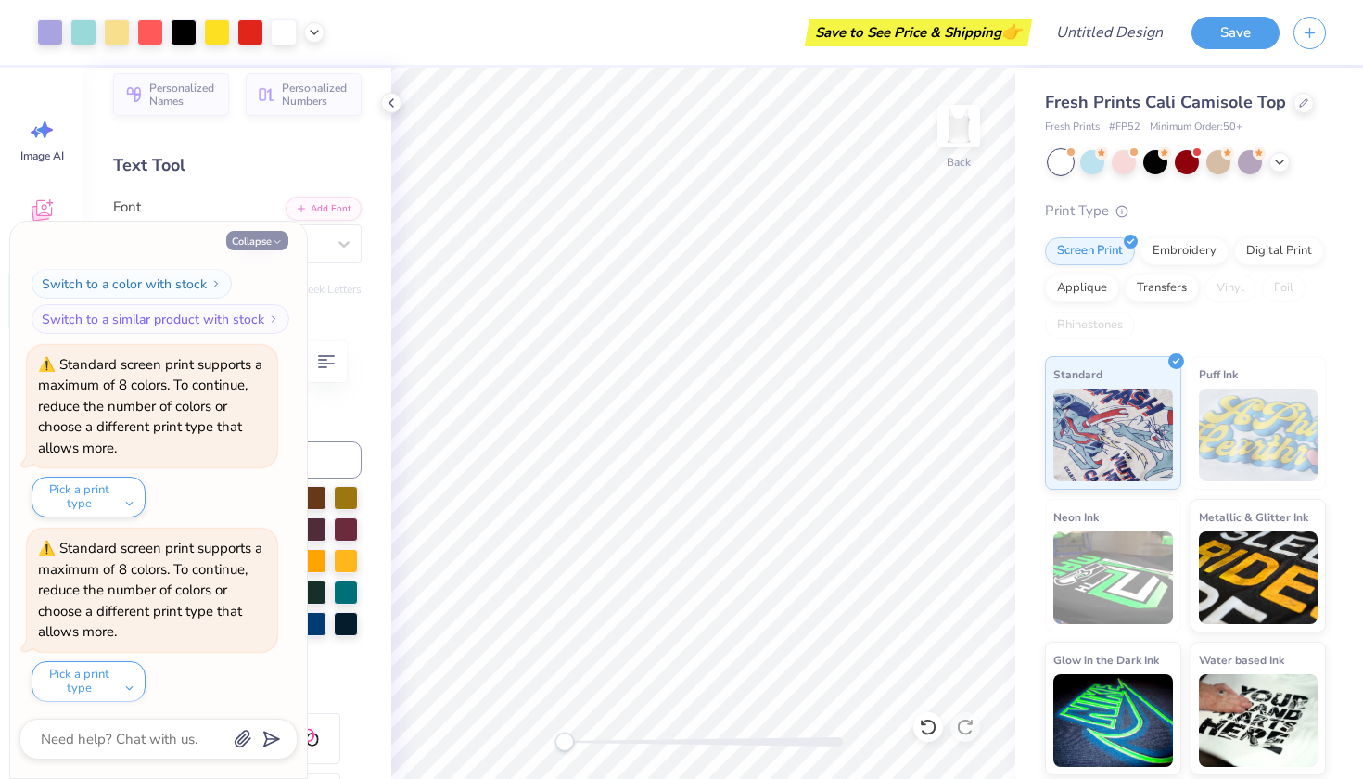
click at [252, 243] on button "Collapse" at bounding box center [257, 240] width 62 height 19
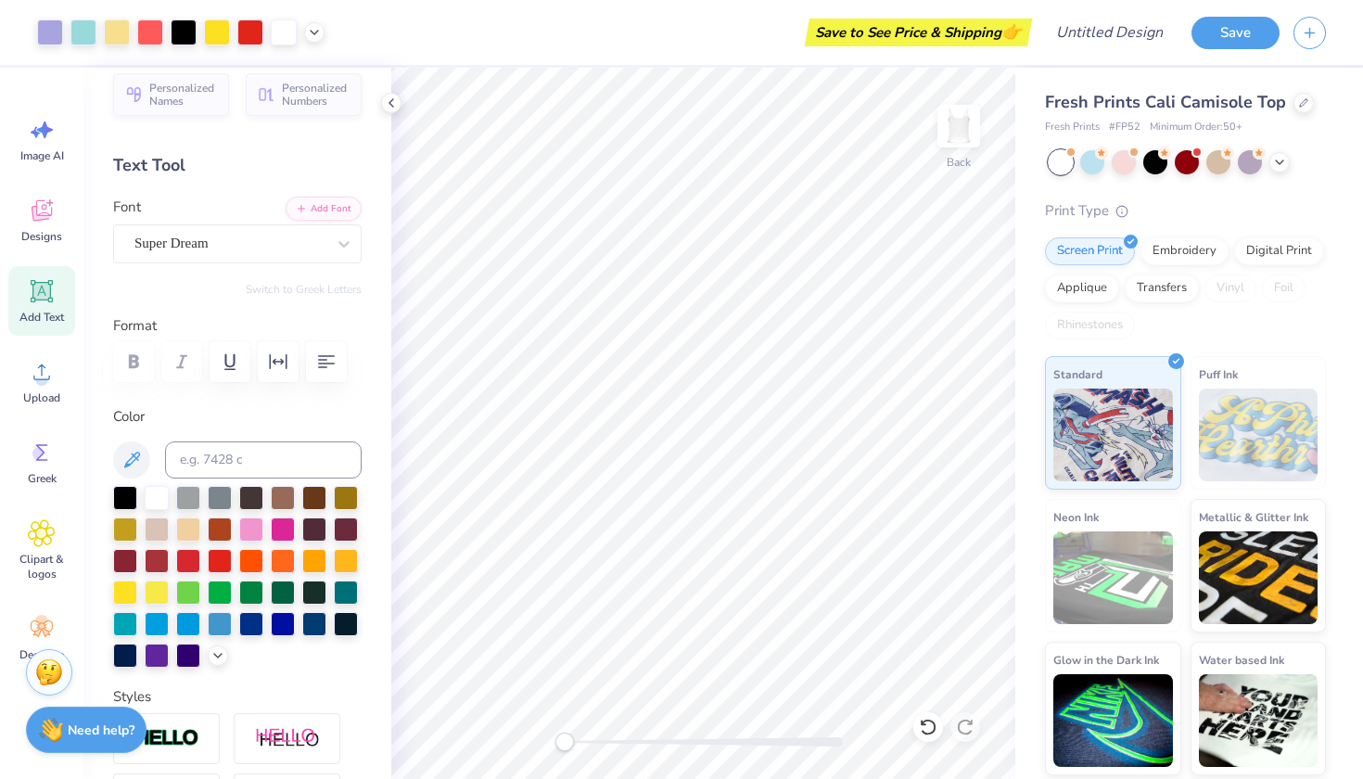
type textarea "x"
click at [13, 296] on div "Add Text" at bounding box center [41, 301] width 67 height 70
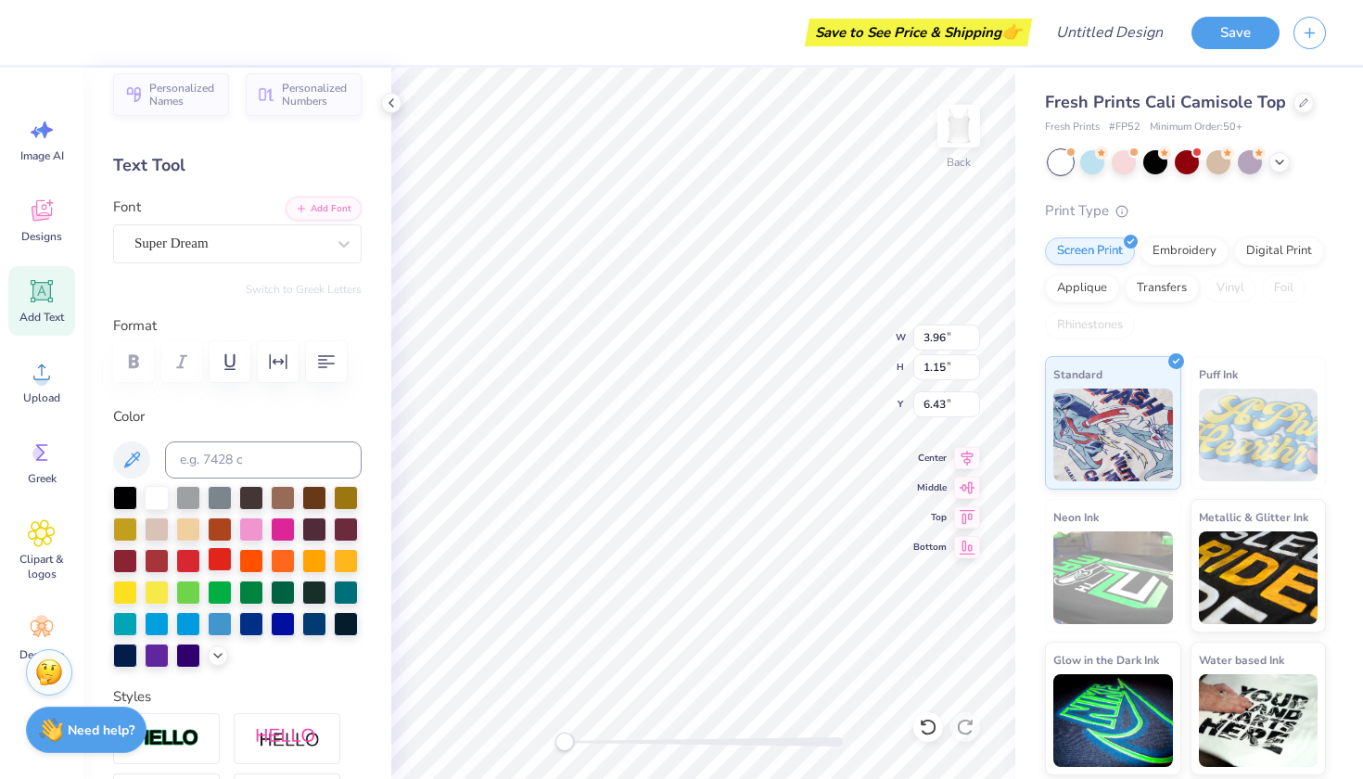
click at [217, 560] on div at bounding box center [220, 559] width 24 height 24
type textarea "love"
type input "4.15"
type input "1.61"
type input "5.96"
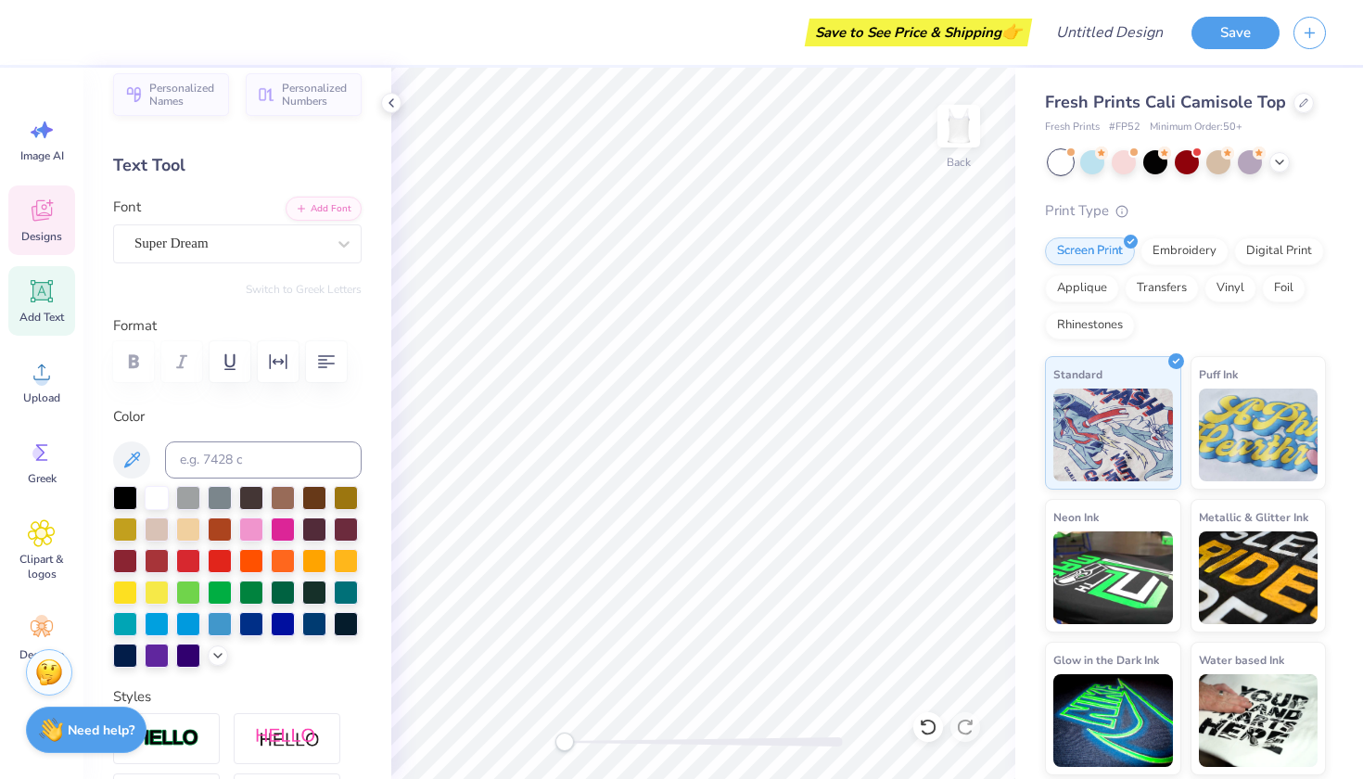
click at [37, 227] on div "Designs" at bounding box center [41, 220] width 67 height 70
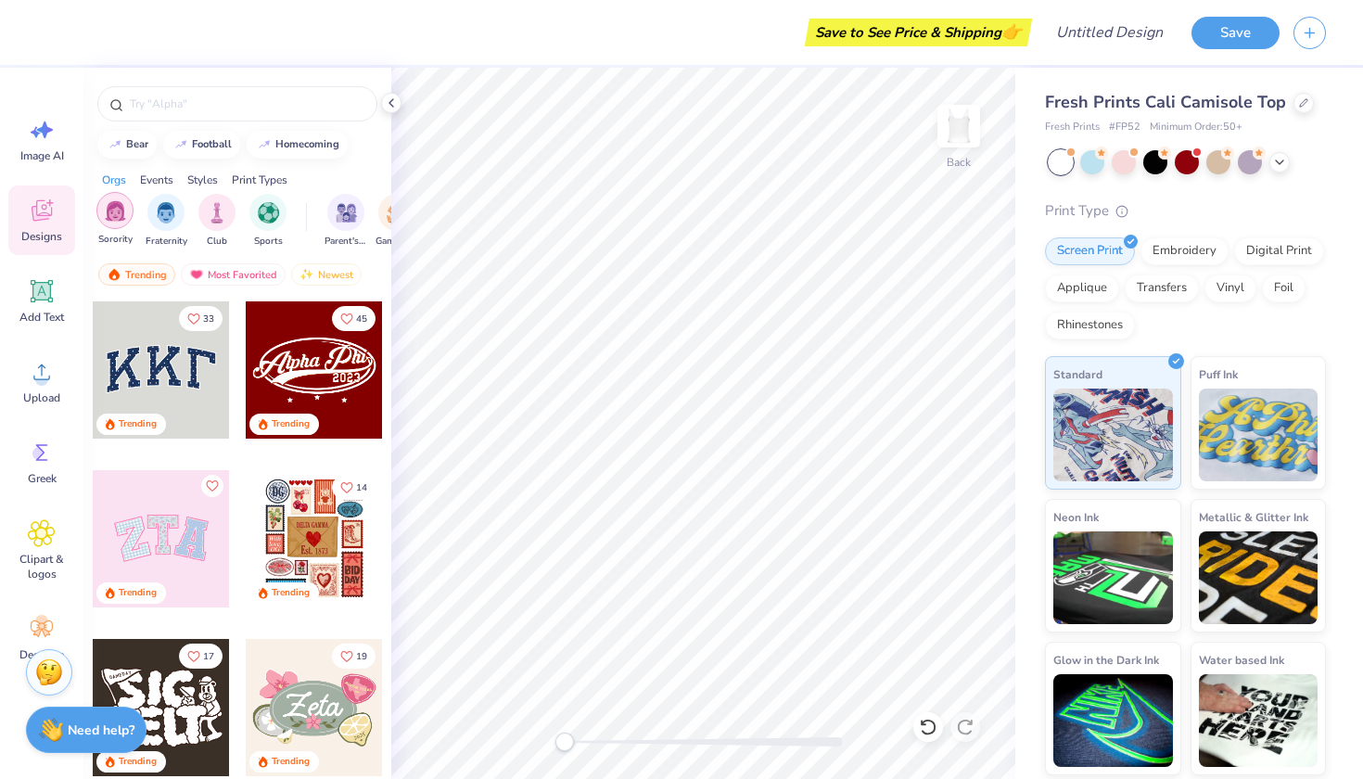
click at [124, 227] on div "Sorority" at bounding box center [114, 219] width 37 height 55
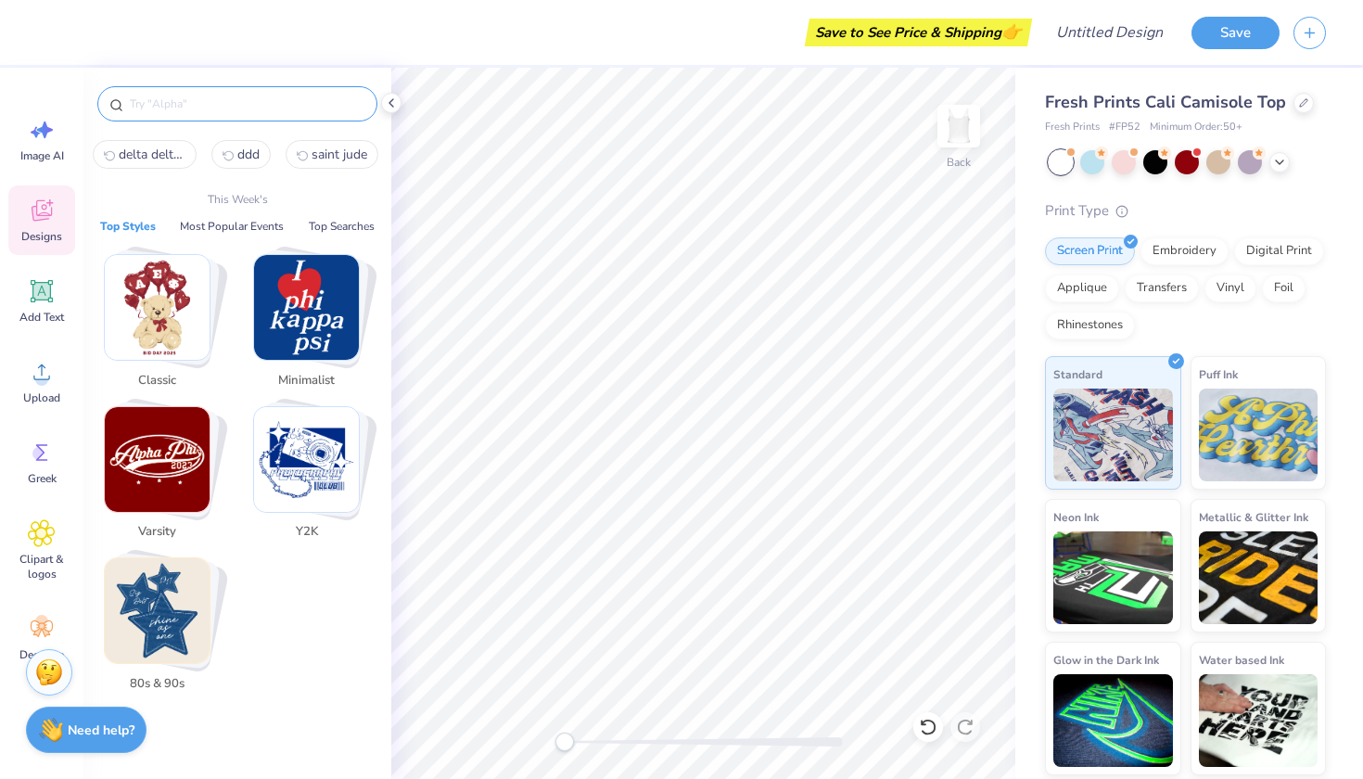
click at [205, 110] on input "text" at bounding box center [246, 104] width 237 height 19
click at [158, 103] on input "text" at bounding box center [246, 104] width 237 height 19
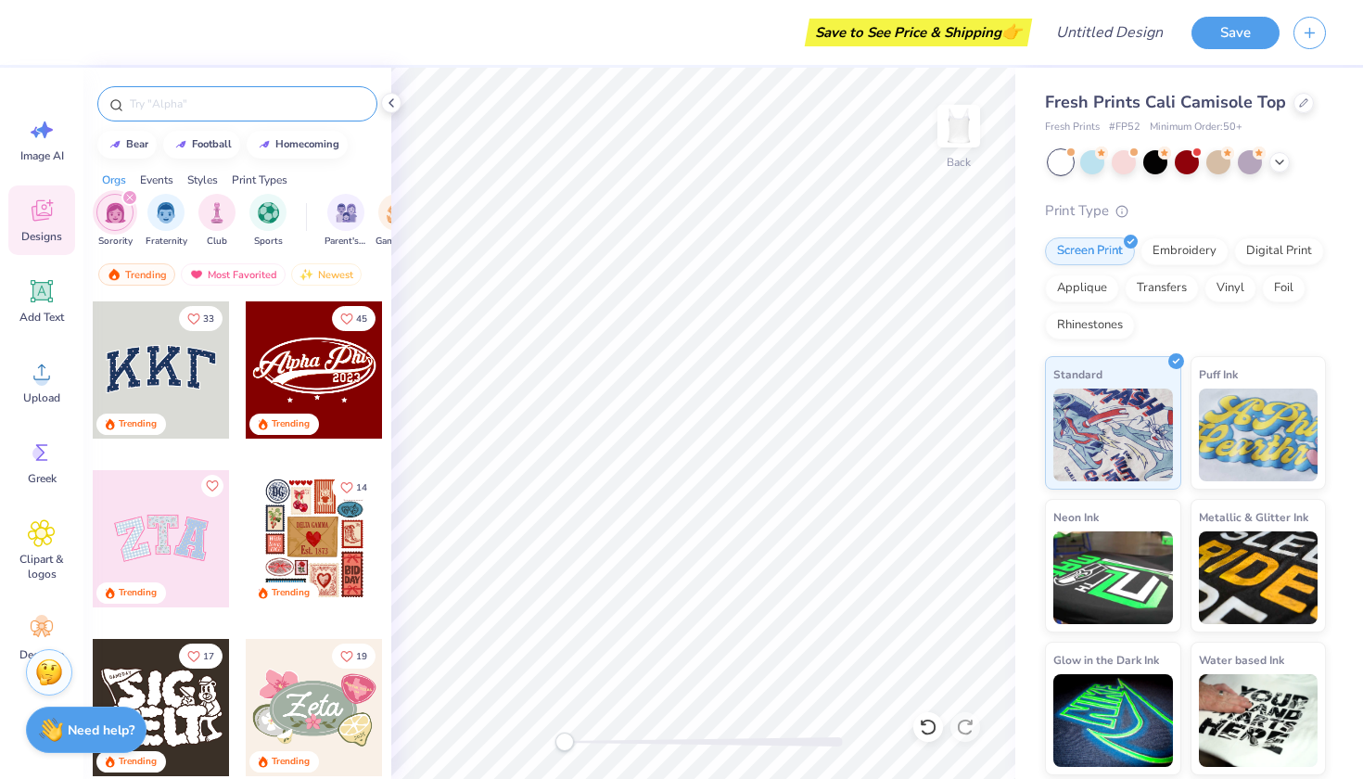
click at [179, 110] on input "text" at bounding box center [246, 104] width 237 height 19
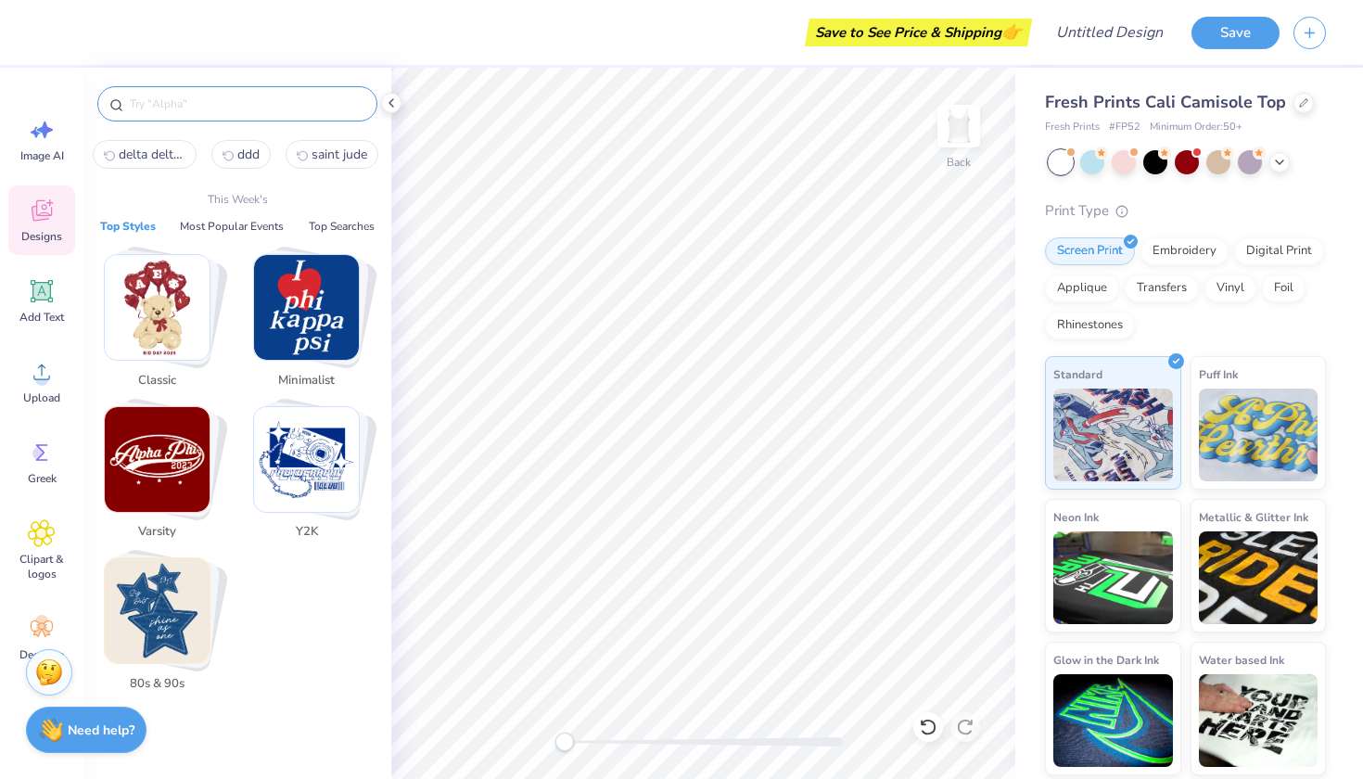
click at [170, 111] on input "text" at bounding box center [246, 104] width 237 height 19
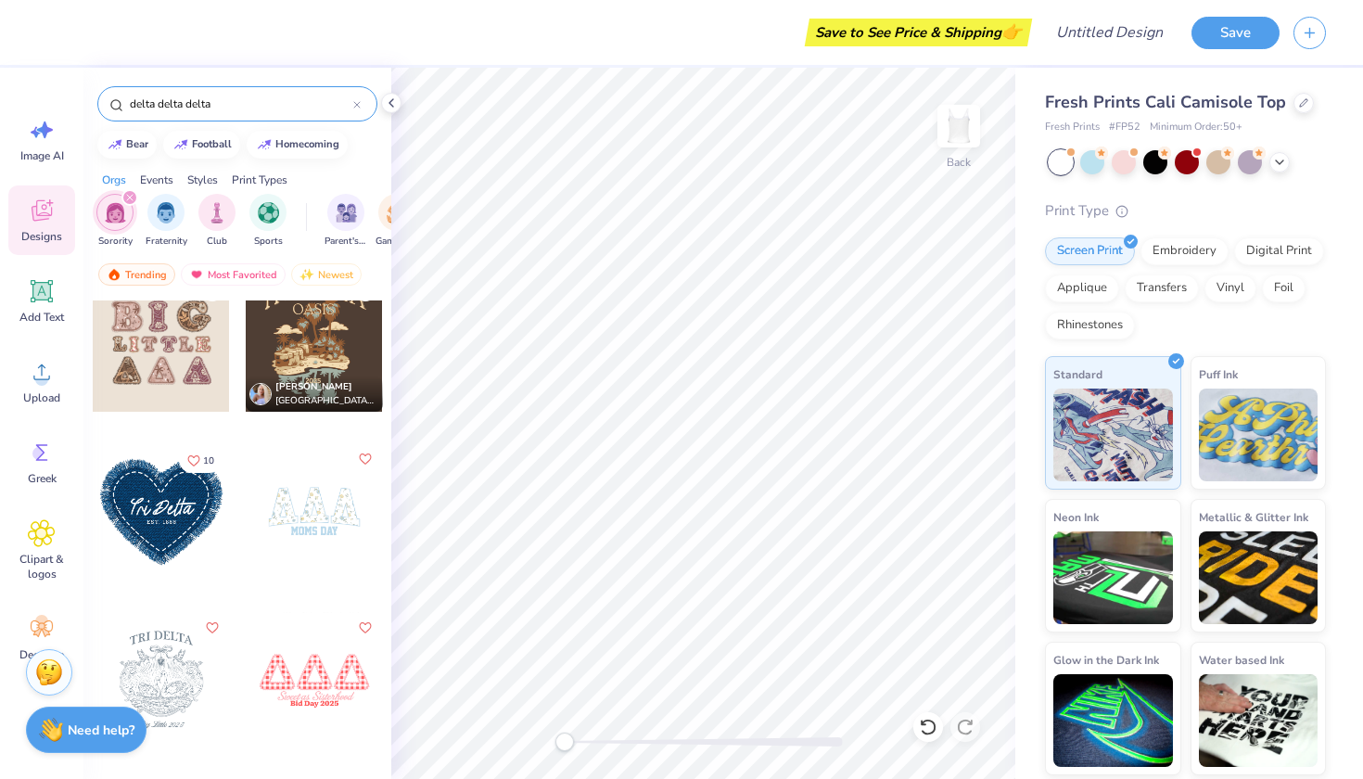
scroll to position [362, 0]
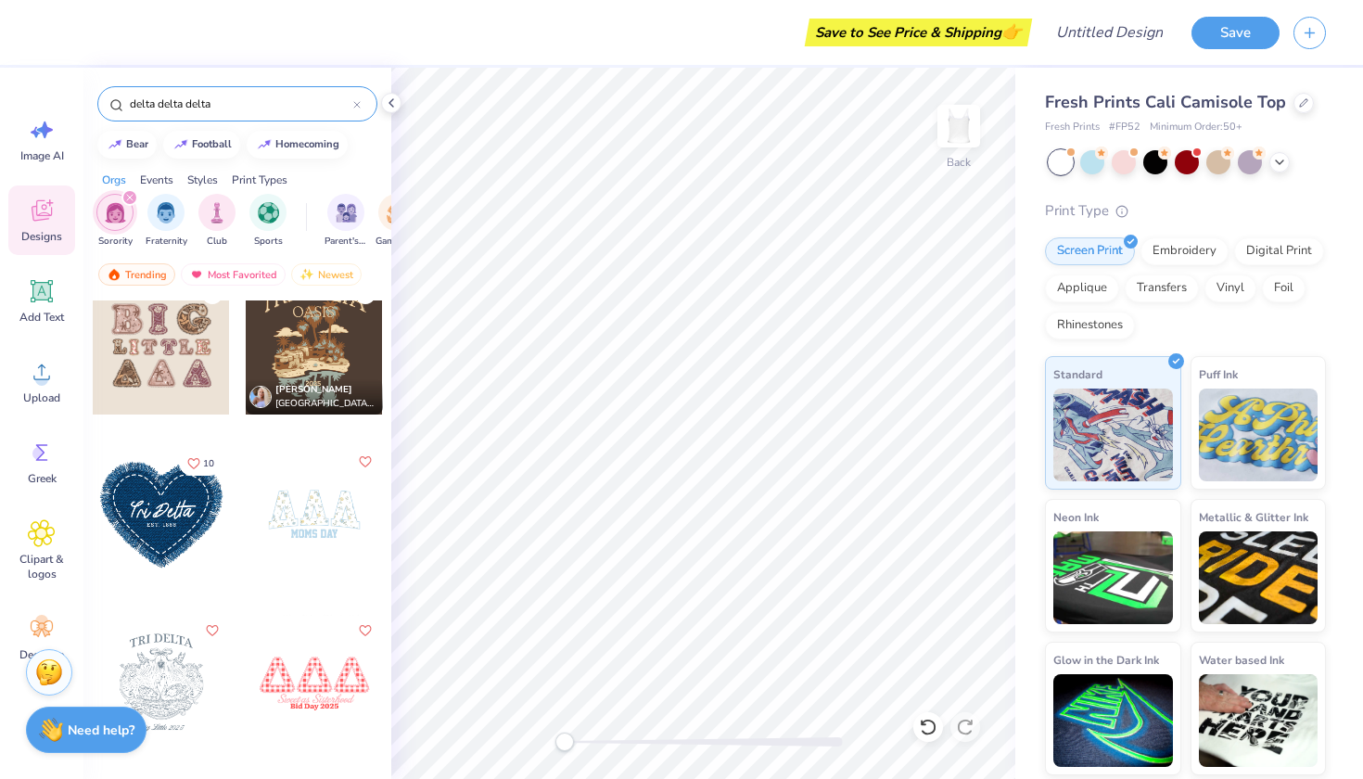
type input "delta delta delta"
click at [199, 449] on div at bounding box center [161, 514] width 137 height 137
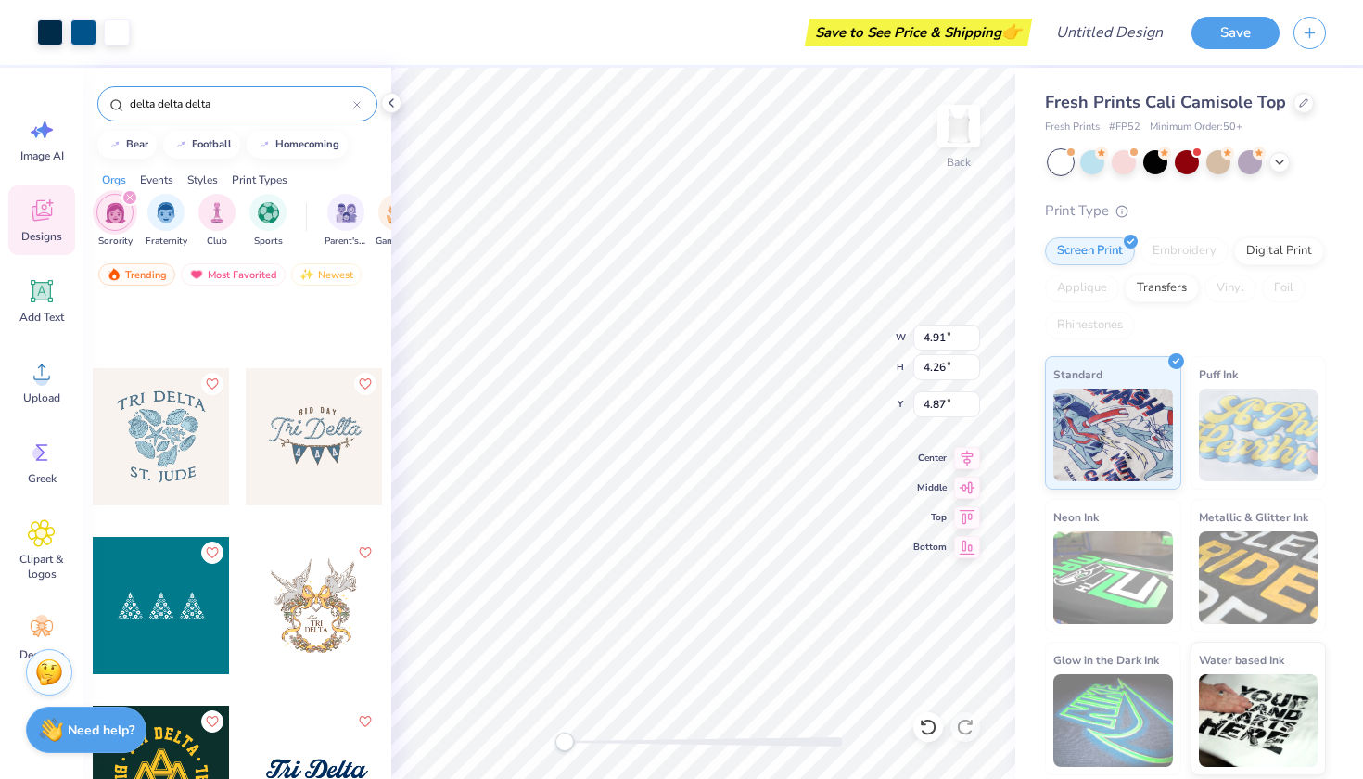
scroll to position [2465, 0]
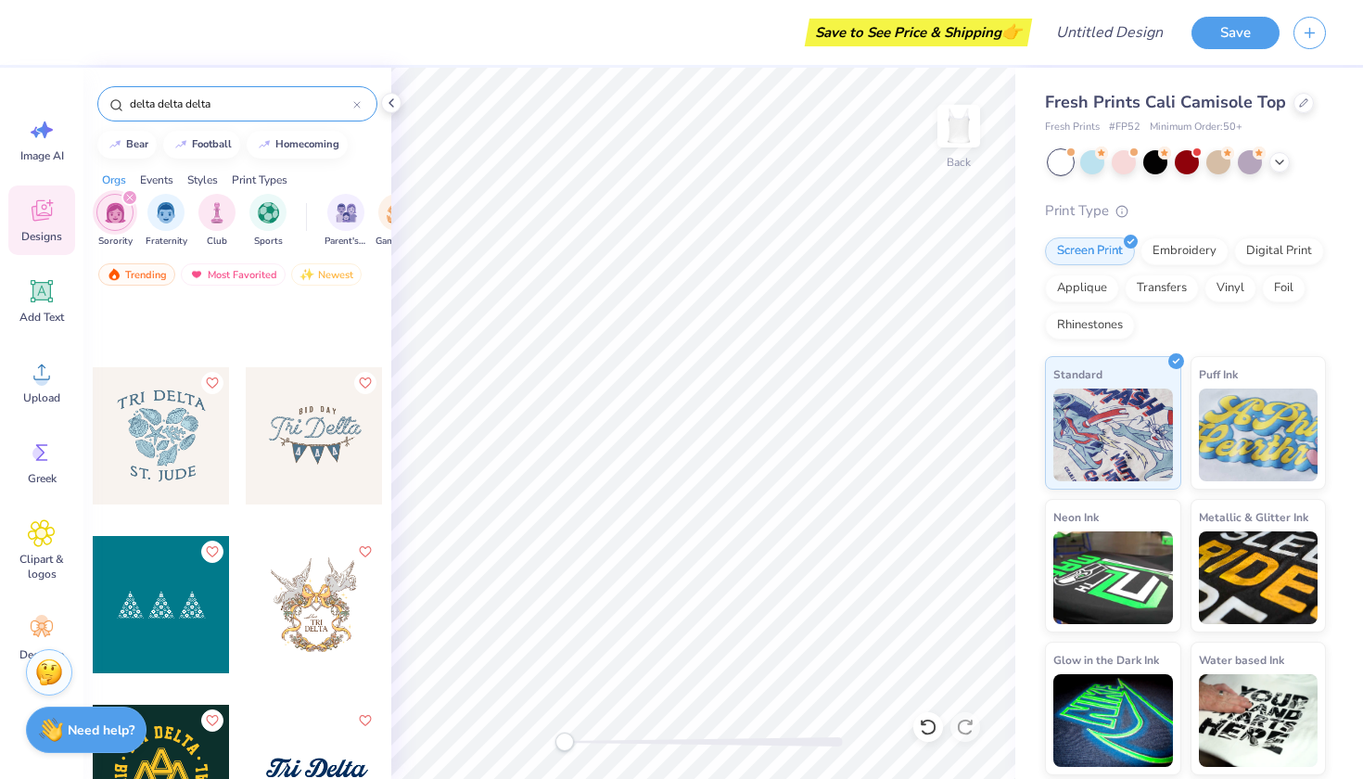
click at [285, 449] on div at bounding box center [314, 435] width 137 height 137
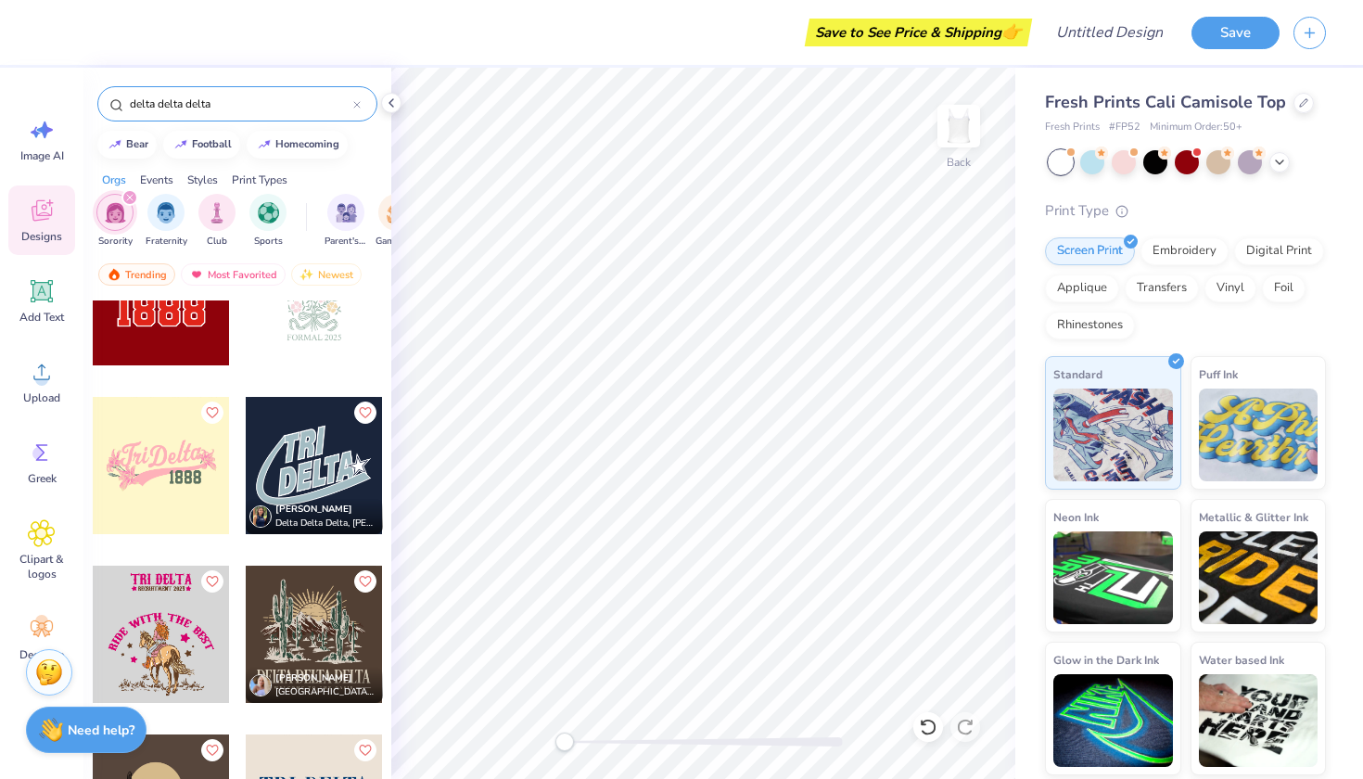
scroll to position [3280, 0]
click at [173, 471] on div at bounding box center [161, 464] width 137 height 137
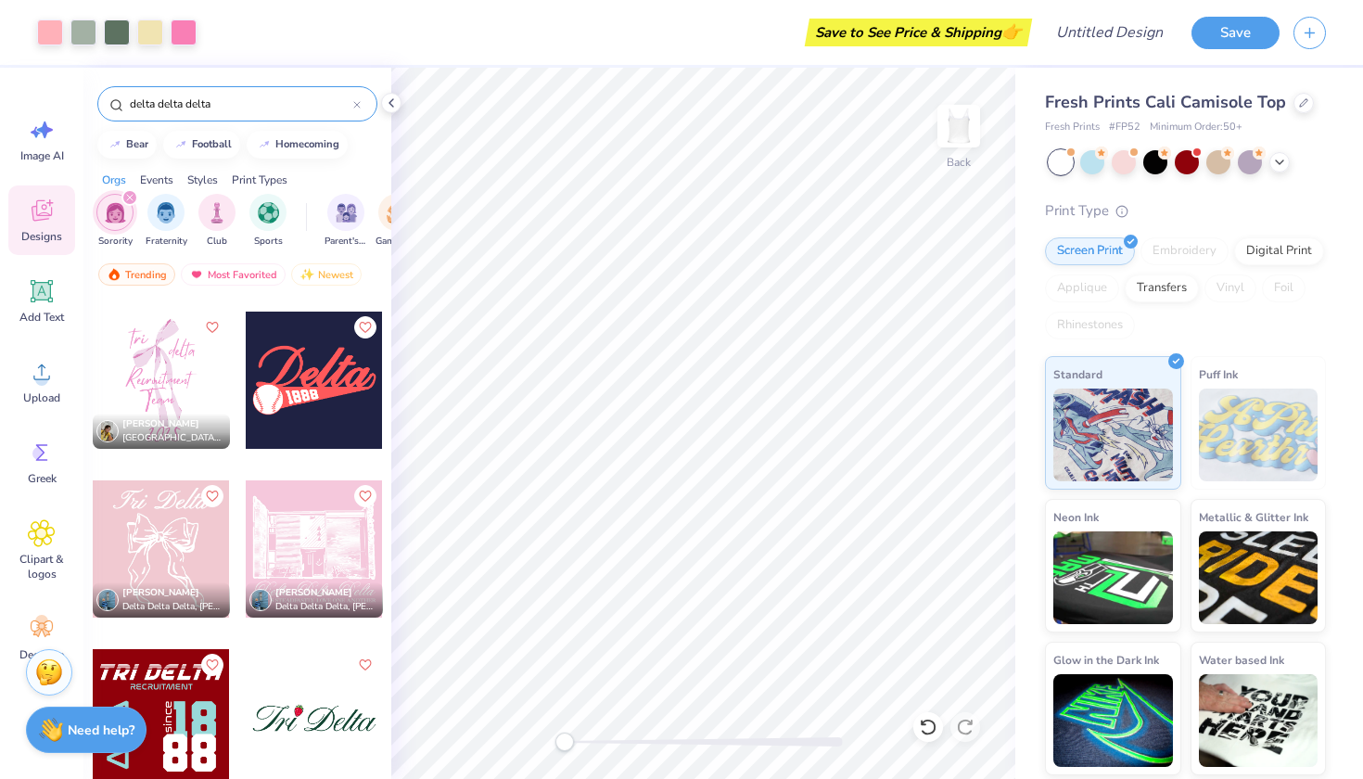
scroll to position [4879, 0]
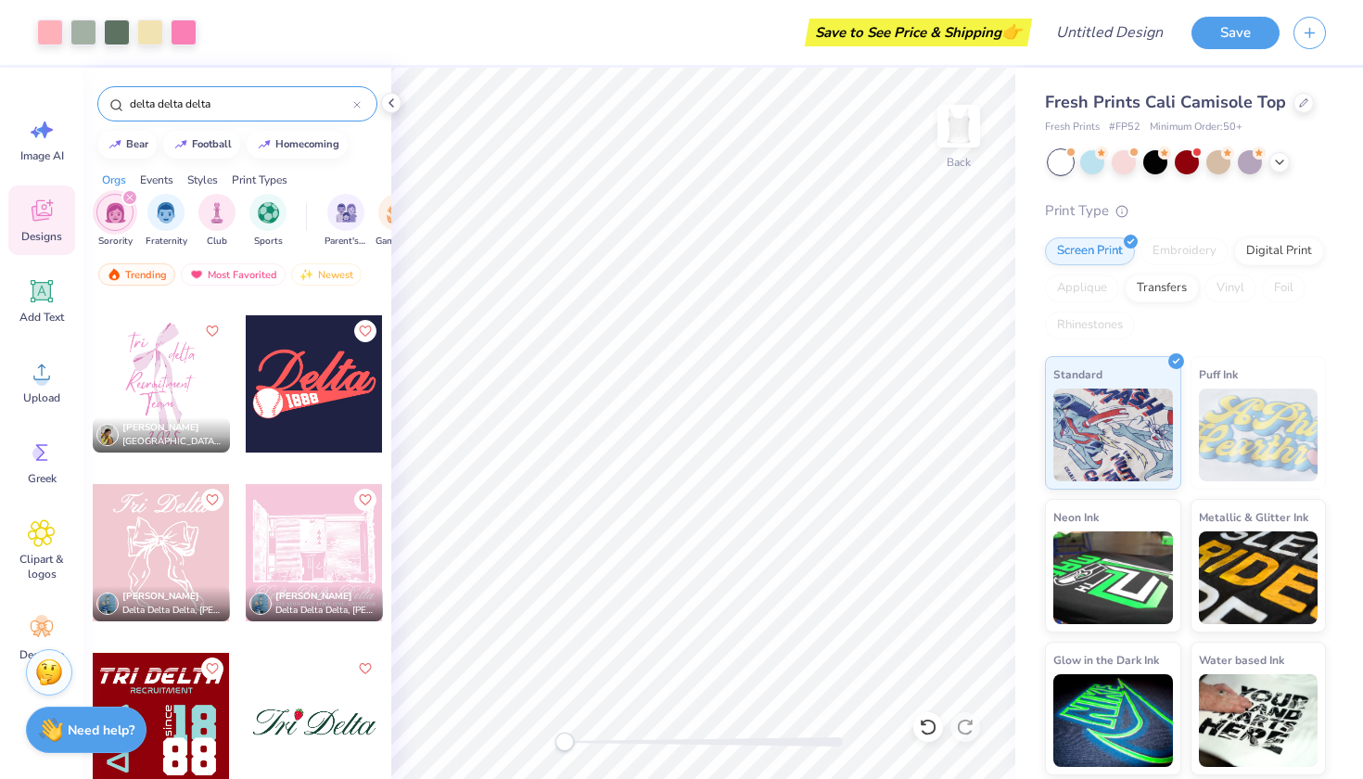
click at [164, 401] on div at bounding box center [161, 383] width 137 height 137
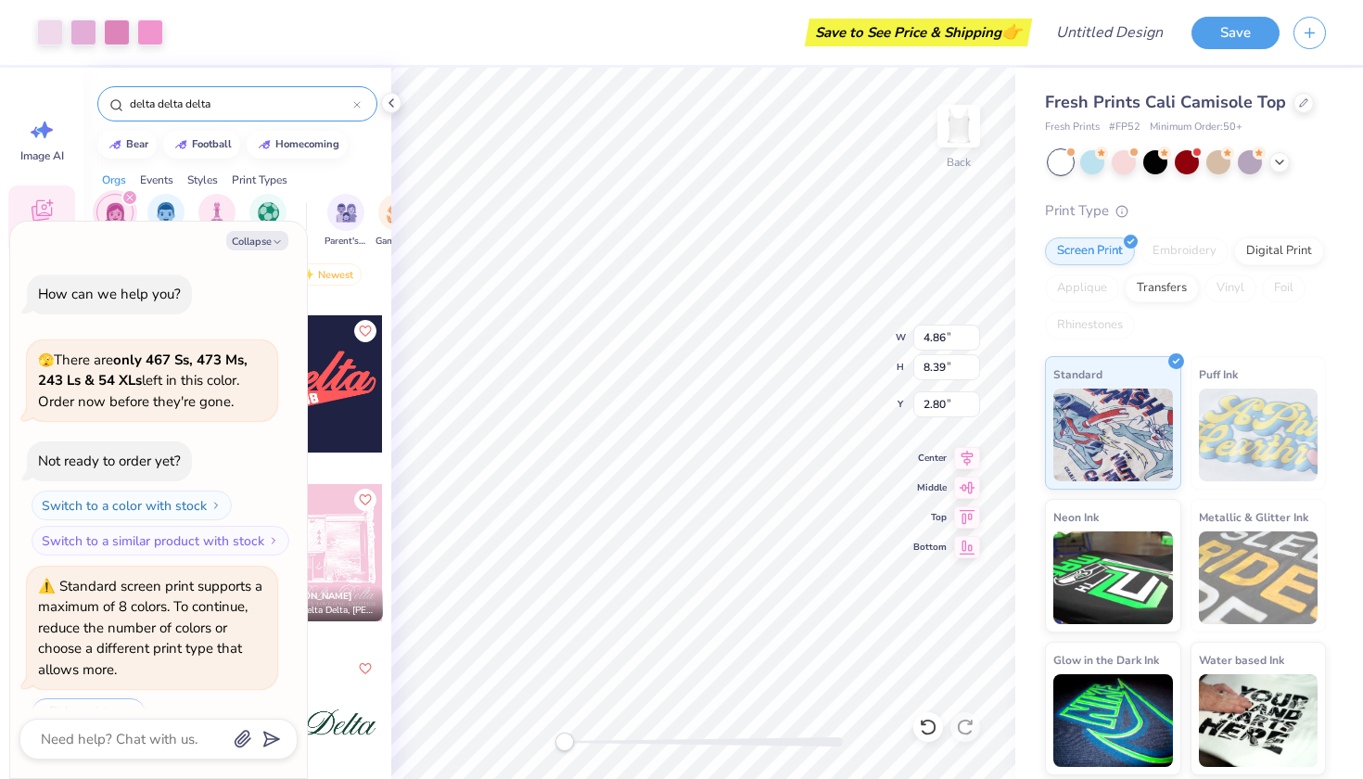
scroll to position [403, 0]
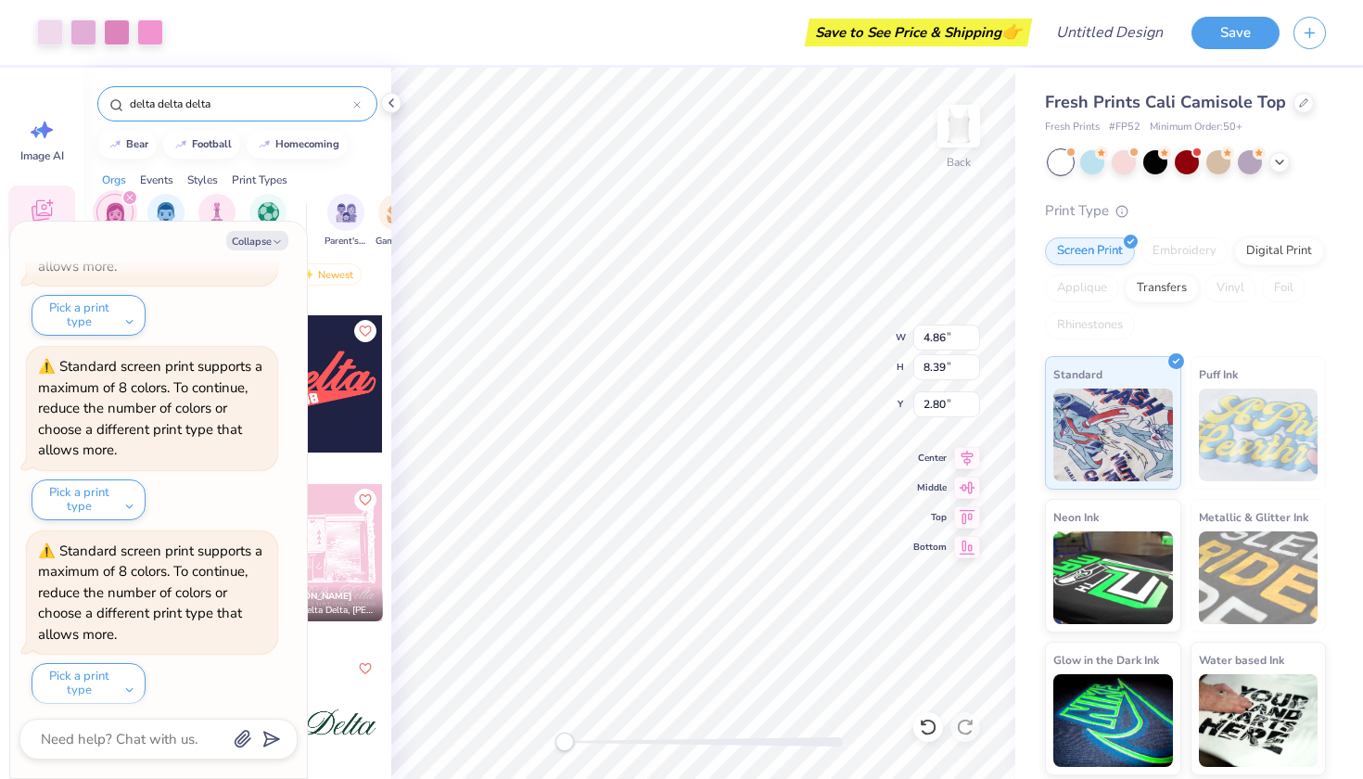
type textarea "x"
type input "1.39"
type input "2.41"
type input "9.88"
type textarea "x"
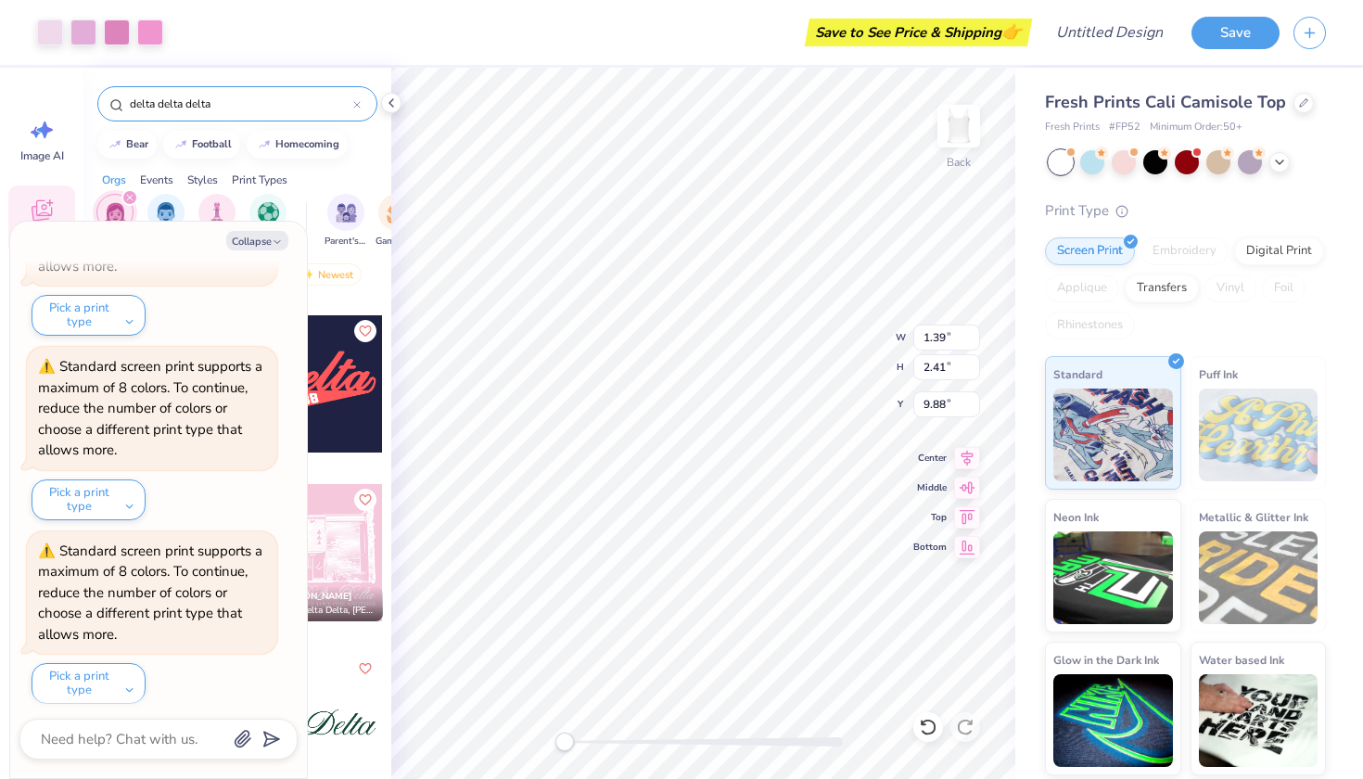
type input "10.61"
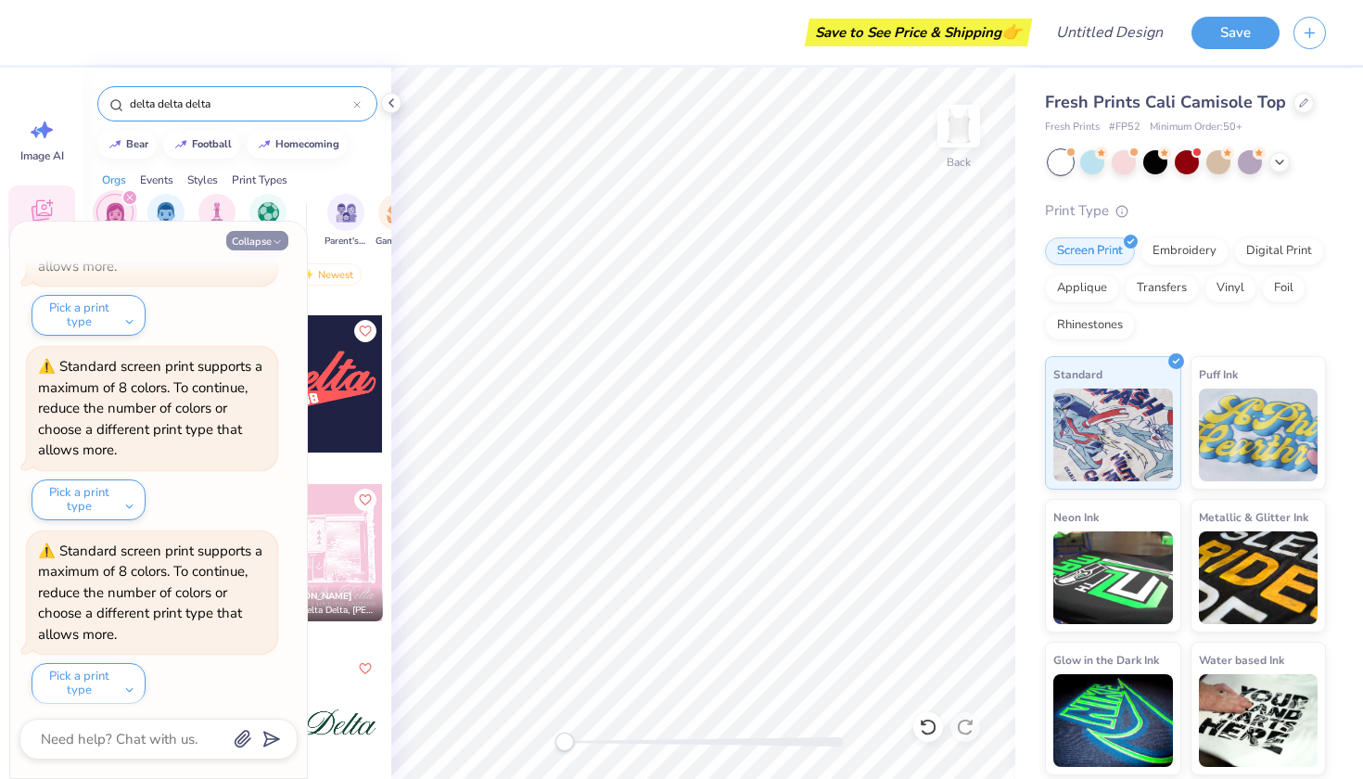
click at [250, 240] on button "Collapse" at bounding box center [257, 240] width 62 height 19
type textarea "x"
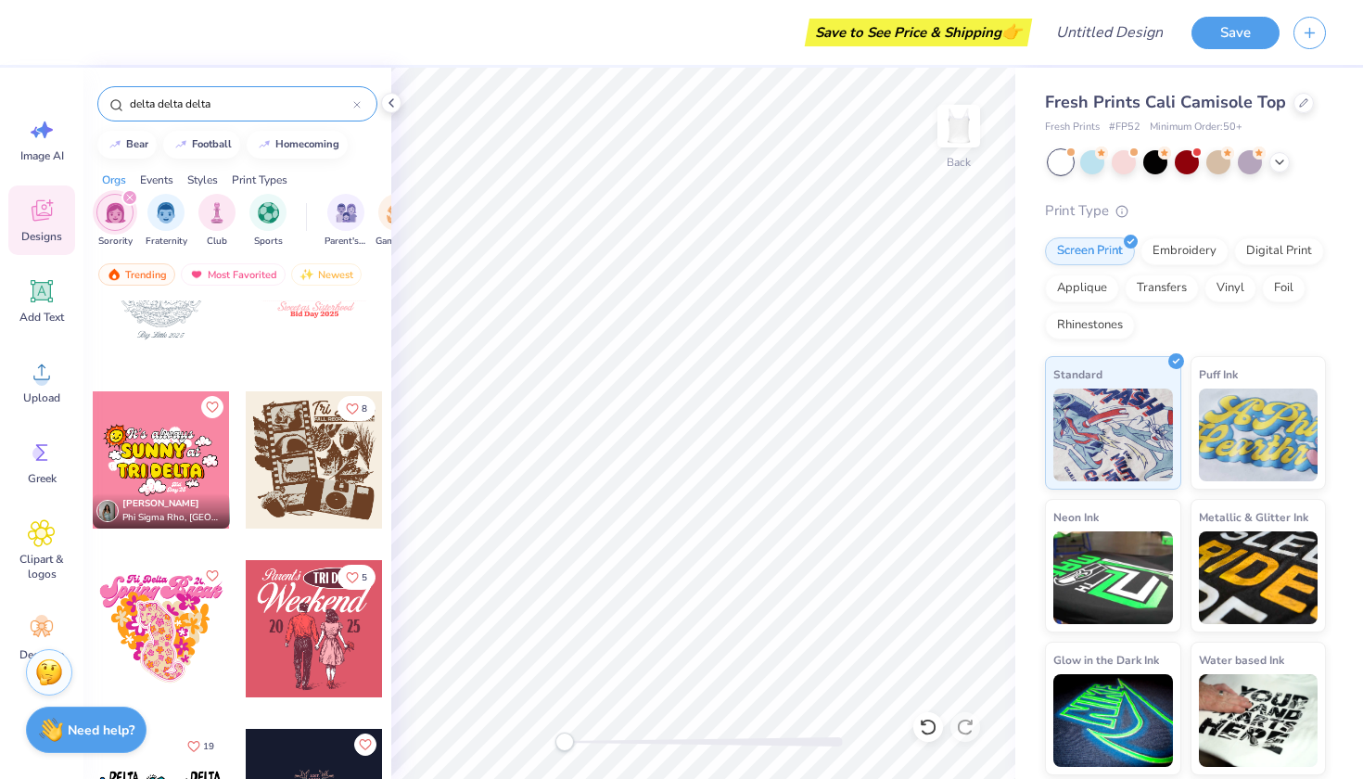
scroll to position [759, 0]
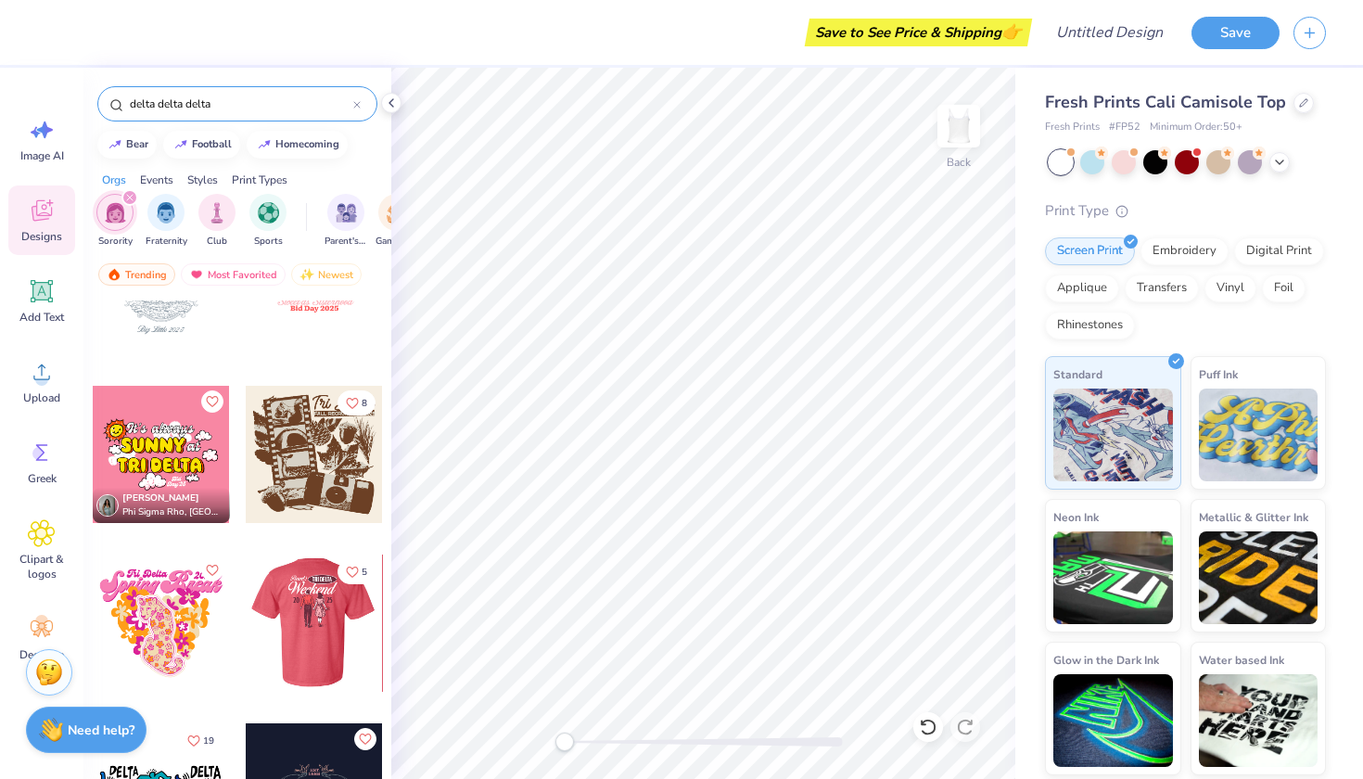
click at [299, 444] on div at bounding box center [314, 454] width 137 height 137
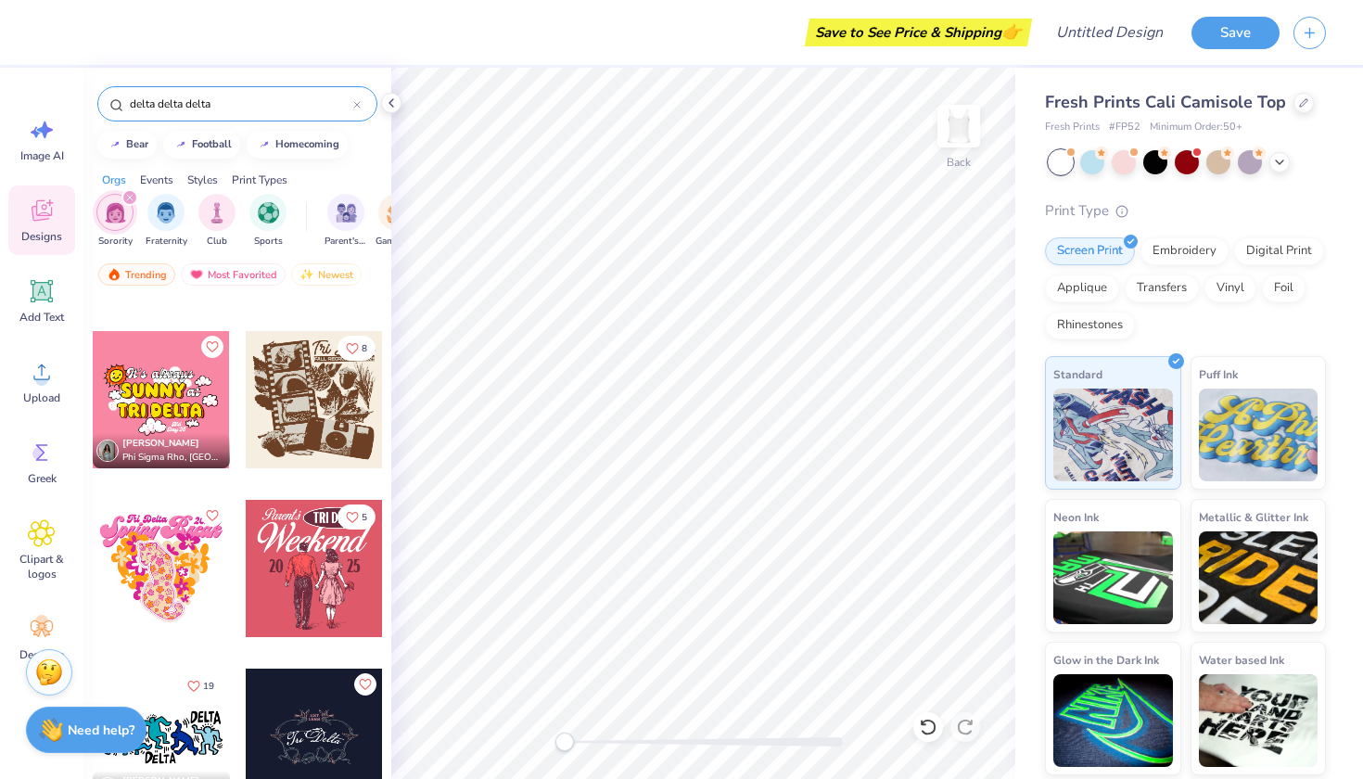
scroll to position [821, 0]
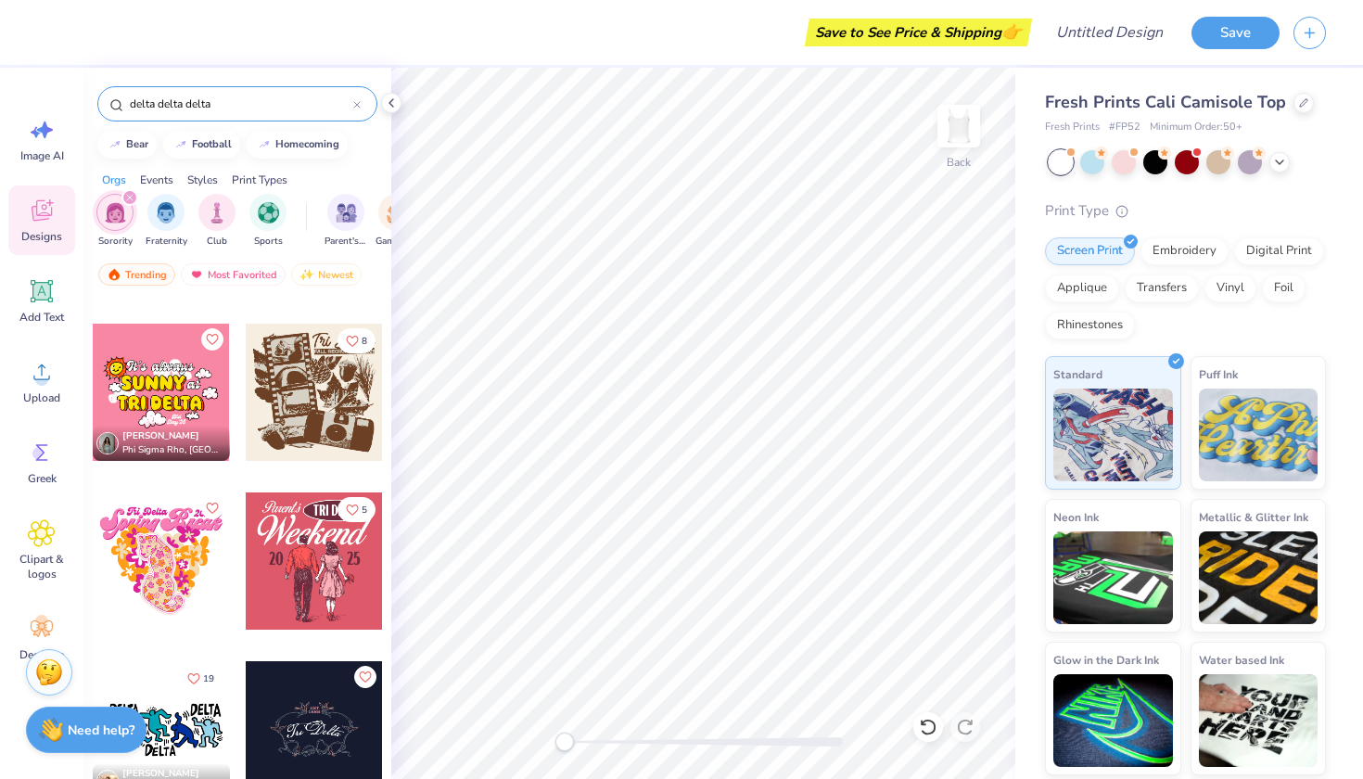
click at [273, 601] on div at bounding box center [314, 560] width 137 height 137
click at [147, 530] on div at bounding box center [161, 560] width 137 height 137
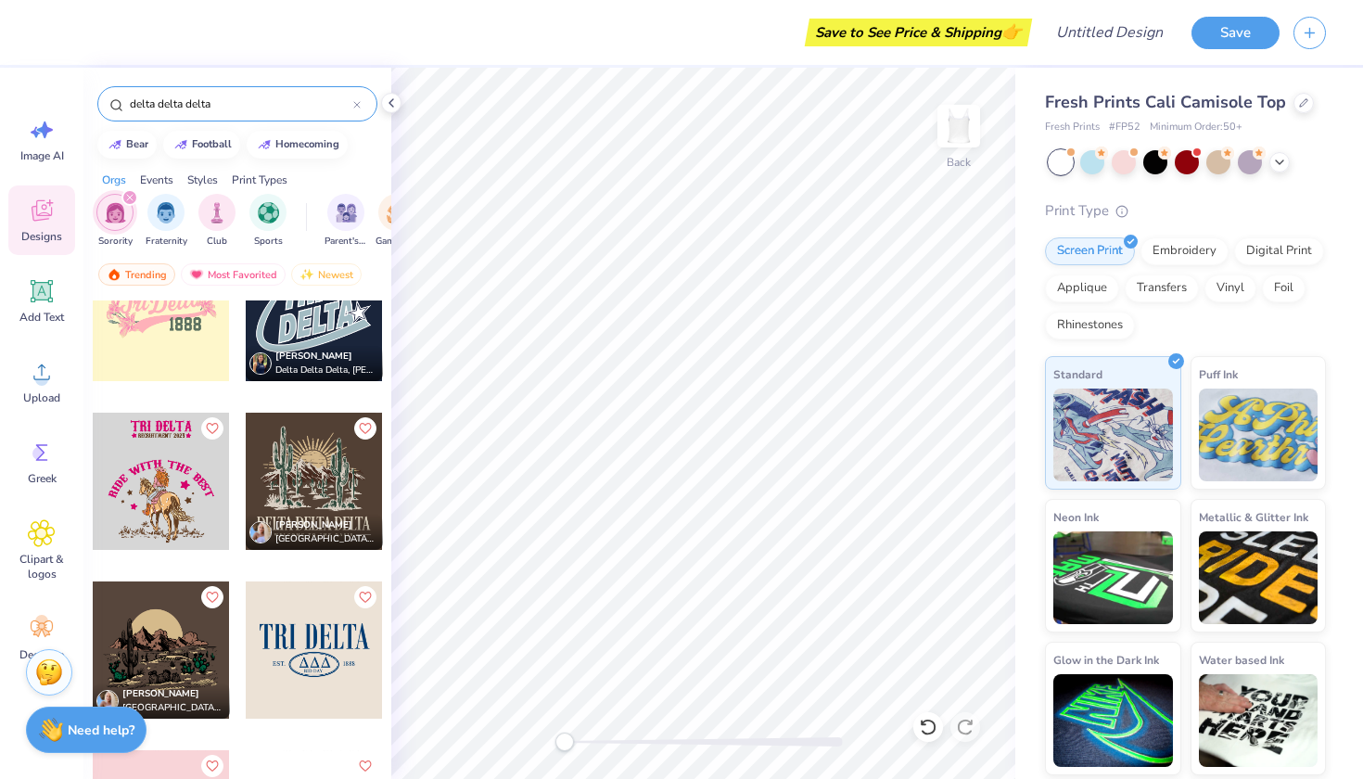
scroll to position [3437, 0]
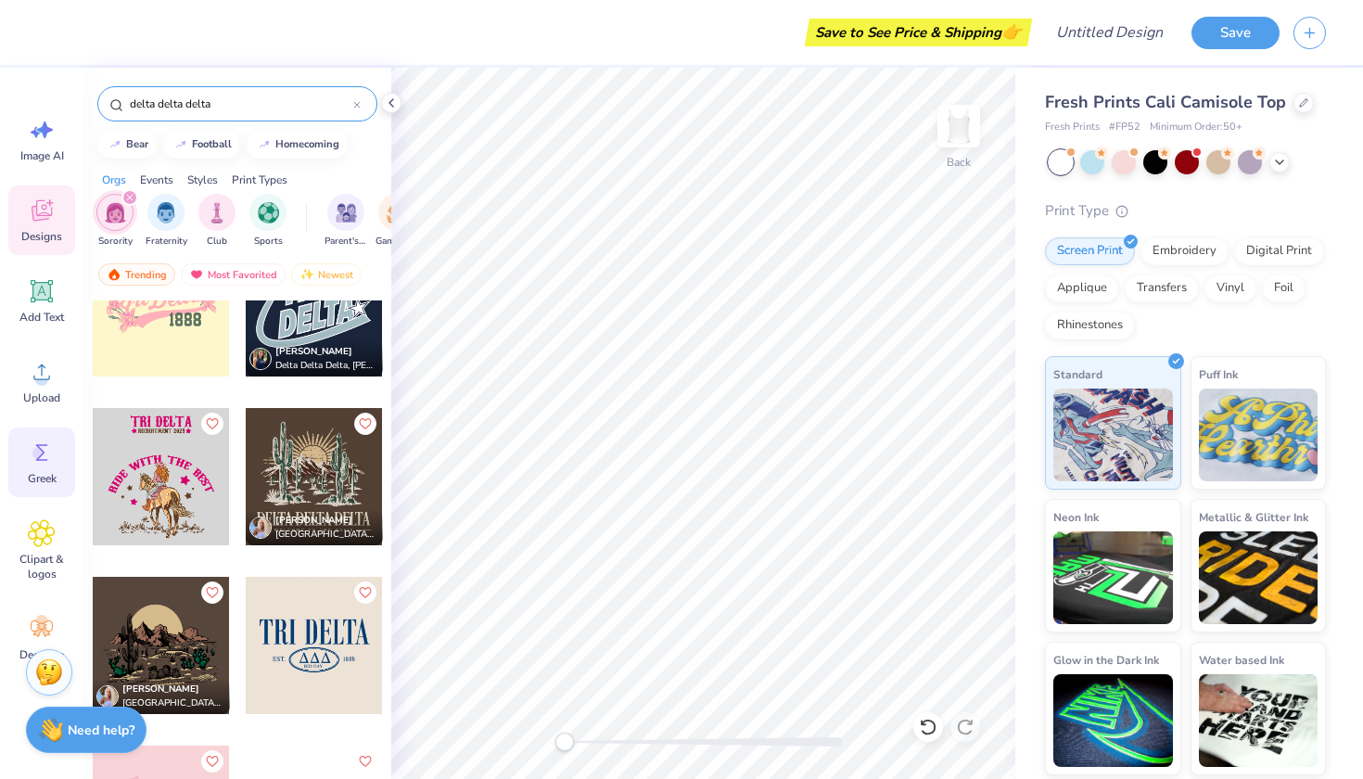
click at [49, 451] on icon at bounding box center [42, 453] width 28 height 28
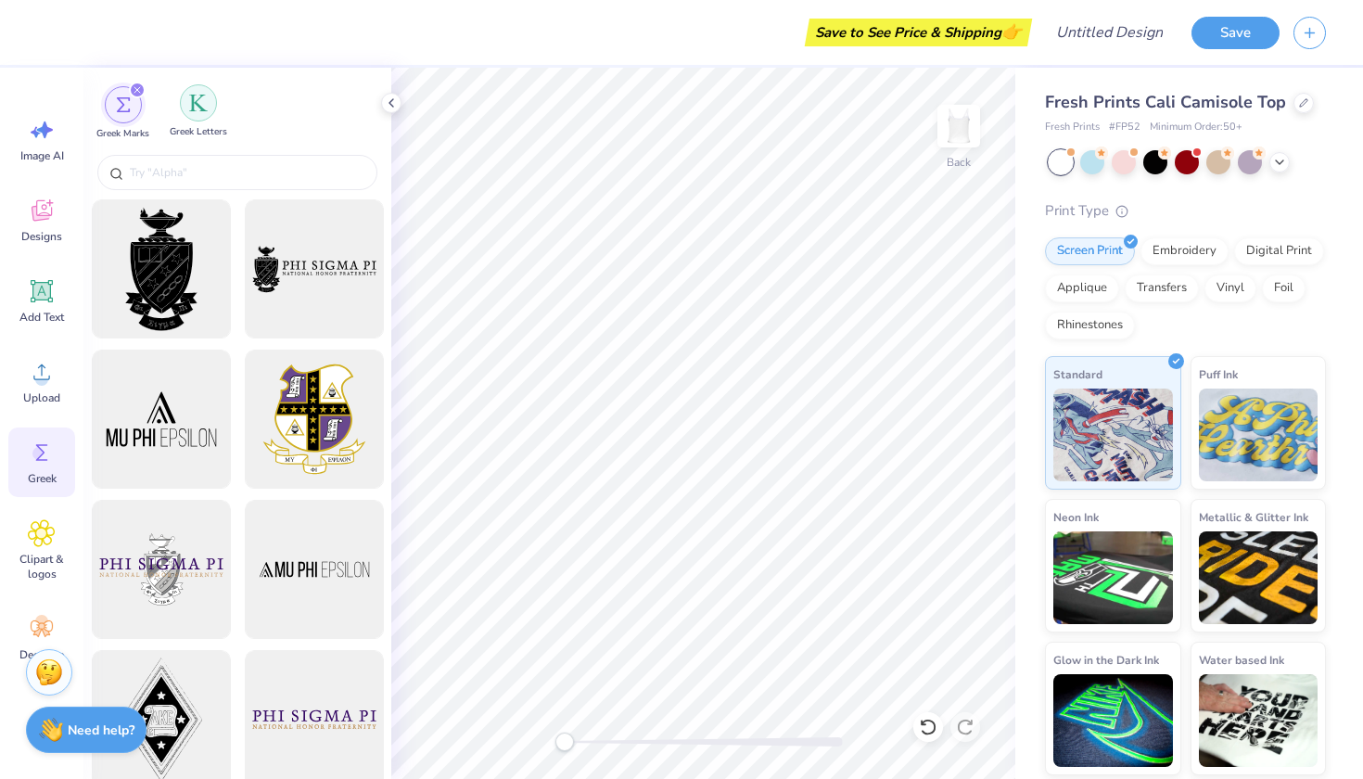
click at [191, 109] on img "filter for Greek Letters" at bounding box center [198, 103] width 19 height 19
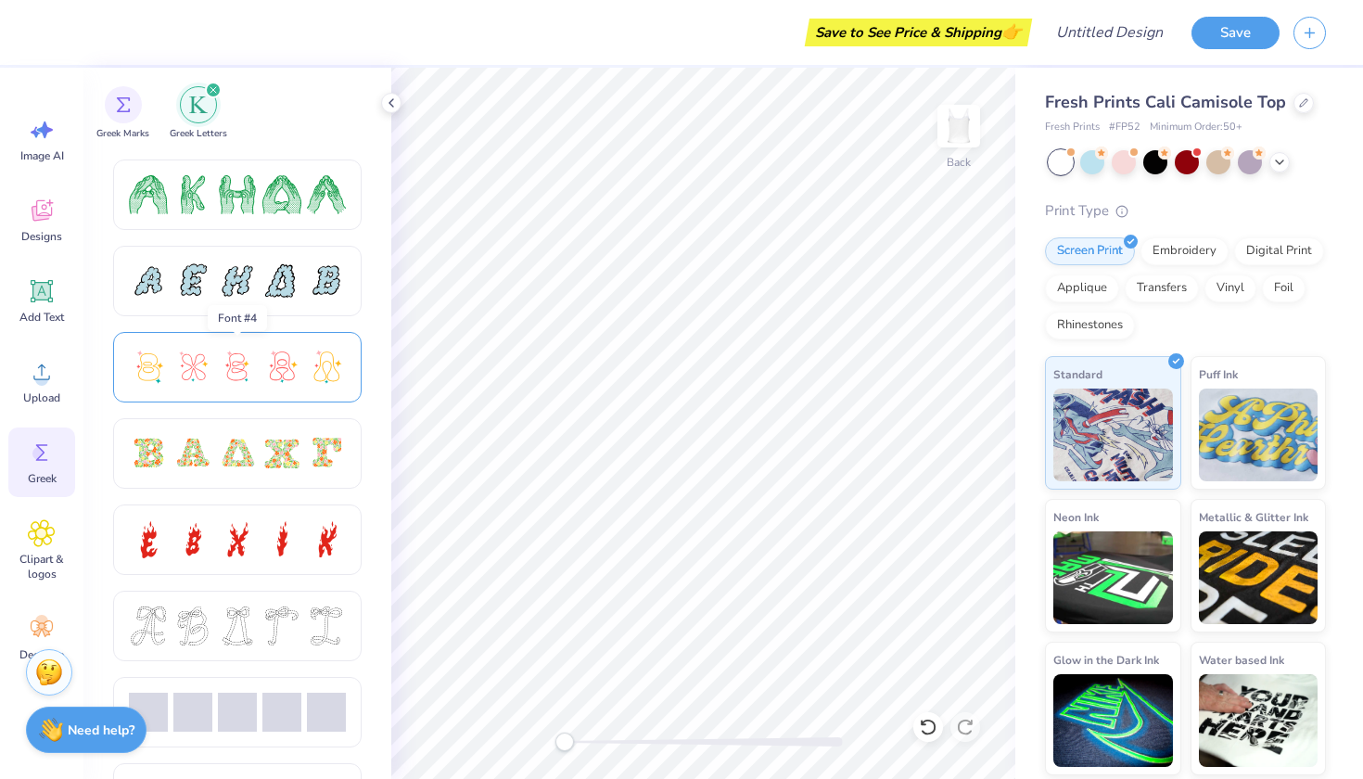
scroll to position [348, 0]
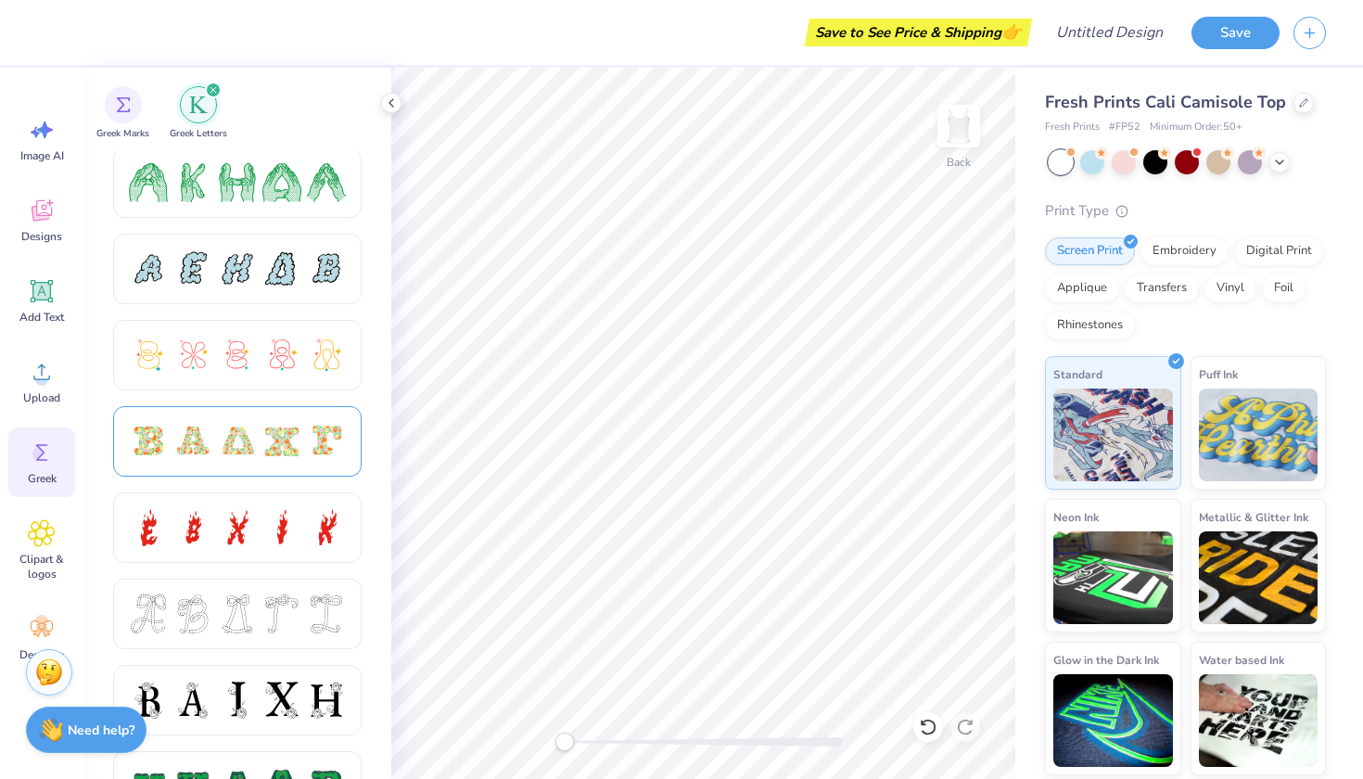
click at [186, 462] on div at bounding box center [237, 441] width 248 height 70
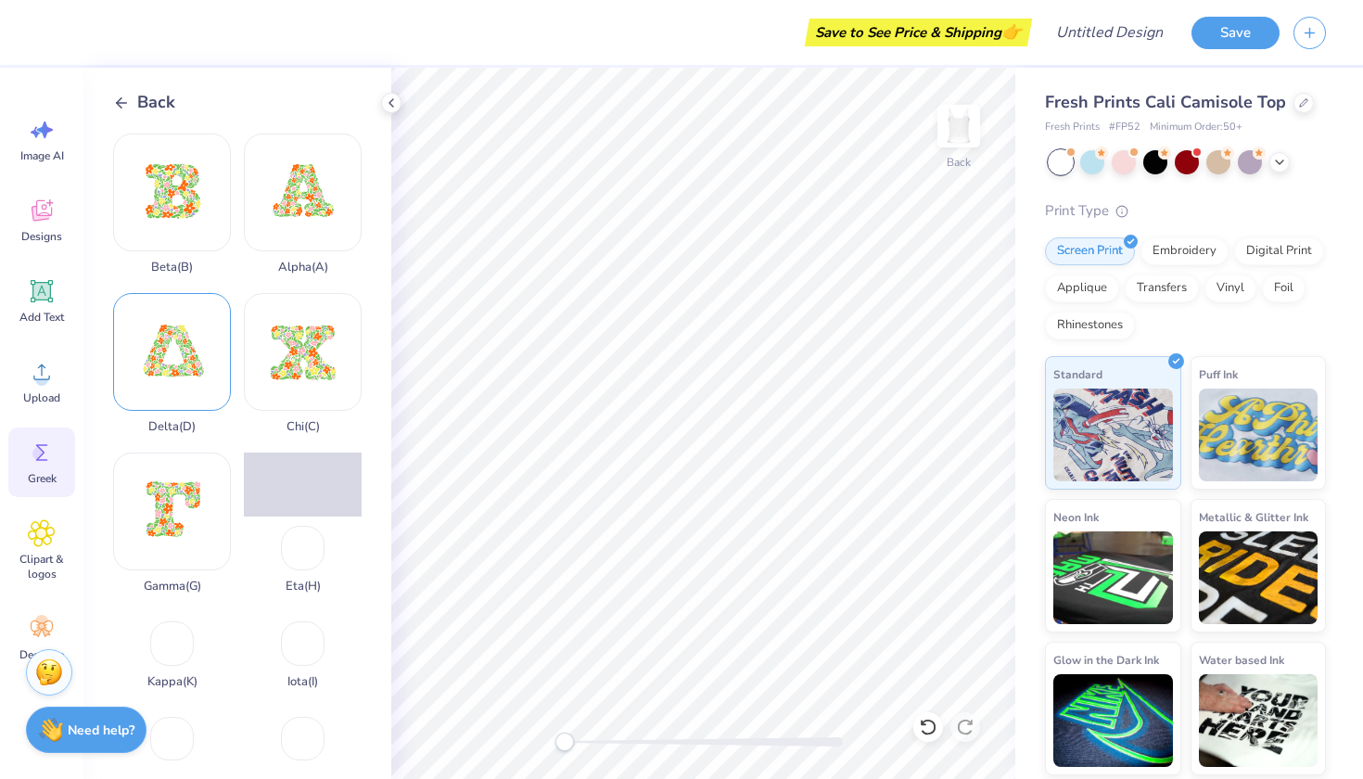
click at [159, 359] on div "Delta ( D )" at bounding box center [172, 363] width 118 height 141
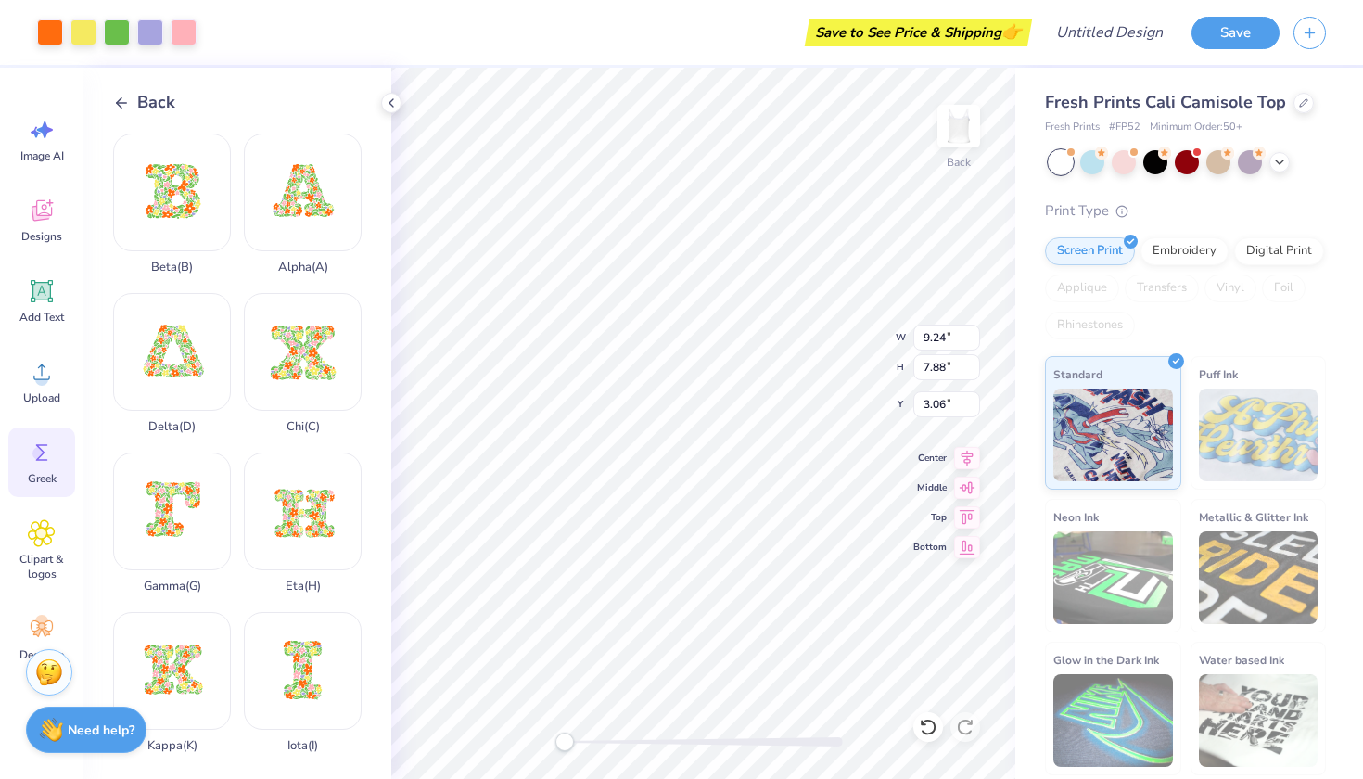
type input "4.41"
type input "3.76"
type input "7.18"
click at [719, 477] on li "Duplicate" at bounding box center [754, 467] width 146 height 36
type input "3.04"
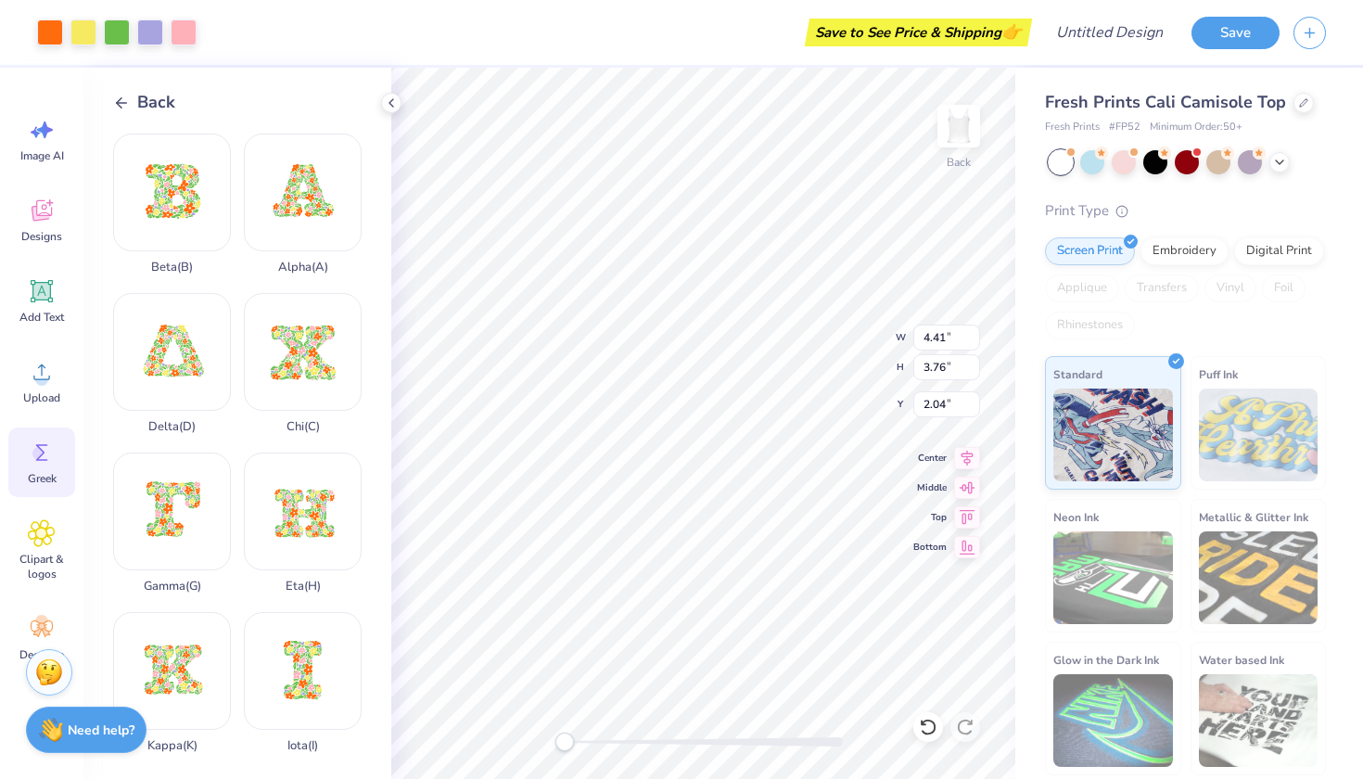
type input "2.44"
type input "2.08"
type input "3.72"
click at [712, 475] on li "Duplicate" at bounding box center [750, 467] width 146 height 36
click at [747, 468] on li "Duplicate" at bounding box center [783, 467] width 146 height 36
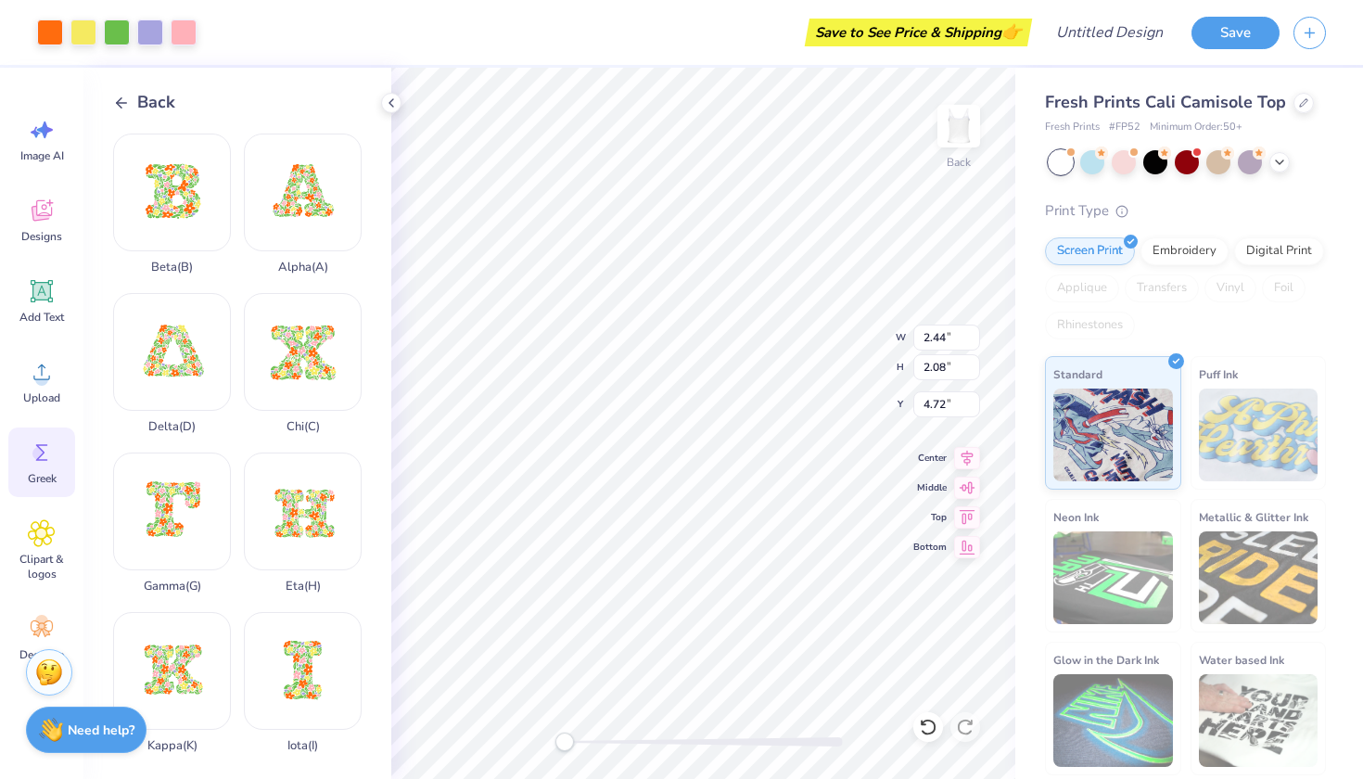
type input "5.72"
type input "3.41"
click at [121, 39] on div at bounding box center [117, 31] width 26 height 26
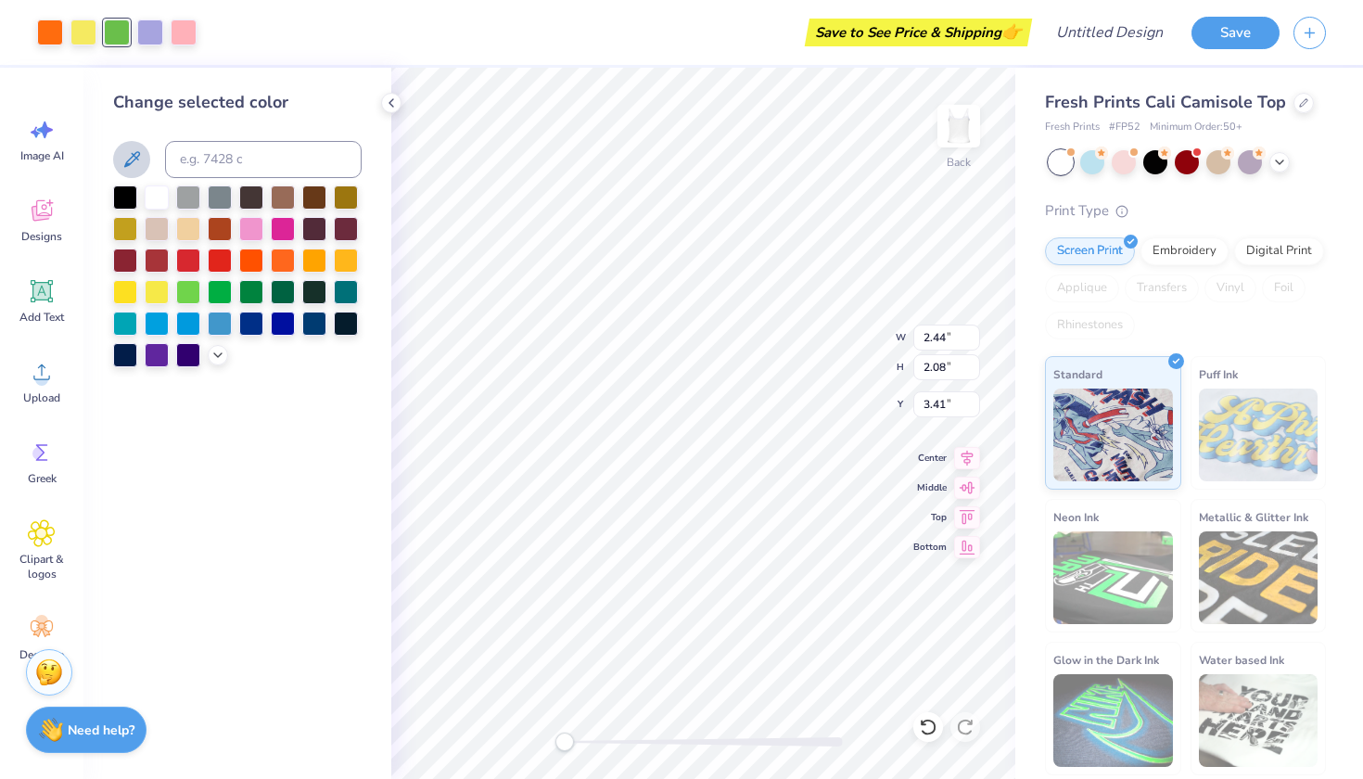
click at [130, 159] on icon at bounding box center [132, 159] width 16 height 16
click at [188, 302] on div at bounding box center [188, 290] width 24 height 24
click at [189, 158] on input at bounding box center [263, 159] width 197 height 37
click at [264, 174] on input at bounding box center [263, 159] width 197 height 37
paste input "AFE1AF"
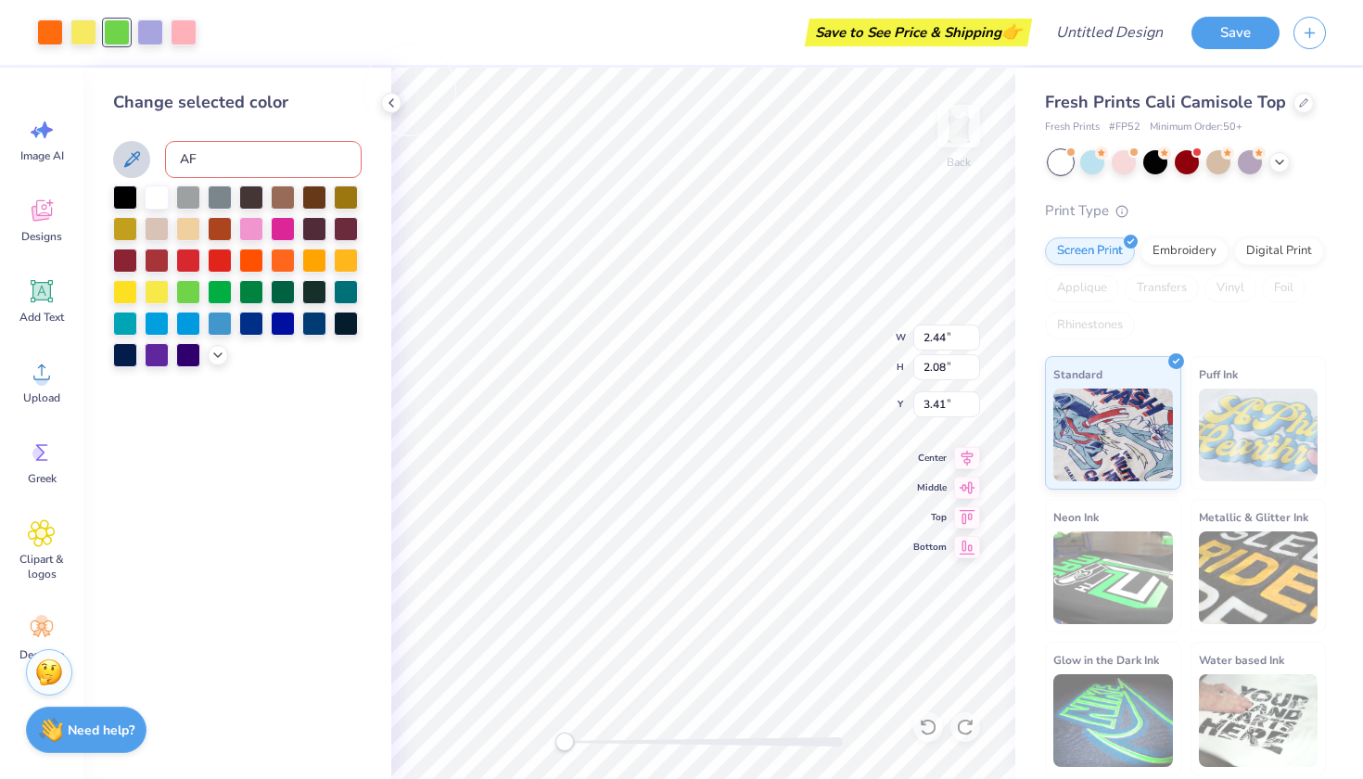
type input "A"
click at [210, 153] on input at bounding box center [263, 159] width 197 height 37
